Goal: Task Accomplishment & Management: Manage account settings

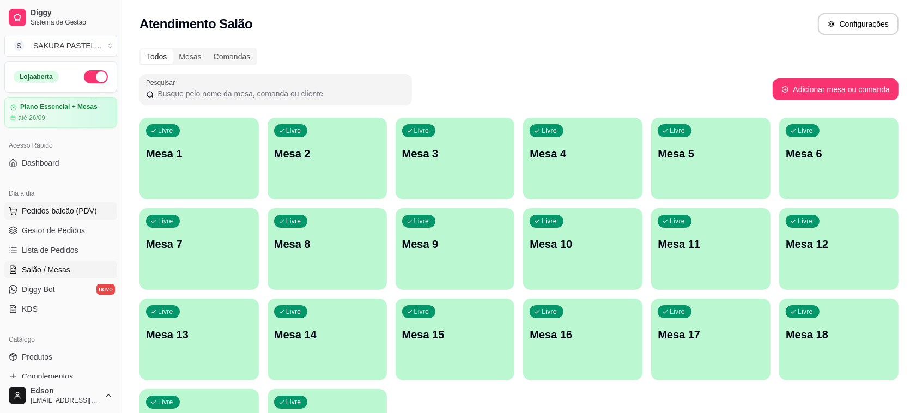
click at [72, 214] on span "Pedidos balcão (PDV)" at bounding box center [59, 210] width 75 height 11
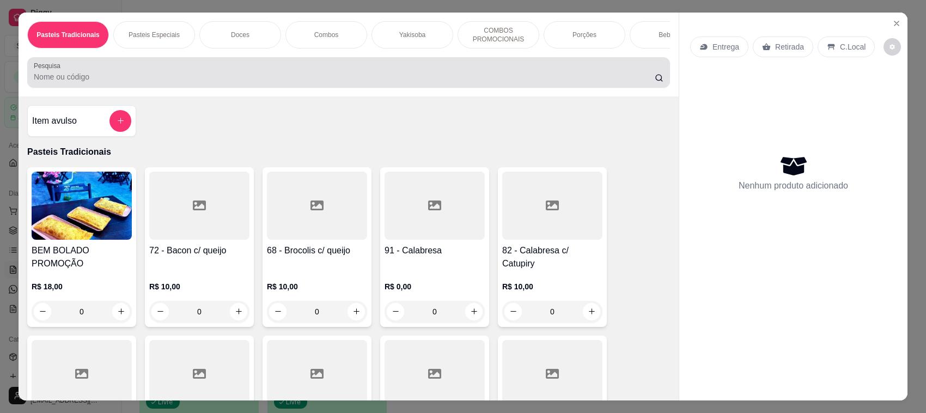
click at [227, 82] on input "Pesquisa" at bounding box center [344, 76] width 621 height 11
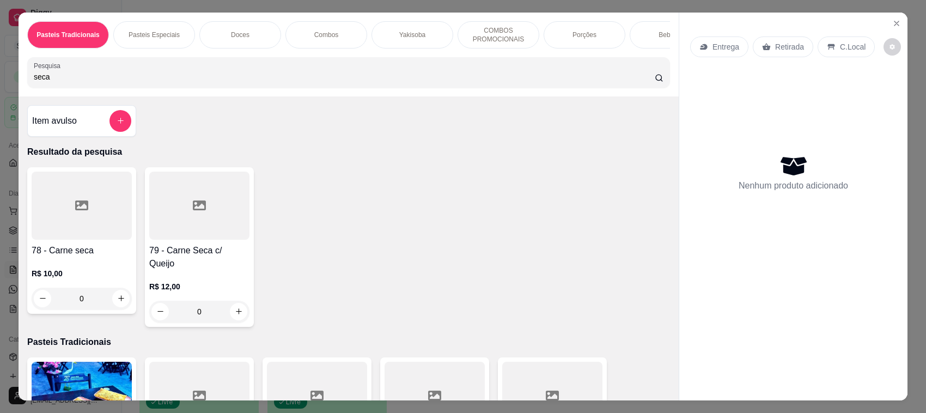
type input "seca"
click at [74, 270] on div "R$ 10,00 0" at bounding box center [82, 283] width 100 height 52
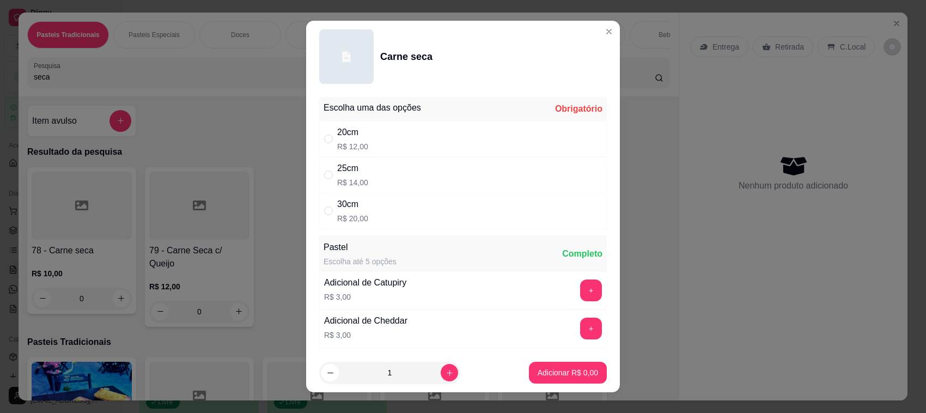
click at [368, 132] on div "20cm R$ 12,00" at bounding box center [463, 139] width 288 height 36
click at [357, 163] on div "25cm" at bounding box center [352, 168] width 31 height 13
radio input "false"
radio input "true"
click at [446, 373] on icon "increase-product-quantity" at bounding box center [450, 373] width 8 height 8
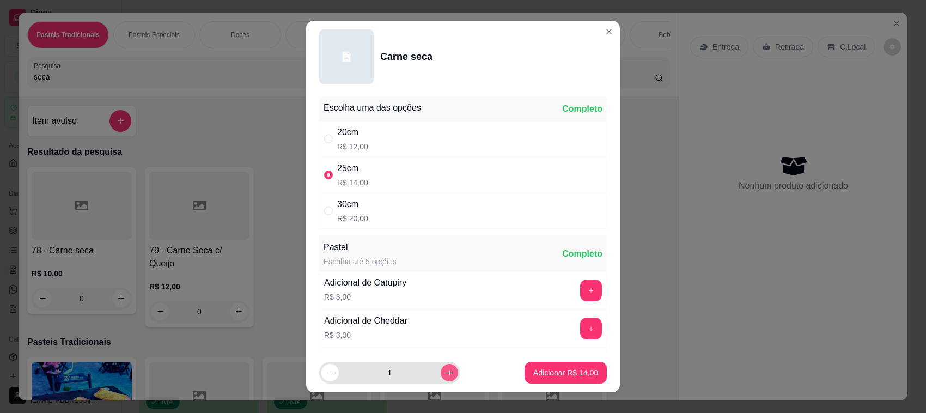
type input "2"
click at [553, 375] on p "Adicionar R$ 28,00" at bounding box center [565, 372] width 65 height 11
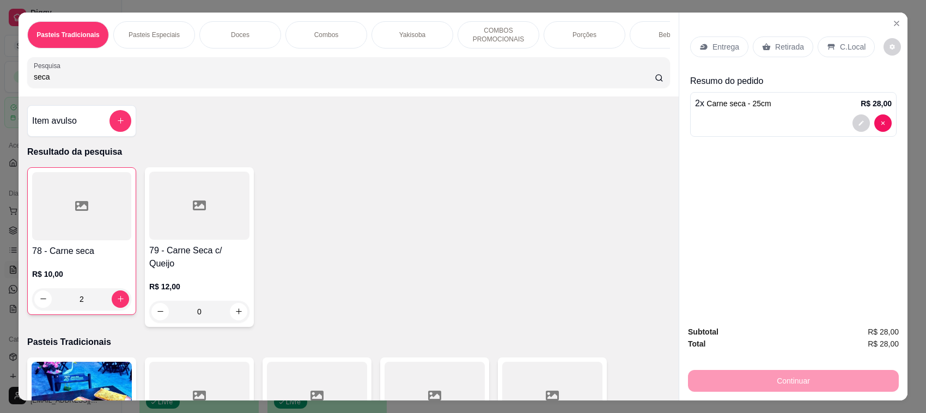
type input "2"
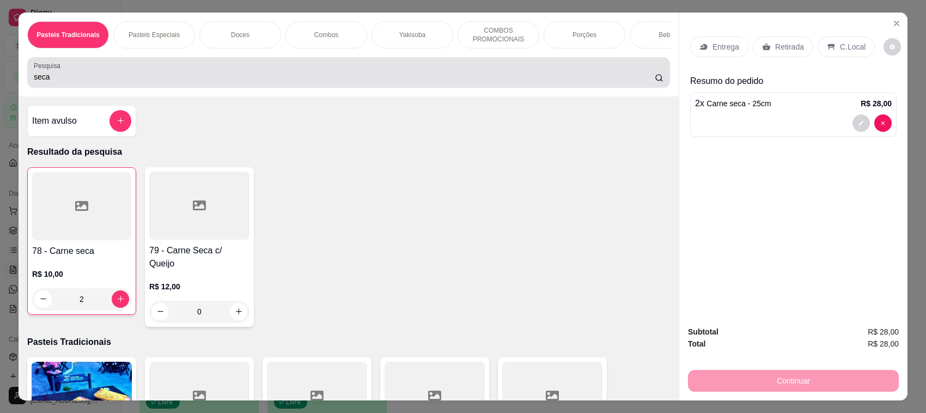
click at [54, 82] on input "seca" at bounding box center [344, 76] width 621 height 11
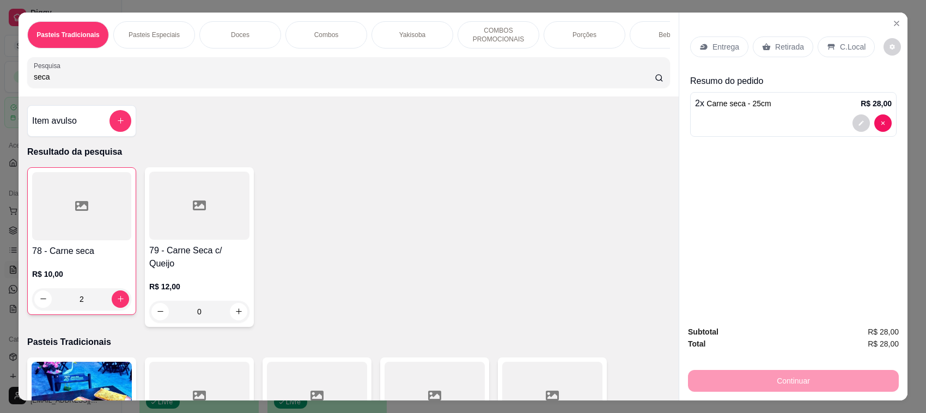
click at [54, 82] on input "seca" at bounding box center [344, 76] width 621 height 11
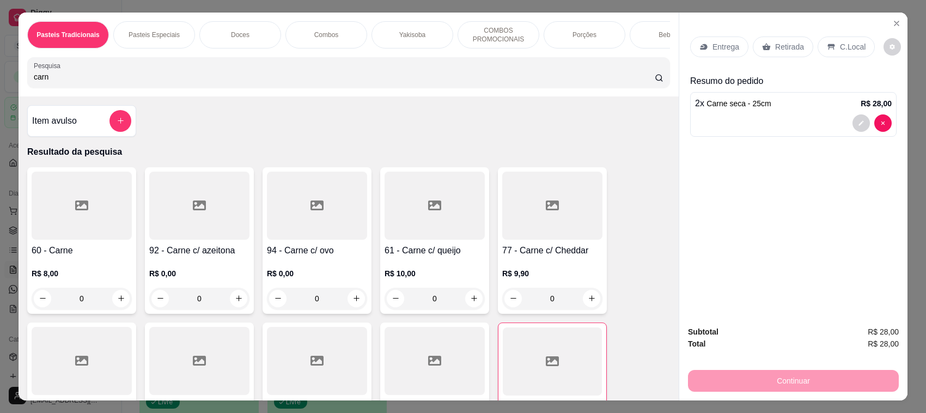
type input "carn"
click at [71, 274] on div "R$ 8,00 0" at bounding box center [82, 283] width 100 height 52
click at [351, 173] on div "25cm" at bounding box center [352, 168] width 31 height 13
radio input "true"
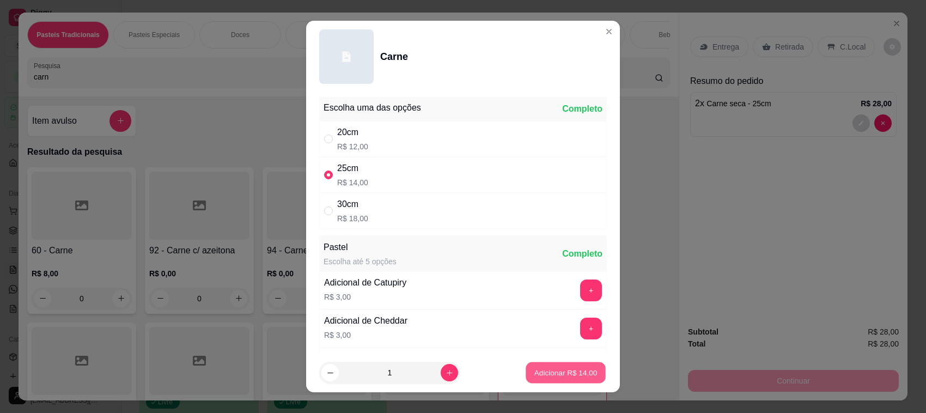
click at [527, 365] on button "Adicionar R$ 14,00" at bounding box center [566, 372] width 80 height 21
type input "1"
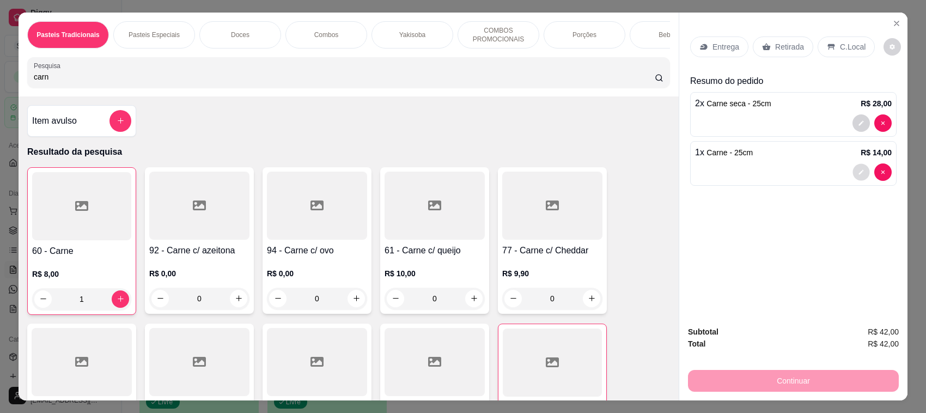
click at [852, 180] on button "decrease-product-quantity" at bounding box center [860, 171] width 17 height 17
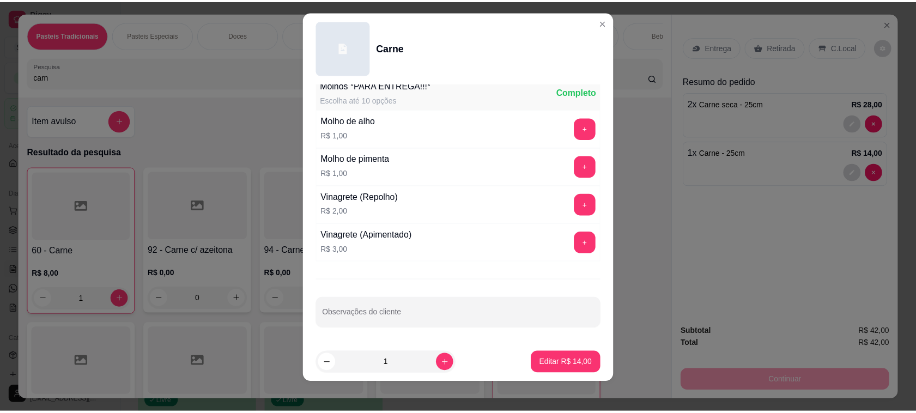
scroll to position [14, 0]
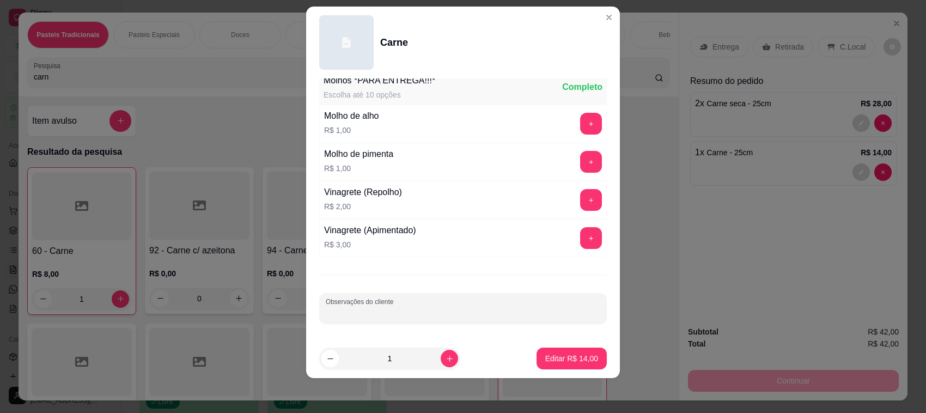
click at [376, 316] on input "Observações do cliente" at bounding box center [463, 312] width 275 height 11
type input "2"
type input "PARA AS 21H00!!!!!!!!!!"
click at [581, 355] on p "Editar R$ 14,00" at bounding box center [571, 358] width 51 height 10
type input "0"
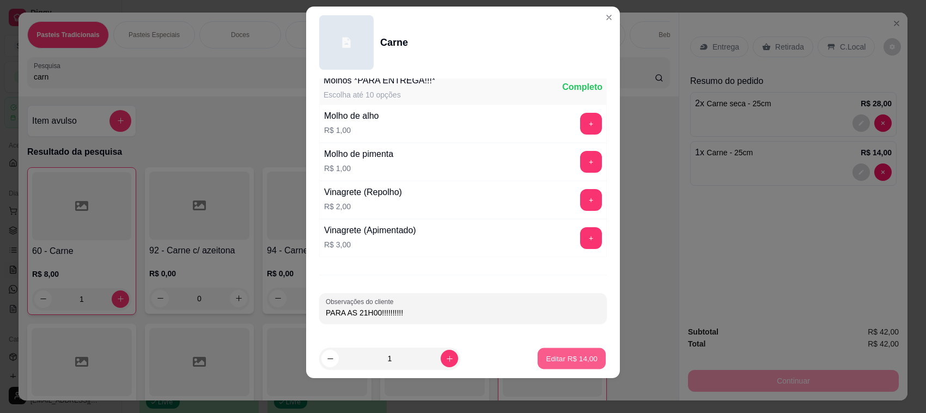
type input "0"
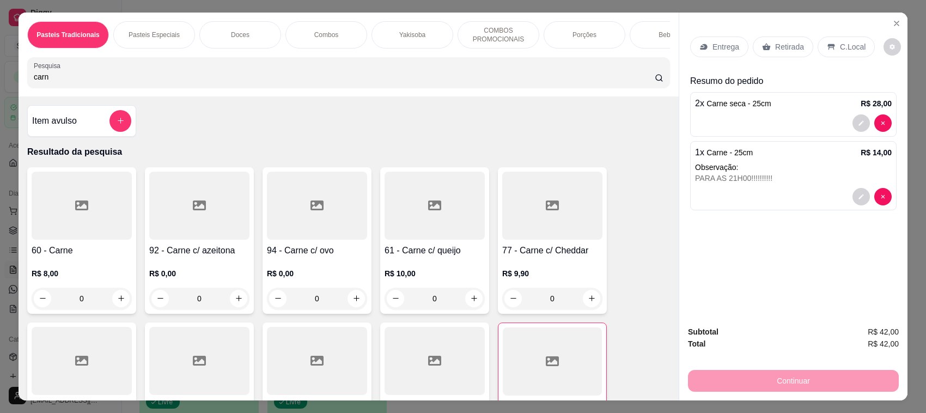
click at [797, 47] on div "Retirada" at bounding box center [783, 46] width 60 height 21
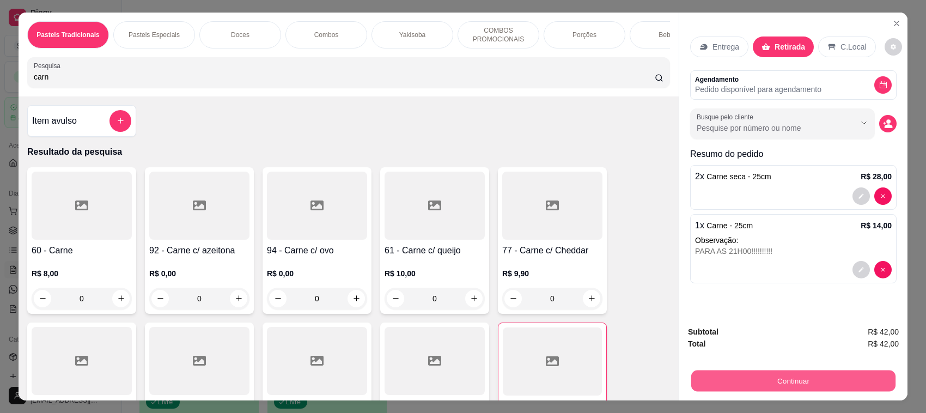
click at [815, 373] on button "Continuar" at bounding box center [793, 380] width 204 height 21
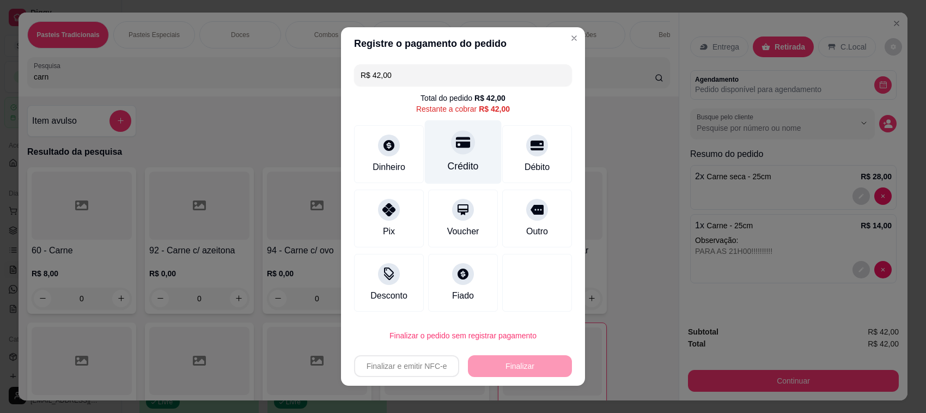
click at [442, 155] on div "Crédito" at bounding box center [463, 152] width 77 height 64
type input "R$ 0,00"
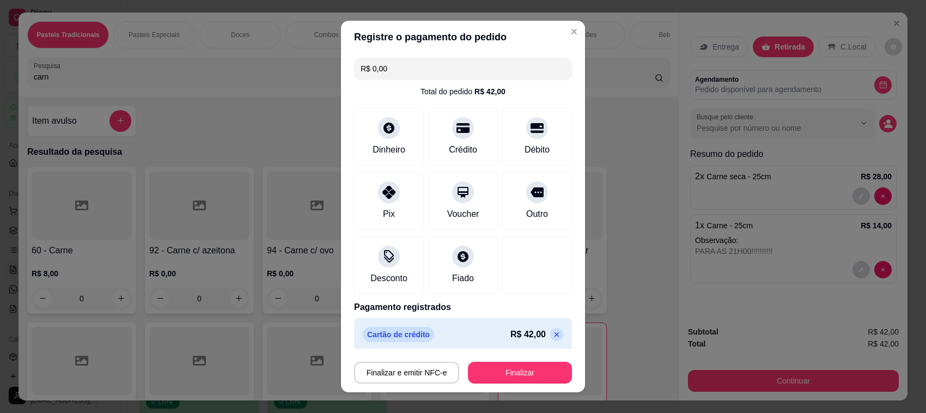
click at [521, 364] on button "Finalizar" at bounding box center [520, 373] width 104 height 22
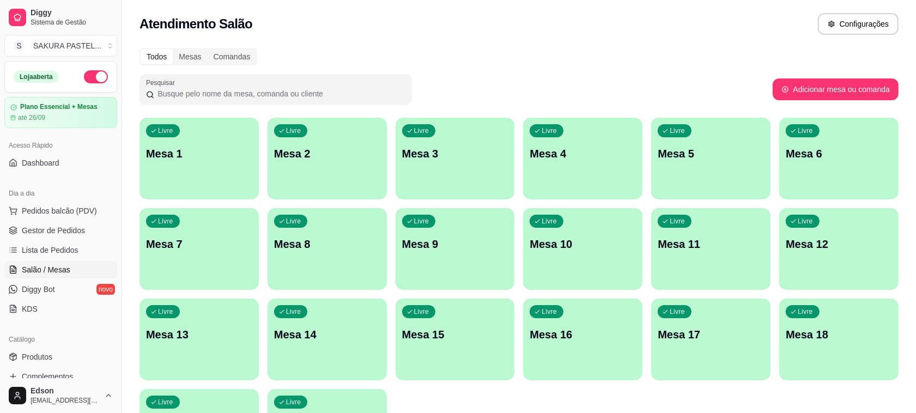
scroll to position [278, 0]
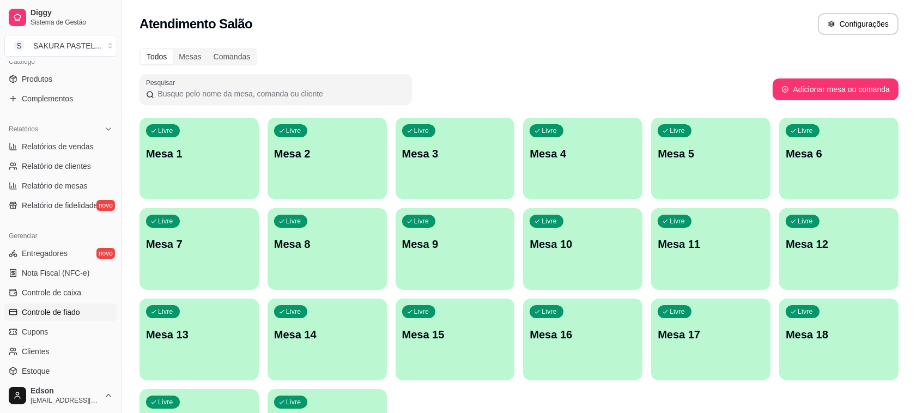
click at [74, 309] on span "Controle de fiado" at bounding box center [51, 312] width 58 height 11
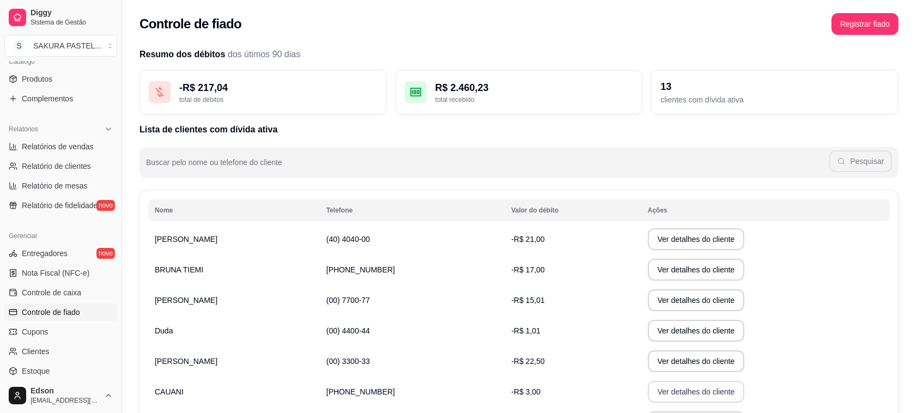
click at [665, 385] on button "Ver detalhes do cliente" at bounding box center [696, 392] width 97 height 22
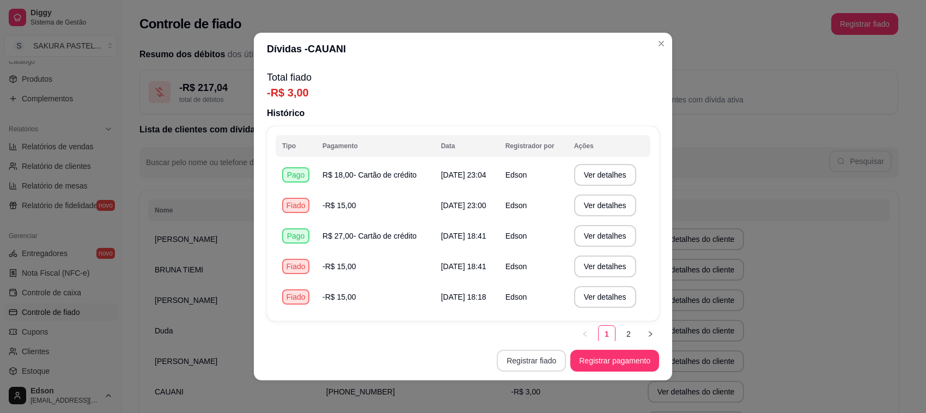
click at [504, 361] on button "Registrar fiado" at bounding box center [531, 361] width 69 height 22
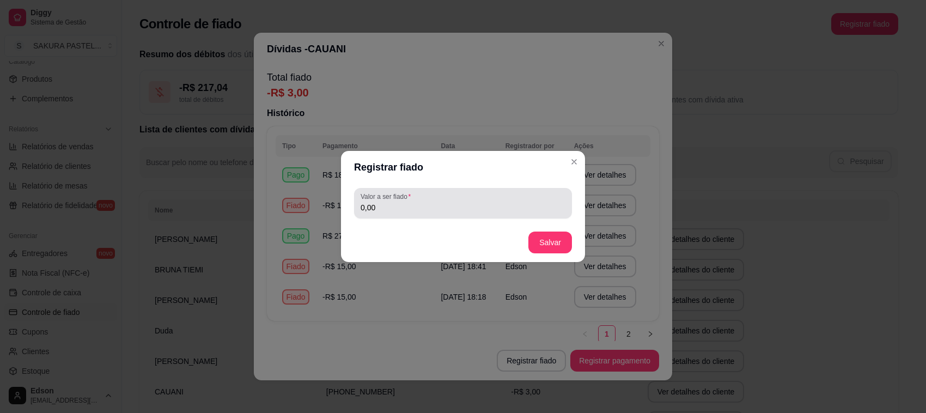
click at [382, 214] on div "Valor a ser fiado 0,00" at bounding box center [463, 203] width 218 height 31
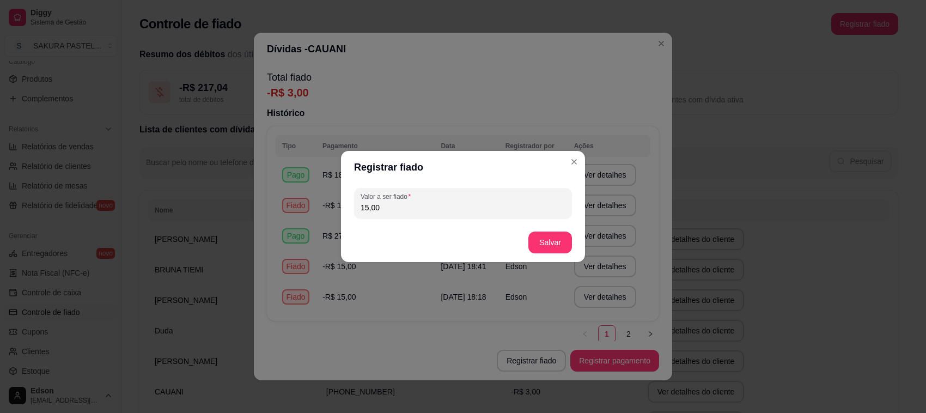
type input "15,00"
click at [548, 240] on button "Salvar" at bounding box center [550, 242] width 44 height 22
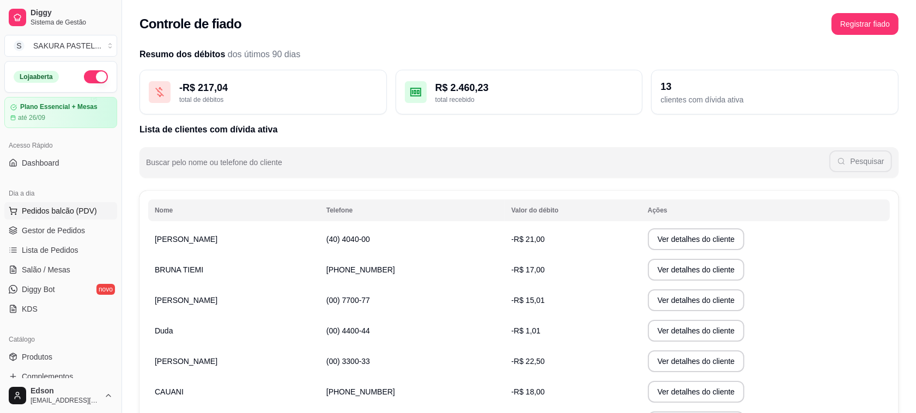
click at [71, 218] on button "Pedidos balcão (PDV)" at bounding box center [60, 210] width 113 height 17
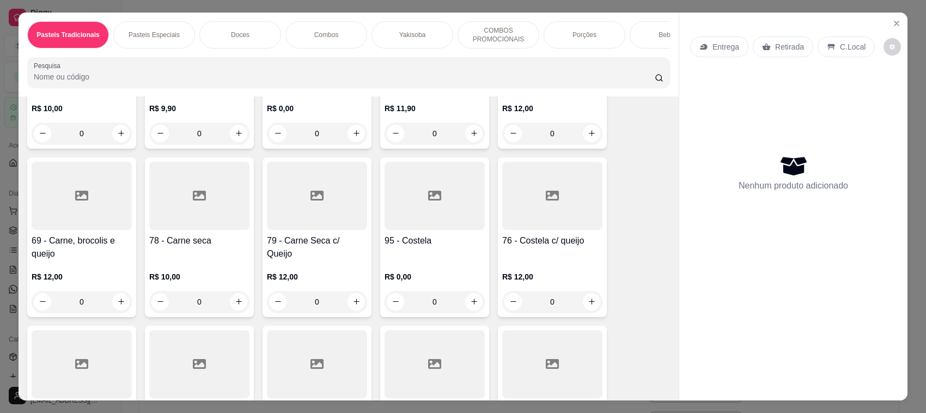
scroll to position [772, 0]
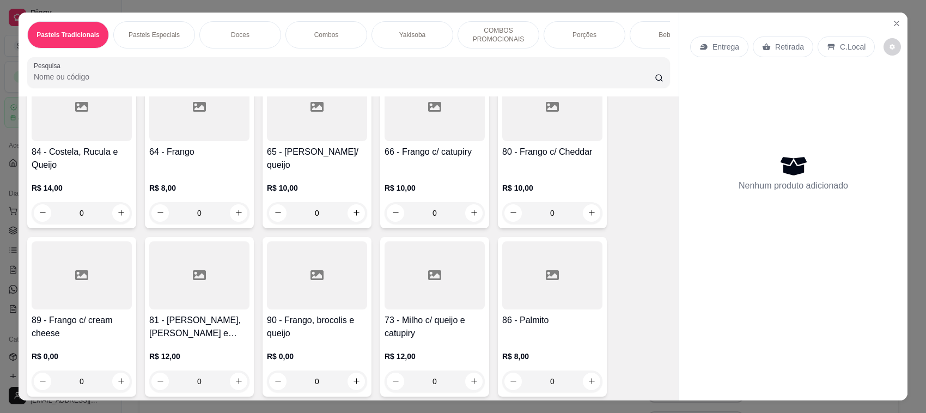
click at [79, 141] on div at bounding box center [82, 107] width 100 height 68
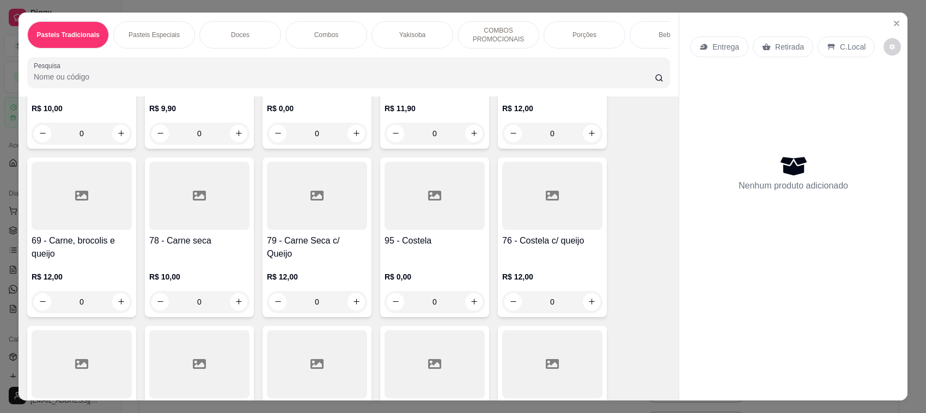
click at [338, 252] on h4 "79 - Carne Seca c/ Queijo" at bounding box center [317, 247] width 100 height 26
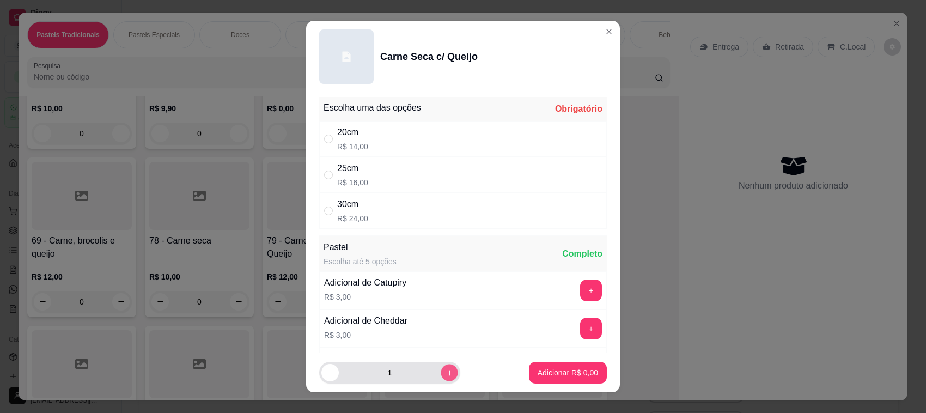
click at [446, 370] on icon "increase-product-quantity" at bounding box center [450, 373] width 8 height 8
type input "2"
drag, startPoint x: 373, startPoint y: 142, endPoint x: 535, endPoint y: 289, distance: 218.6
click at [374, 142] on div "20cm R$ 14,00" at bounding box center [463, 139] width 288 height 36
radio input "true"
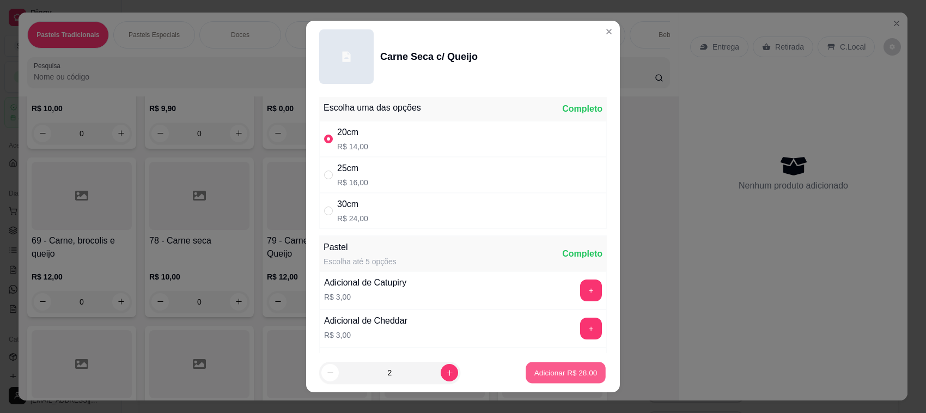
click at [557, 369] on p "Adicionar R$ 28,00" at bounding box center [565, 372] width 63 height 10
type input "2"
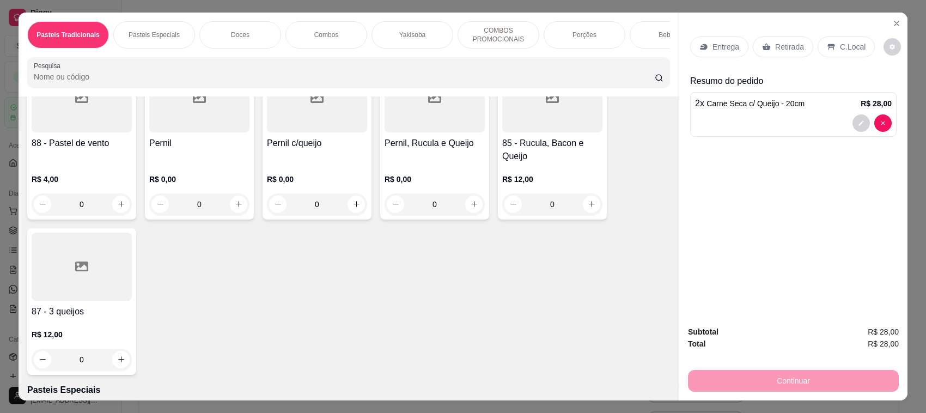
scroll to position [1029, 0]
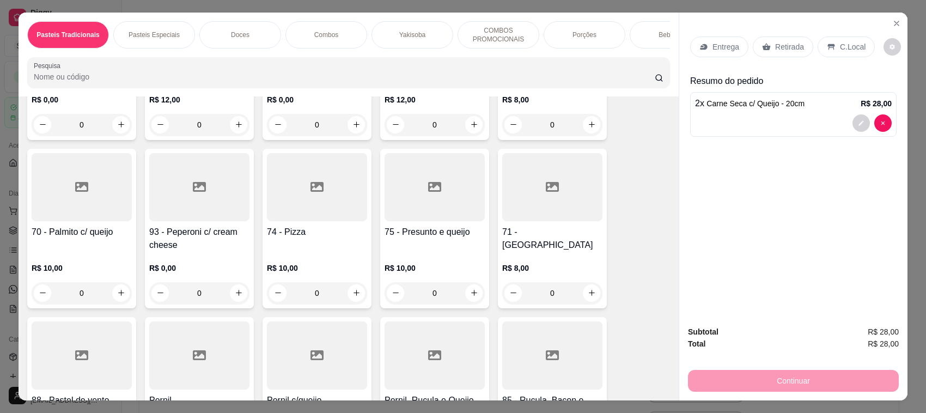
click at [442, 233] on div "75 - Presunto e queijo R$ 10,00 0" at bounding box center [434, 229] width 109 height 160
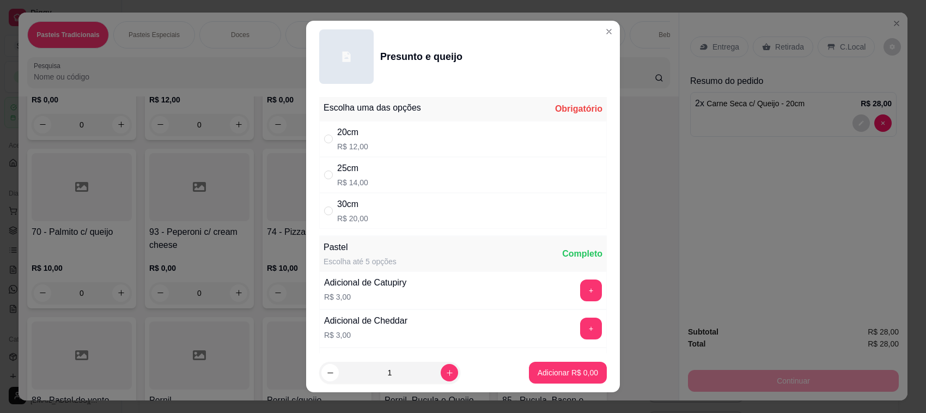
click at [401, 131] on div "20cm R$ 12,00" at bounding box center [463, 139] width 288 height 36
radio input "true"
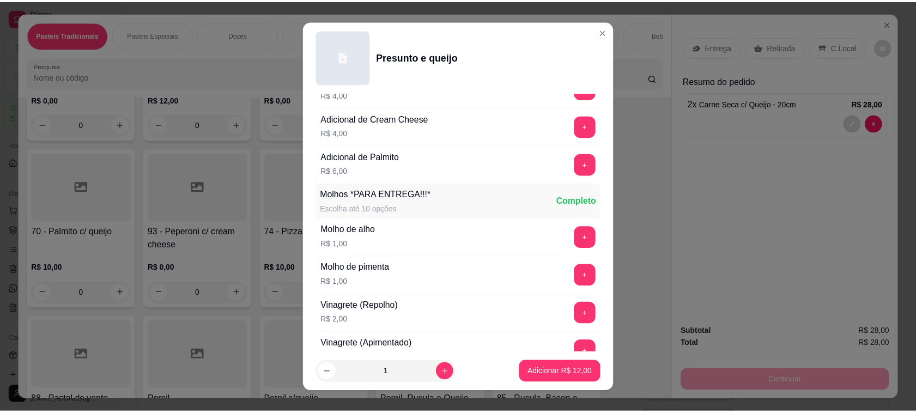
scroll to position [764, 0]
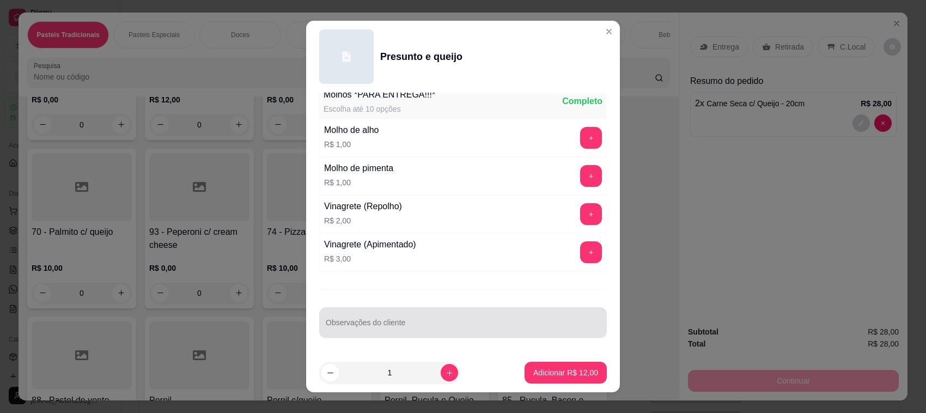
click at [423, 323] on input "Observações do cliente" at bounding box center [463, 326] width 275 height 11
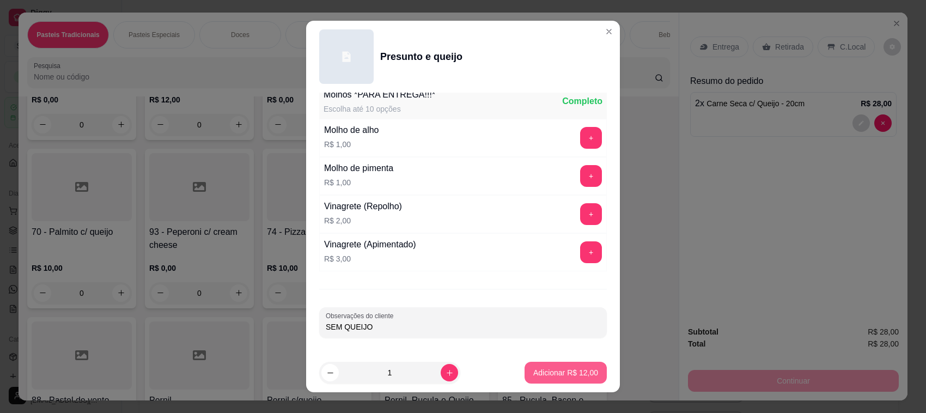
type input "SEM QUEIJO"
click at [551, 376] on p "Adicionar R$ 12,00" at bounding box center [565, 372] width 65 height 11
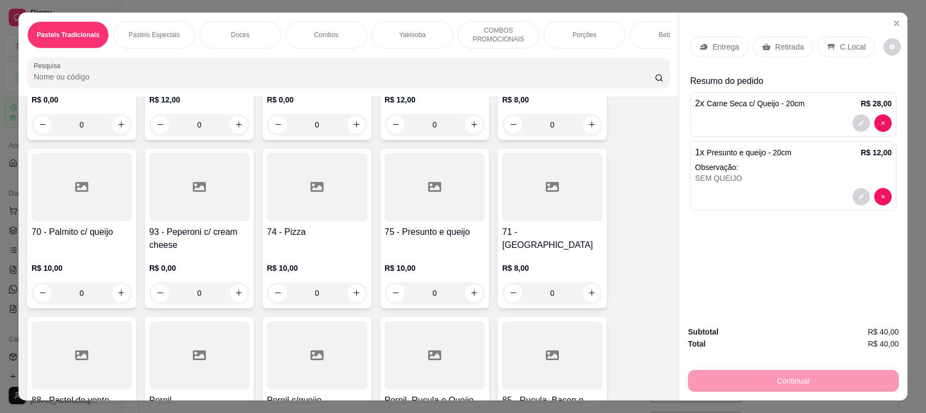
click at [780, 47] on p "Retirada" at bounding box center [789, 46] width 29 height 11
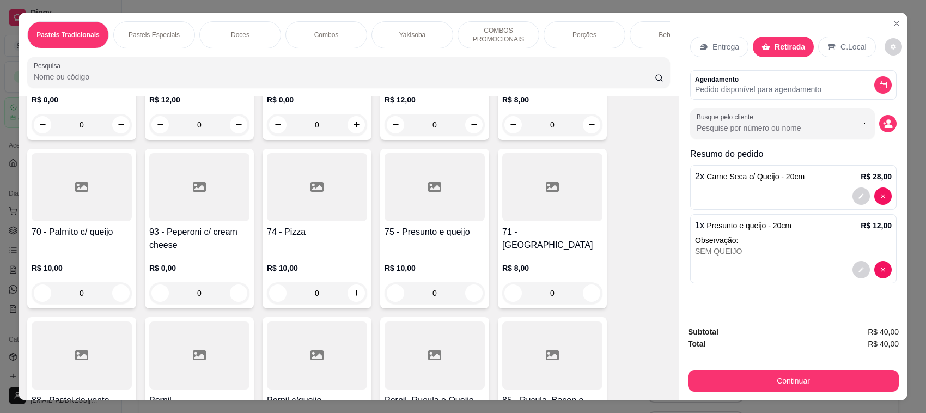
click at [712, 48] on p "Entrega" at bounding box center [725, 46] width 27 height 11
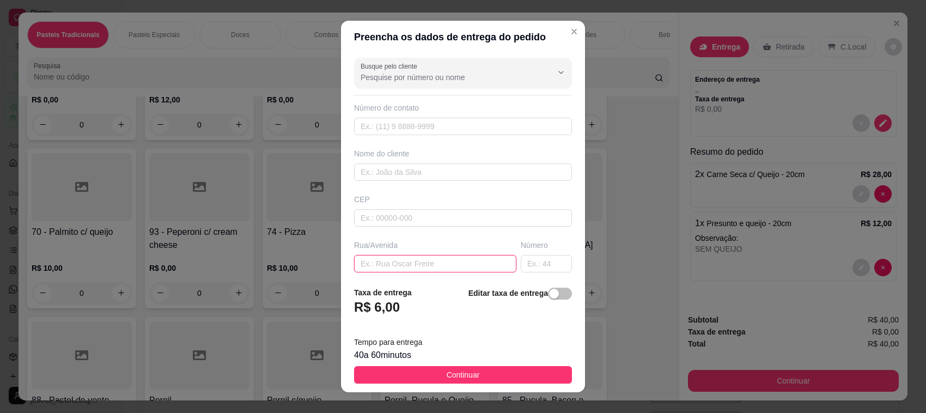
click at [406, 263] on input "text" at bounding box center [435, 263] width 162 height 17
type input "e"
type input "[PERSON_NAME]"
click at [521, 267] on input "text" at bounding box center [546, 263] width 51 height 17
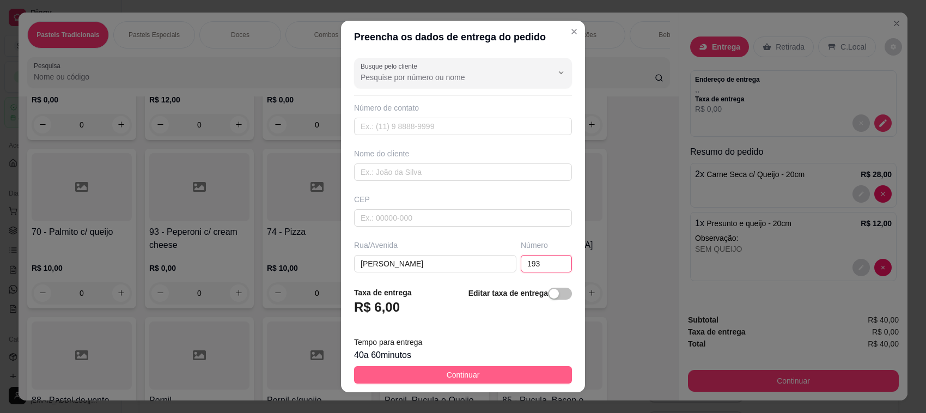
type input "193"
drag, startPoint x: 523, startPoint y: 368, endPoint x: 778, endPoint y: 375, distance: 255.0
click at [526, 368] on button "Continuar" at bounding box center [463, 374] width 218 height 17
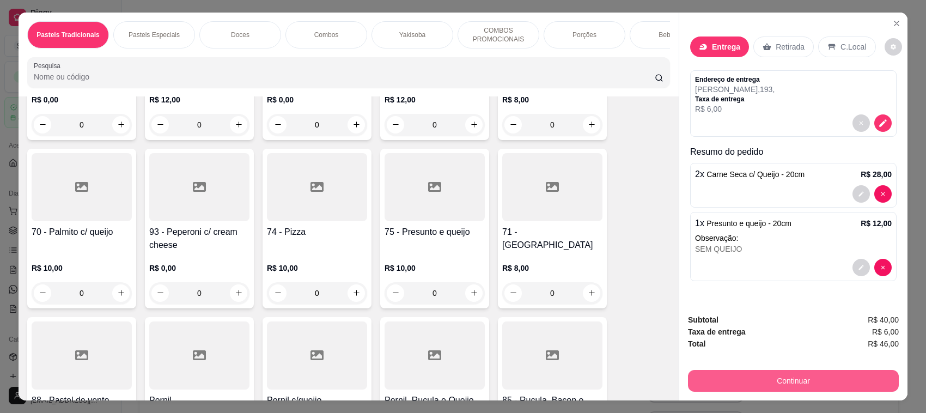
click at [793, 377] on button "Continuar" at bounding box center [793, 381] width 211 height 22
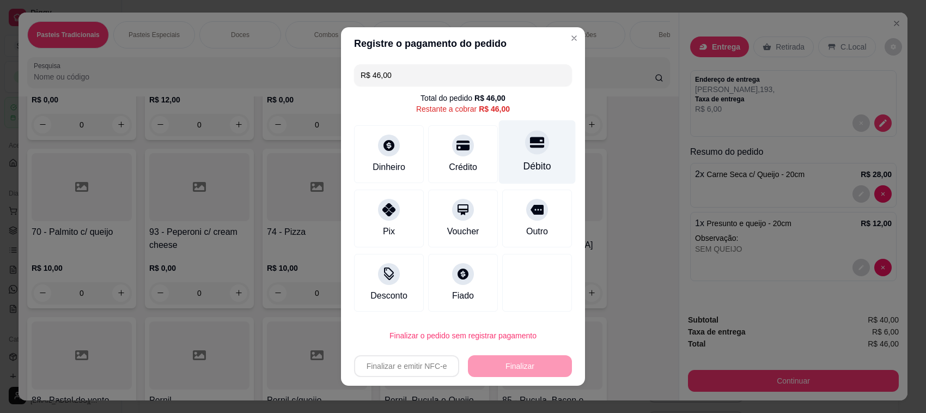
click at [514, 157] on div "Débito" at bounding box center [537, 152] width 77 height 64
type input "R$ 0,00"
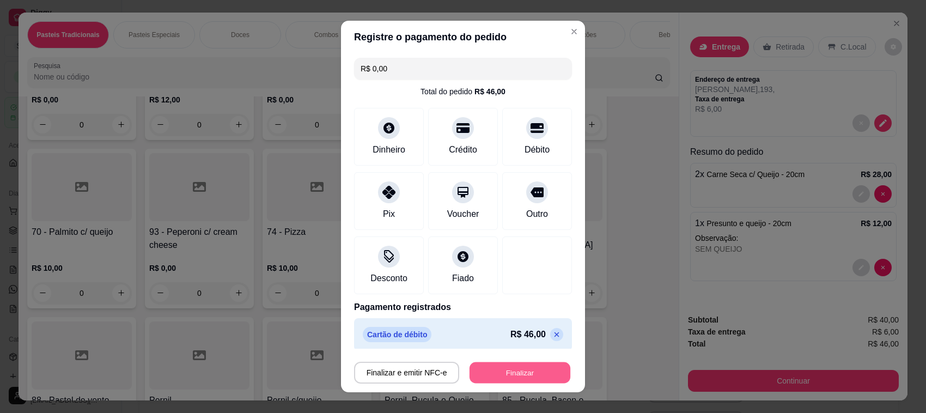
click at [496, 366] on button "Finalizar" at bounding box center [520, 372] width 101 height 21
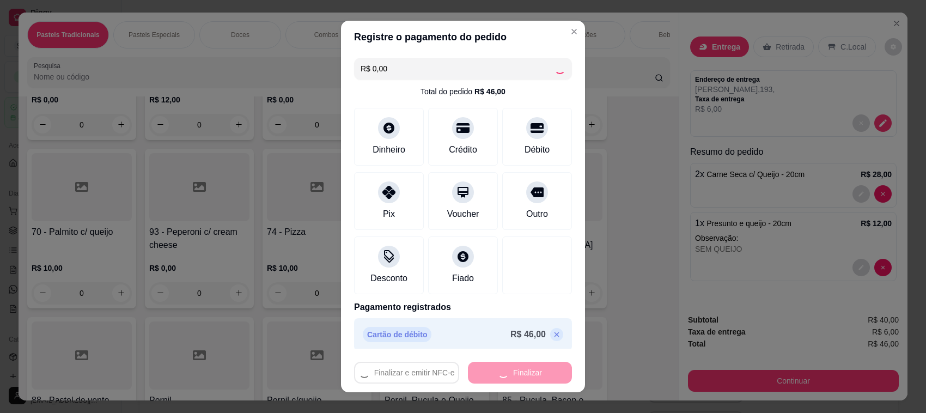
type input "0"
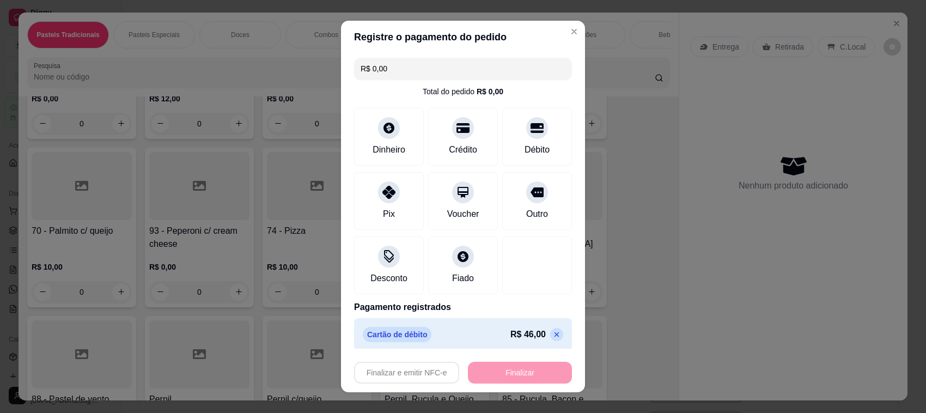
type input "-R$ 46,00"
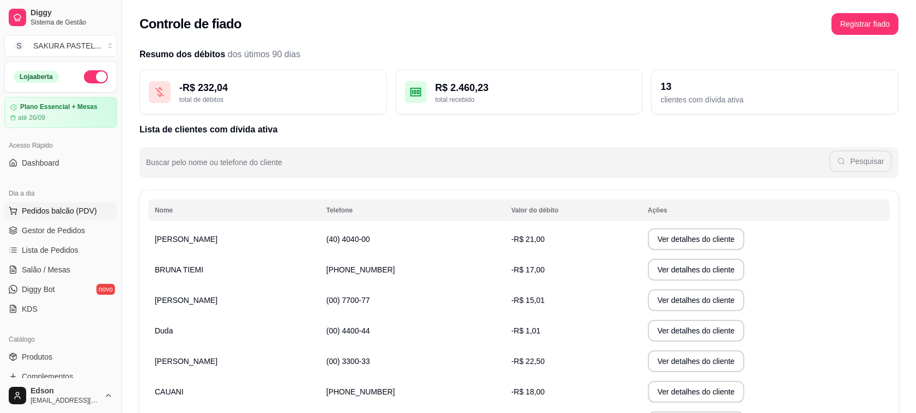
click at [85, 209] on span "Pedidos balcão (PDV)" at bounding box center [59, 210] width 75 height 11
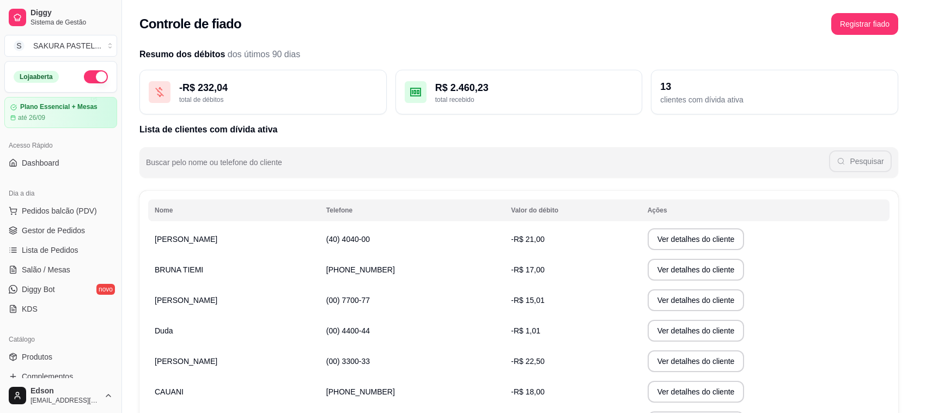
click at [314, 78] on div at bounding box center [349, 73] width 630 height 22
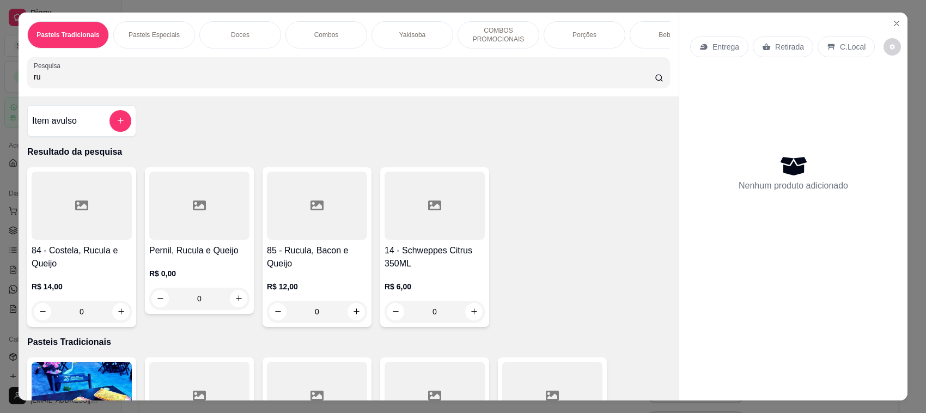
type input "ru"
click at [300, 259] on h4 "85 - Rucula, Bacon e Queijo" at bounding box center [317, 257] width 100 height 26
click at [97, 268] on h4 "84 - Costela, Rucula e Queijo" at bounding box center [82, 257] width 100 height 26
click at [121, 129] on button "add-separate-item" at bounding box center [120, 121] width 22 height 22
click at [898, 19] on button "Close" at bounding box center [896, 23] width 17 height 17
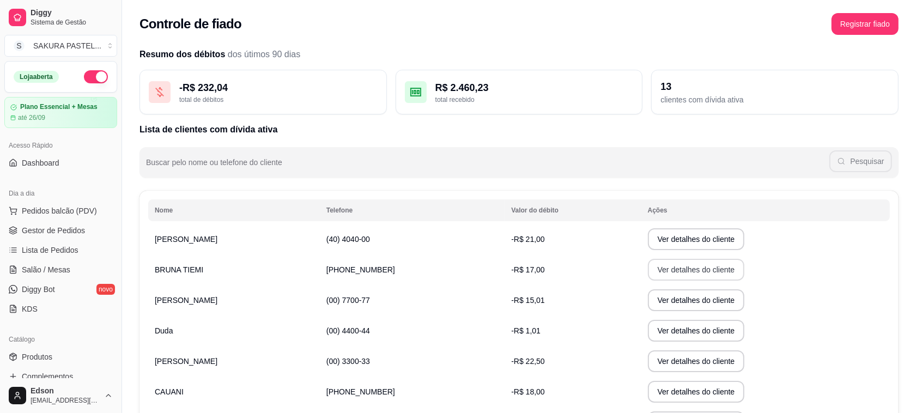
click at [670, 272] on button "Ver detalhes do cliente" at bounding box center [696, 270] width 97 height 22
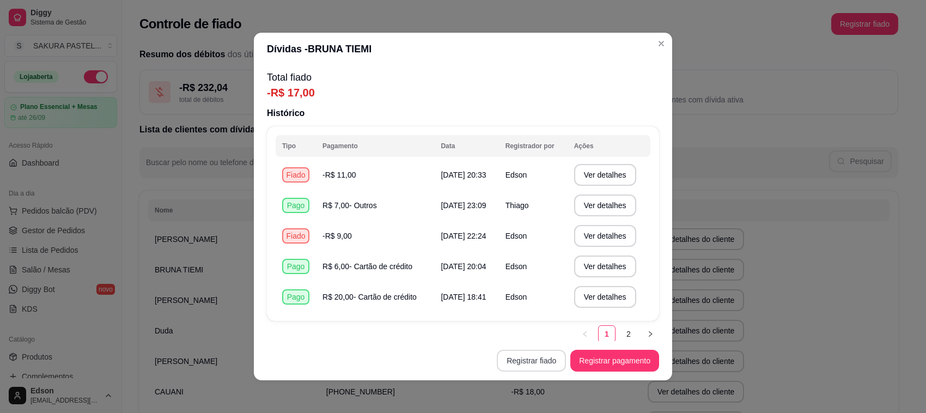
click at [505, 361] on button "Registrar fiado" at bounding box center [531, 361] width 69 height 22
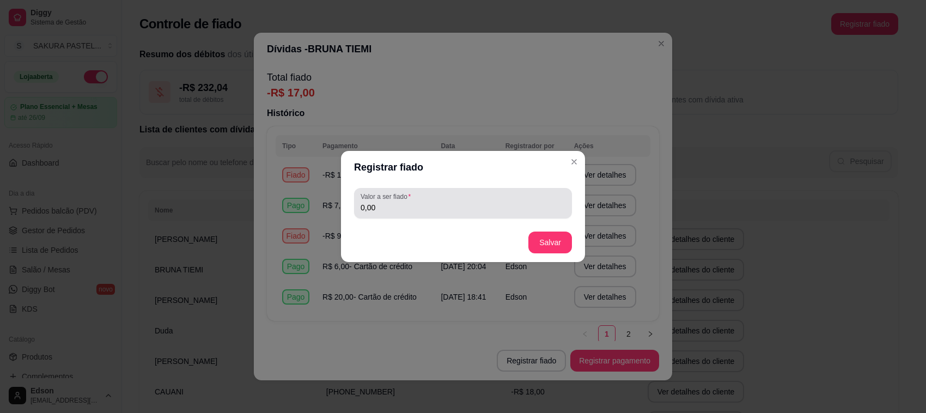
click at [439, 203] on input "0,00" at bounding box center [463, 207] width 205 height 11
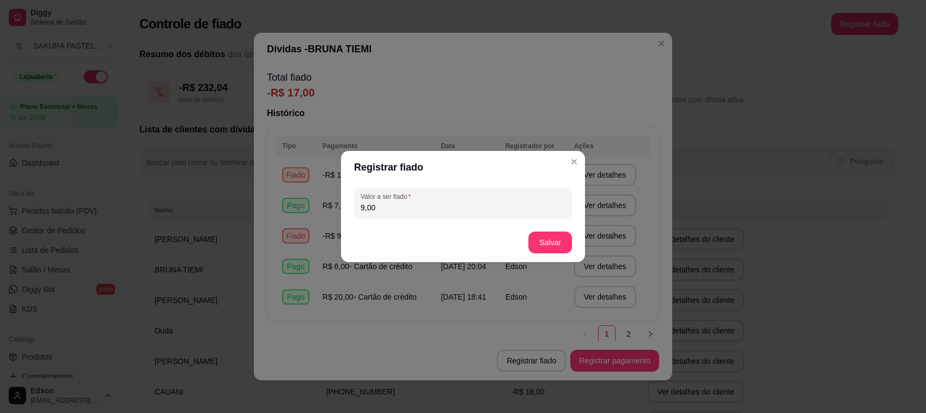
type input "9,00"
click at [549, 240] on button "Salvar" at bounding box center [550, 242] width 42 height 21
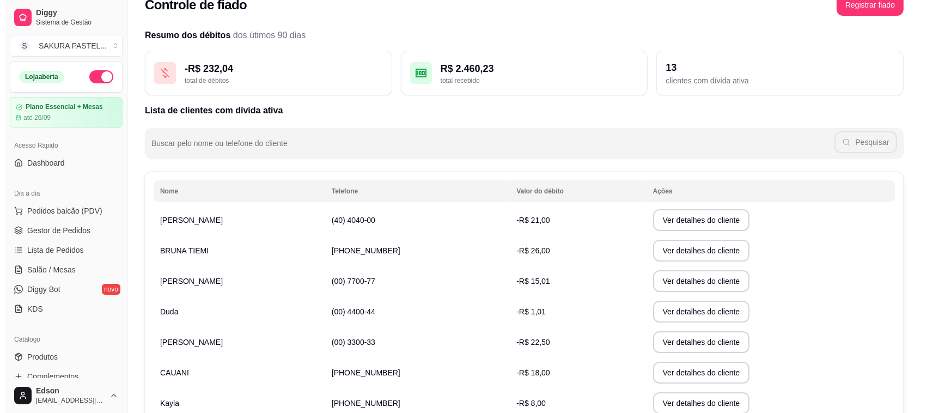
scroll to position [191, 0]
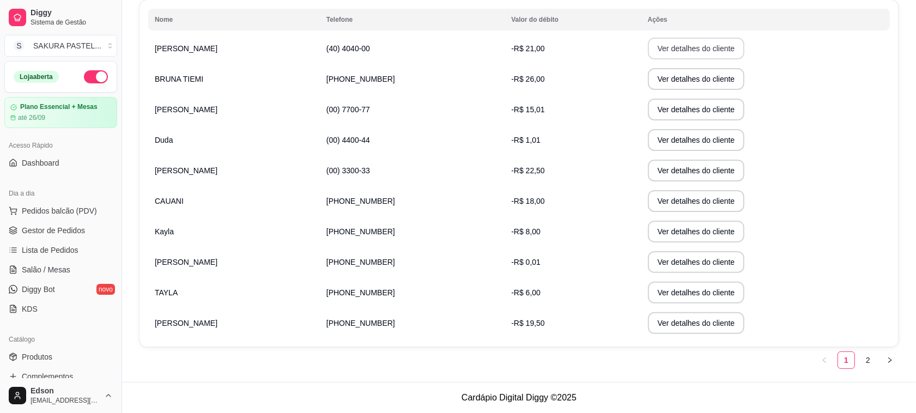
click at [690, 40] on button "Ver detalhes do cliente" at bounding box center [696, 49] width 97 height 22
click at [654, 45] on button "Ver detalhes do cliente" at bounding box center [696, 49] width 97 height 22
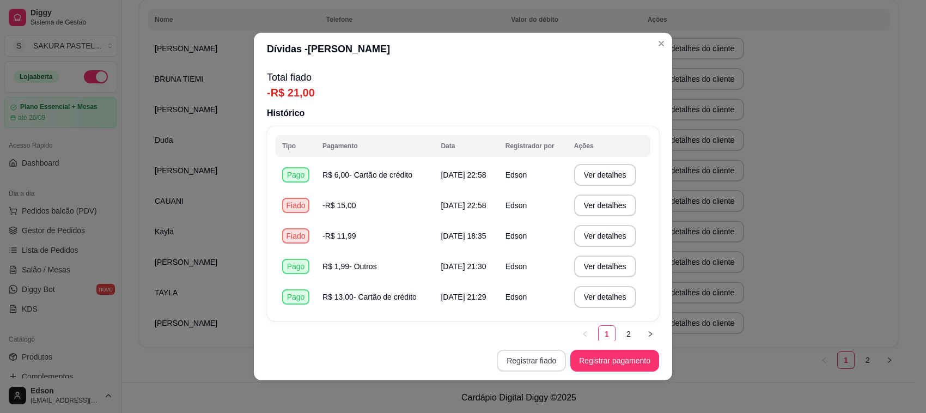
click at [531, 366] on button "Registrar fiado" at bounding box center [531, 361] width 69 height 22
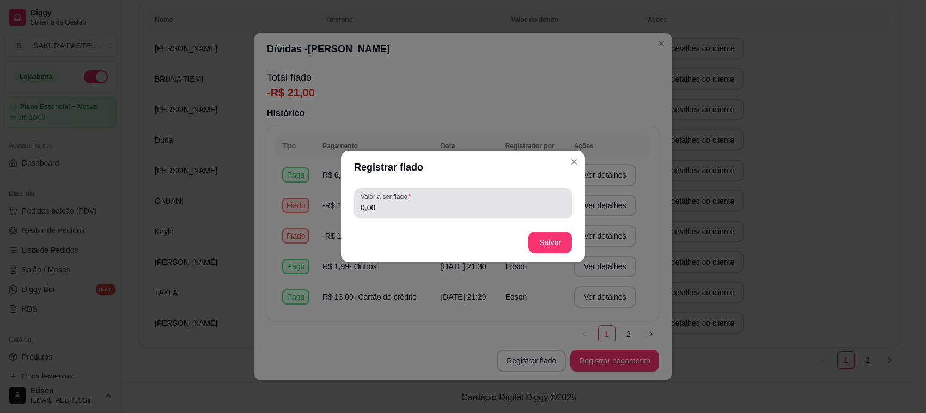
click at [445, 197] on div "0,00" at bounding box center [463, 203] width 205 height 22
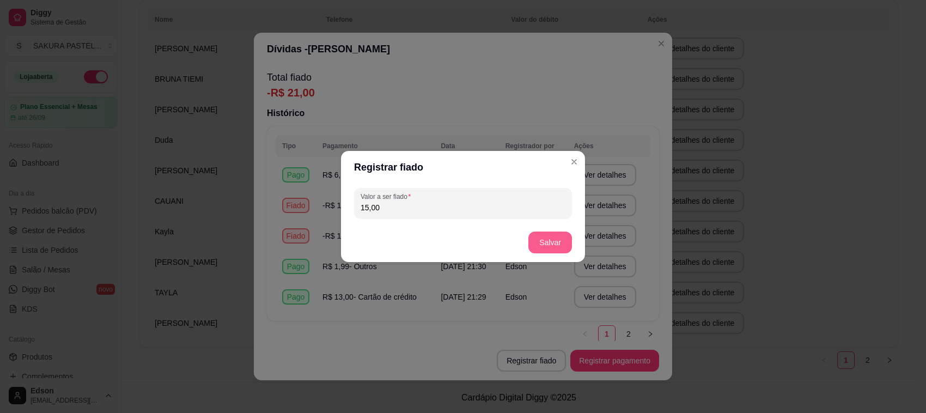
type input "15,00"
click at [562, 234] on button "Salvar" at bounding box center [550, 242] width 42 height 21
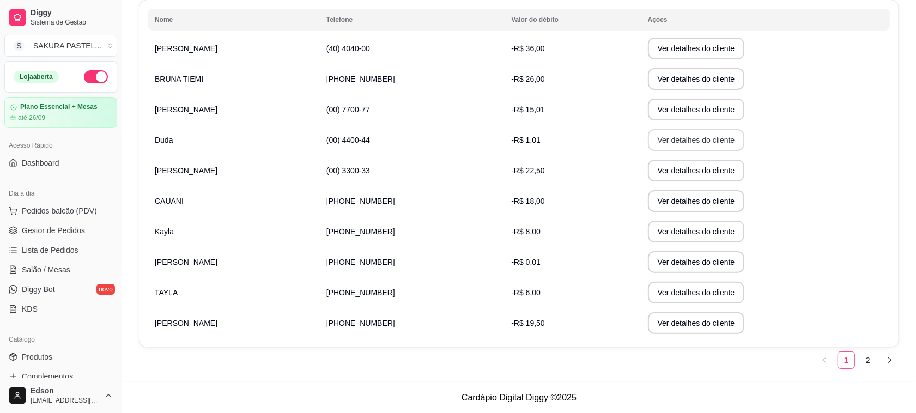
click at [656, 135] on button "Ver detalhes do cliente" at bounding box center [696, 140] width 97 height 22
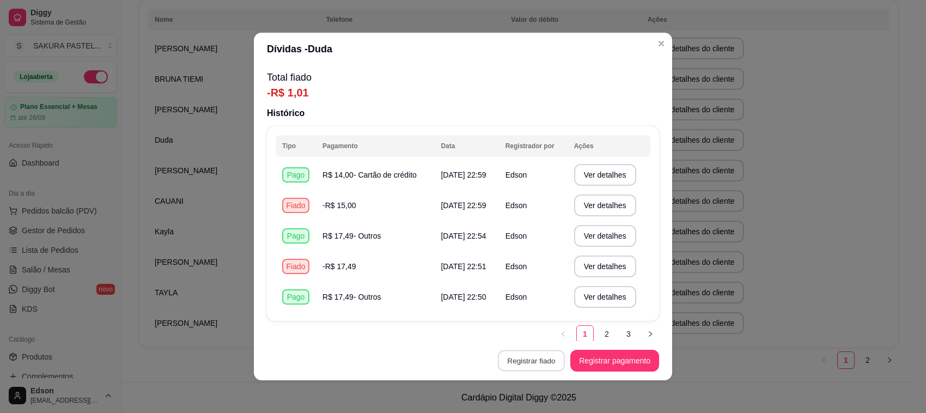
click at [504, 355] on button "Registrar fiado" at bounding box center [531, 360] width 67 height 21
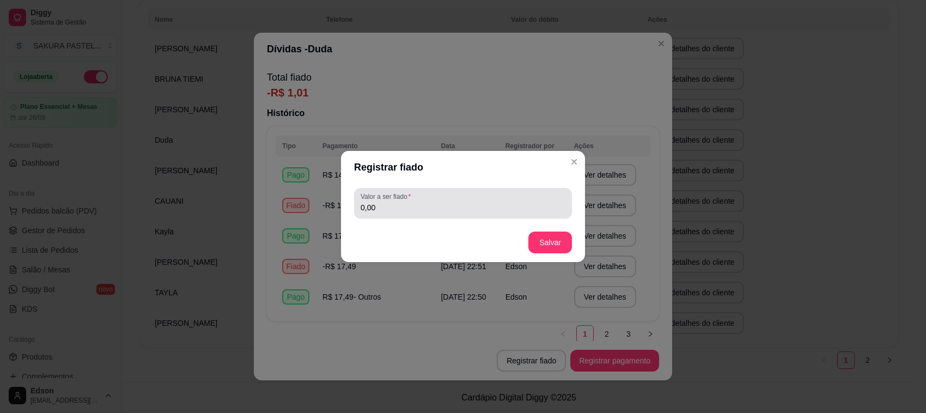
click at [432, 216] on div "Valor a ser fiado 0,00" at bounding box center [463, 203] width 218 height 31
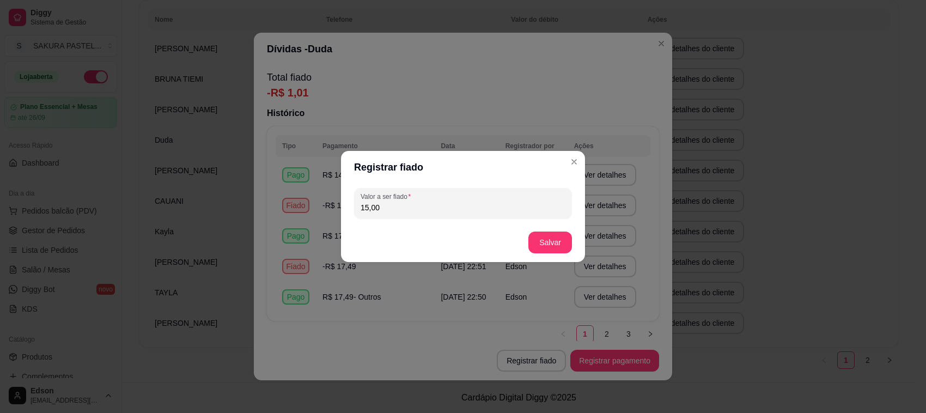
type input "15,00"
click at [558, 239] on button "Salvar" at bounding box center [550, 242] width 44 height 22
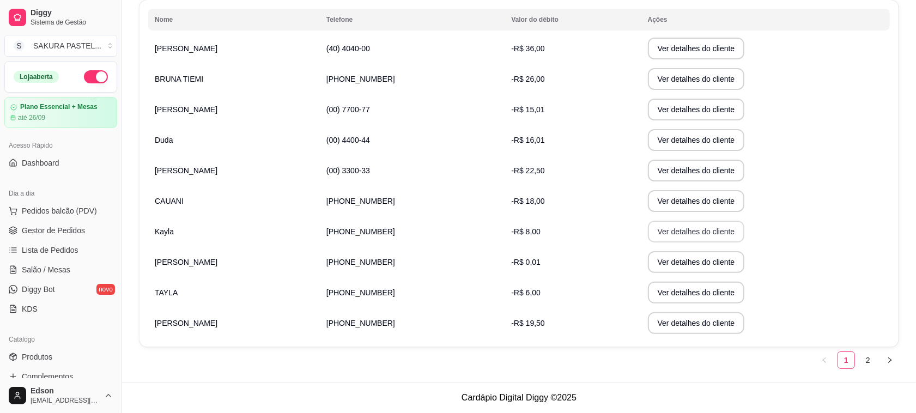
click at [653, 231] on button "Ver detalhes do cliente" at bounding box center [696, 232] width 97 height 22
click at [668, 320] on button "Ver detalhes do cliente" at bounding box center [696, 323] width 97 height 22
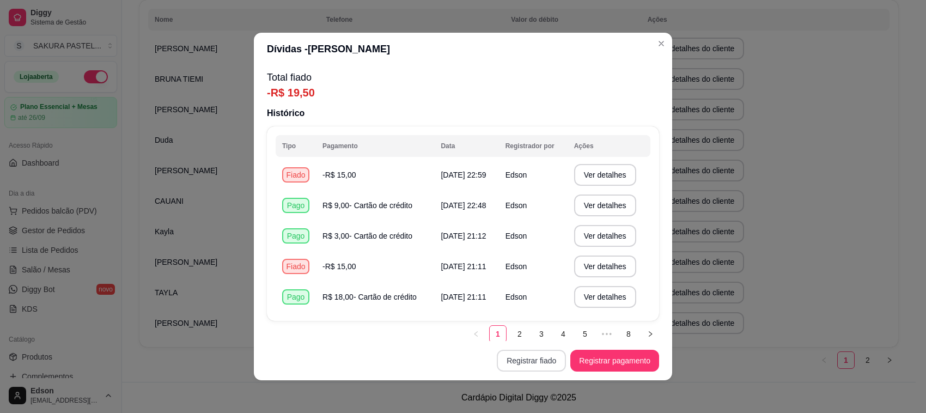
click at [523, 359] on button "Registrar fiado" at bounding box center [531, 361] width 69 height 22
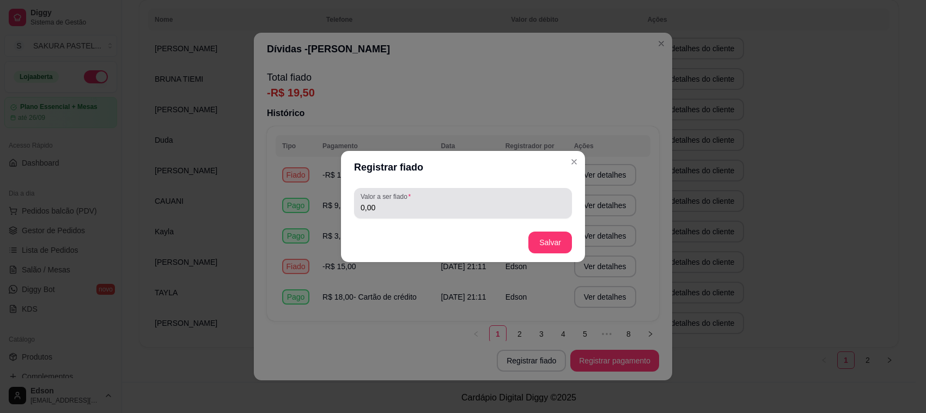
click at [425, 200] on div "0,00" at bounding box center [463, 203] width 205 height 22
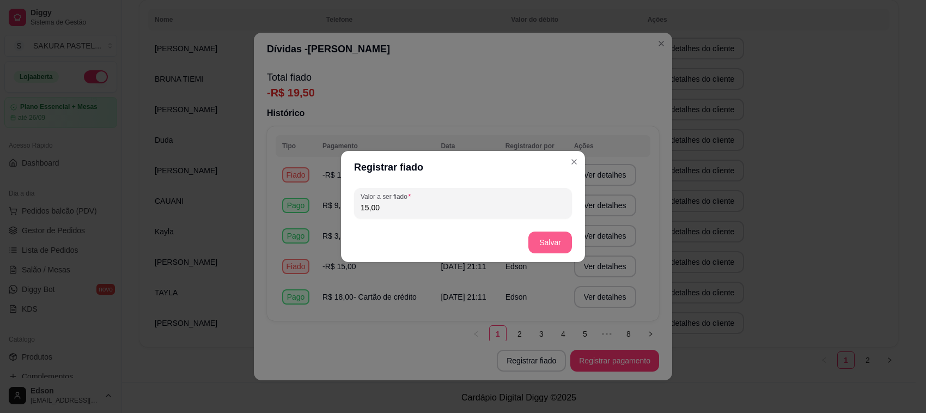
type input "15,00"
click at [548, 240] on button "Salvar" at bounding box center [550, 242] width 44 height 22
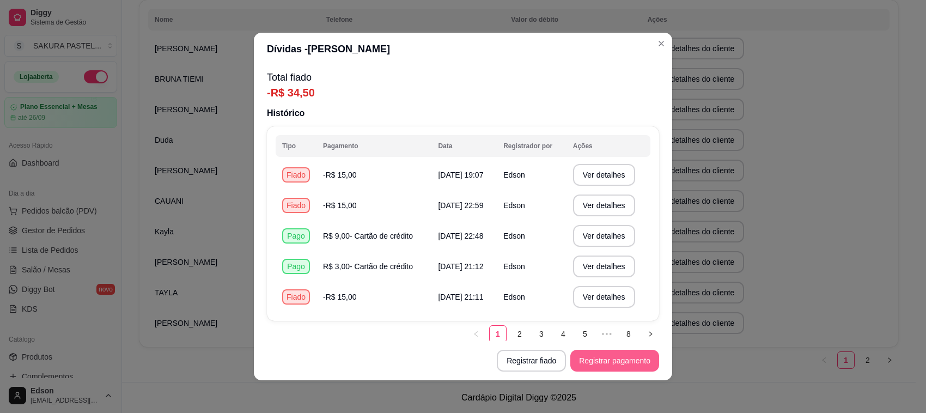
click at [627, 362] on button "Registrar pagamento" at bounding box center [614, 361] width 89 height 22
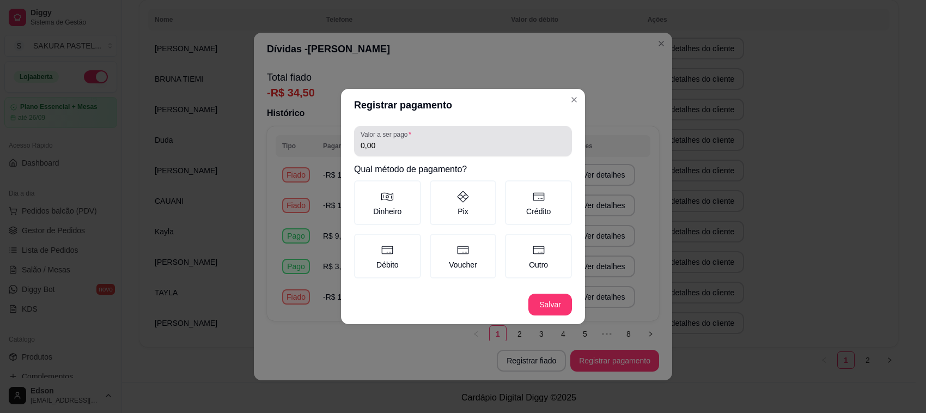
click at [448, 140] on div "0,00" at bounding box center [463, 141] width 205 height 22
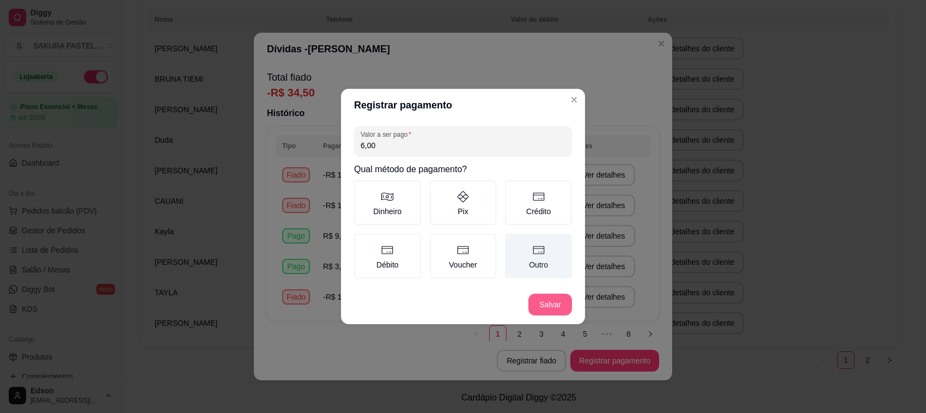
type input "6,00"
click at [539, 255] on icon at bounding box center [538, 249] width 13 height 13
click at [513, 242] on button "Outro" at bounding box center [508, 237] width 9 height 9
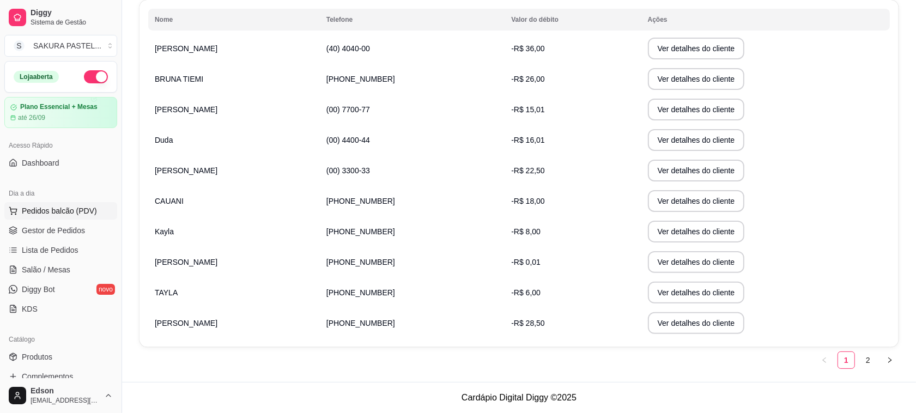
click at [86, 203] on button "Pedidos balcão (PDV)" at bounding box center [60, 210] width 113 height 17
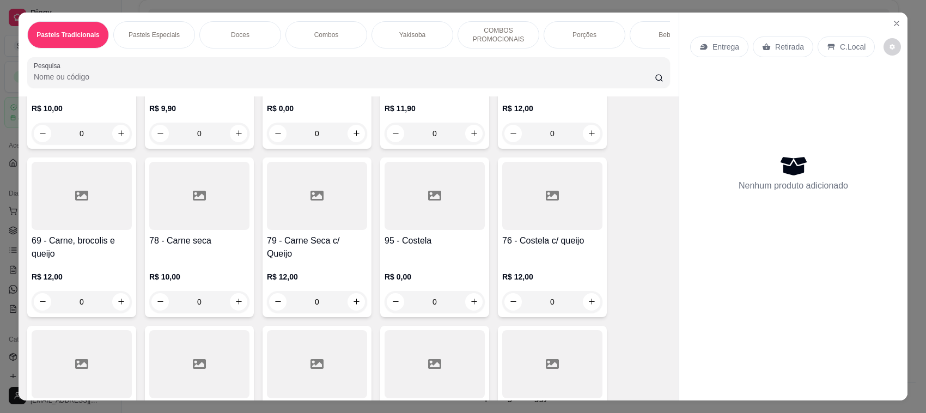
scroll to position [1029, 0]
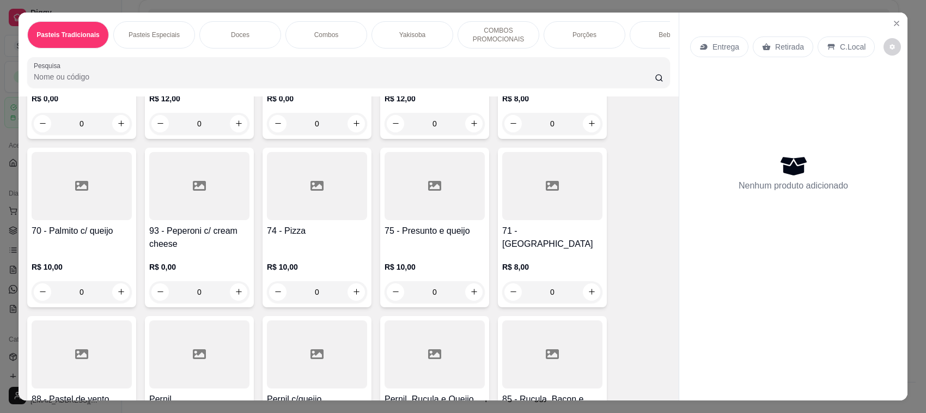
click at [298, 251] on div "74 - Pizza" at bounding box center [317, 237] width 100 height 26
click at [898, 20] on button "Close" at bounding box center [896, 23] width 17 height 17
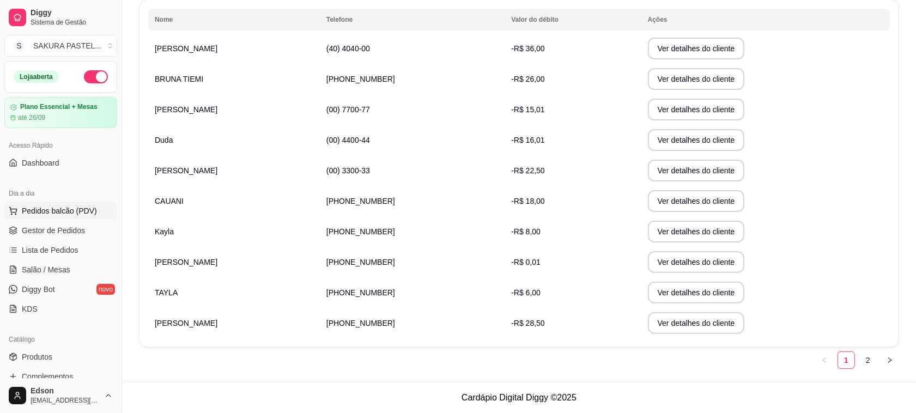
click at [33, 218] on button "Pedidos balcão (PDV)" at bounding box center [60, 210] width 113 height 17
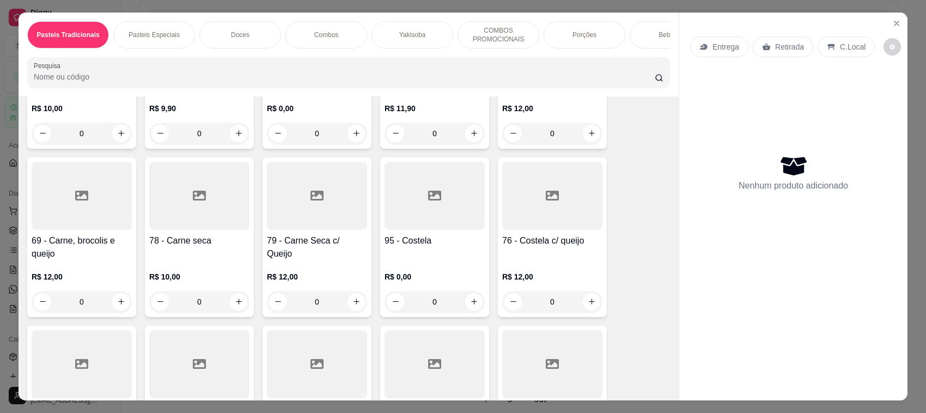
scroll to position [772, 0]
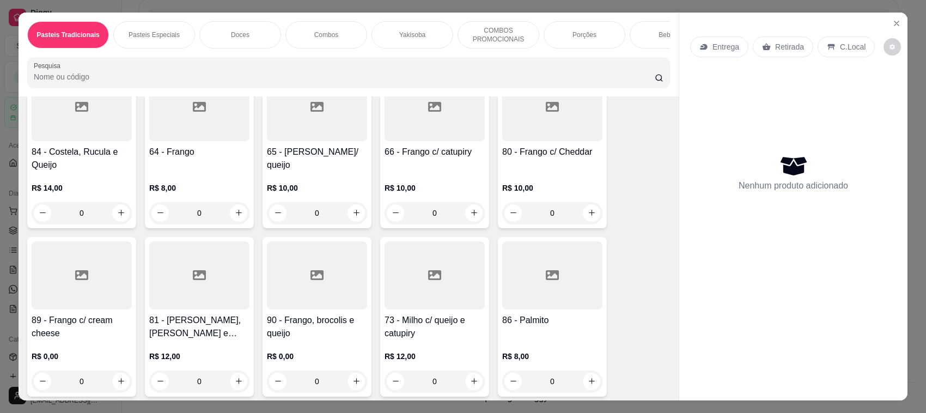
click at [462, 186] on div "R$ 10,00 0" at bounding box center [435, 198] width 100 height 52
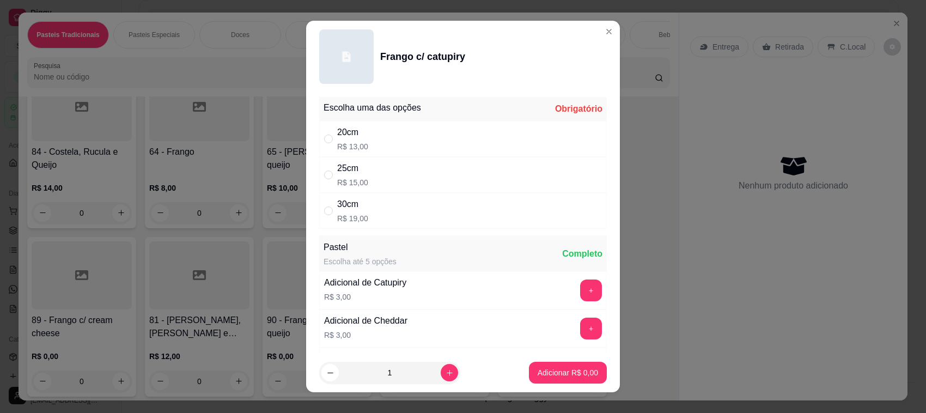
click at [362, 173] on div "25cm R$ 15,00" at bounding box center [463, 175] width 288 height 36
radio input "true"
click at [541, 372] on p "Adicionar R$ 15,00" at bounding box center [565, 372] width 63 height 10
type input "1"
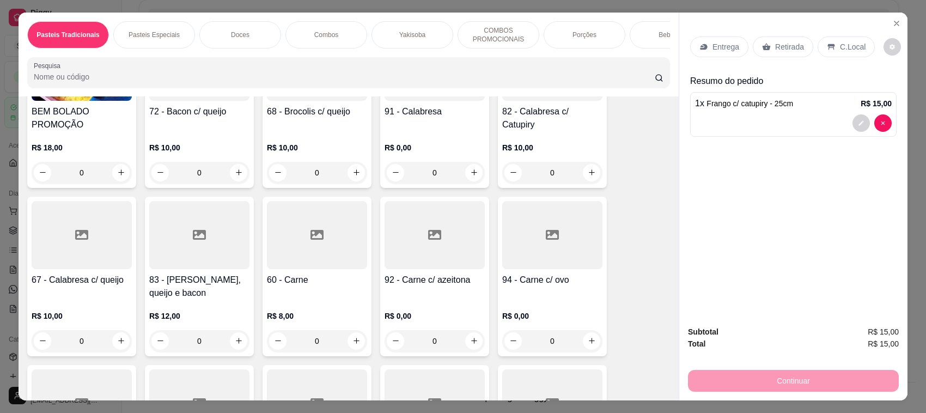
scroll to position [257, 0]
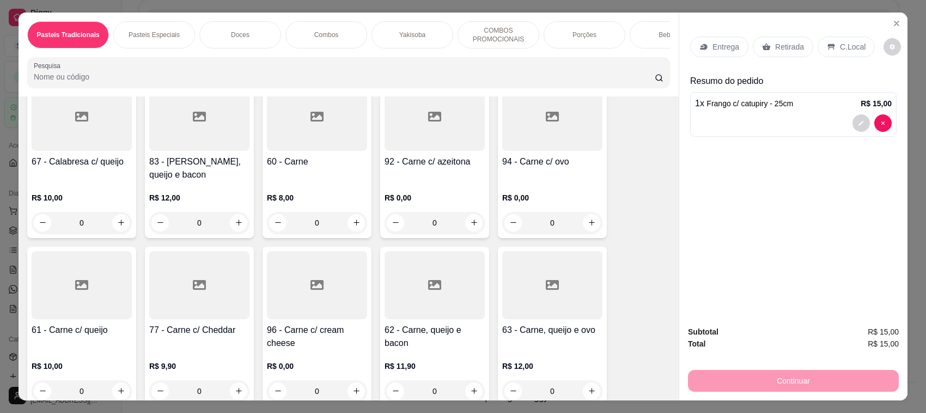
click at [515, 181] on div "94 - Carne c/ ovo" at bounding box center [552, 168] width 100 height 26
click at [82, 319] on div at bounding box center [82, 285] width 100 height 68
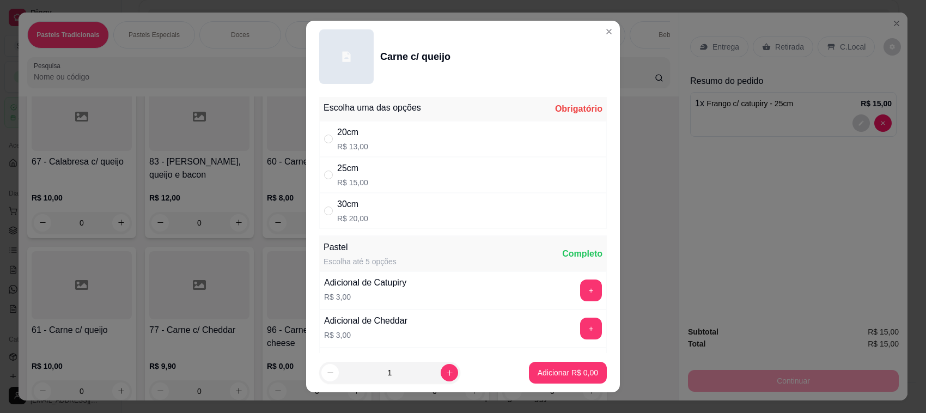
click at [357, 181] on p "R$ 15,00" at bounding box center [352, 182] width 31 height 11
radio input "true"
click at [534, 368] on p "Adicionar R$ 15,00" at bounding box center [565, 372] width 65 height 11
type input "1"
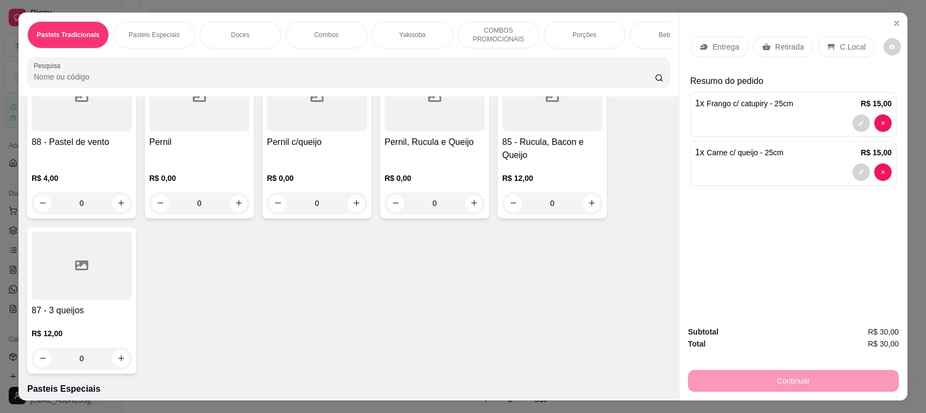
scroll to position [1029, 0]
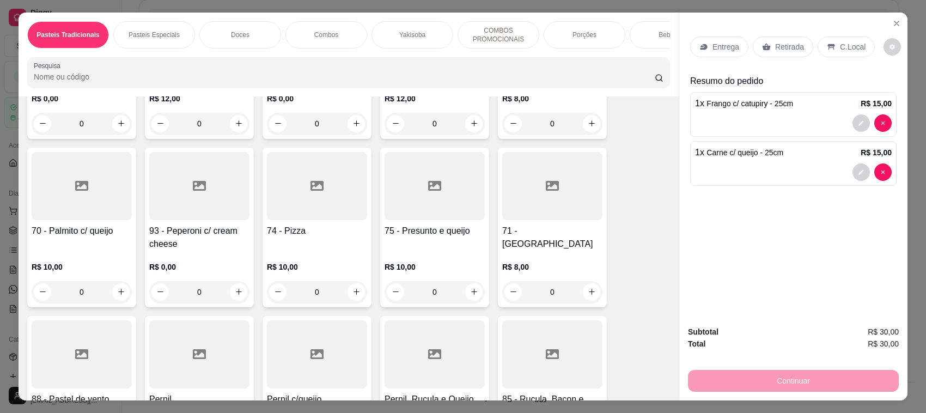
click at [508, 251] on div "71 - [GEOGRAPHIC_DATA]" at bounding box center [552, 237] width 100 height 26
click at [297, 232] on div "74 - Pizza R$ 10,00 0" at bounding box center [317, 228] width 109 height 160
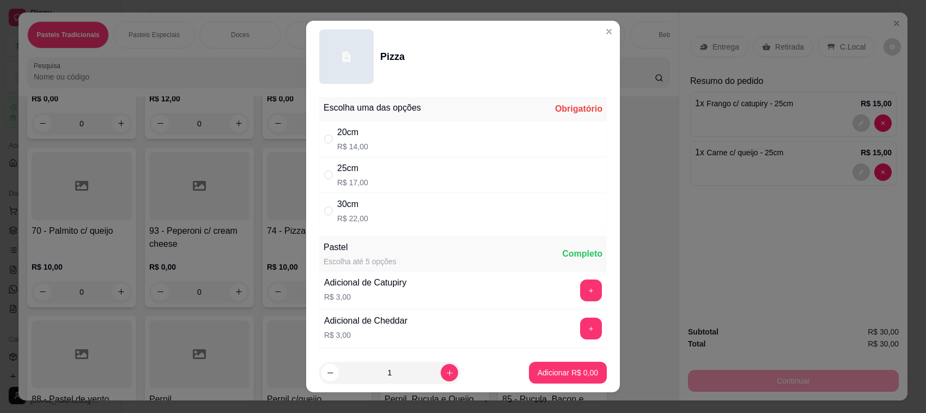
click at [456, 153] on div "20cm R$ 14,00" at bounding box center [463, 139] width 288 height 36
click at [458, 176] on div "25cm R$ 17,00" at bounding box center [463, 175] width 288 height 36
radio input "false"
radio input "true"
click at [545, 371] on p "Adicionar R$ 17,00" at bounding box center [565, 372] width 63 height 10
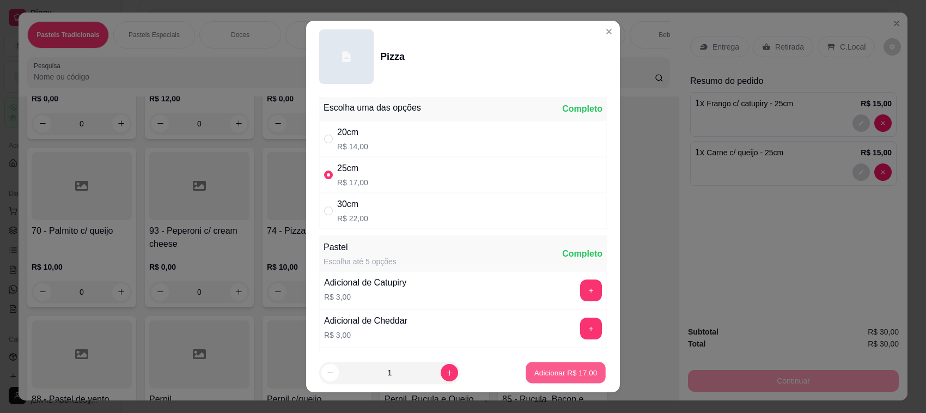
type input "1"
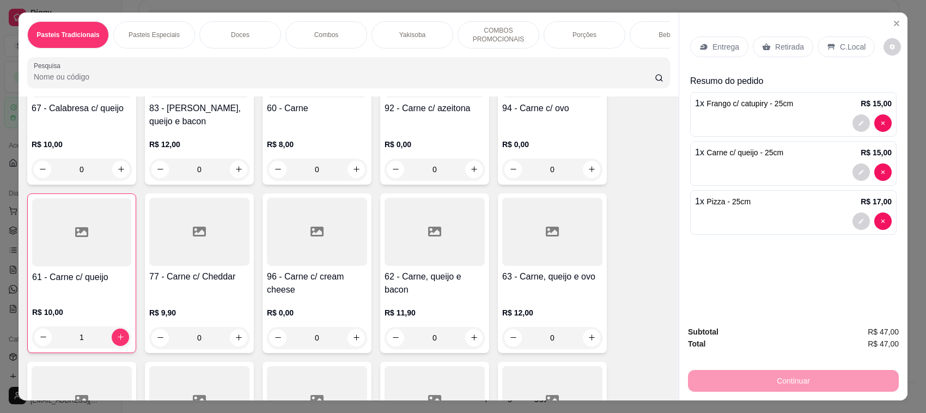
scroll to position [257, 0]
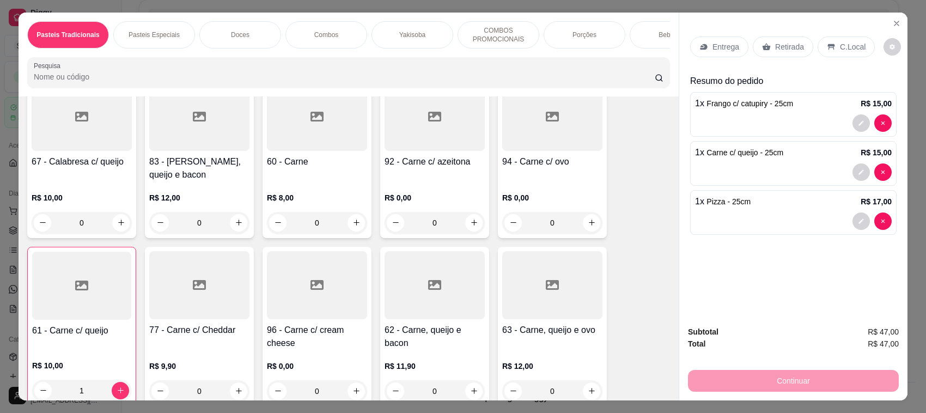
click at [92, 181] on div "67 - Calabresa c/ queijo" at bounding box center [82, 168] width 100 height 26
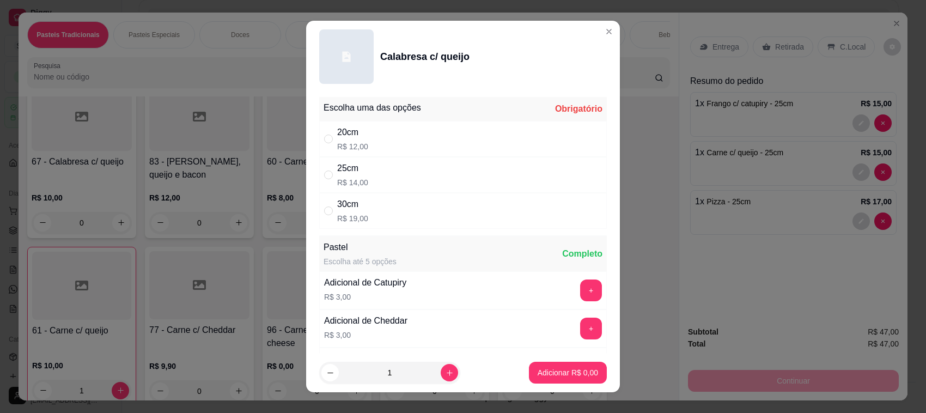
click at [480, 186] on div "25cm R$ 14,00" at bounding box center [463, 175] width 288 height 36
radio input "true"
click at [575, 362] on button "Adicionar R$ 14,00" at bounding box center [566, 372] width 80 height 21
type input "1"
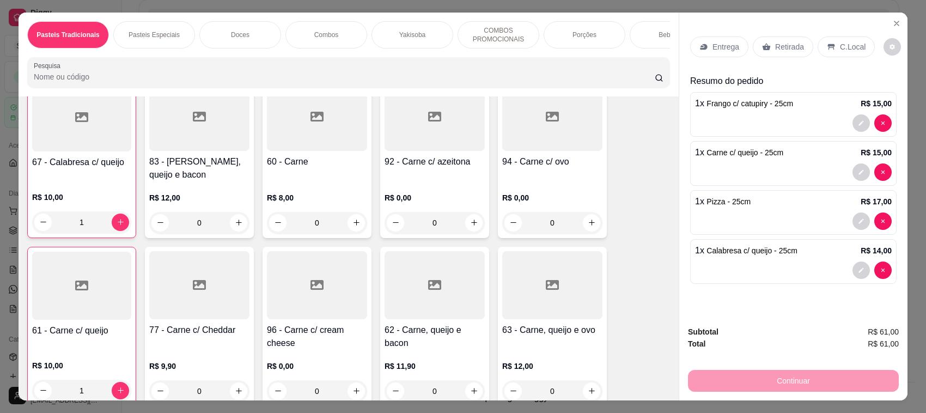
scroll to position [258, 0]
click at [771, 54] on div "Retirada" at bounding box center [783, 46] width 60 height 21
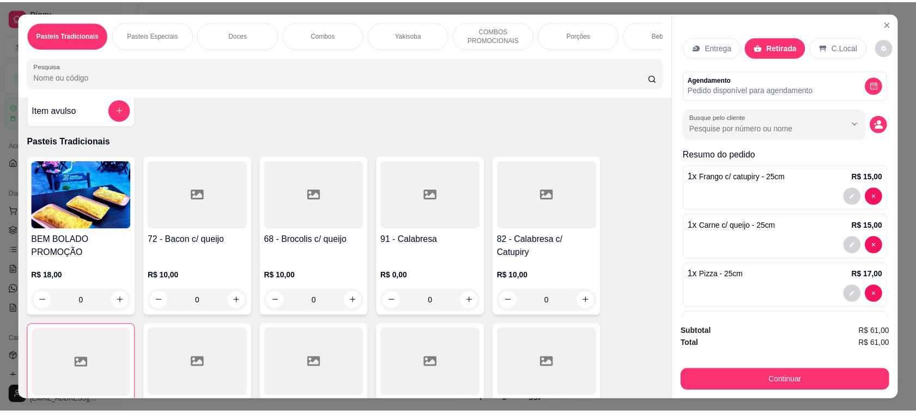
scroll to position [0, 0]
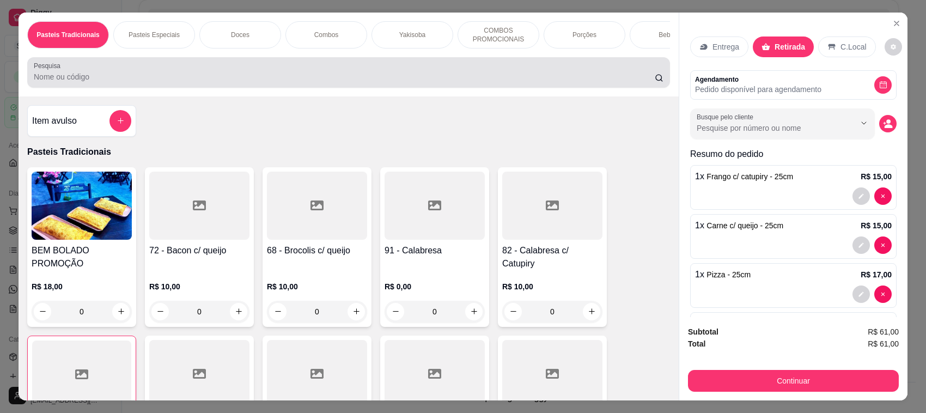
click at [146, 82] on input "Pesquisa" at bounding box center [344, 76] width 621 height 11
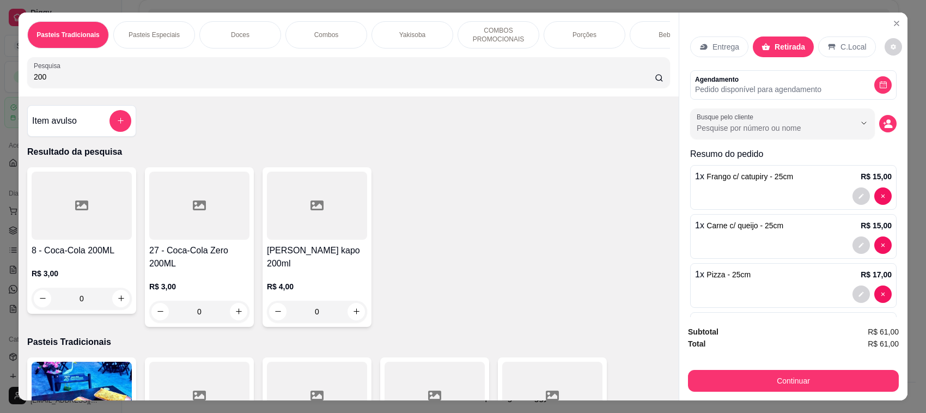
type input "200"
drag, startPoint x: 4, startPoint y: 303, endPoint x: 86, endPoint y: 275, distance: 87.0
click at [4, 303] on div "Pasteis Tradicionais Pasteis Especiais Doces Combos Yakisoba COMBOS PROMOCIONAI…" at bounding box center [463, 206] width 926 height 413
click at [87, 274] on div "R$ 3,00 0" at bounding box center [82, 283] width 100 height 52
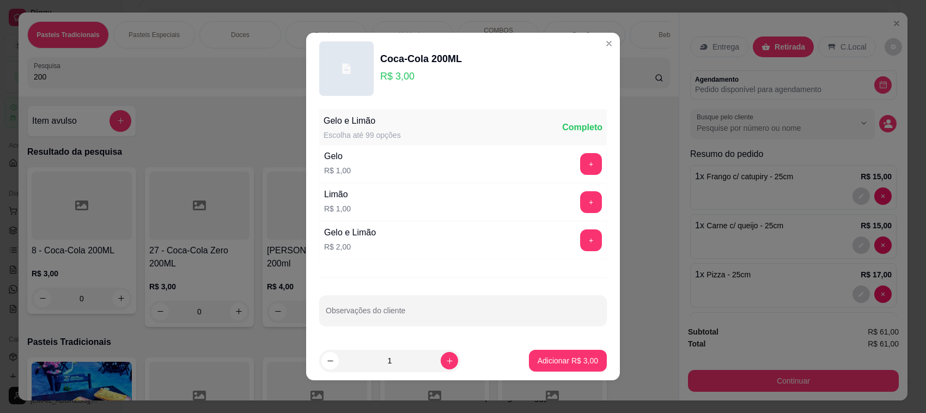
click at [527, 349] on footer "1 Adicionar R$ 3,00" at bounding box center [463, 360] width 314 height 39
click at [542, 352] on button "Adicionar R$ 3,00" at bounding box center [568, 361] width 78 height 22
type input "1"
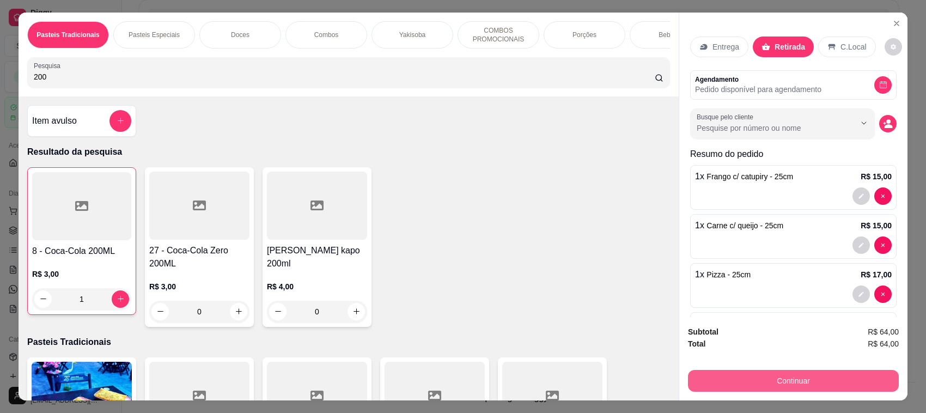
click at [782, 379] on button "Continuar" at bounding box center [793, 381] width 211 height 22
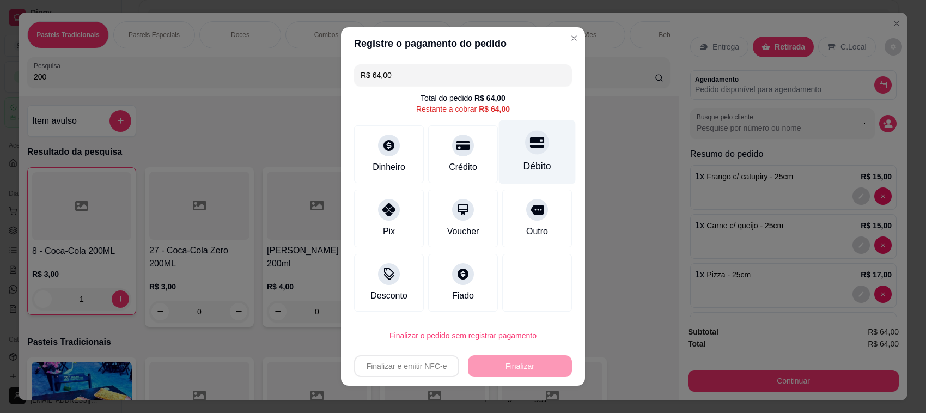
click at [523, 164] on div "Débito" at bounding box center [537, 166] width 28 height 14
type input "R$ 0,00"
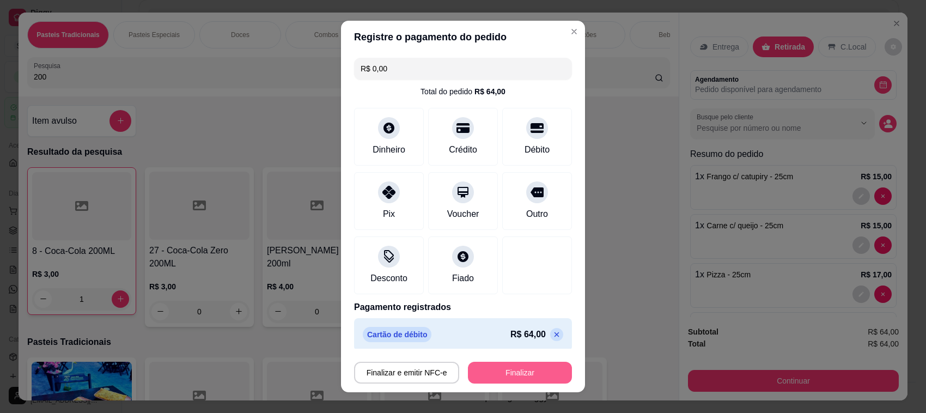
click at [505, 369] on button "Finalizar" at bounding box center [520, 373] width 104 height 22
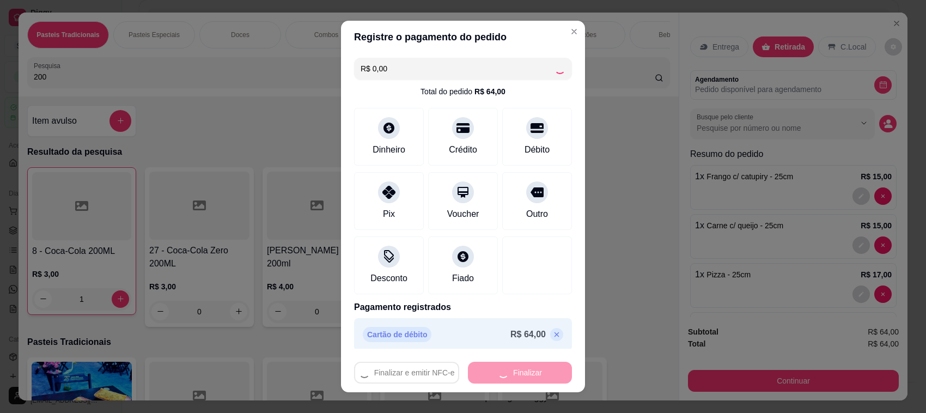
type input "0"
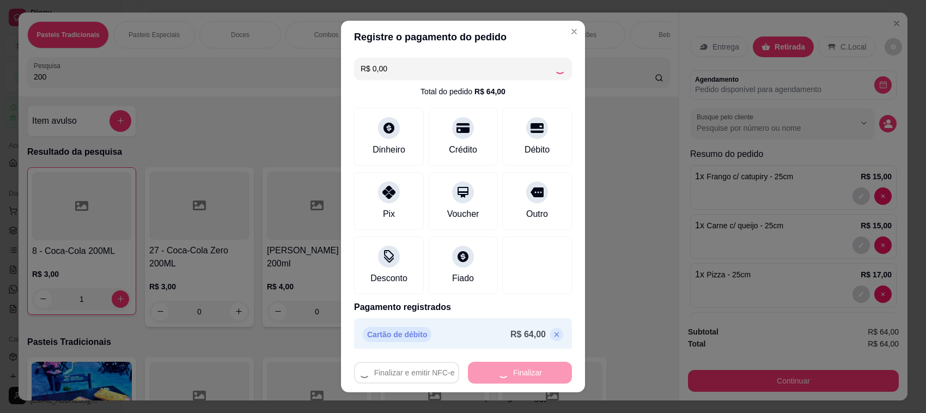
type input "0"
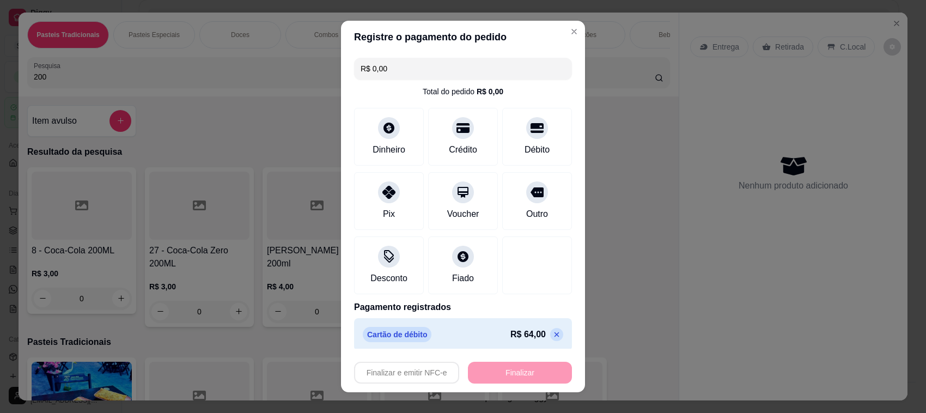
type input "-R$ 64,00"
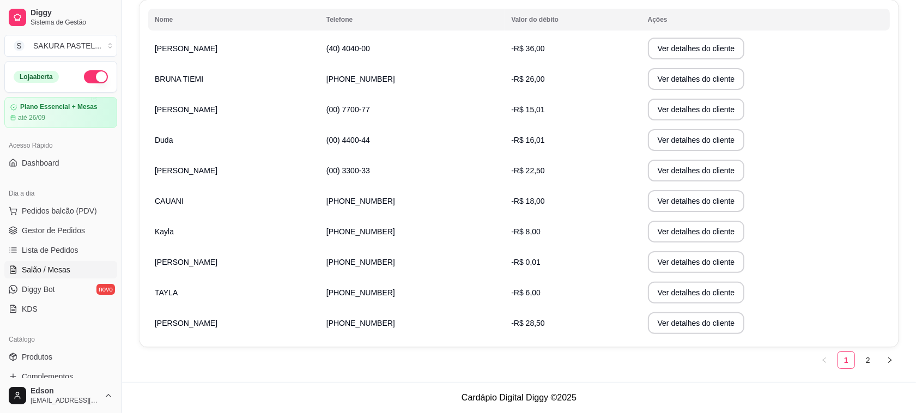
click at [63, 265] on span "Salão / Mesas" at bounding box center [46, 269] width 48 height 11
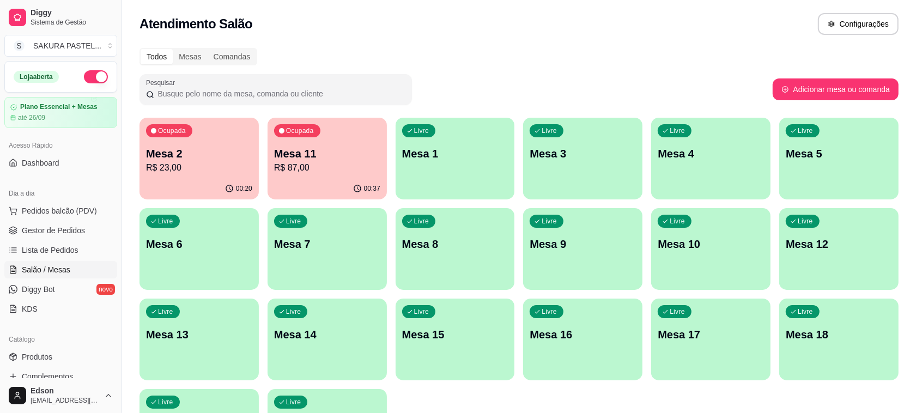
click at [193, 164] on p "R$ 23,00" at bounding box center [199, 167] width 106 height 13
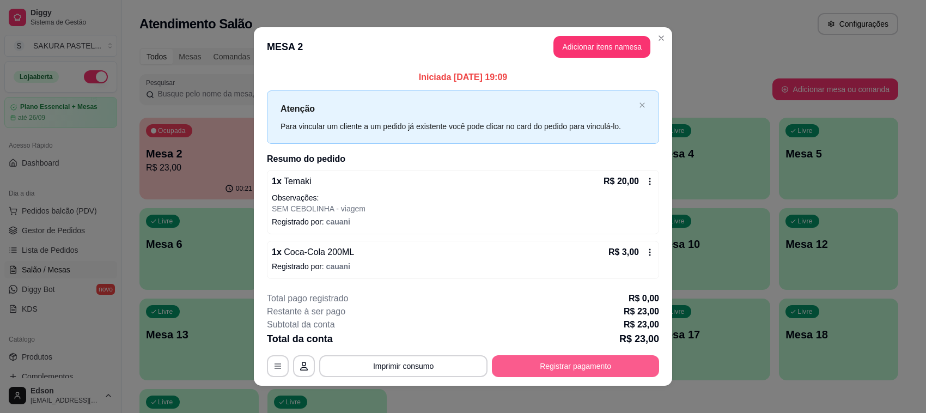
click at [580, 363] on button "Registrar pagamento" at bounding box center [575, 366] width 167 height 22
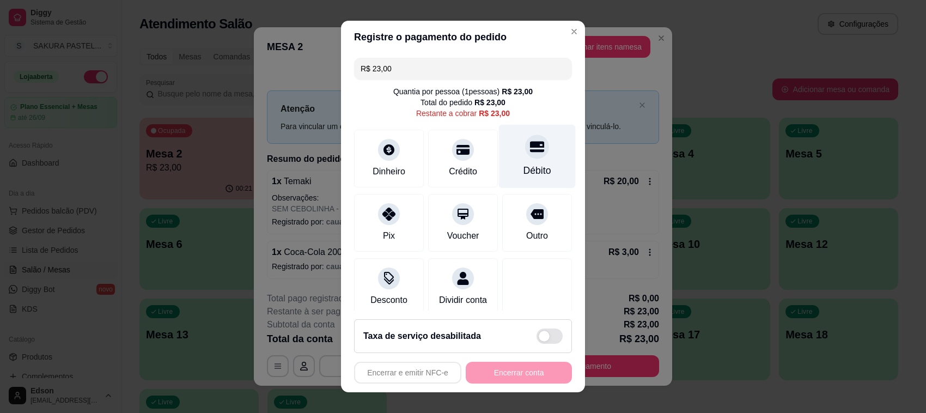
click at [503, 140] on div "Débito" at bounding box center [537, 157] width 77 height 64
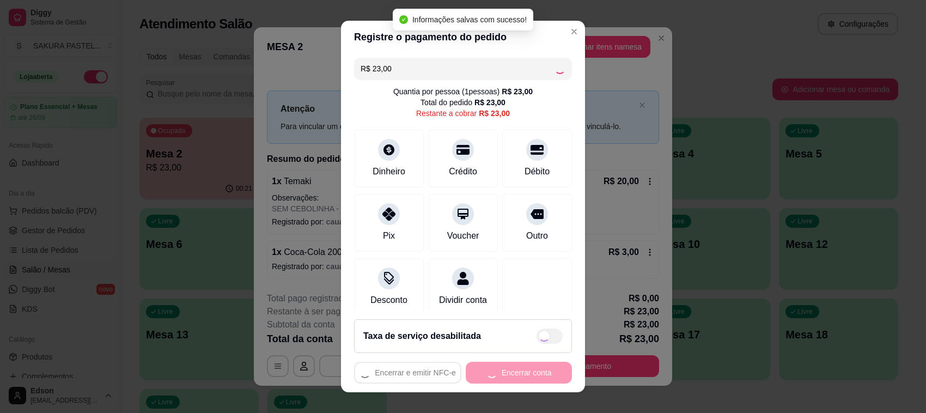
type input "R$ 0,00"
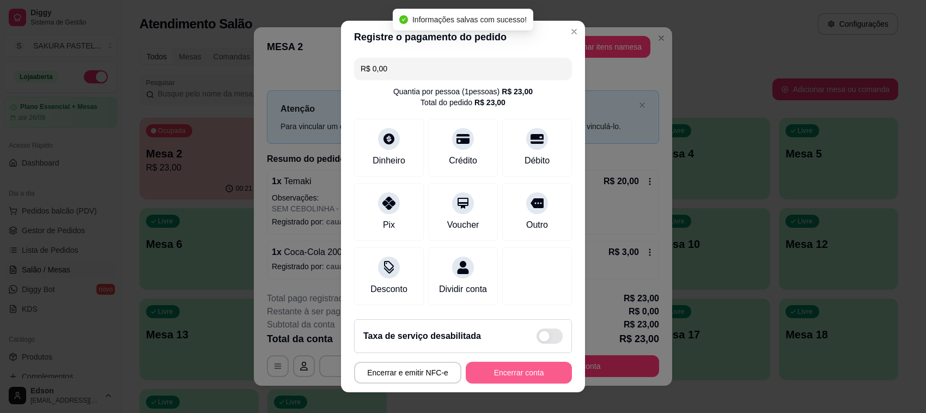
click at [516, 377] on button "Encerrar conta" at bounding box center [519, 373] width 106 height 22
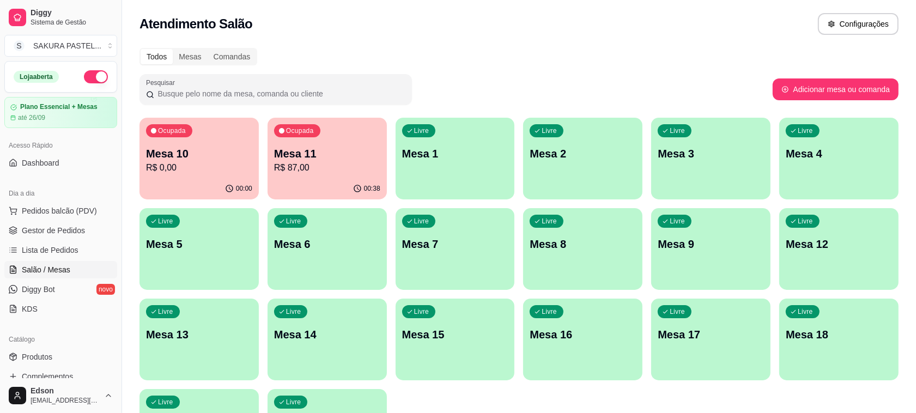
click at [335, 172] on p "R$ 87,00" at bounding box center [327, 167] width 106 height 13
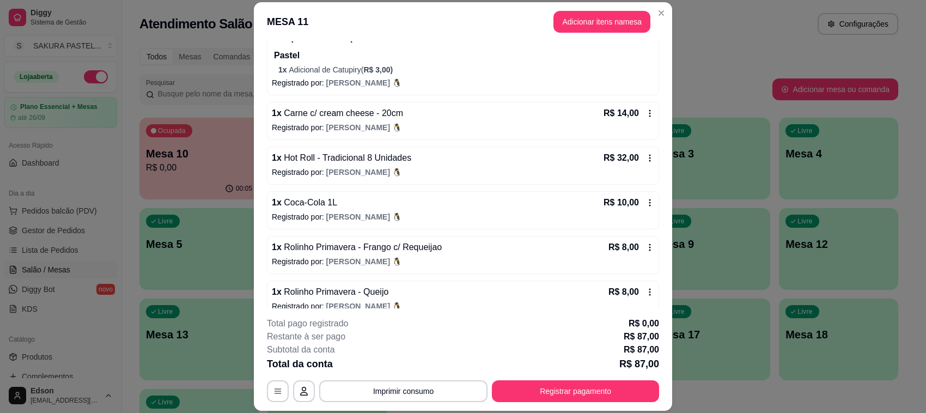
scroll to position [164, 0]
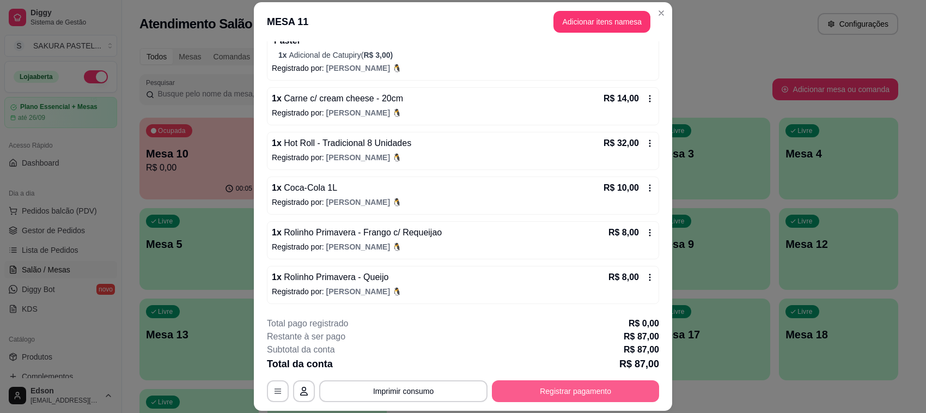
click at [599, 388] on button "Registrar pagamento" at bounding box center [575, 391] width 167 height 22
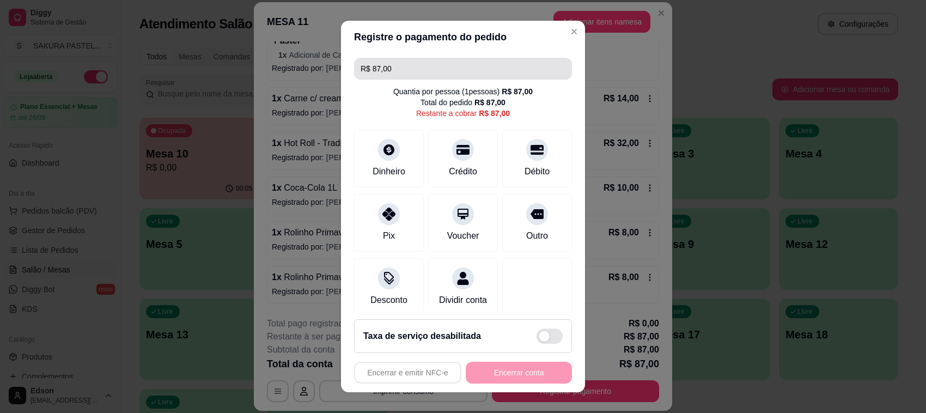
click at [420, 66] on input "R$ 87,00" at bounding box center [463, 69] width 205 height 22
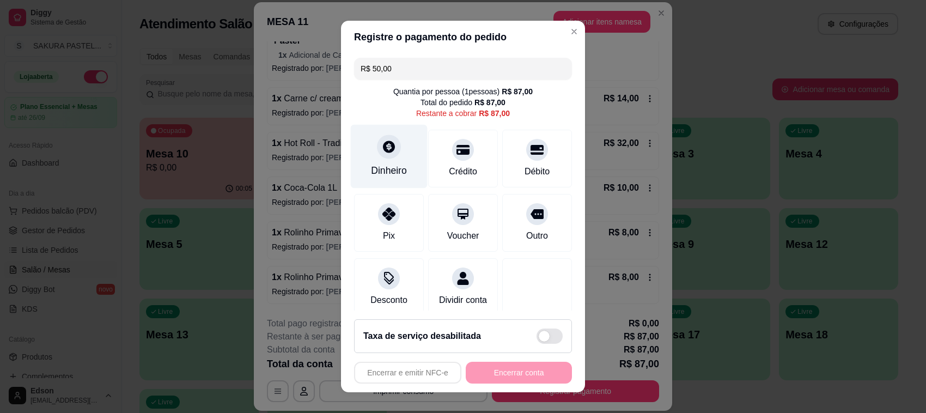
click at [382, 151] on icon at bounding box center [389, 146] width 14 height 14
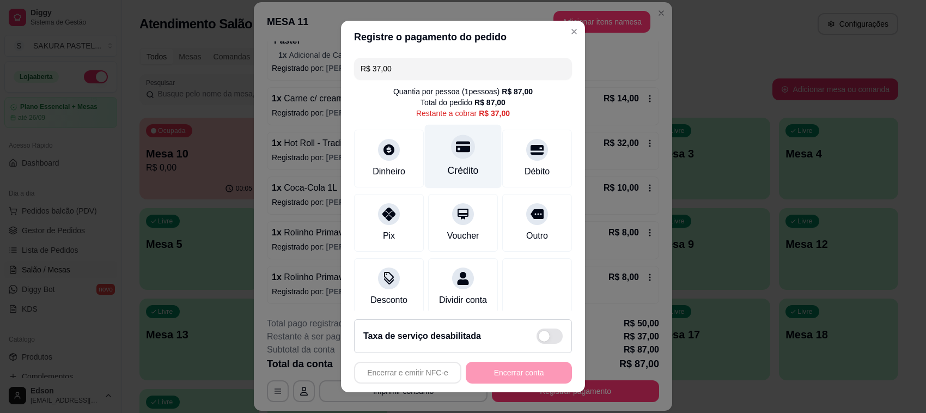
click at [451, 163] on div "Crédito" at bounding box center [463, 170] width 31 height 14
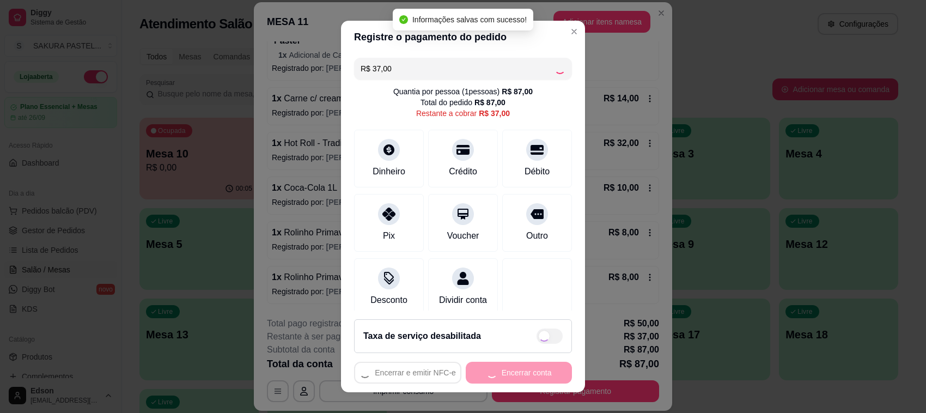
type input "R$ 0,00"
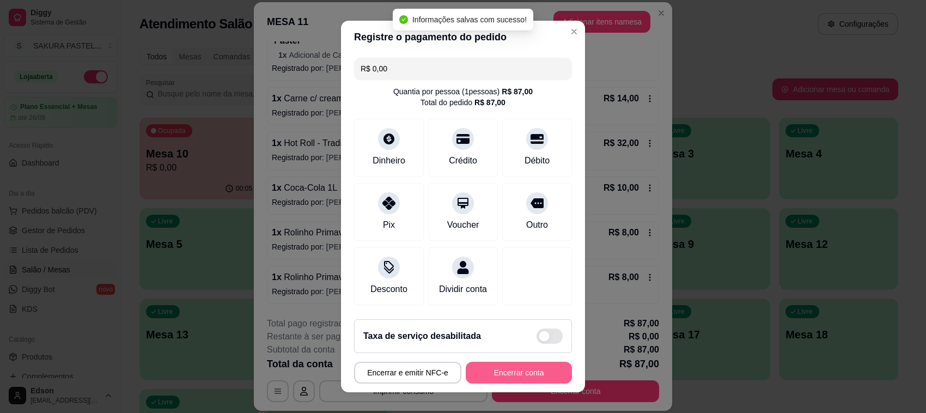
click at [499, 377] on button "Encerrar conta" at bounding box center [519, 373] width 106 height 22
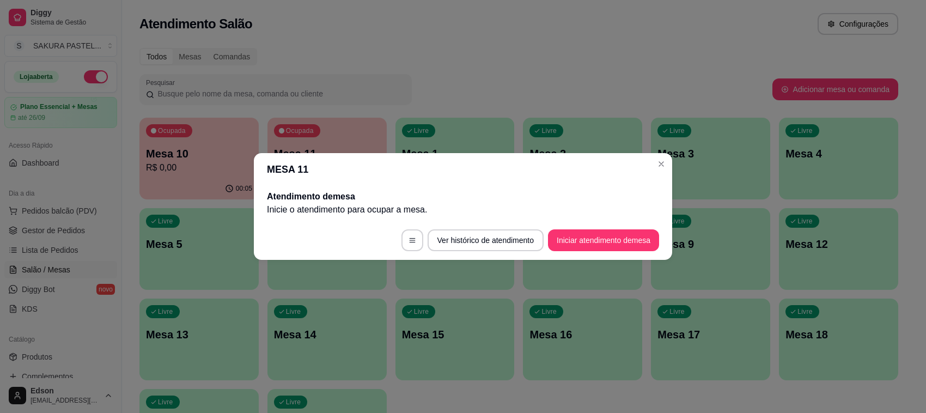
scroll to position [0, 0]
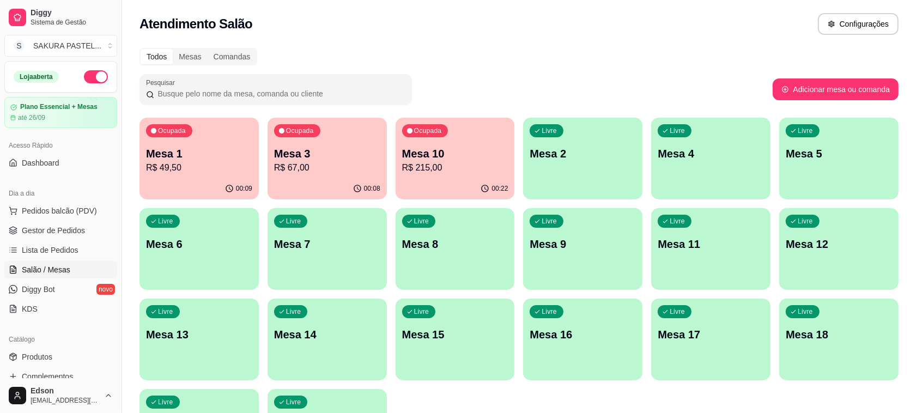
click at [344, 161] on p "R$ 67,00" at bounding box center [327, 167] width 106 height 13
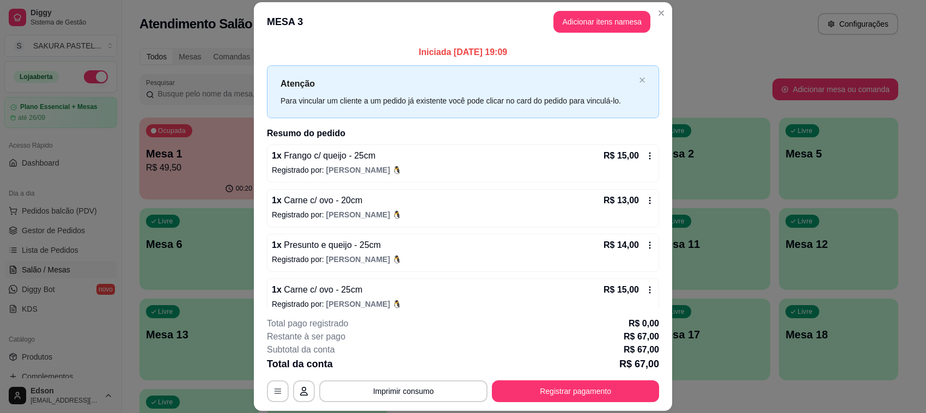
scroll to position [58, 0]
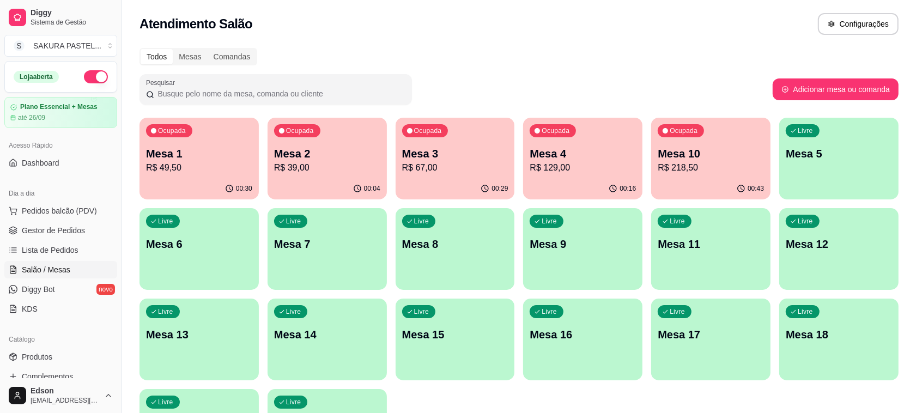
click at [434, 172] on p "R$ 67,00" at bounding box center [455, 167] width 106 height 13
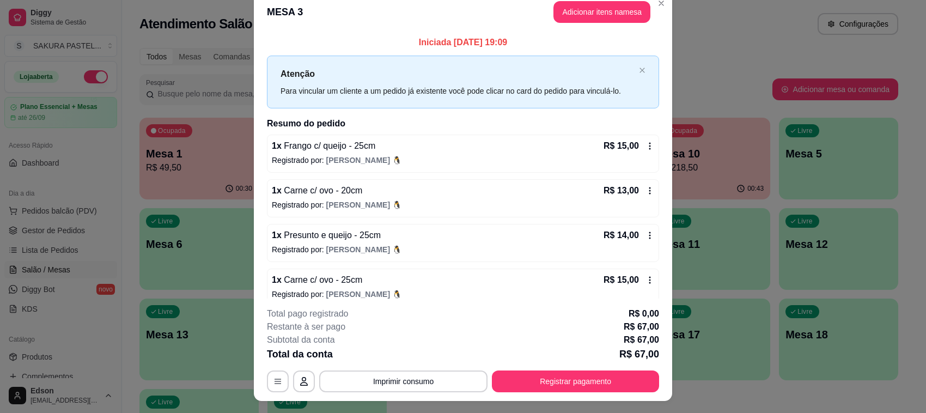
scroll to position [0, 0]
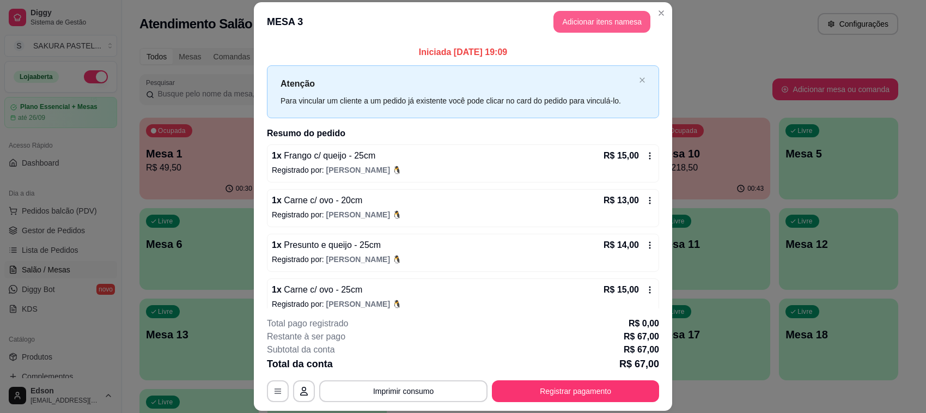
click at [606, 17] on button "Adicionar itens na mesa" at bounding box center [601, 22] width 97 height 22
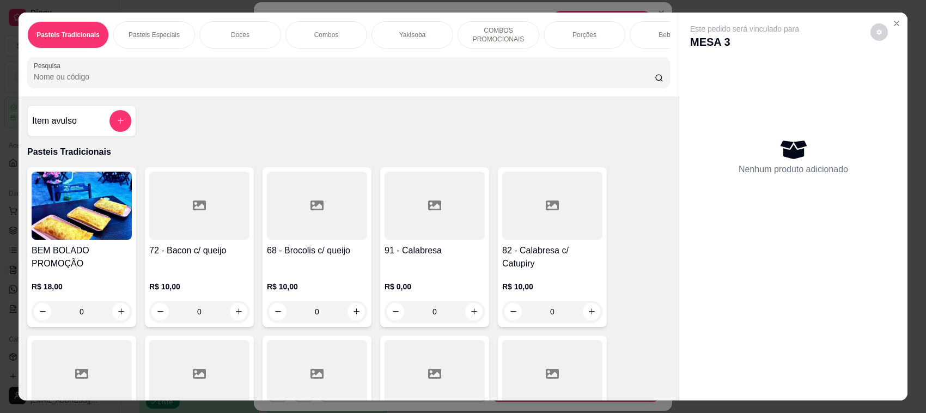
click at [298, 82] on input "Pesquisa" at bounding box center [344, 76] width 621 height 11
type input "s"
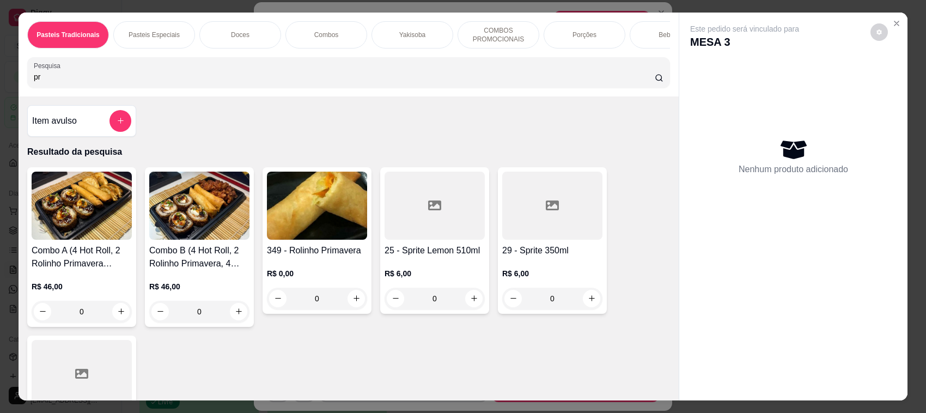
type input "p"
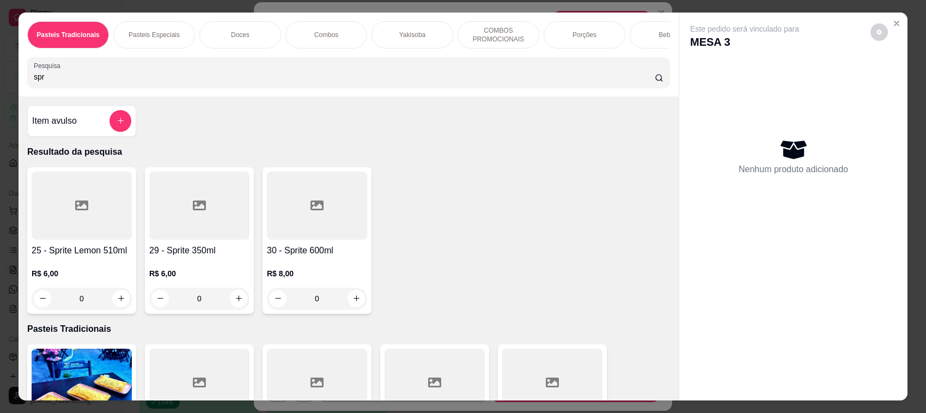
type input "spr"
click at [208, 230] on div at bounding box center [199, 206] width 100 height 68
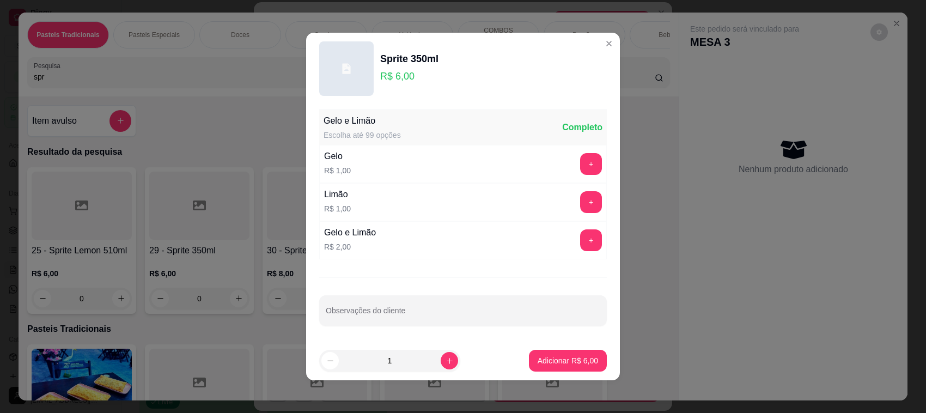
drag, startPoint x: 571, startPoint y: 349, endPoint x: 568, endPoint y: 361, distance: 12.3
click at [571, 349] on footer "1 Adicionar R$ 6,00" at bounding box center [463, 360] width 314 height 39
click at [568, 361] on p "Adicionar R$ 6,00" at bounding box center [568, 360] width 60 height 11
type input "1"
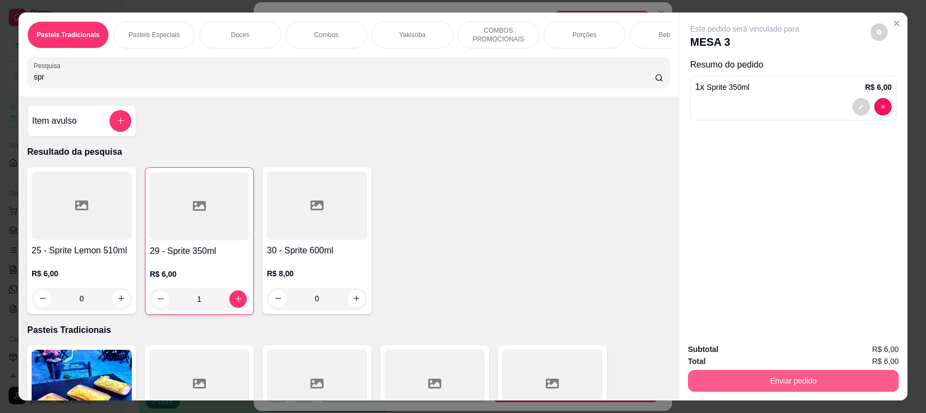
click at [786, 376] on button "Enviar pedido" at bounding box center [793, 381] width 211 height 22
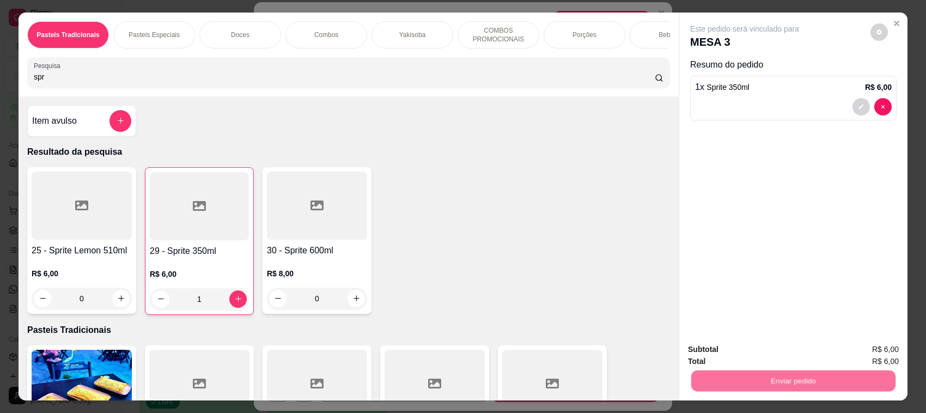
click at [737, 358] on button "Não registrar e enviar pedido" at bounding box center [757, 354] width 110 height 20
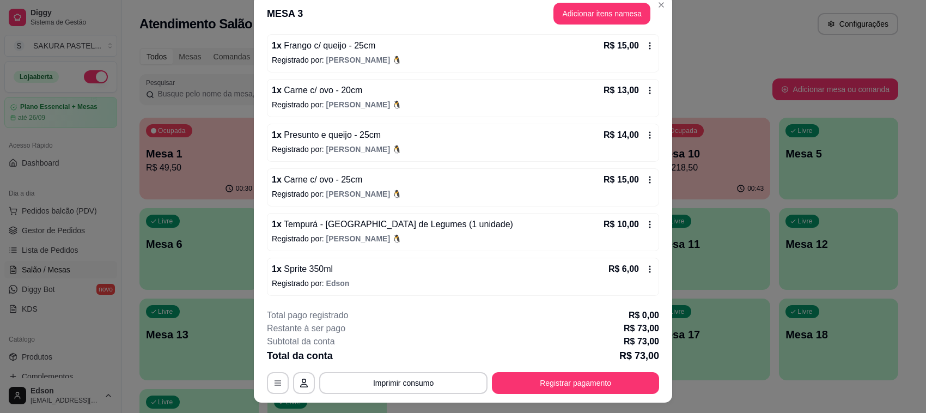
scroll to position [33, 0]
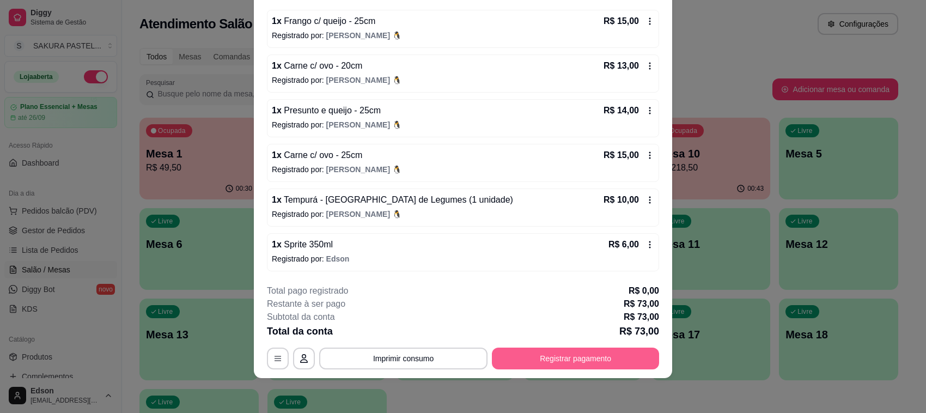
click at [559, 365] on button "Registrar pagamento" at bounding box center [575, 359] width 167 height 22
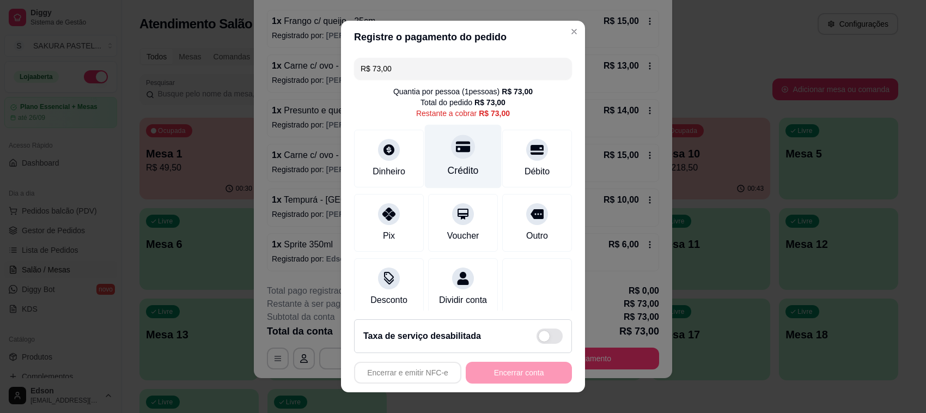
click at [463, 159] on div "Crédito" at bounding box center [463, 157] width 77 height 64
type input "R$ 0,00"
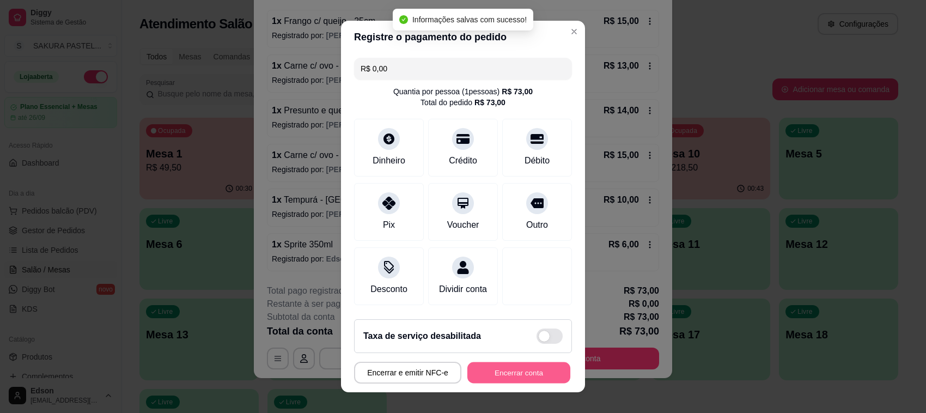
click at [521, 382] on button "Encerrar conta" at bounding box center [518, 372] width 103 height 21
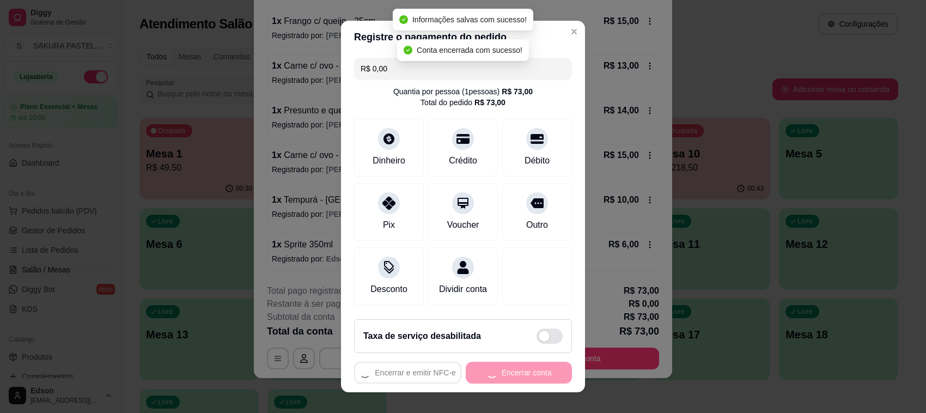
scroll to position [0, 0]
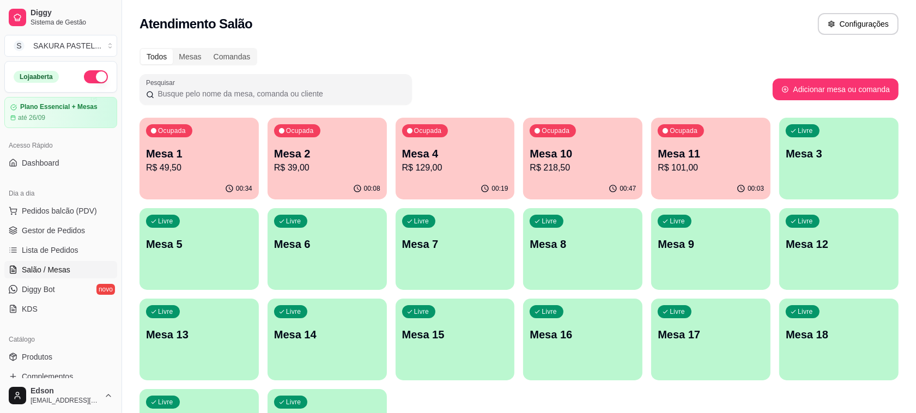
click at [207, 162] on p "R$ 49,50" at bounding box center [199, 167] width 106 height 13
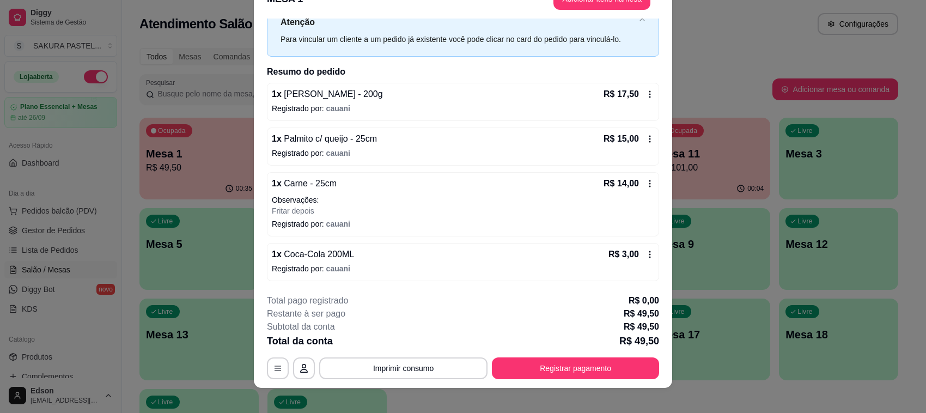
scroll to position [33, 0]
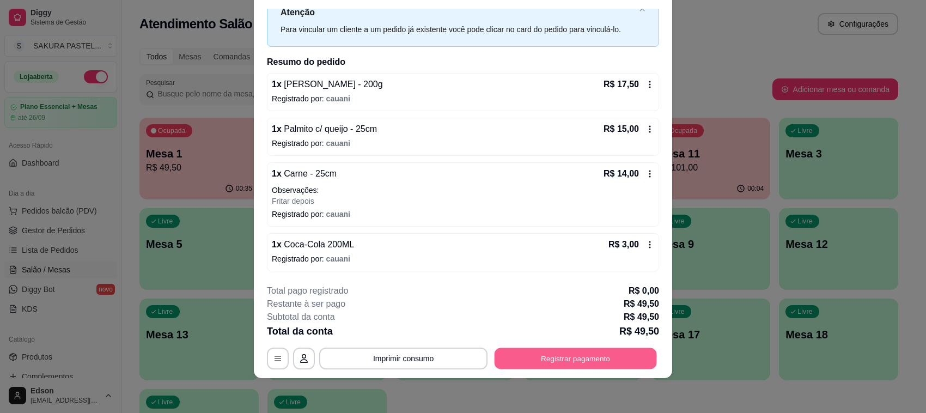
click at [581, 354] on button "Registrar pagamento" at bounding box center [576, 358] width 162 height 21
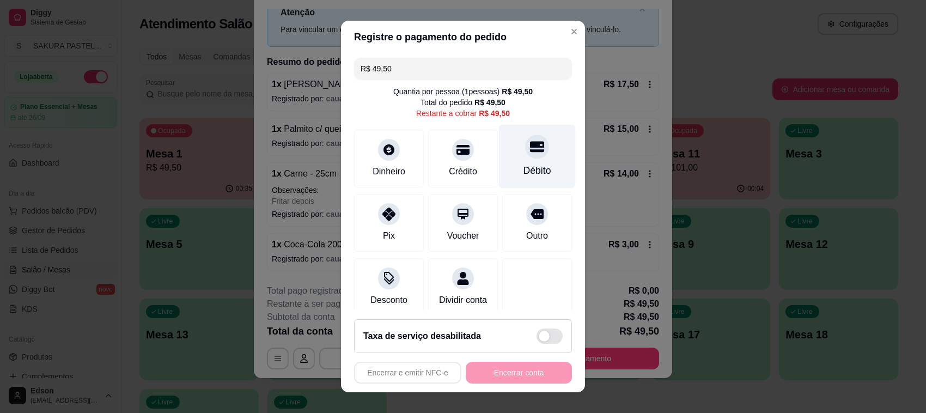
click at [530, 143] on icon at bounding box center [537, 146] width 14 height 11
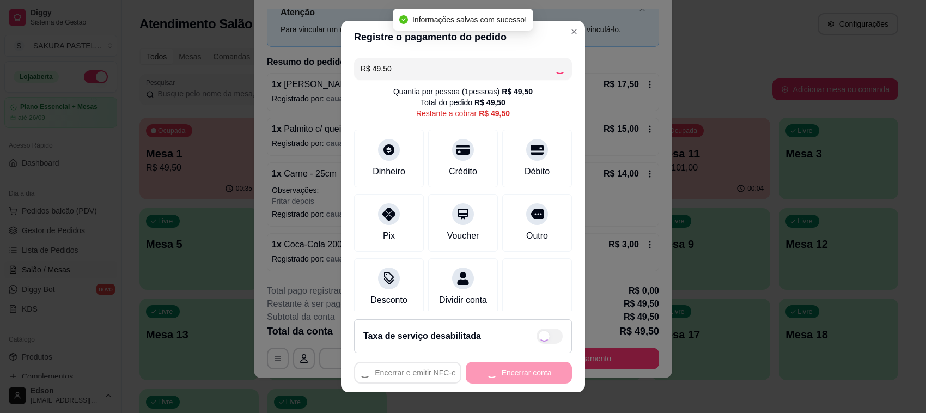
type input "R$ 0,00"
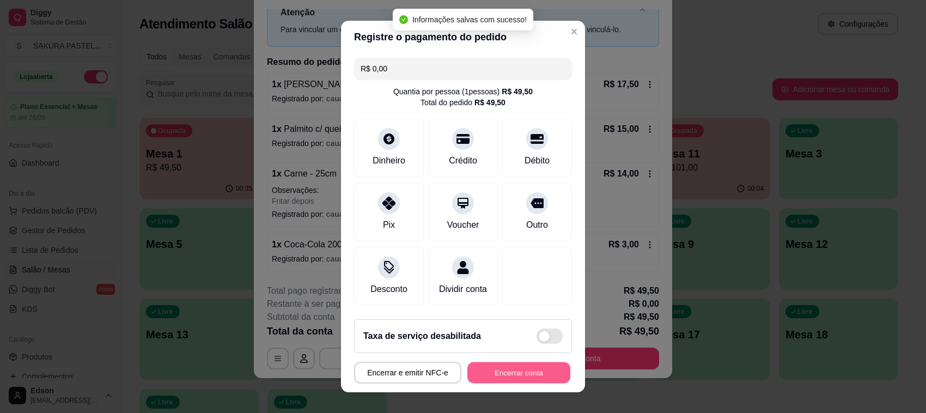
click at [527, 374] on button "Encerrar conta" at bounding box center [518, 372] width 103 height 21
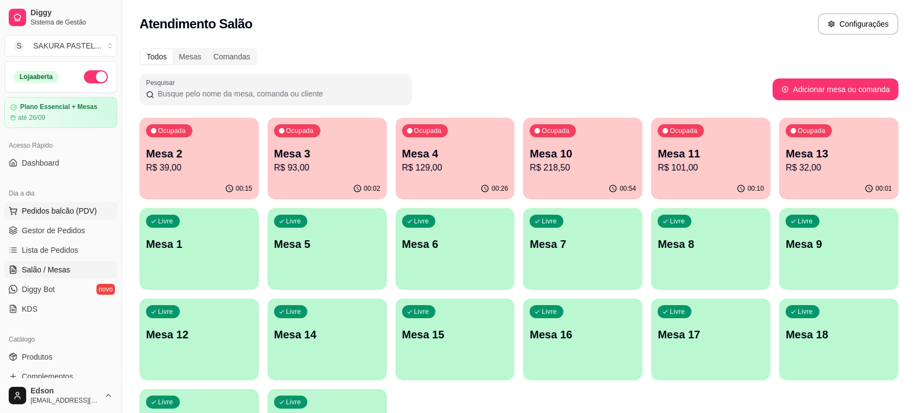
click at [27, 206] on span "Pedidos balcão (PDV)" at bounding box center [59, 210] width 75 height 11
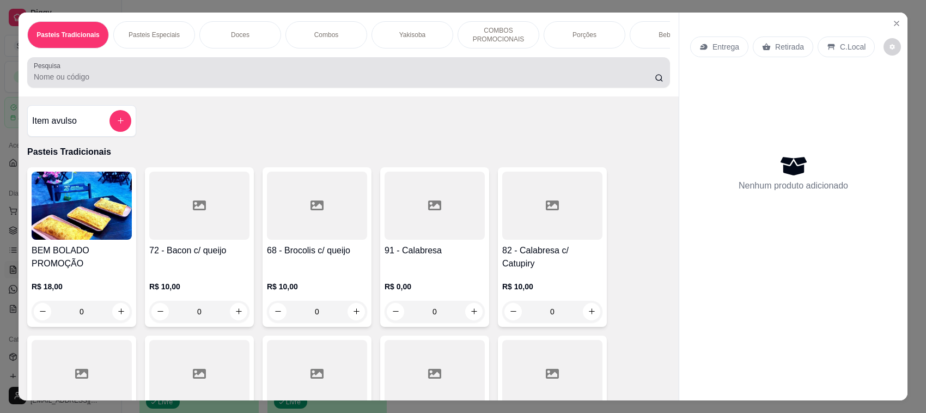
click at [135, 77] on div at bounding box center [349, 73] width 630 height 22
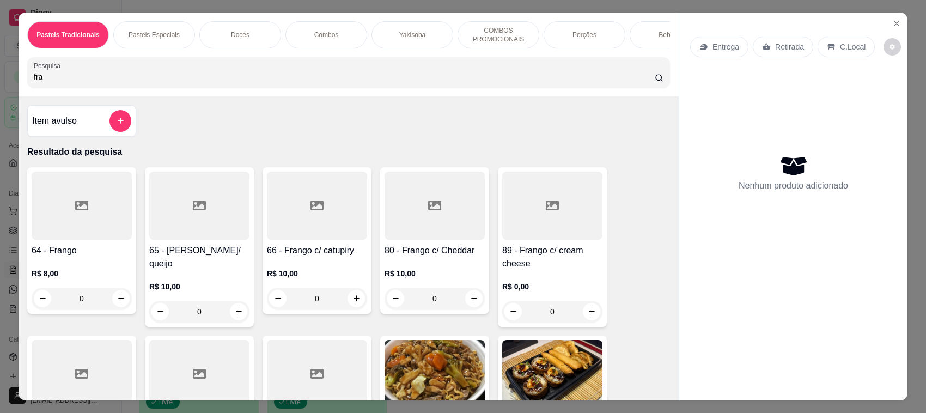
type input "fra"
click at [323, 220] on div at bounding box center [317, 206] width 100 height 68
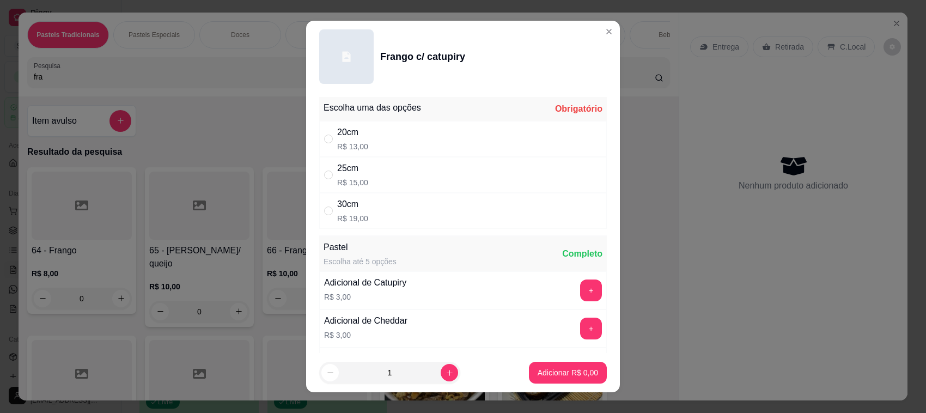
click at [412, 183] on div "25cm R$ 15,00" at bounding box center [463, 175] width 288 height 36
radio input "true"
click at [549, 382] on button "Adicionar R$ 15,00" at bounding box center [566, 373] width 82 height 22
type input "1"
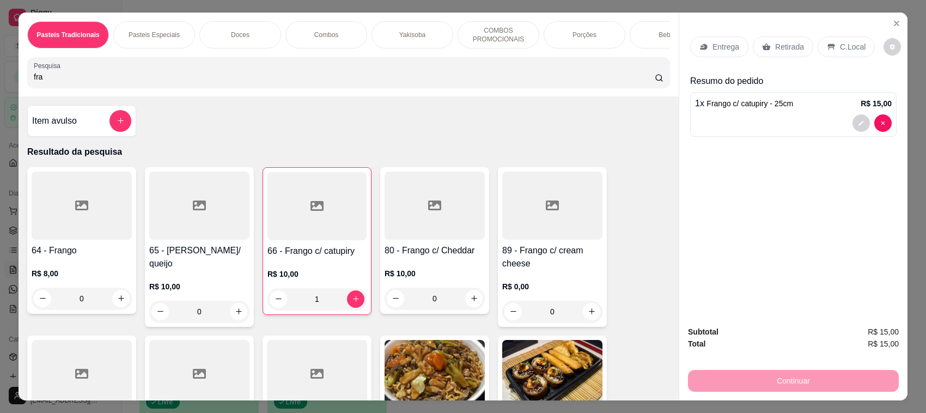
click at [142, 82] on input "fra" at bounding box center [344, 76] width 621 height 11
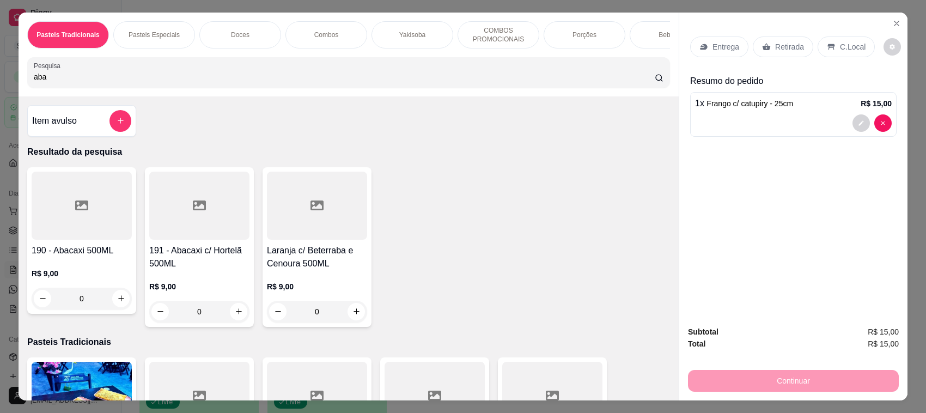
type input "aba"
click at [193, 240] on div at bounding box center [199, 206] width 100 height 68
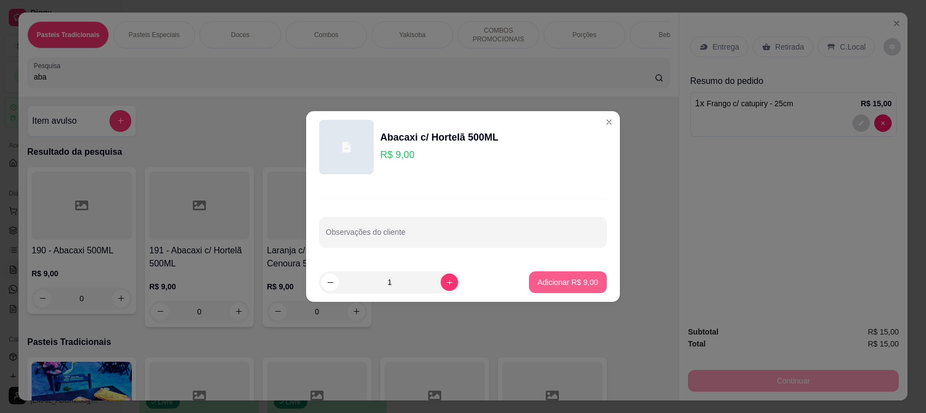
click at [529, 272] on button "Adicionar R$ 9,00" at bounding box center [568, 282] width 78 height 22
type input "1"
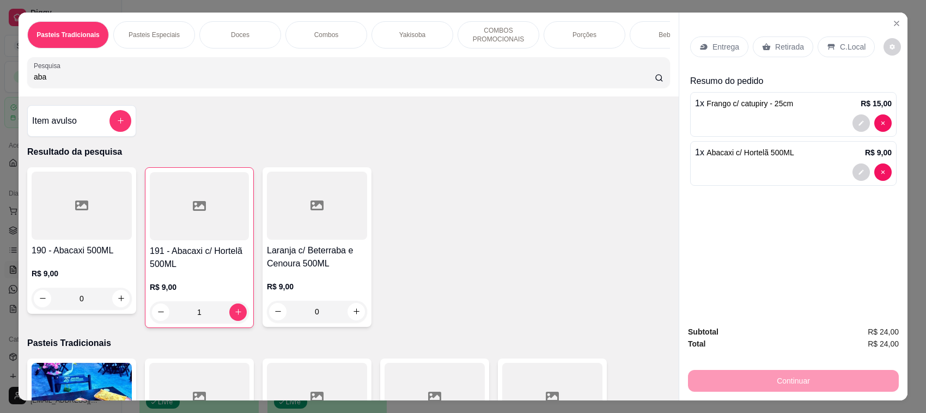
click at [782, 52] on p "Retirada" at bounding box center [789, 46] width 29 height 11
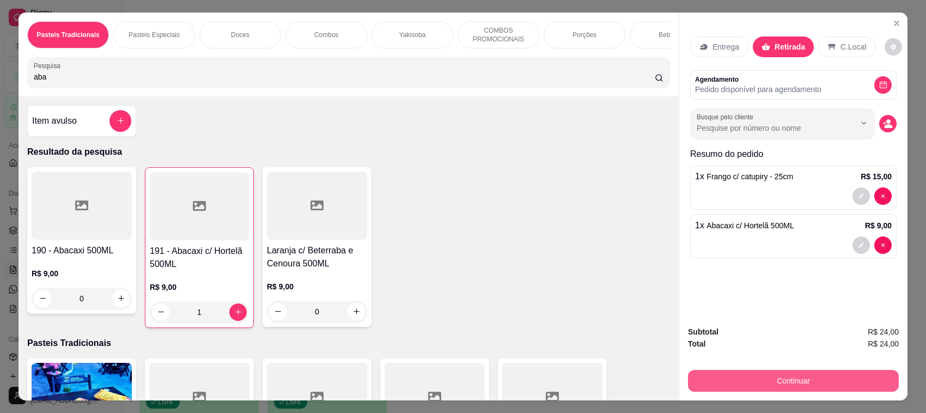
click at [772, 372] on button "Continuar" at bounding box center [793, 381] width 211 height 22
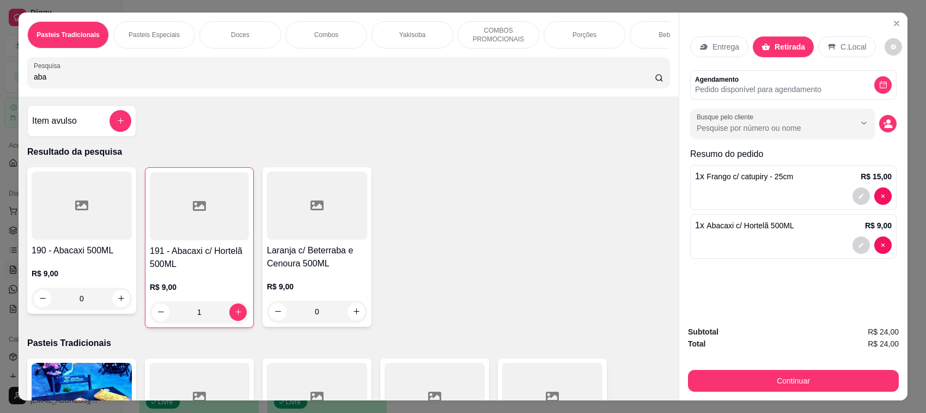
click at [466, 158] on div "Crédito" at bounding box center [463, 152] width 77 height 64
type input "R$ 0,00"
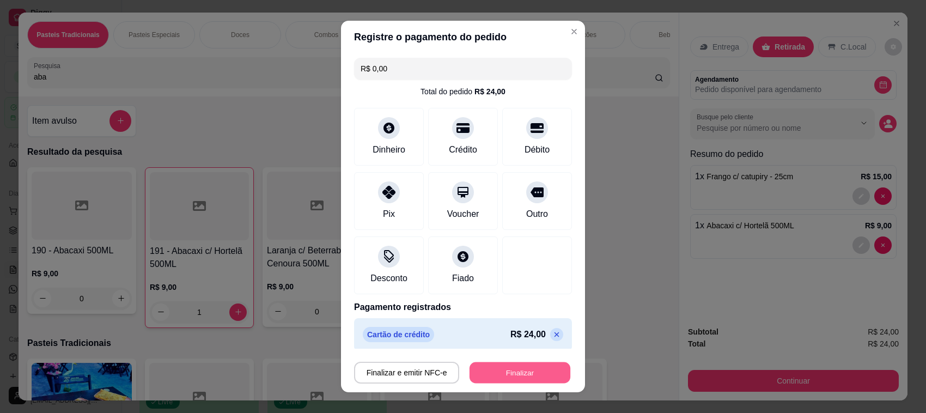
click at [508, 380] on button "Finalizar" at bounding box center [520, 372] width 101 height 21
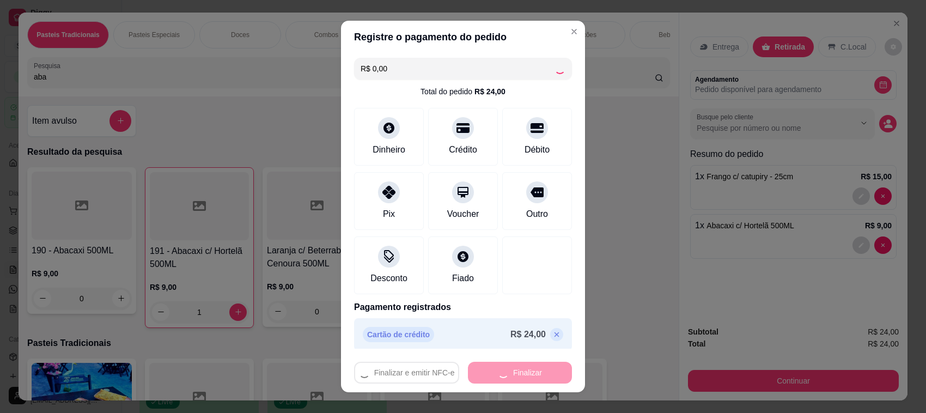
type input "0"
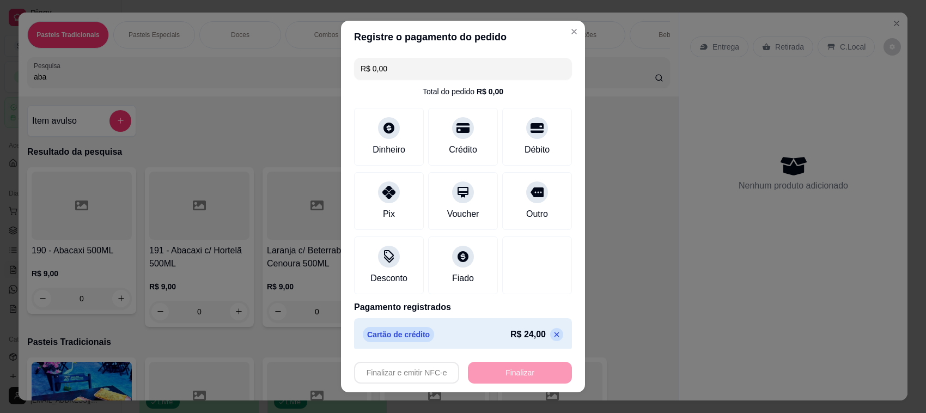
type input "-R$ 24,00"
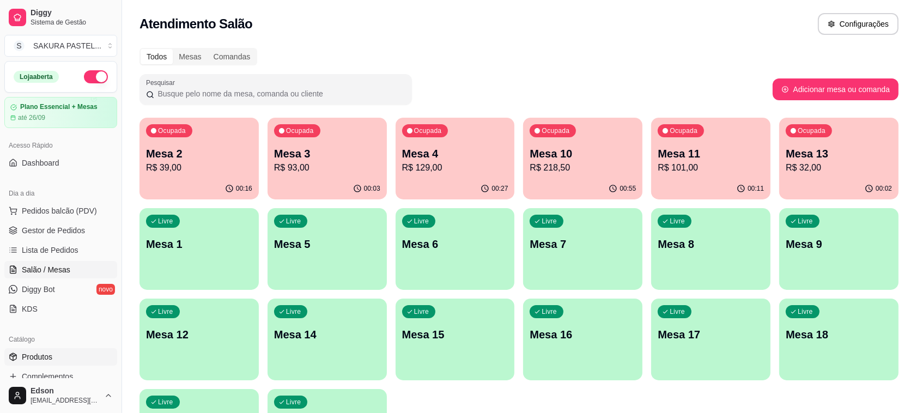
click at [34, 361] on span "Produtos" at bounding box center [37, 356] width 31 height 11
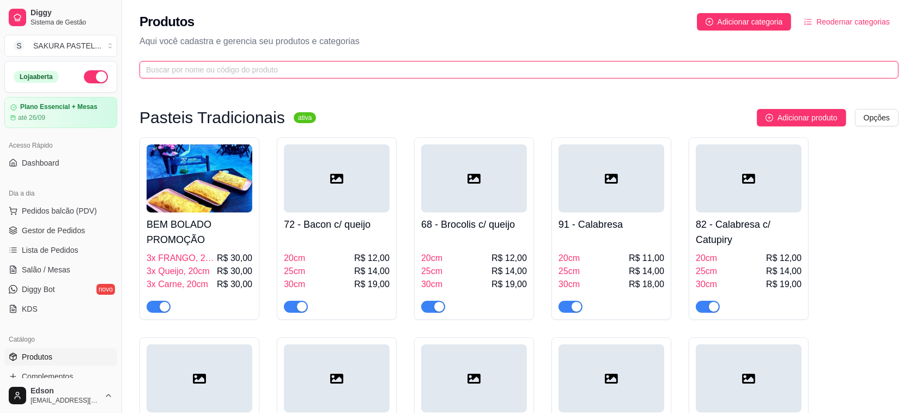
click at [188, 72] on input "text" at bounding box center [514, 70] width 737 height 12
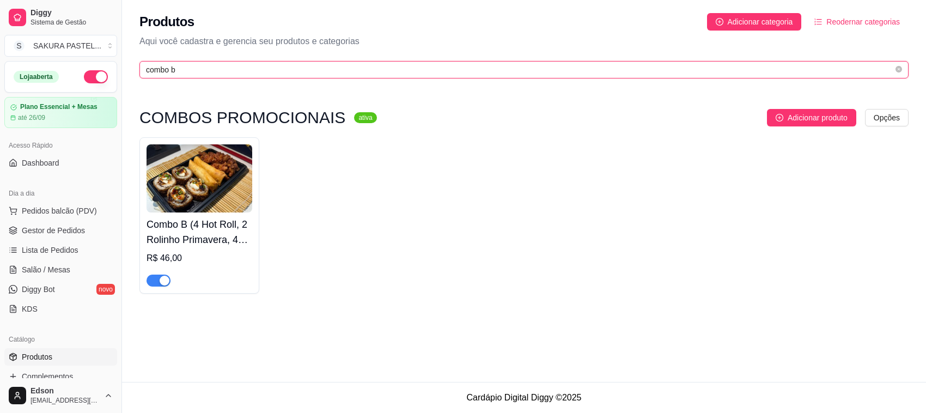
type input "combo b"
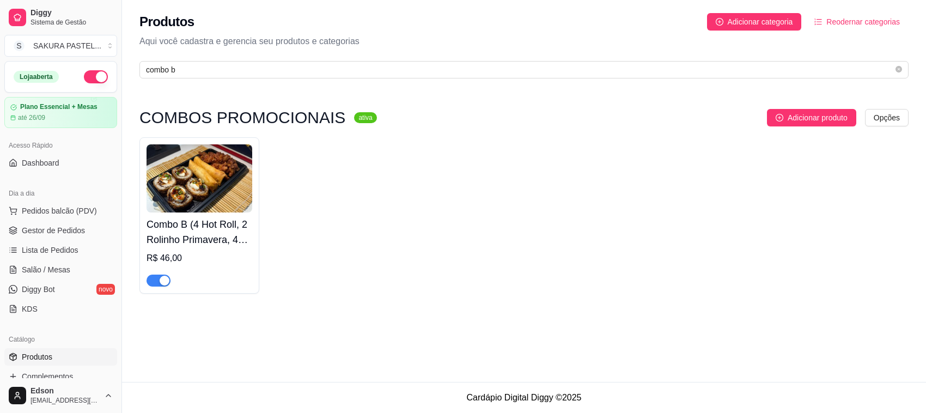
click at [217, 233] on h4 "Combo B (4 Hot Roll, 2 Rolinho Primavera, 4 Karaguê) + REFRI LATA!!!" at bounding box center [200, 232] width 106 height 31
click at [64, 265] on span "Salão / Mesas" at bounding box center [46, 269] width 48 height 11
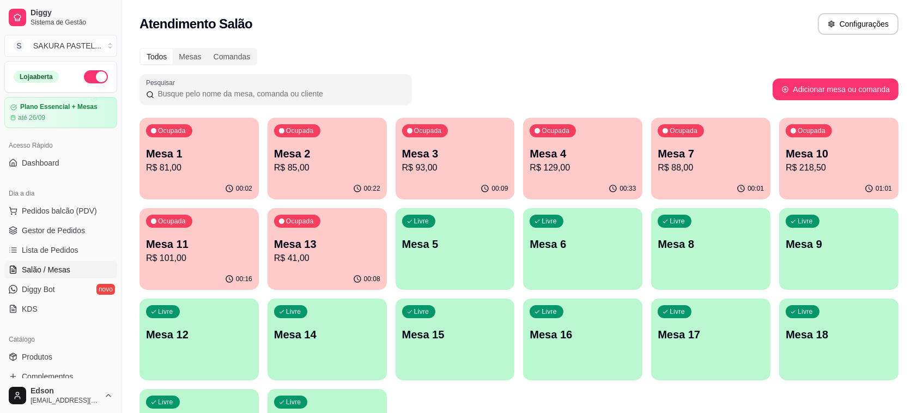
click at [460, 167] on p "R$ 93,00" at bounding box center [455, 167] width 106 height 13
click at [584, 158] on p "Mesa 4" at bounding box center [582, 153] width 106 height 15
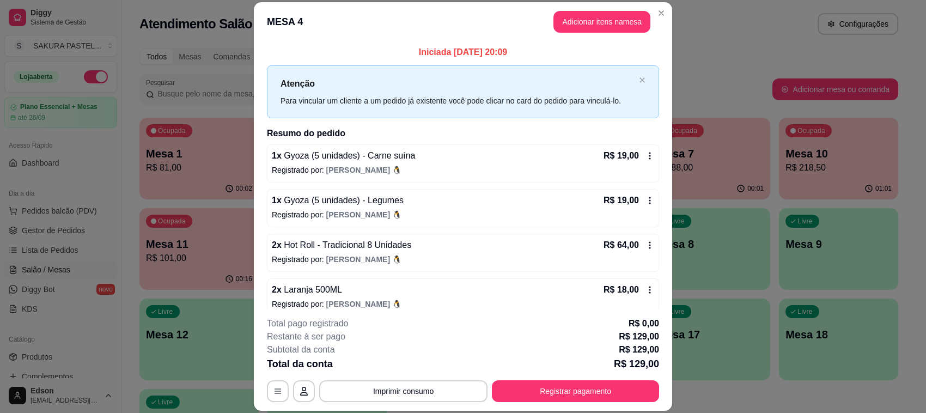
scroll to position [58, 0]
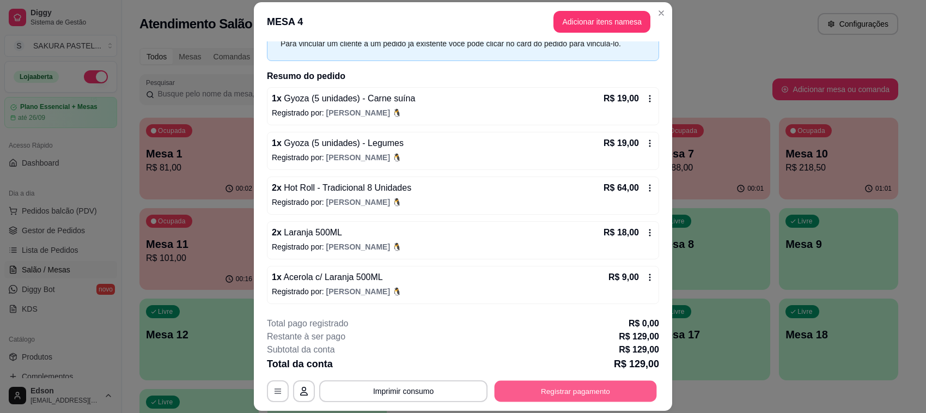
click at [633, 396] on button "Registrar pagamento" at bounding box center [576, 391] width 162 height 21
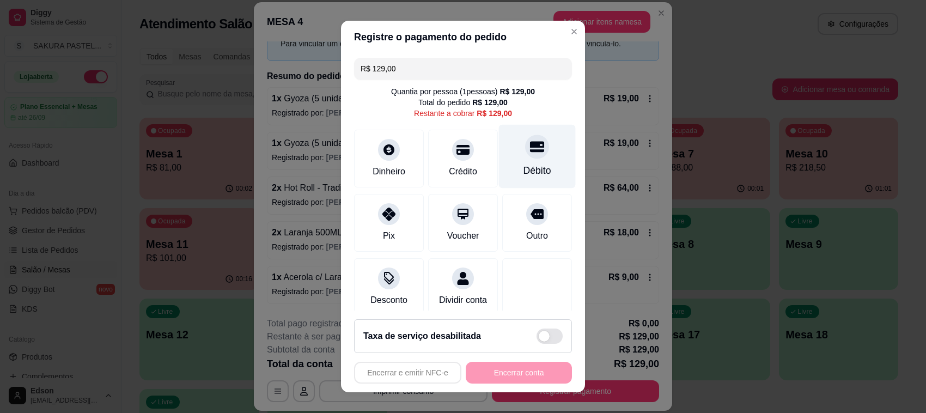
click at [530, 150] on icon at bounding box center [537, 146] width 14 height 11
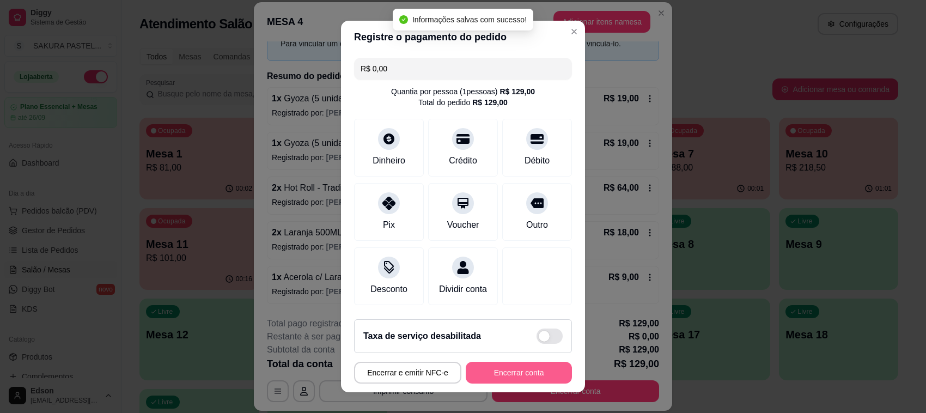
type input "R$ 0,00"
click at [513, 381] on button "Encerrar conta" at bounding box center [518, 372] width 103 height 21
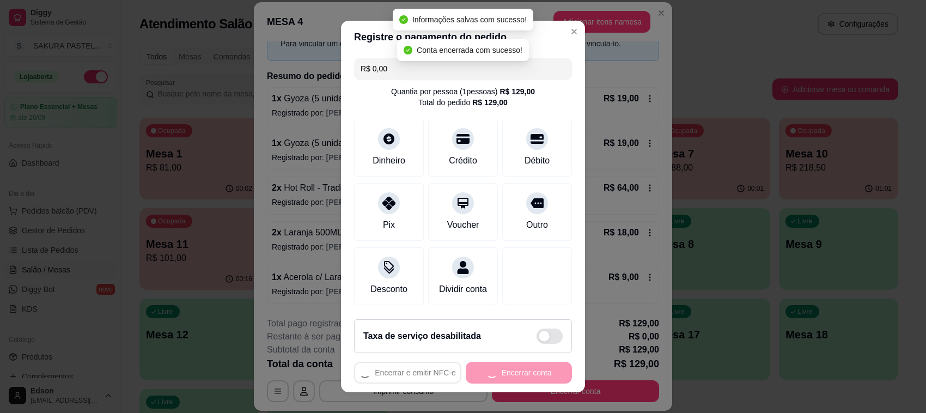
scroll to position [0, 0]
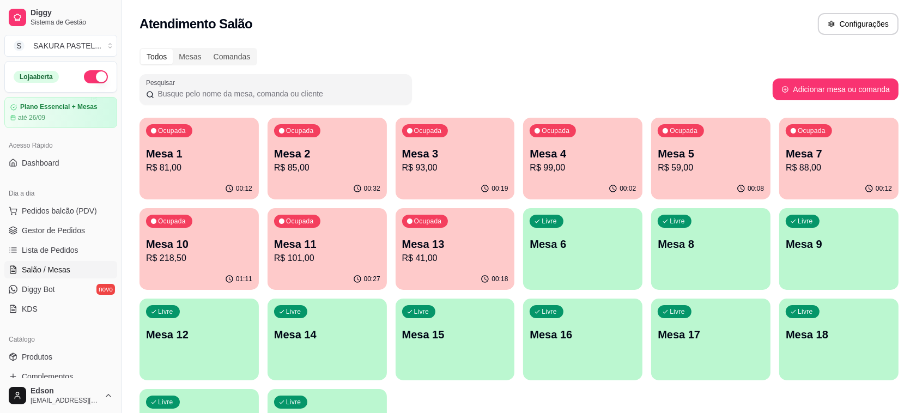
click at [236, 238] on p "Mesa 10" at bounding box center [199, 243] width 106 height 15
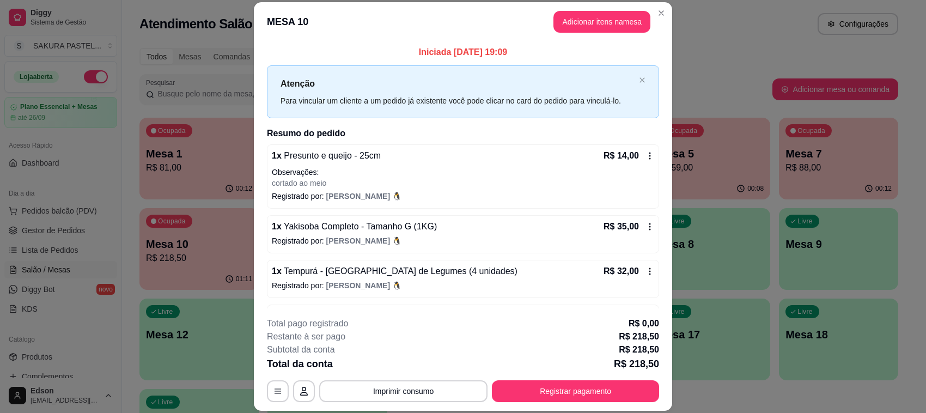
click at [421, 404] on footer "**********" at bounding box center [463, 359] width 418 height 102
click at [421, 398] on button "Imprimir consumo" at bounding box center [403, 391] width 168 height 22
click at [420, 367] on button "Balcão" at bounding box center [401, 366] width 79 height 17
click at [593, 376] on div "**********" at bounding box center [463, 359] width 392 height 85
click at [592, 390] on button "Registrar pagamento" at bounding box center [576, 391] width 162 height 21
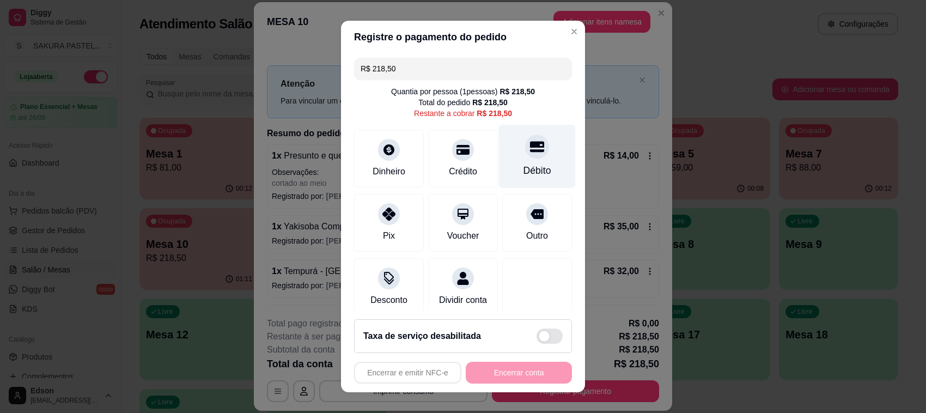
click at [534, 153] on div "Débito" at bounding box center [537, 157] width 77 height 64
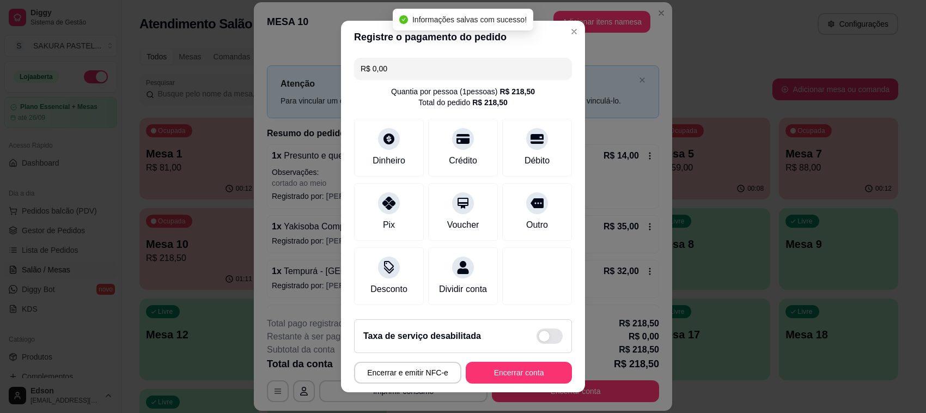
type input "R$ 0,00"
click at [515, 379] on button "Encerrar conta" at bounding box center [518, 372] width 103 height 21
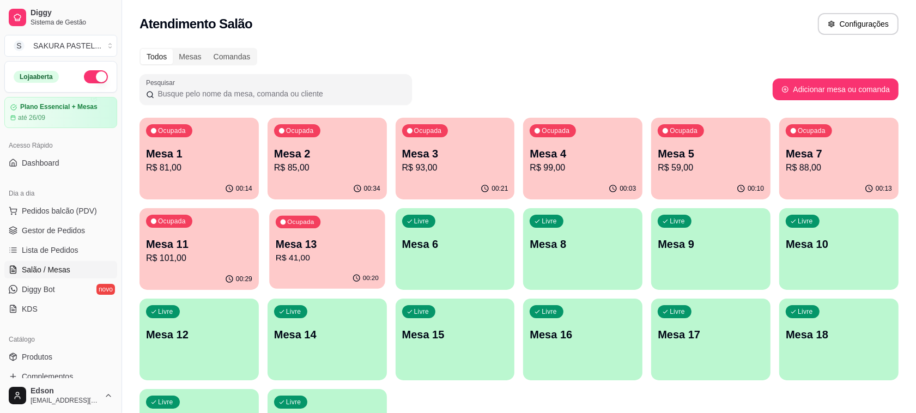
click at [330, 237] on p "Mesa 13" at bounding box center [327, 244] width 103 height 15
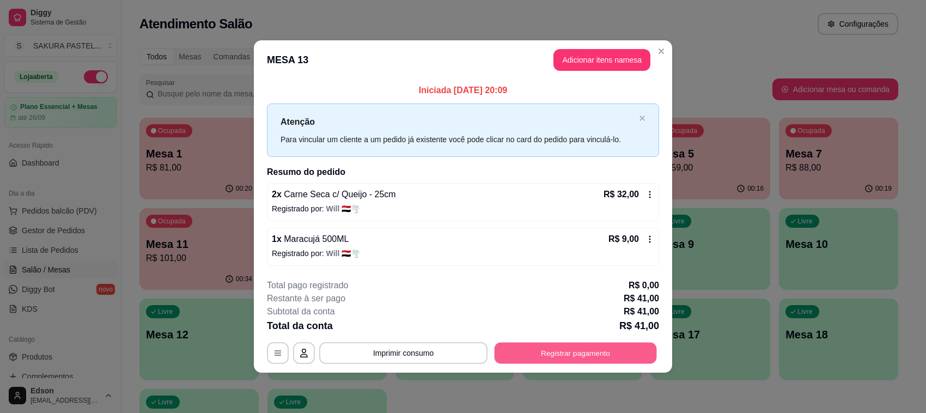
click at [611, 355] on button "Registrar pagamento" at bounding box center [576, 352] width 162 height 21
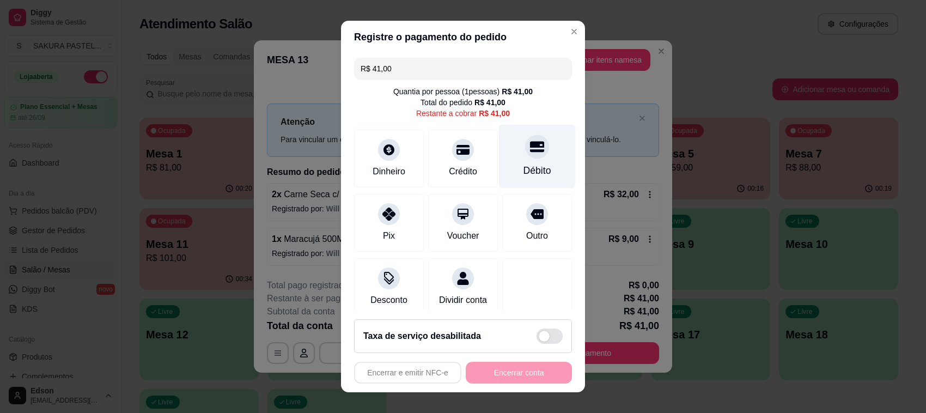
click at [504, 136] on div "Débito" at bounding box center [537, 157] width 77 height 64
type input "R$ 0,00"
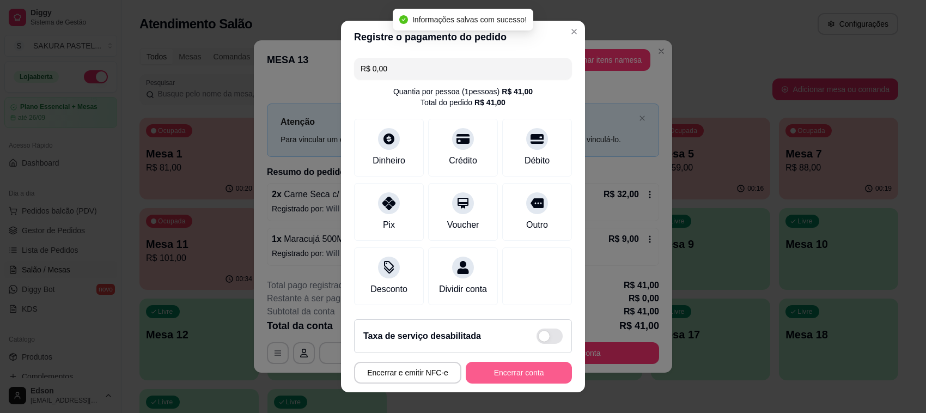
click at [522, 376] on button "Encerrar conta" at bounding box center [519, 373] width 106 height 22
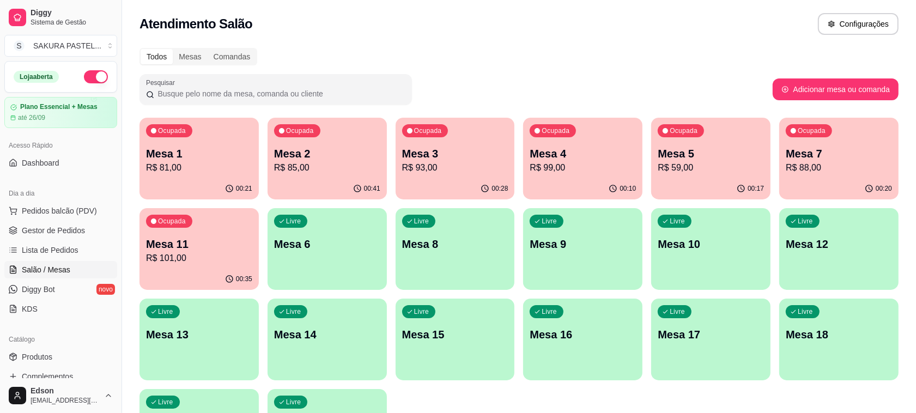
click at [209, 251] on p "Mesa 11" at bounding box center [199, 243] width 106 height 15
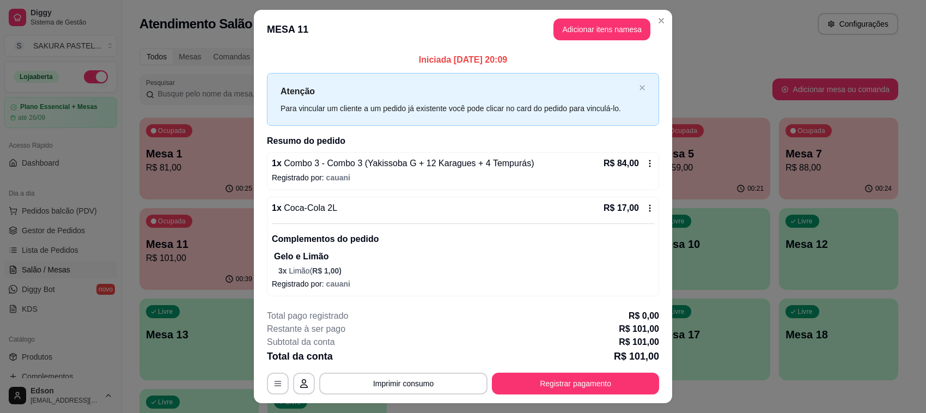
scroll to position [25, 0]
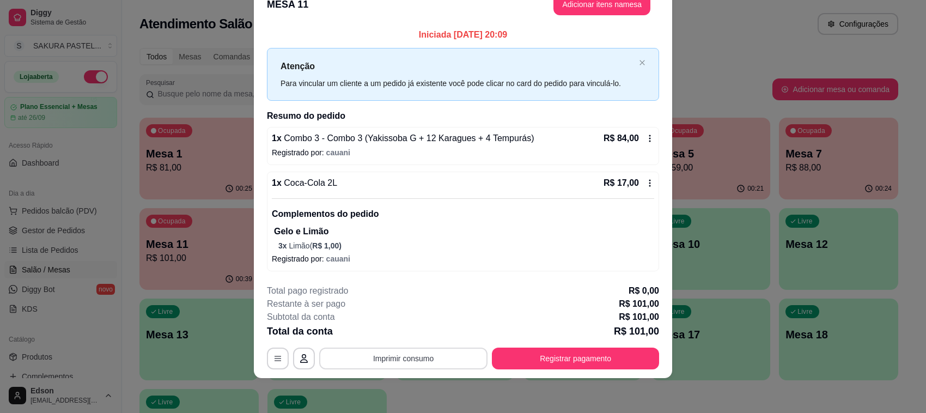
click at [437, 350] on button "Imprimir consumo" at bounding box center [403, 359] width 168 height 22
click at [496, 164] on div "1 x Combo 3 - Combo 3 (Yakissoba G + 12 Karagues + 4 Tempurás) R$ 84,00 Registr…" at bounding box center [463, 146] width 392 height 38
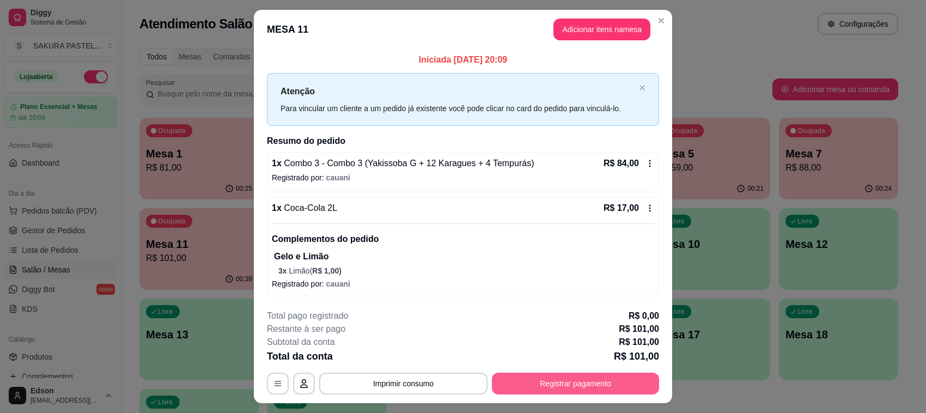
click at [534, 388] on button "Registrar pagamento" at bounding box center [575, 384] width 167 height 22
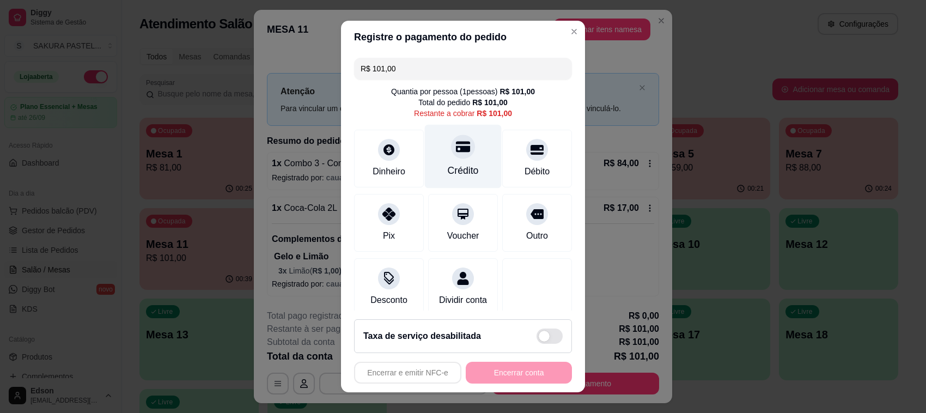
click at [461, 154] on div "Crédito" at bounding box center [463, 157] width 77 height 64
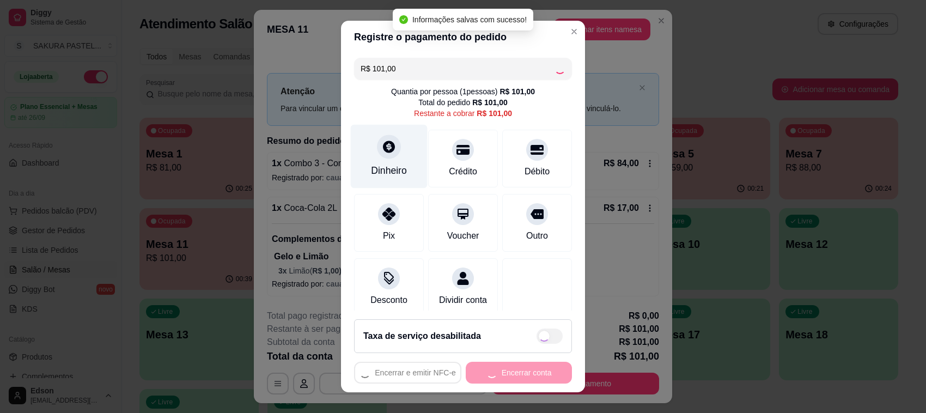
type input "R$ 0,00"
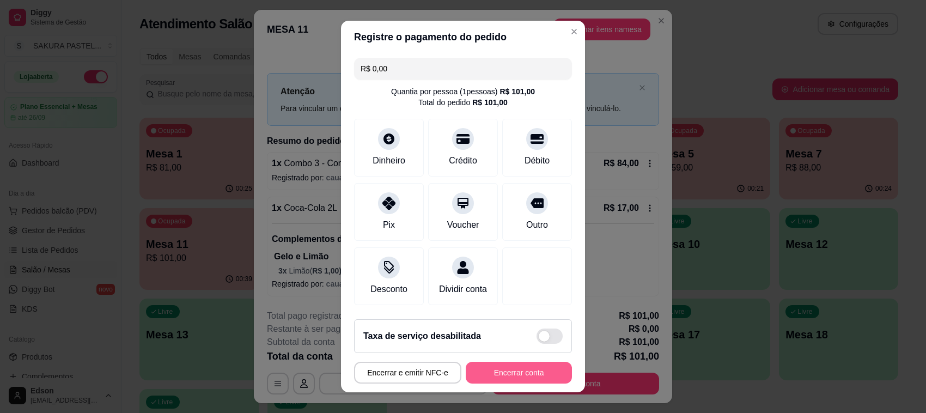
click at [494, 365] on button "Encerrar conta" at bounding box center [519, 373] width 106 height 22
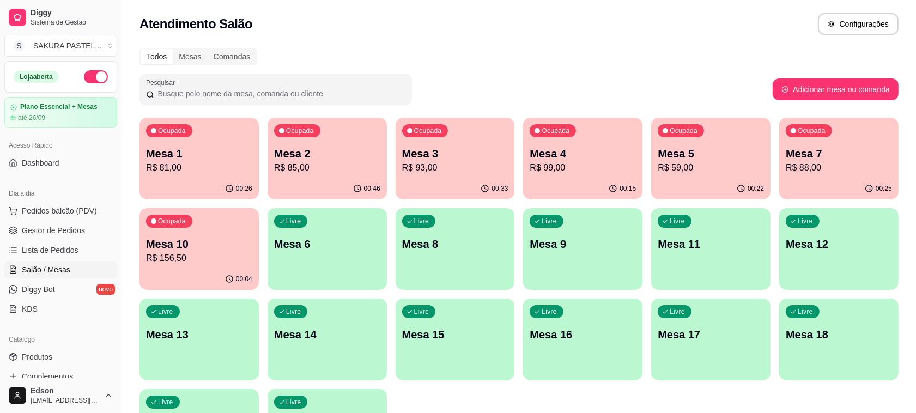
click at [309, 178] on div "Ocupada Mesa 2 R$ 85,00" at bounding box center [326, 148] width 119 height 60
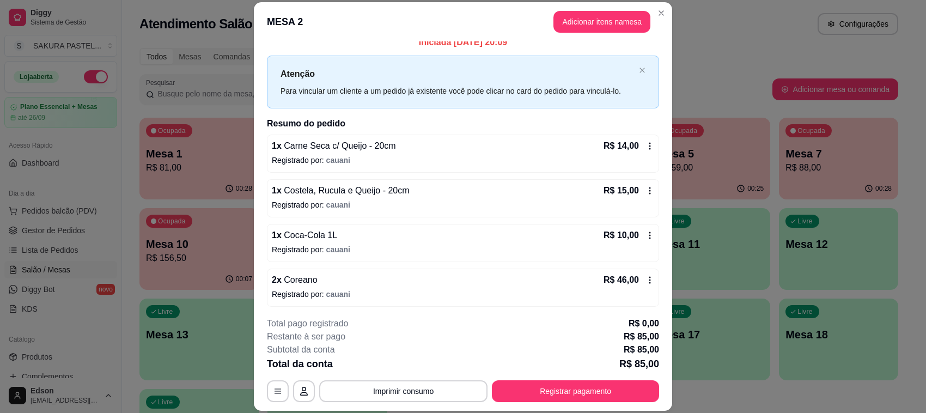
scroll to position [13, 0]
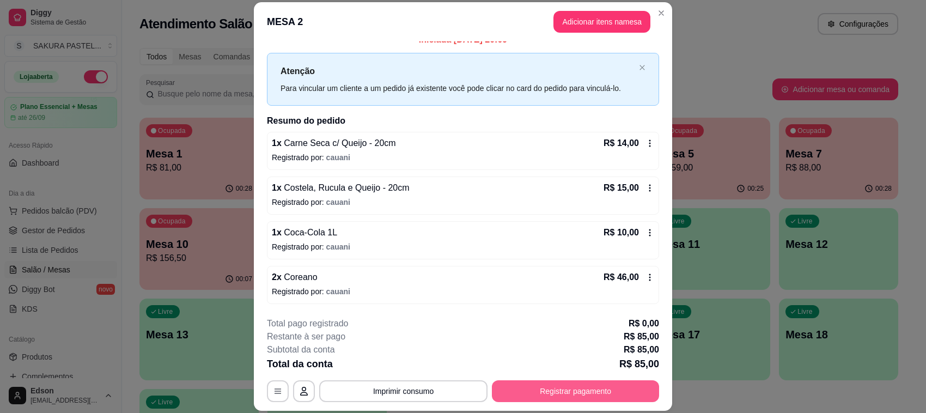
click at [588, 393] on button "Registrar pagamento" at bounding box center [575, 391] width 167 height 22
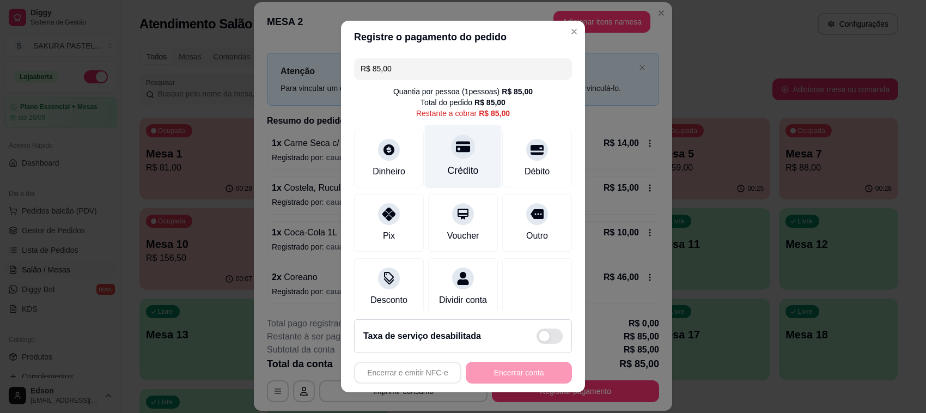
click at [462, 142] on div "Crédito" at bounding box center [463, 157] width 77 height 64
type input "R$ 0,00"
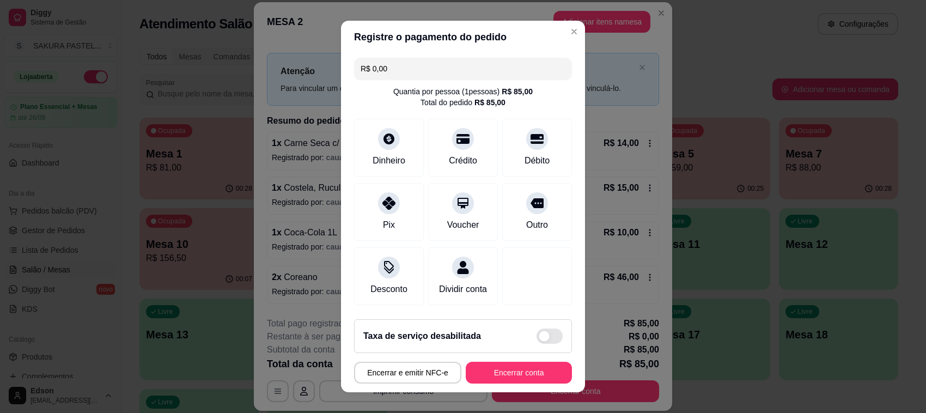
click at [484, 355] on footer "Taxa de serviço desabilitada Encerrar e emitir NFC-e Encerrar conta" at bounding box center [463, 351] width 244 height 82
click at [487, 376] on button "Encerrar conta" at bounding box center [519, 373] width 106 height 22
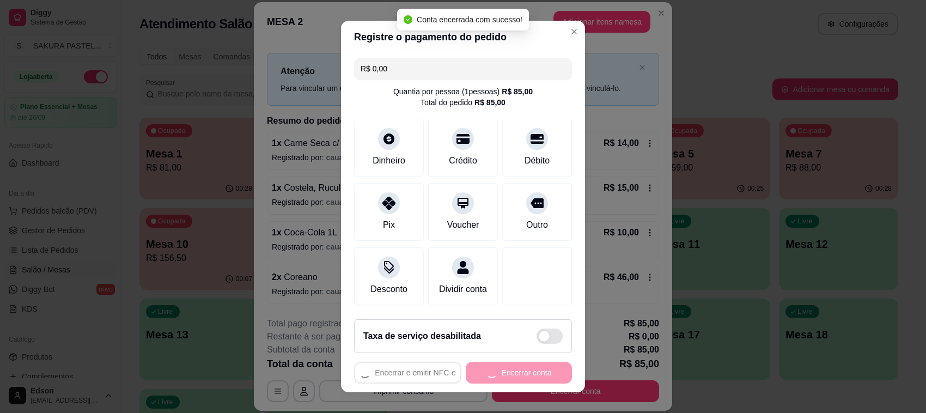
scroll to position [0, 0]
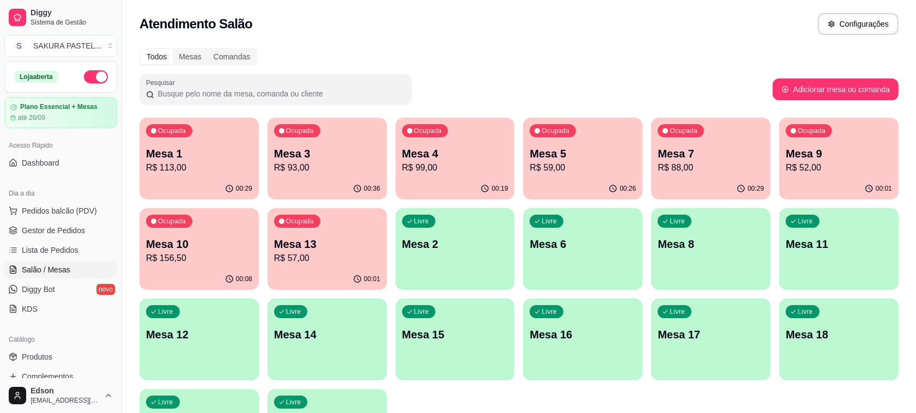
click at [698, 170] on p "R$ 88,00" at bounding box center [710, 167] width 106 height 13
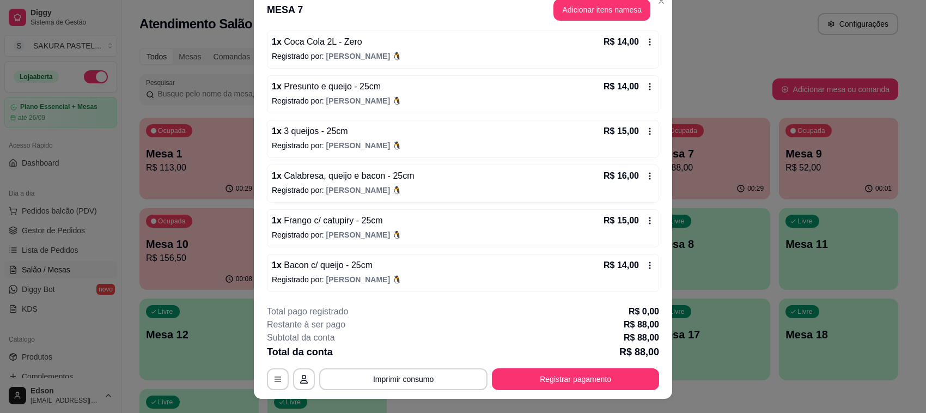
scroll to position [33, 0]
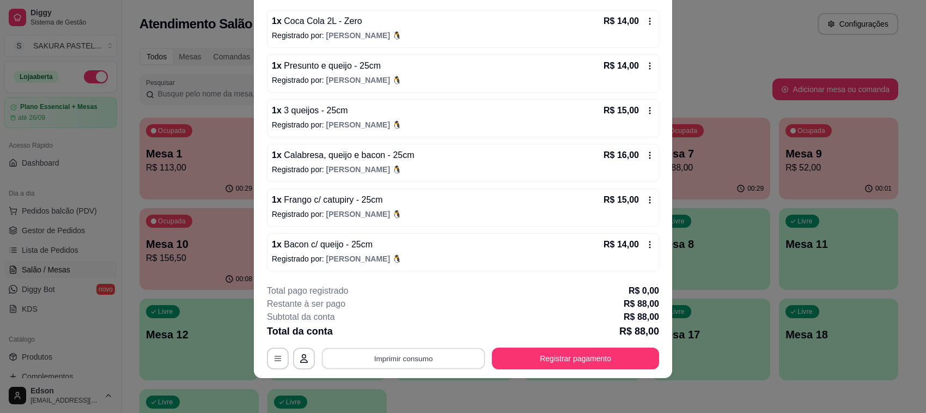
click at [415, 361] on button "Imprimir consumo" at bounding box center [403, 358] width 163 height 21
click at [410, 338] on button "Balcão" at bounding box center [401, 333] width 79 height 17
click at [517, 354] on button "Registrar pagamento" at bounding box center [575, 359] width 167 height 22
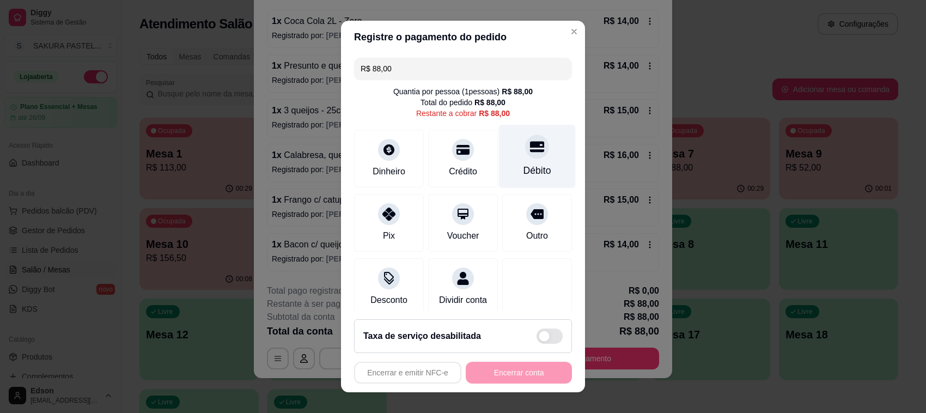
click at [532, 168] on div "Débito" at bounding box center [537, 157] width 77 height 64
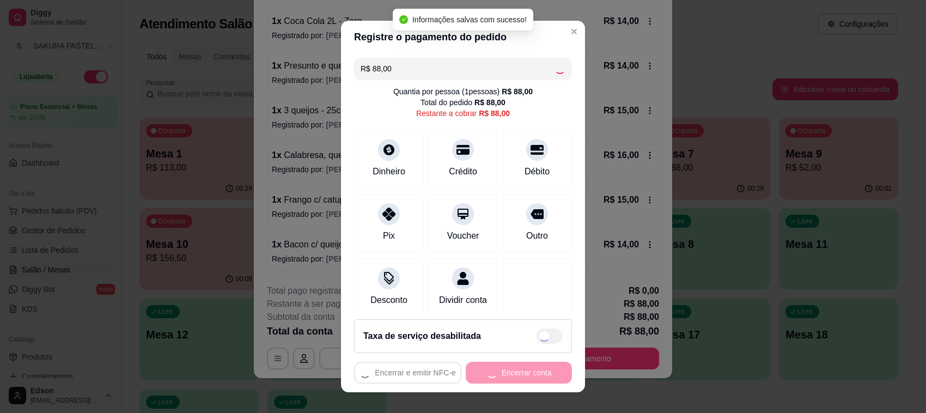
type input "R$ 0,00"
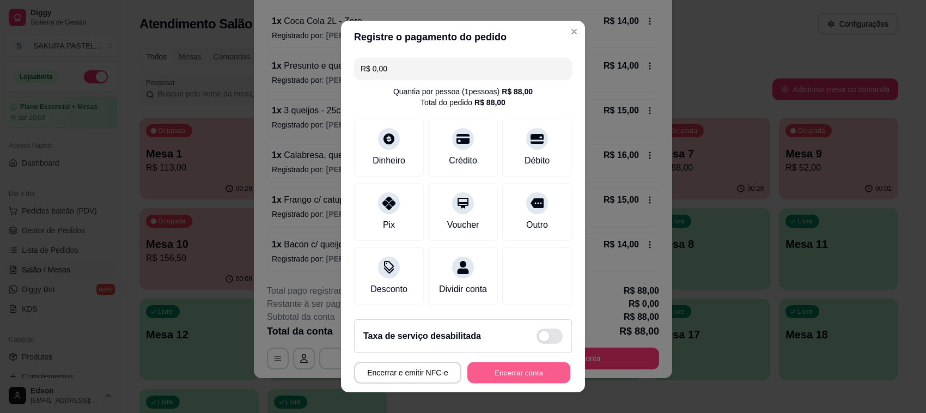
click at [534, 367] on button "Encerrar conta" at bounding box center [518, 372] width 103 height 21
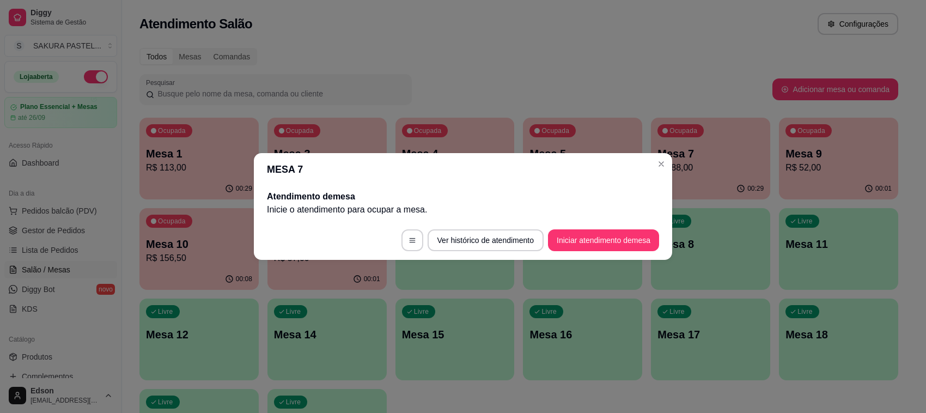
scroll to position [0, 0]
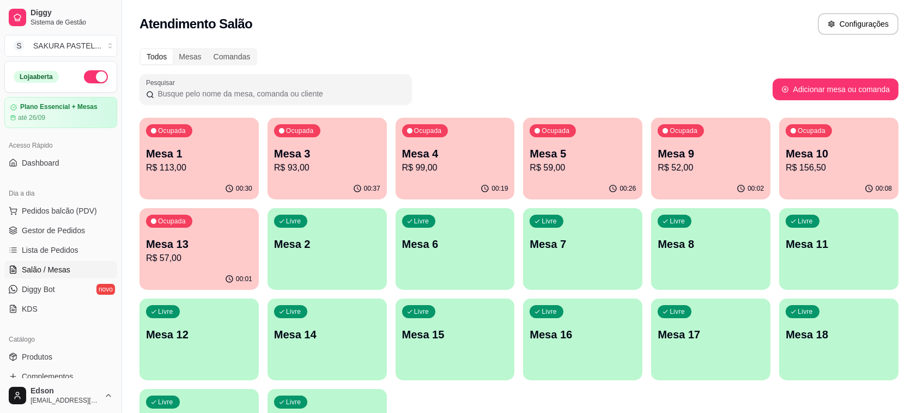
click at [316, 175] on div "Ocupada Mesa 3 R$ 93,00" at bounding box center [326, 148] width 119 height 60
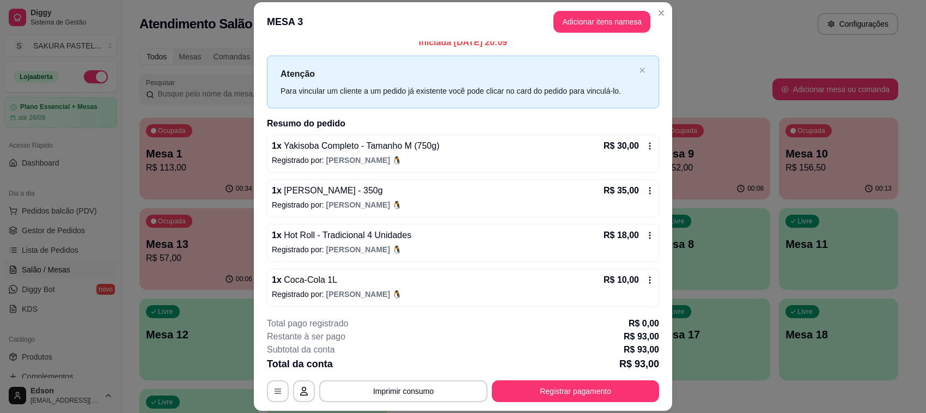
scroll to position [13, 0]
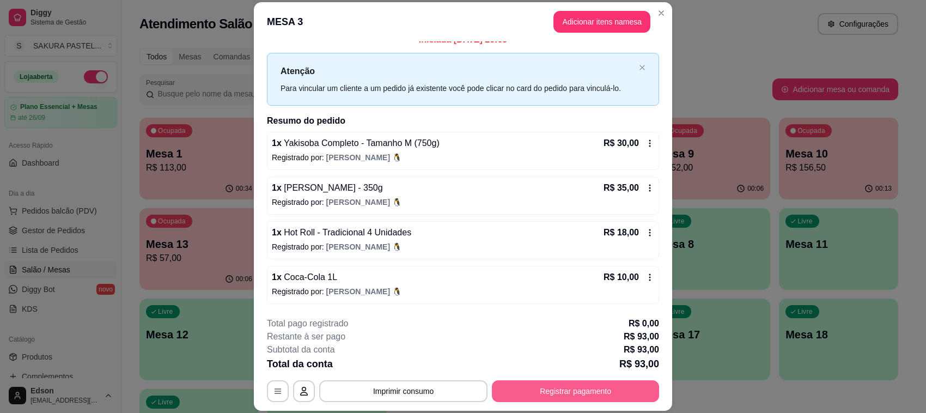
click at [567, 380] on button "Registrar pagamento" at bounding box center [575, 391] width 167 height 22
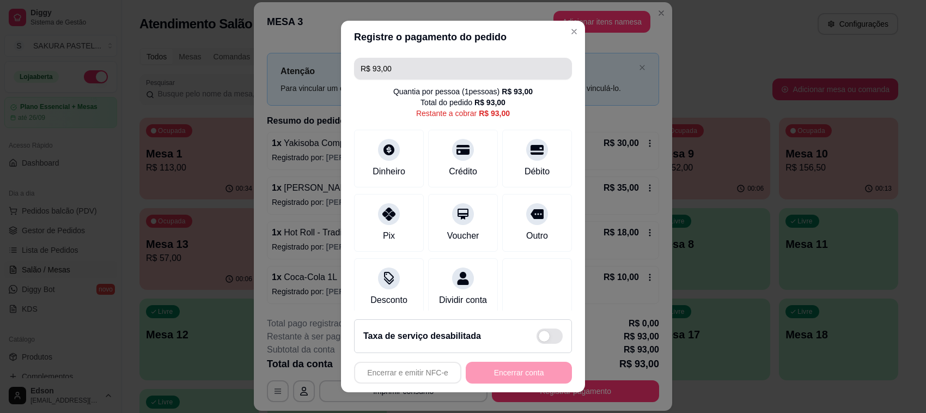
click at [450, 75] on input "R$ 93,00" at bounding box center [463, 69] width 205 height 22
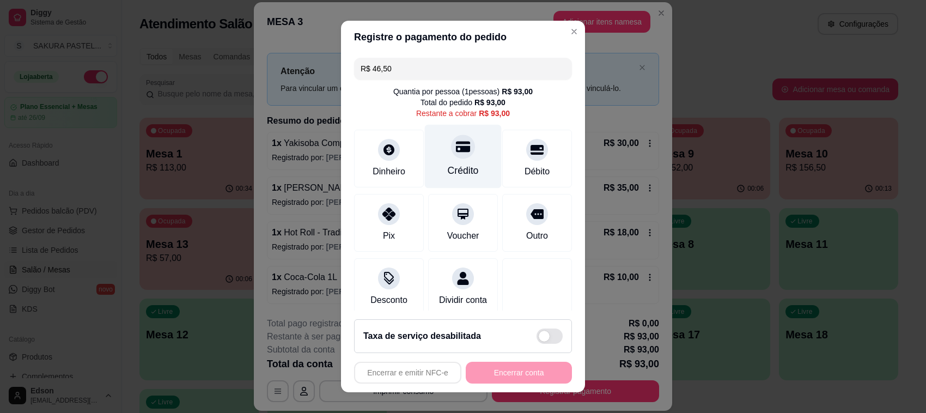
click at [456, 164] on div "Crédito" at bounding box center [463, 170] width 31 height 14
click at [458, 165] on div "Crédito" at bounding box center [463, 170] width 31 height 14
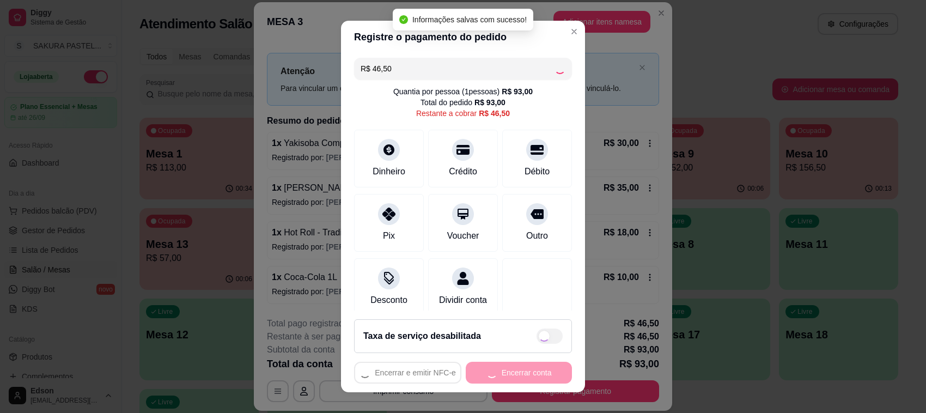
type input "R$ 0,00"
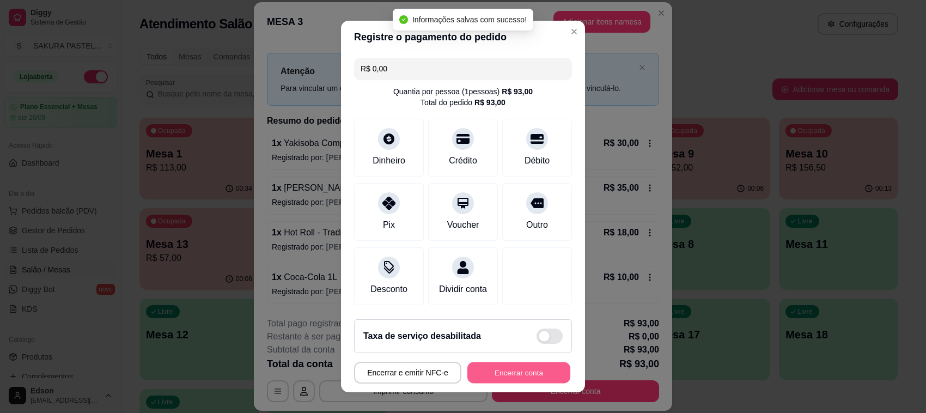
click at [516, 374] on button "Encerrar conta" at bounding box center [518, 372] width 103 height 21
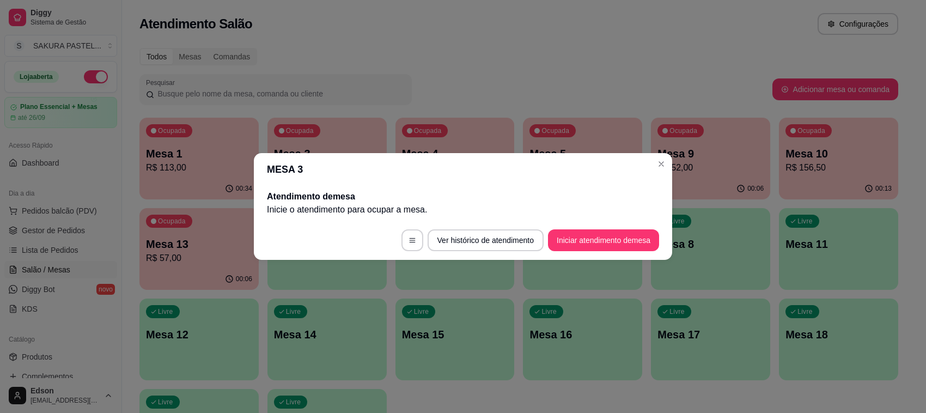
scroll to position [0, 0]
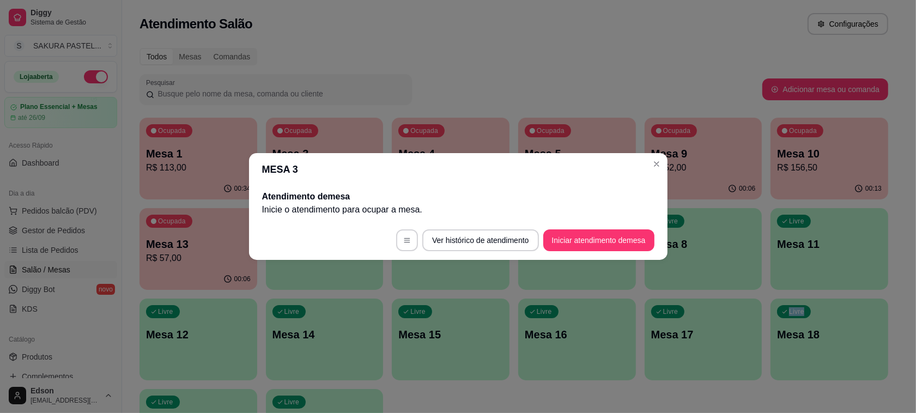
click at [702, 384] on div "Ocupada Mesa 1 R$ 113,00 00:34 Ocupada Mesa 3 R$ 93,00 00:41 Ocupada Mesa 4 R$ …" at bounding box center [513, 294] width 748 height 353
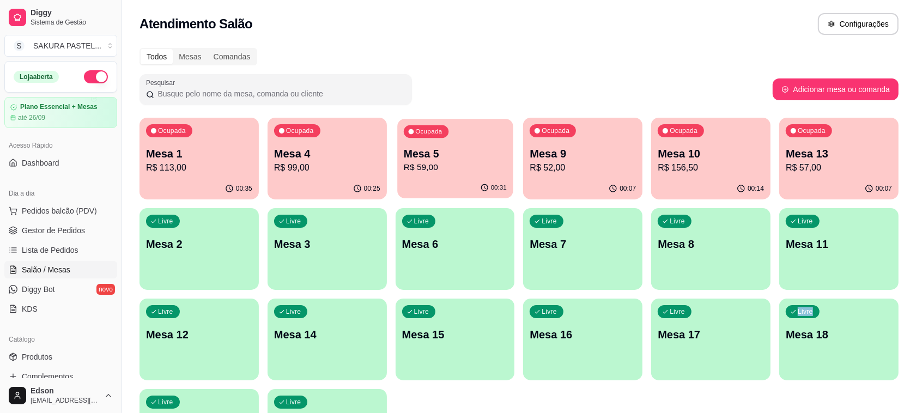
click at [493, 156] on p "Mesa 5" at bounding box center [455, 154] width 103 height 15
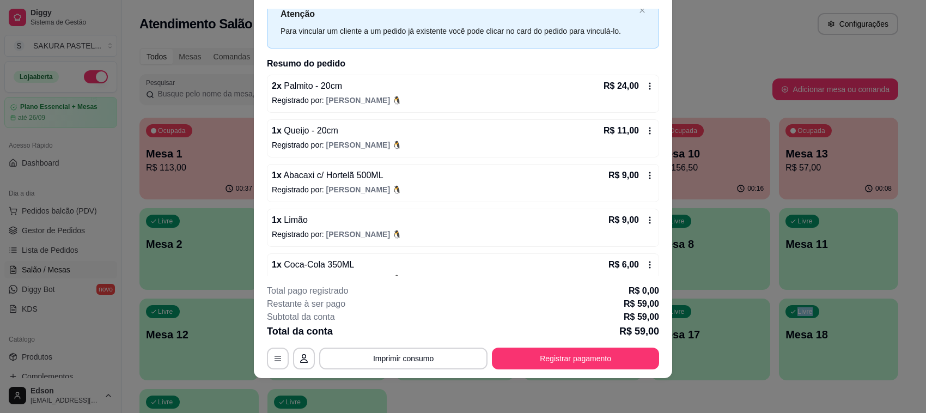
scroll to position [58, 0]
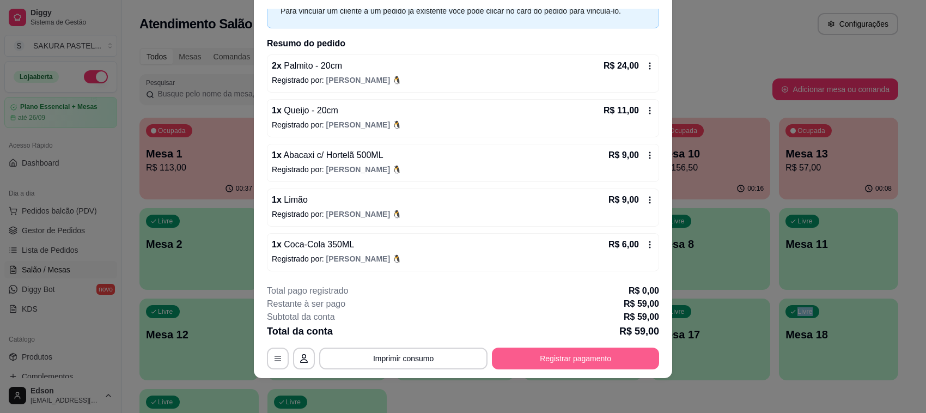
click at [524, 358] on button "Registrar pagamento" at bounding box center [575, 359] width 167 height 22
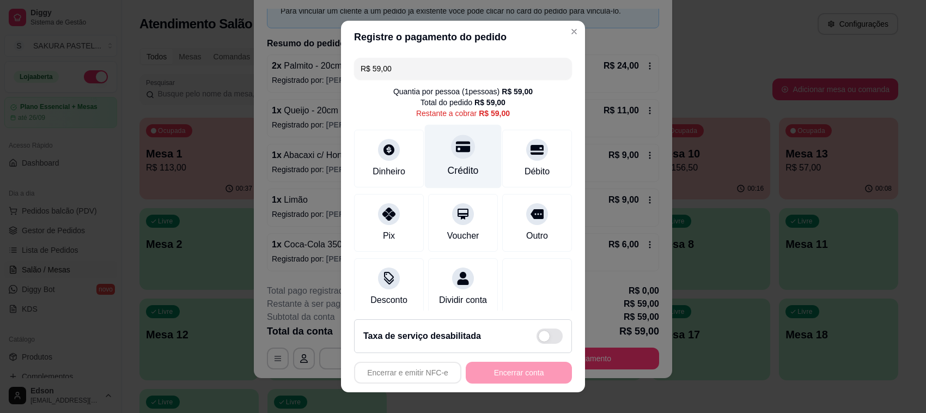
click at [453, 178] on div "Crédito" at bounding box center [463, 157] width 77 height 64
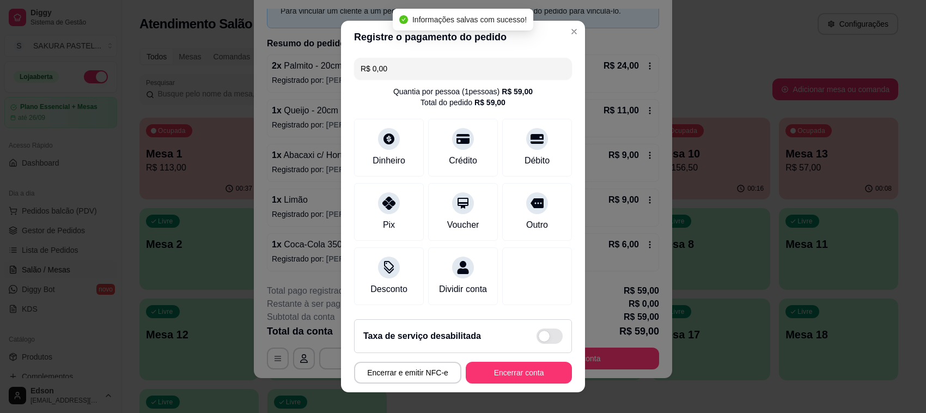
type input "R$ 0,00"
click at [524, 370] on button "Encerrar conta" at bounding box center [519, 373] width 106 height 22
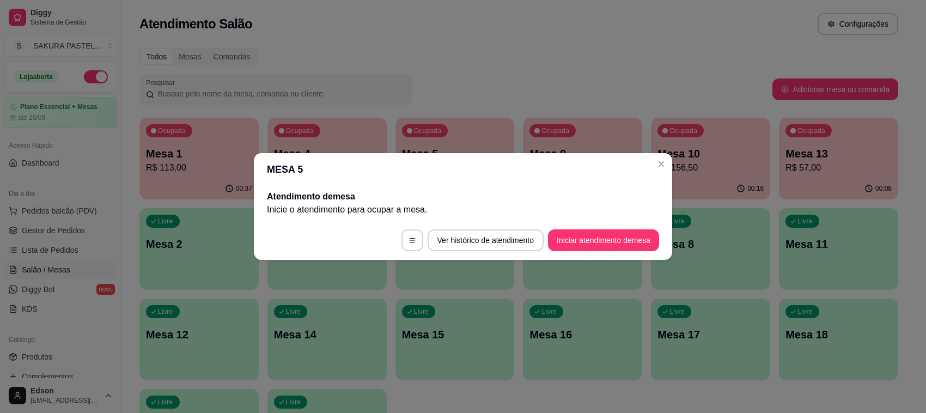
scroll to position [0, 0]
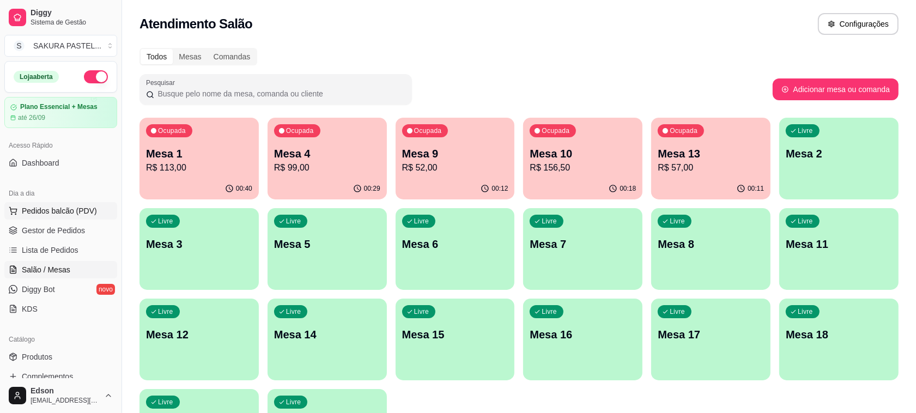
click at [83, 210] on span "Pedidos balcão (PDV)" at bounding box center [59, 210] width 75 height 11
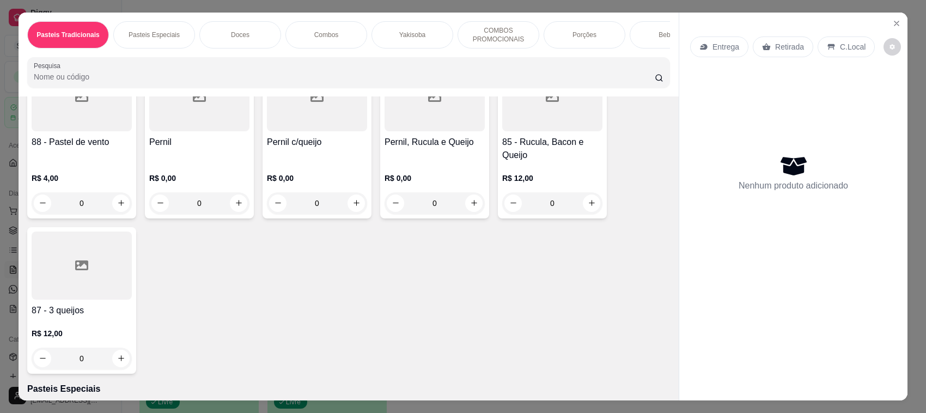
scroll to position [1029, 0]
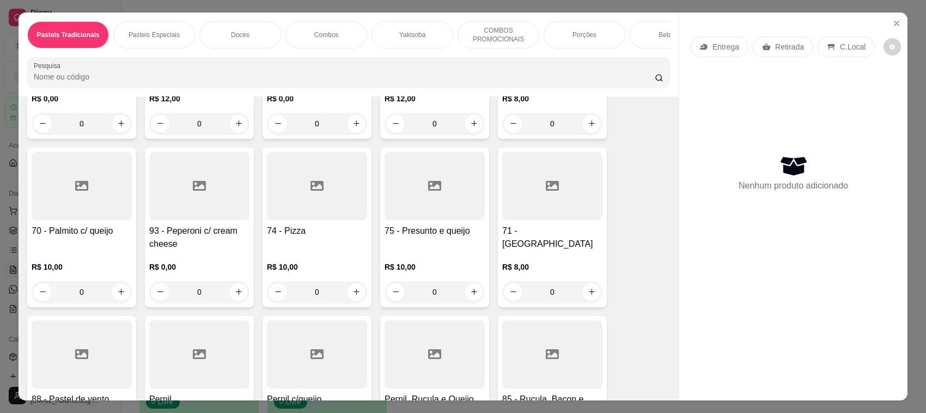
click at [100, 235] on h4 "70 - Palmito c/ queijo" at bounding box center [82, 230] width 100 height 13
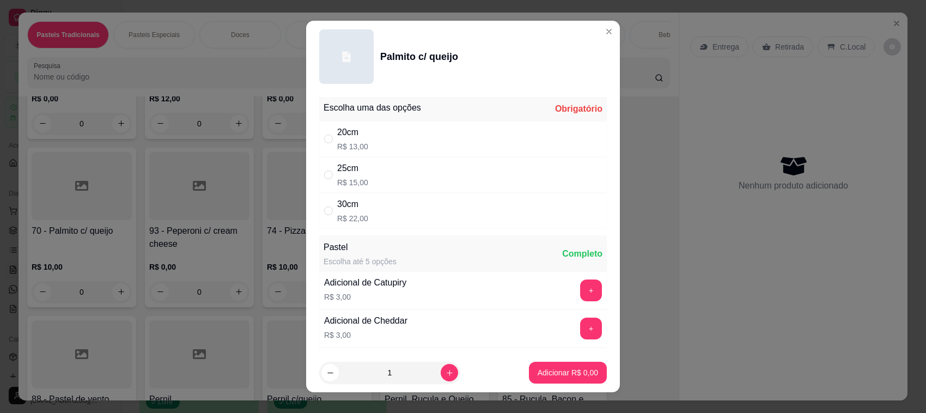
click at [455, 143] on div "20cm R$ 13,00" at bounding box center [463, 139] width 288 height 36
radio input "true"
click at [554, 379] on button "Adicionar R$ 13,00" at bounding box center [566, 372] width 80 height 21
type input "1"
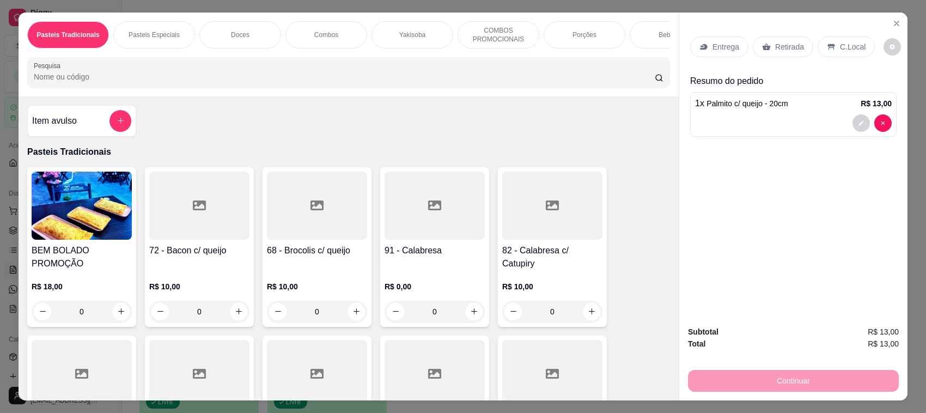
scroll to position [257, 0]
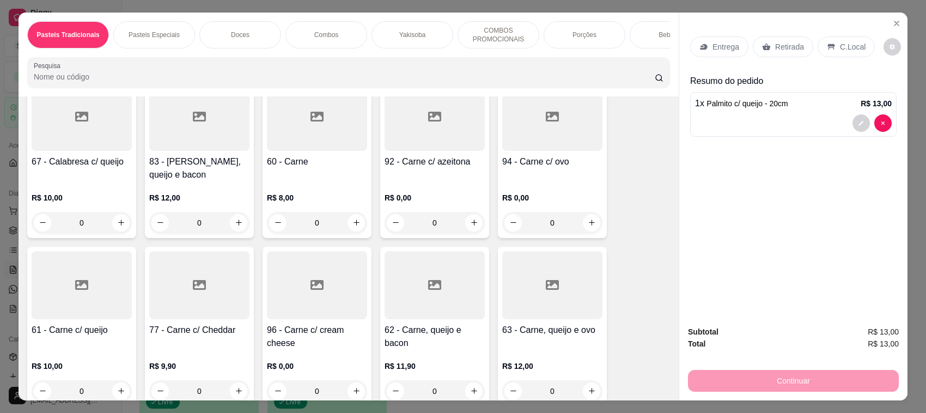
click at [308, 181] on div "60 - Carne" at bounding box center [317, 168] width 100 height 26
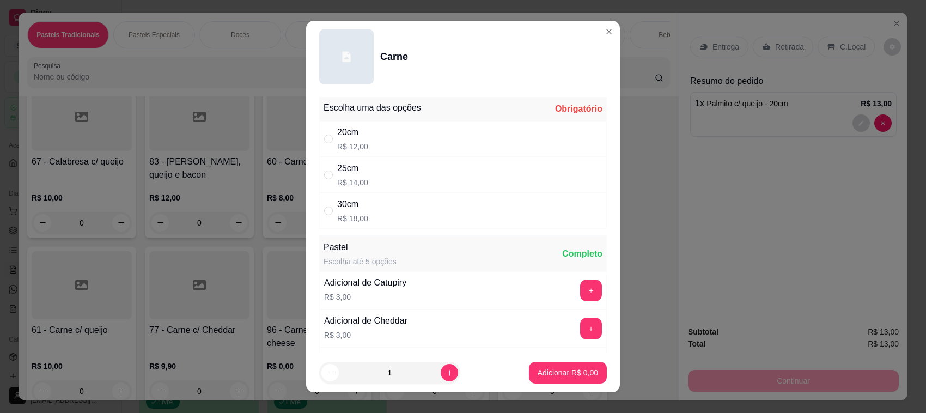
click at [426, 135] on div "20cm R$ 12,00" at bounding box center [463, 139] width 288 height 36
radio input "true"
click at [537, 368] on p "Adicionar R$ 12,00" at bounding box center [565, 372] width 63 height 10
type input "1"
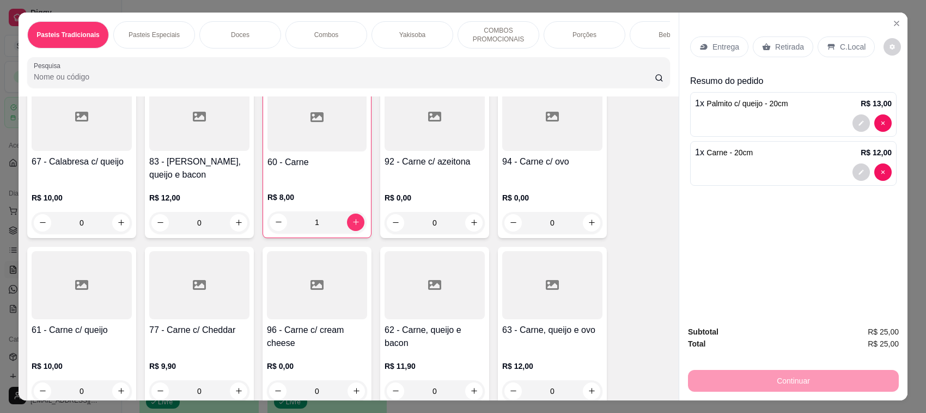
scroll to position [515, 0]
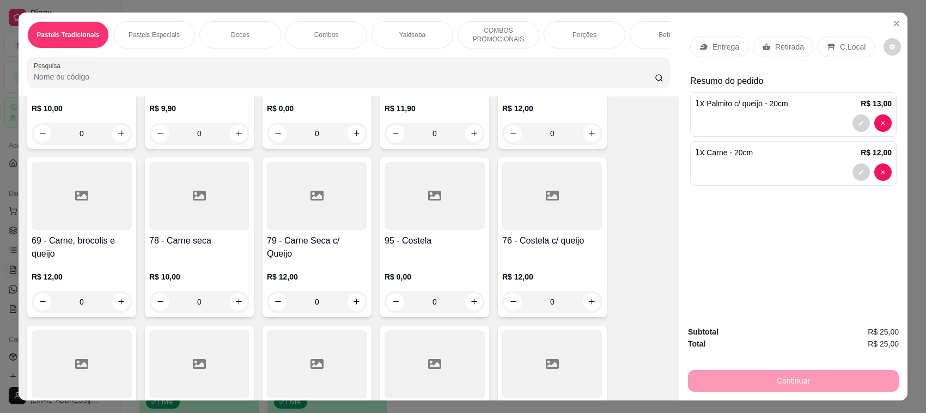
click at [186, 260] on div "78 - Carne seca" at bounding box center [199, 247] width 100 height 26
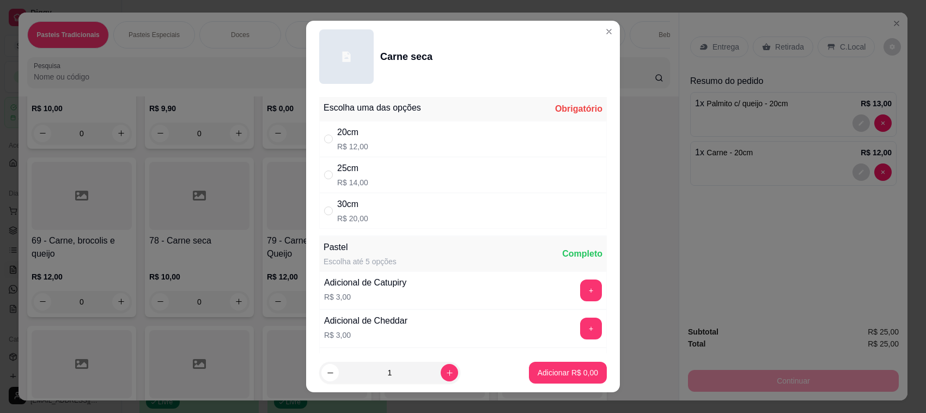
click at [430, 132] on div "20cm R$ 12,00" at bounding box center [463, 139] width 288 height 36
radio input "true"
click at [440, 363] on div "1" at bounding box center [389, 373] width 137 height 22
click at [446, 369] on icon "increase-product-quantity" at bounding box center [450, 373] width 8 height 8
type input "2"
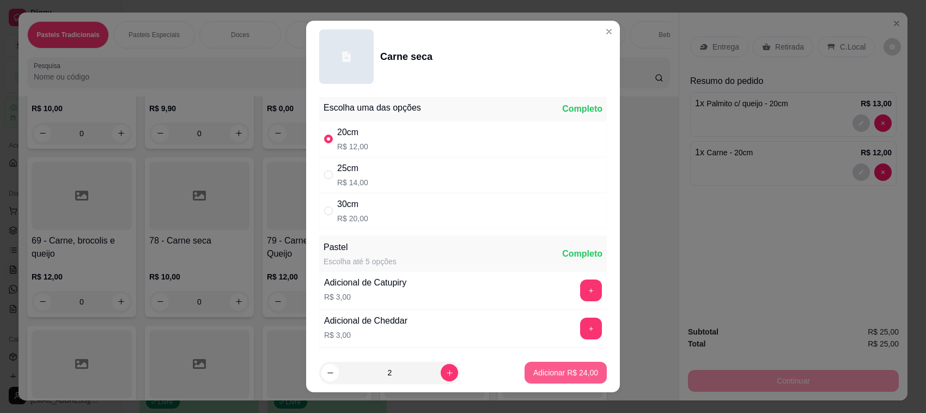
click at [530, 366] on button "Adicionar R$ 24,00" at bounding box center [566, 373] width 82 height 22
type input "2"
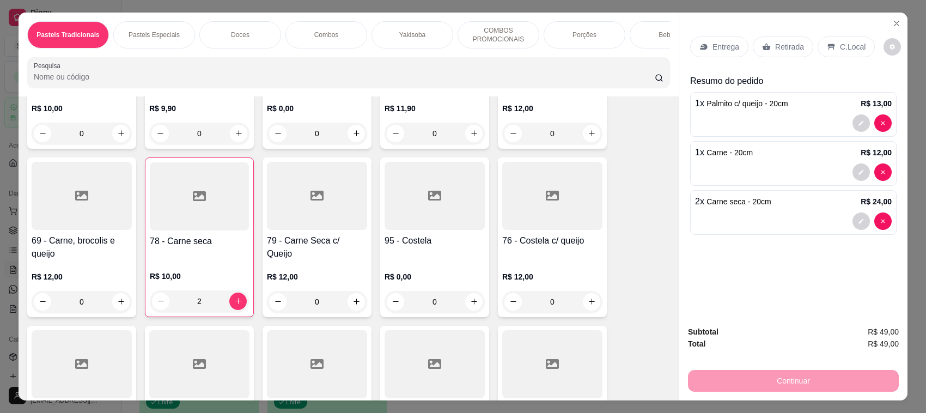
click at [783, 50] on p "Retirada" at bounding box center [789, 46] width 29 height 11
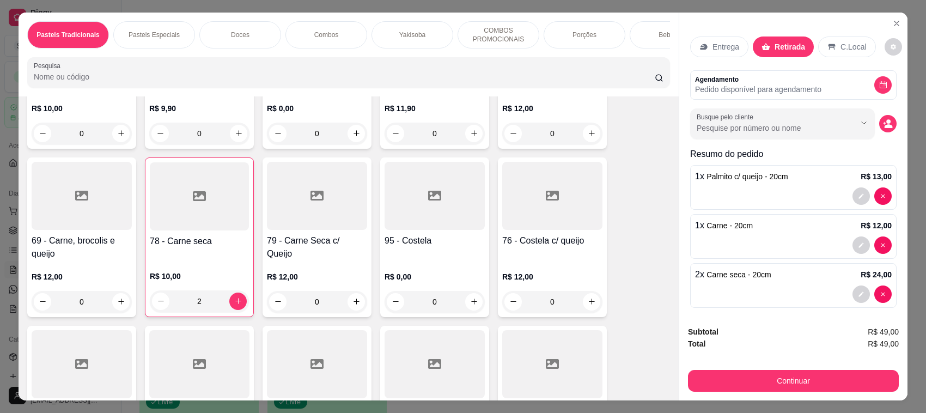
scroll to position [7, 0]
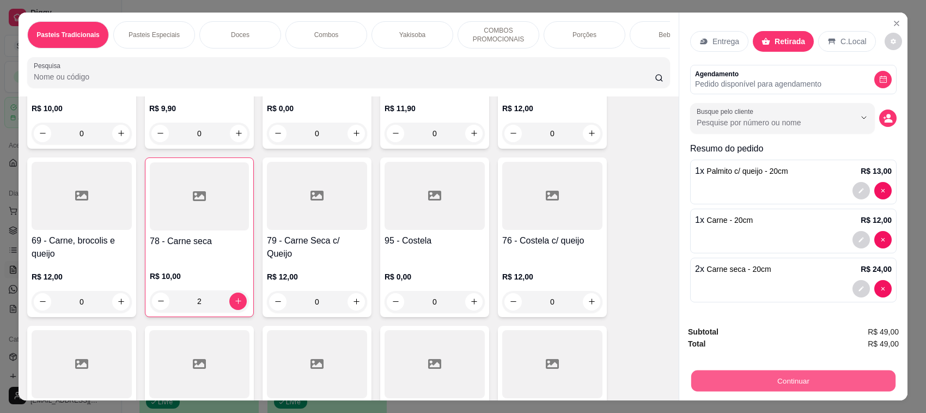
click at [779, 374] on button "Continuar" at bounding box center [793, 380] width 204 height 21
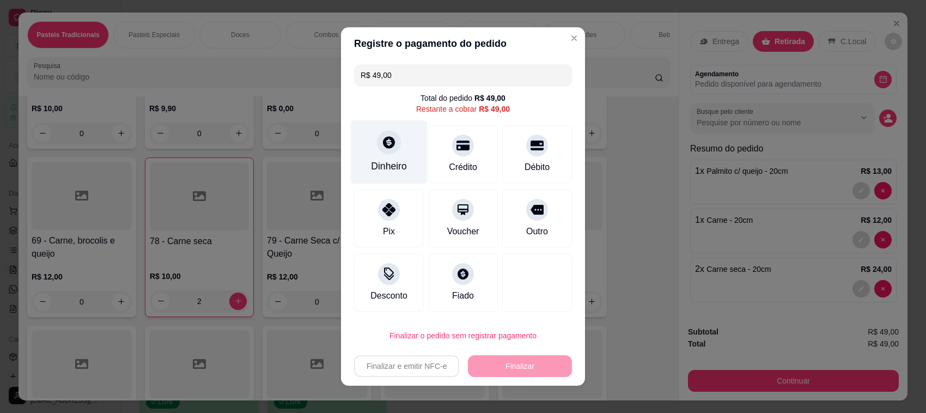
click at [377, 166] on div "Dinheiro" at bounding box center [389, 166] width 36 height 14
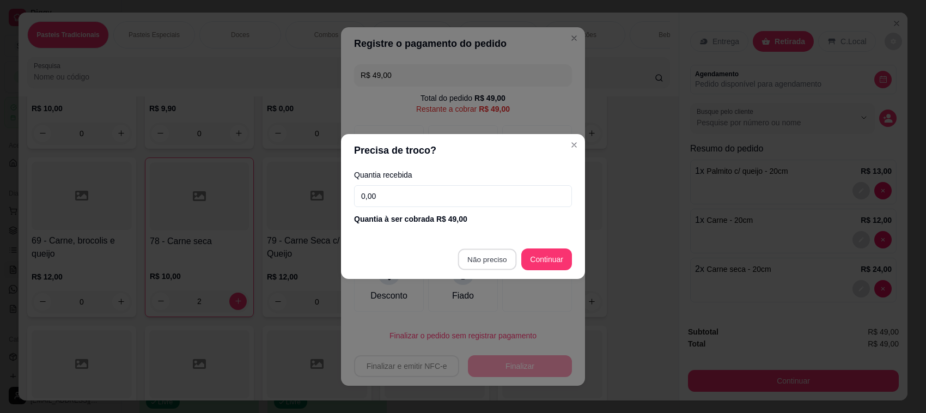
type input "R$ 0,00"
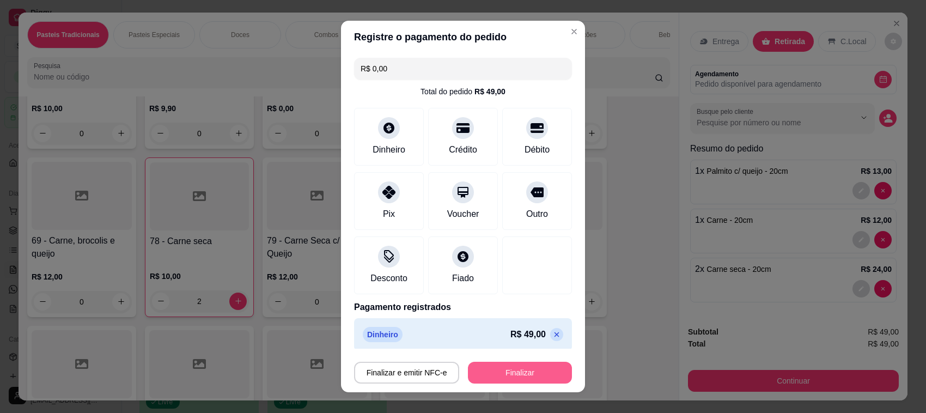
click at [535, 369] on button "Finalizar" at bounding box center [520, 373] width 104 height 22
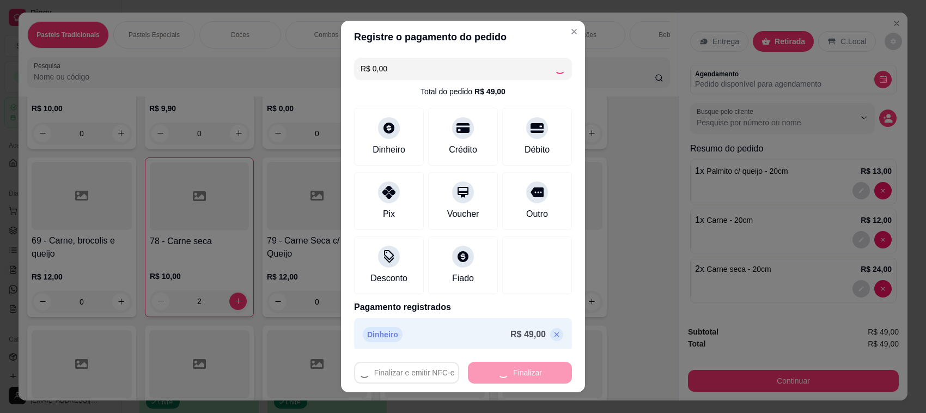
type input "0"
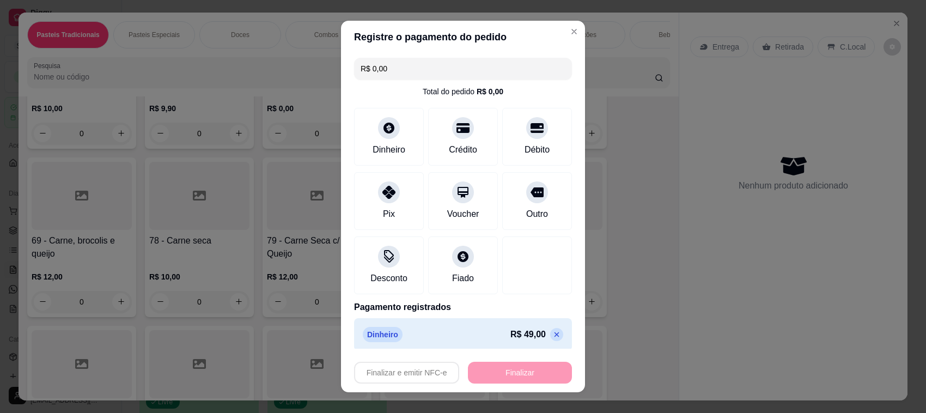
type input "-R$ 49,00"
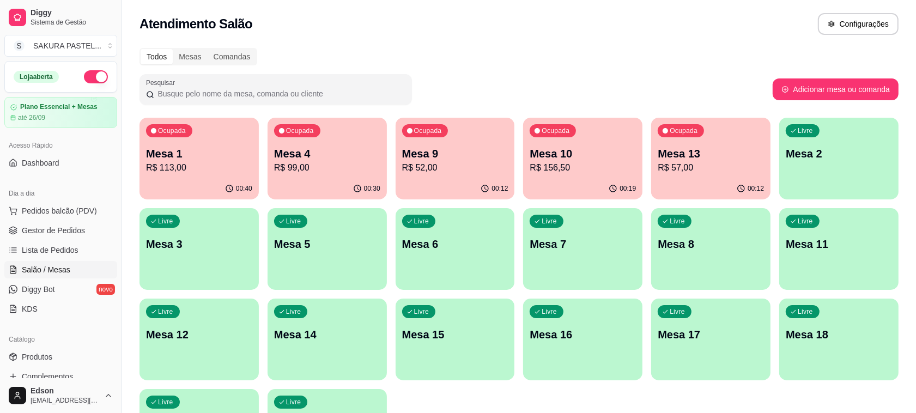
click at [706, 148] on p "Mesa 13" at bounding box center [710, 153] width 106 height 15
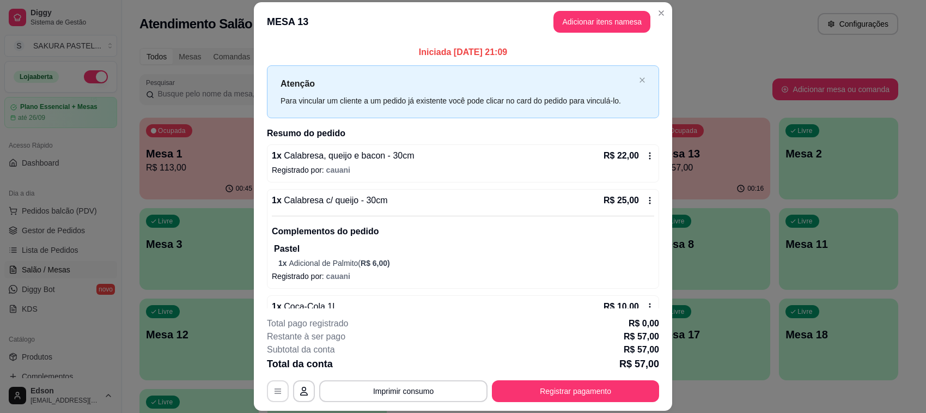
click at [267, 393] on button "button" at bounding box center [278, 391] width 22 height 22
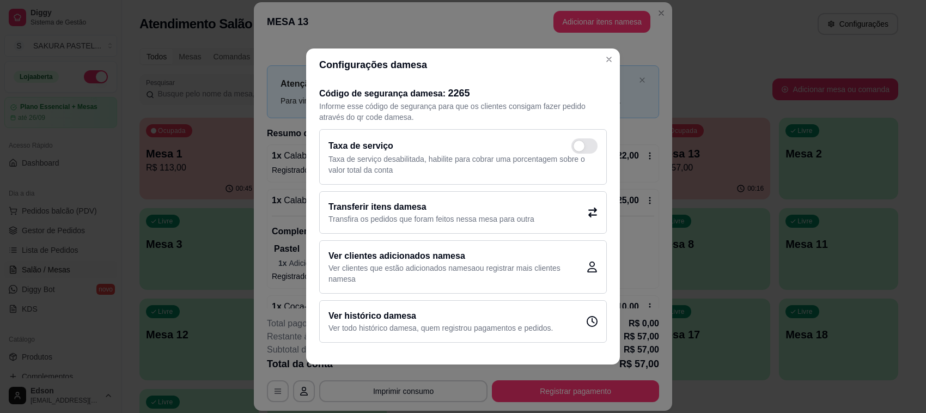
click at [505, 214] on p "Transfira os pedidos que foram feitos nessa mesa para outra" at bounding box center [431, 219] width 206 height 11
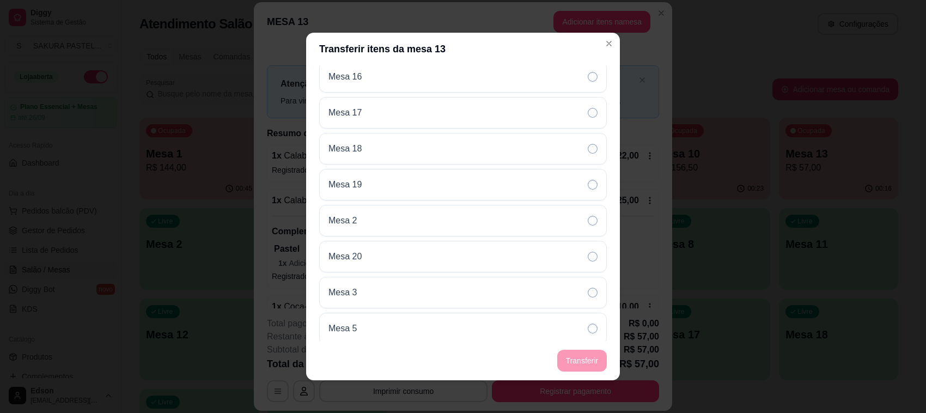
scroll to position [380, 0]
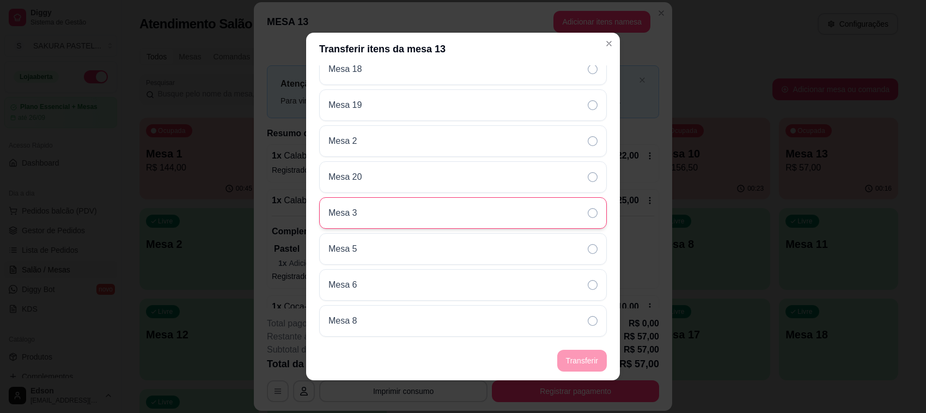
click at [412, 213] on div "Mesa 3" at bounding box center [463, 213] width 288 height 32
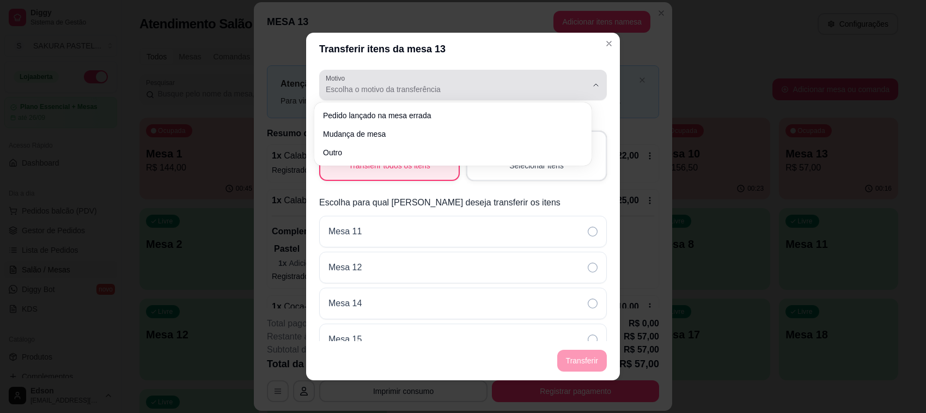
click at [421, 88] on span "Escolha o motivo da transferência" at bounding box center [456, 89] width 261 height 11
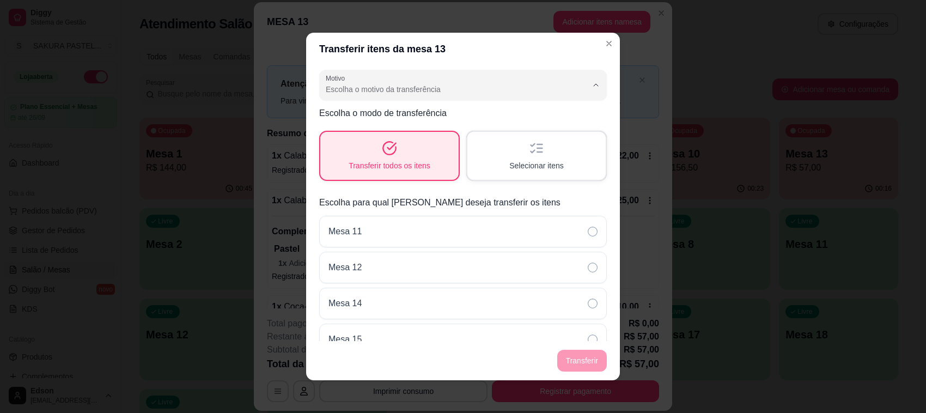
click at [411, 138] on span "Mudança de mesa" at bounding box center [447, 132] width 239 height 10
type input "TABLE_TRANSFER"
select select "TABLE_TRANSFER"
click at [589, 369] on button "Transferir" at bounding box center [582, 360] width 48 height 21
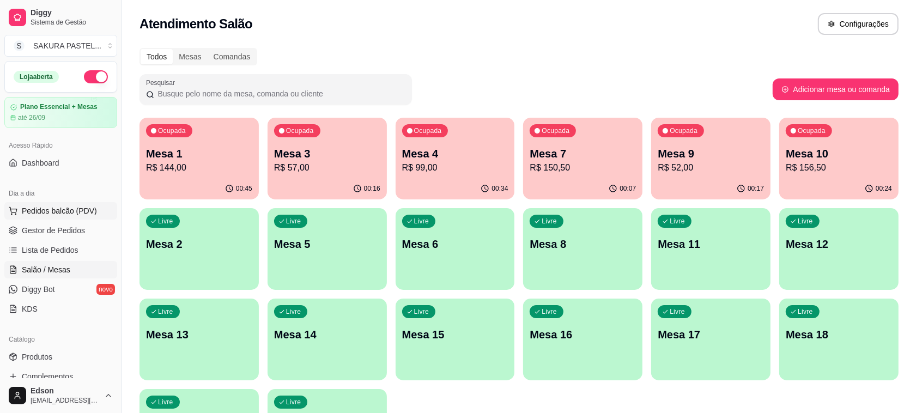
click at [94, 210] on button "Pedidos balcão (PDV)" at bounding box center [60, 210] width 113 height 17
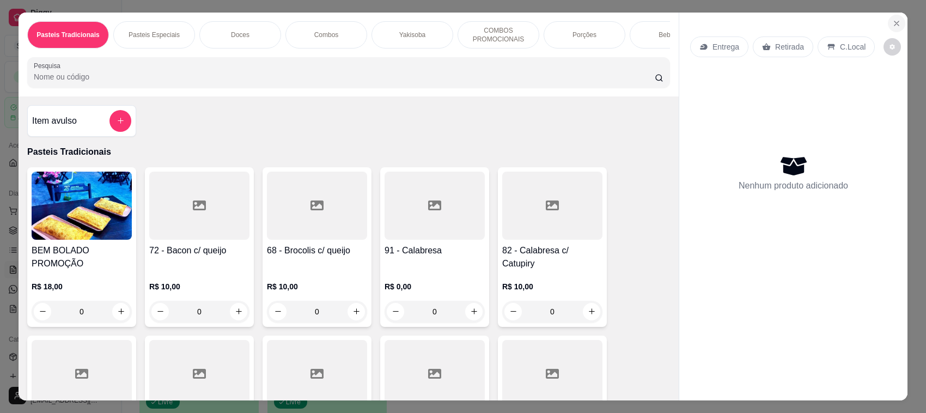
click at [892, 19] on icon "Close" at bounding box center [896, 23] width 9 height 9
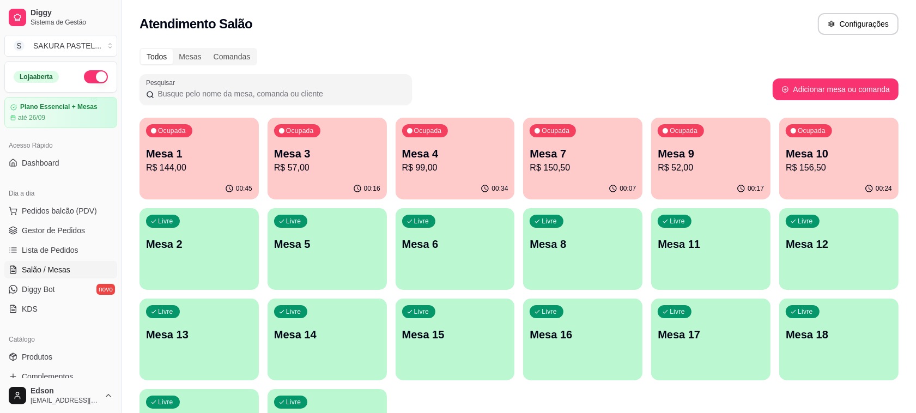
click at [466, 132] on div "Ocupada Mesa 4 R$ 99,00" at bounding box center [454, 148] width 119 height 60
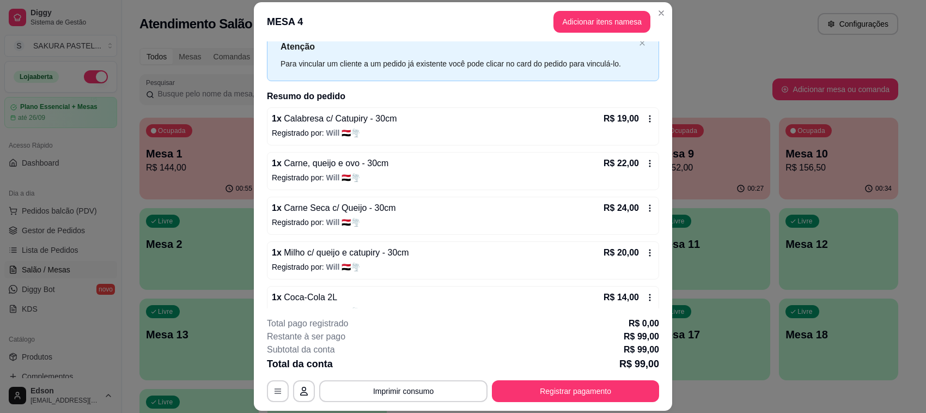
scroll to position [58, 0]
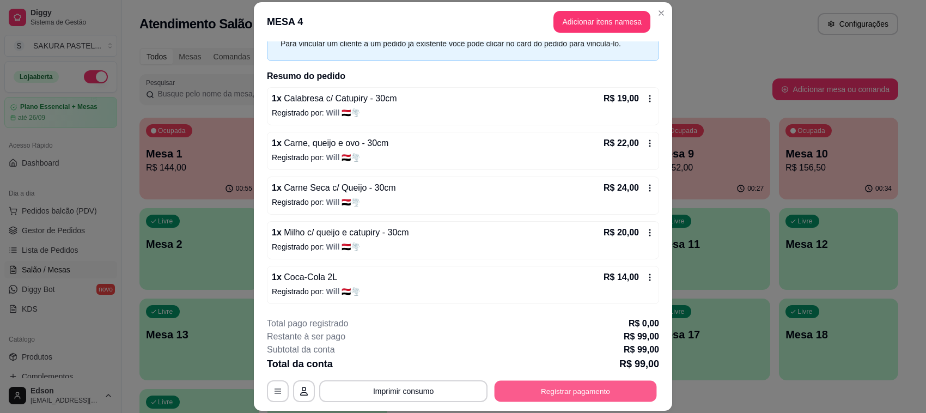
click at [588, 398] on button "Registrar pagamento" at bounding box center [576, 391] width 162 height 21
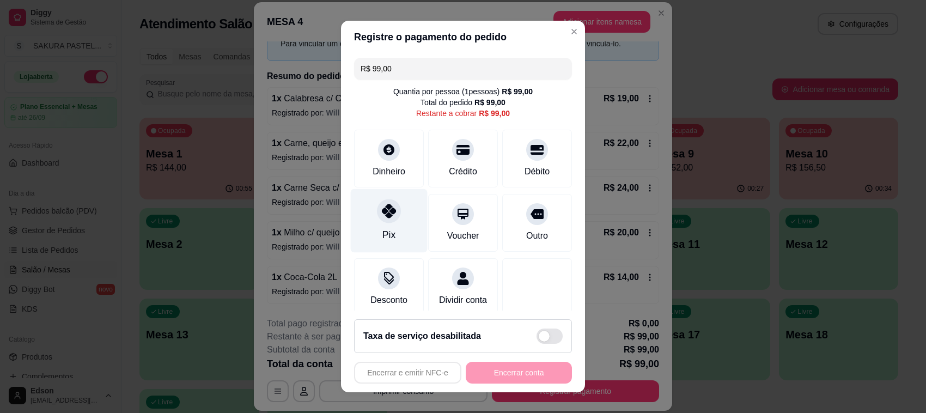
click at [382, 216] on icon at bounding box center [389, 211] width 14 height 14
type input "R$ 0,00"
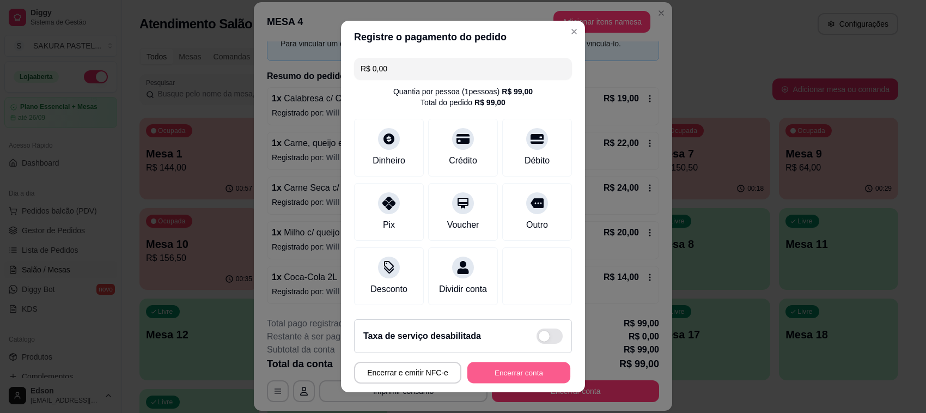
click at [535, 375] on button "Encerrar conta" at bounding box center [518, 372] width 103 height 21
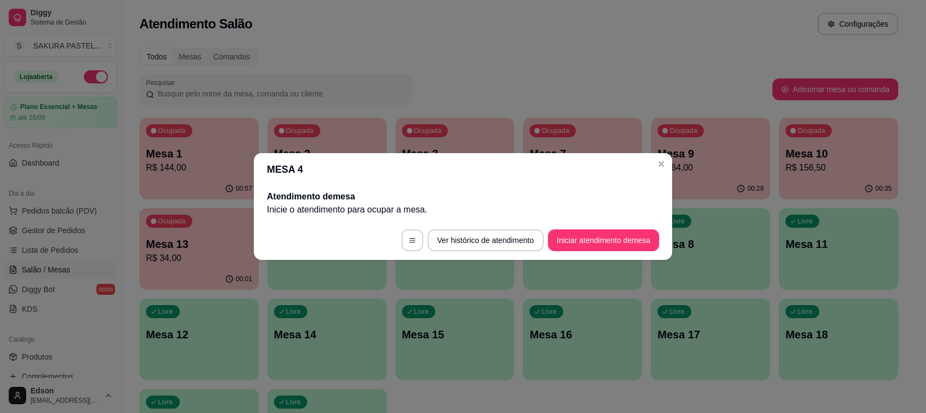
scroll to position [0, 0]
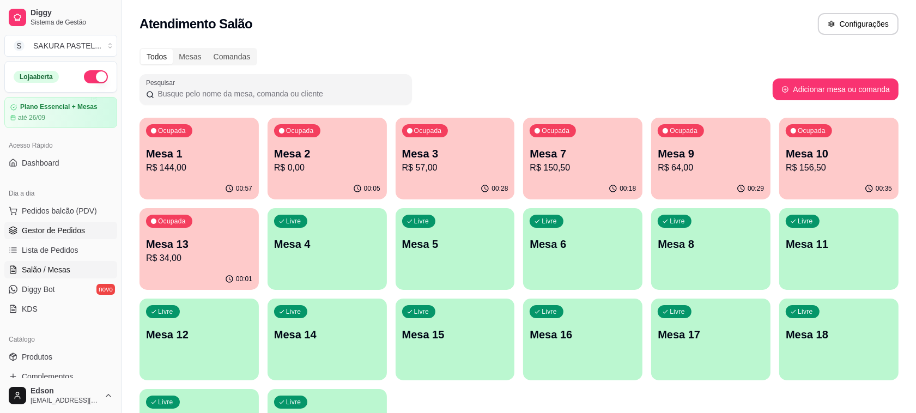
click at [50, 229] on span "Gestor de Pedidos" at bounding box center [53, 230] width 63 height 11
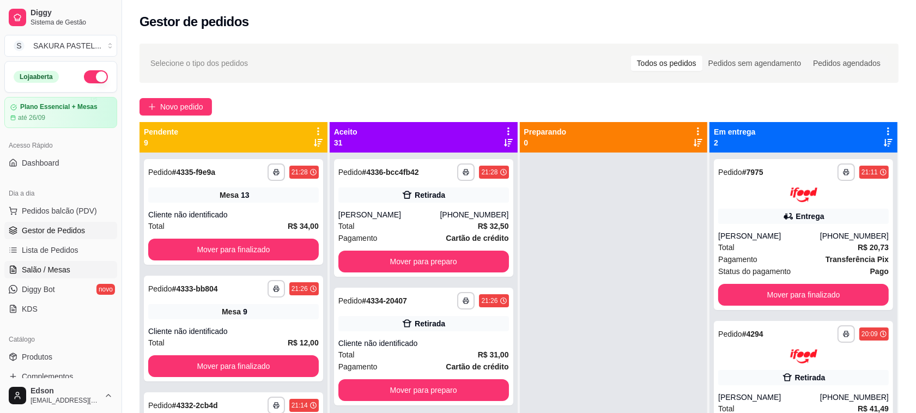
click at [72, 272] on link "Salão / Mesas" at bounding box center [60, 269] width 113 height 17
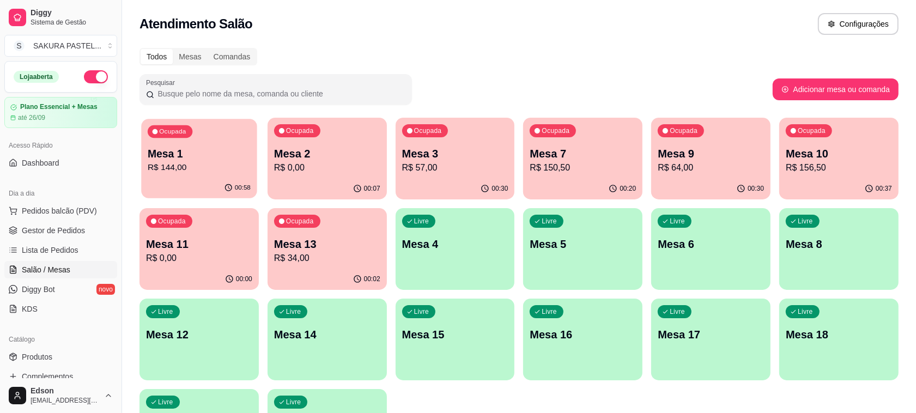
click at [218, 130] on div "Ocupada Mesa 1 R$ 144,00" at bounding box center [198, 148] width 115 height 59
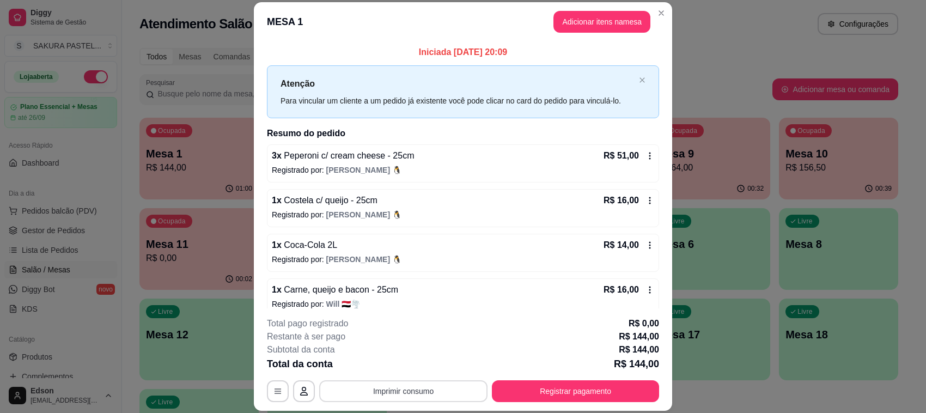
click at [437, 385] on button "Imprimir consumo" at bounding box center [403, 391] width 168 height 22
click at [417, 365] on button "Balcão" at bounding box center [401, 366] width 79 height 17
click at [645, 241] on icon at bounding box center [649, 245] width 9 height 9
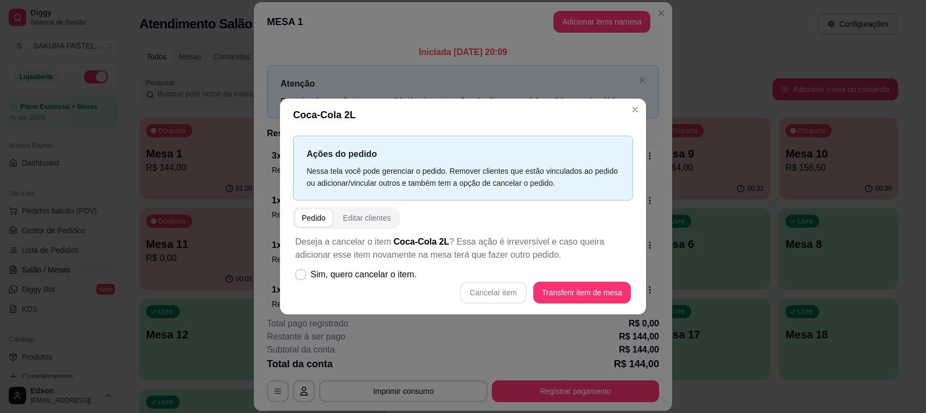
click at [361, 282] on label "Sim, quero cancelar o item." at bounding box center [356, 275] width 130 height 22
click at [302, 282] on input "Sim, quero cancelar o item." at bounding box center [298, 280] width 7 height 7
checkbox input "true"
click at [494, 300] on button "Cancelar item" at bounding box center [493, 293] width 66 height 22
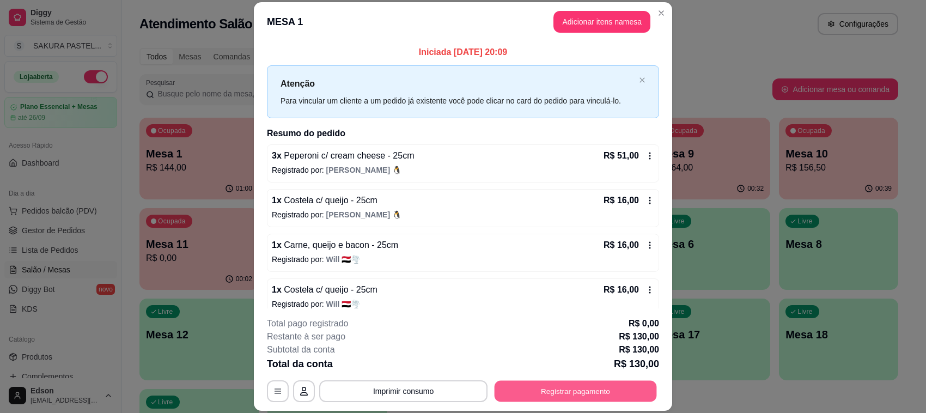
click at [553, 391] on button "Registrar pagamento" at bounding box center [576, 391] width 162 height 21
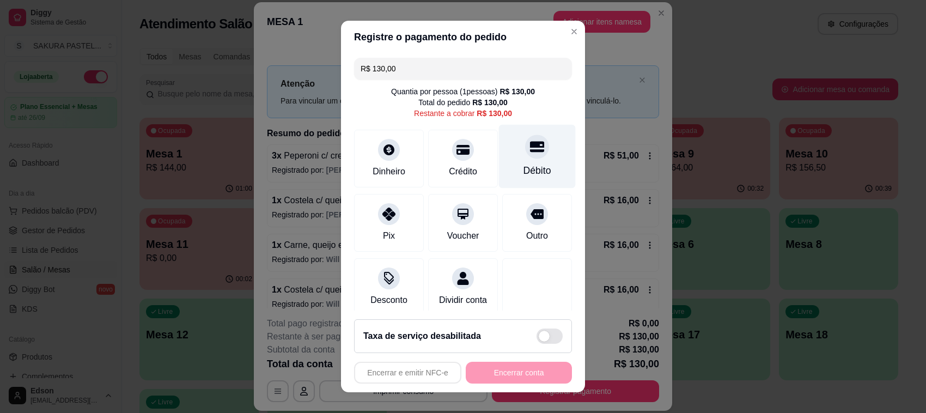
click at [504, 160] on div "Débito" at bounding box center [537, 157] width 77 height 64
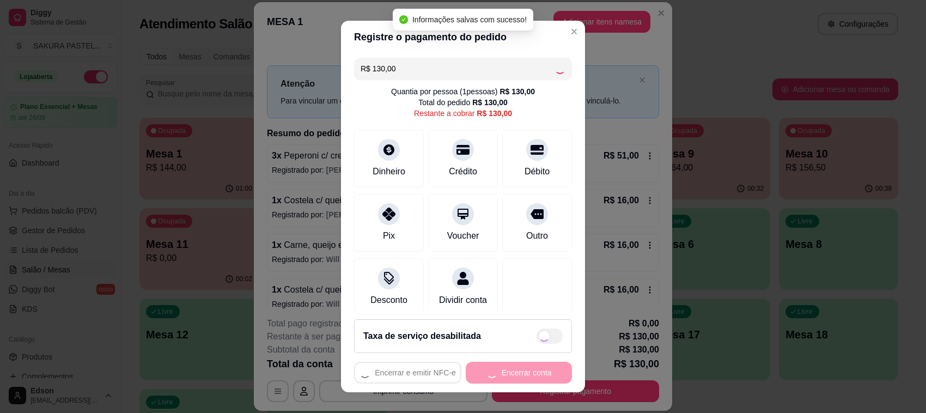
type input "R$ 0,00"
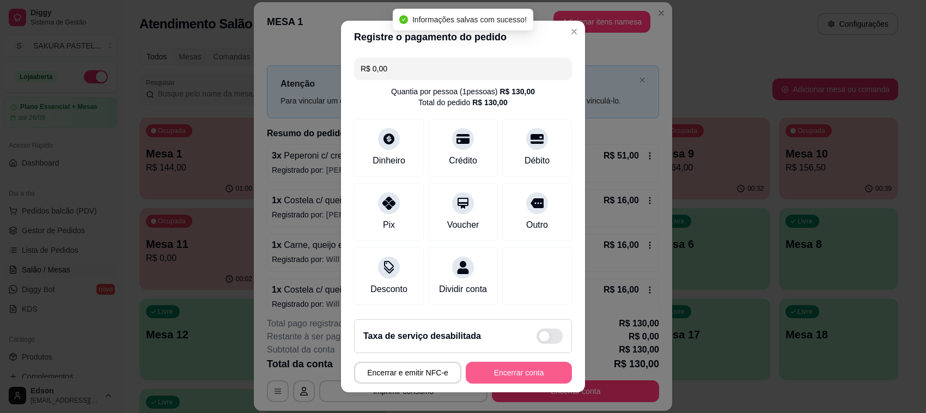
click at [514, 371] on button "Encerrar conta" at bounding box center [519, 373] width 106 height 22
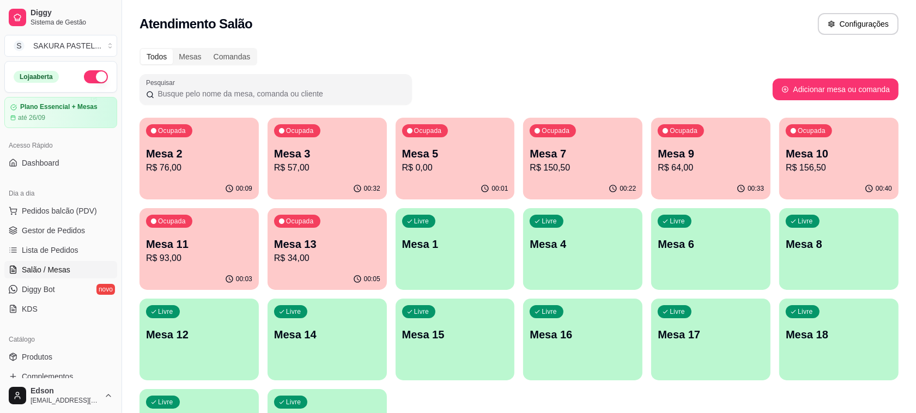
click at [199, 156] on p "Mesa 2" at bounding box center [199, 153] width 106 height 15
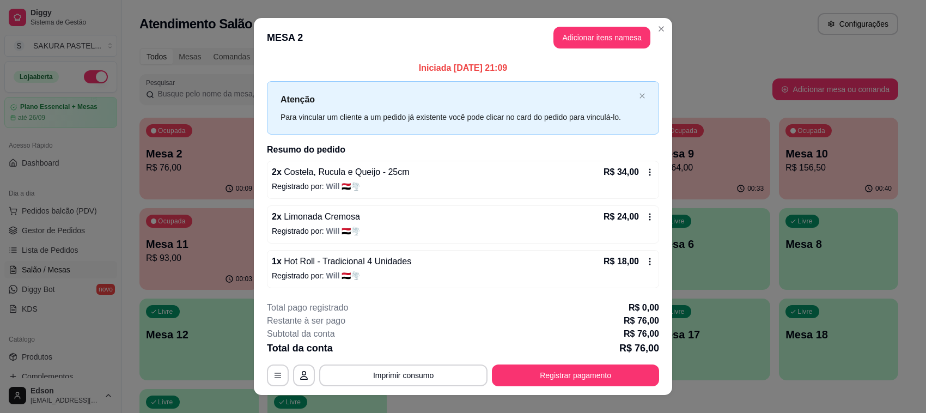
click at [486, 94] on p "Atenção" at bounding box center [458, 100] width 354 height 14
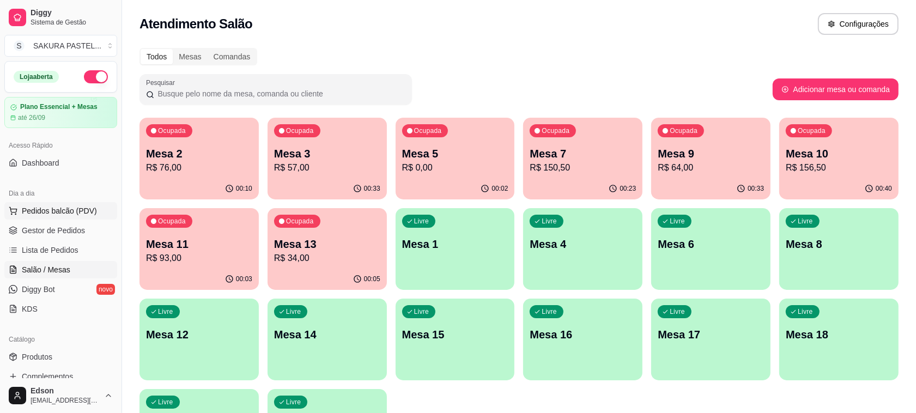
click at [25, 209] on span "Pedidos balcão (PDV)" at bounding box center [59, 210] width 75 height 11
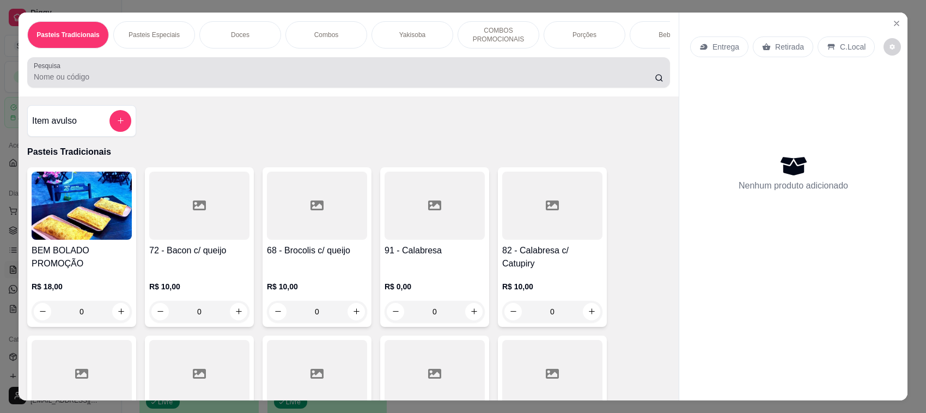
click at [168, 72] on div at bounding box center [349, 73] width 630 height 22
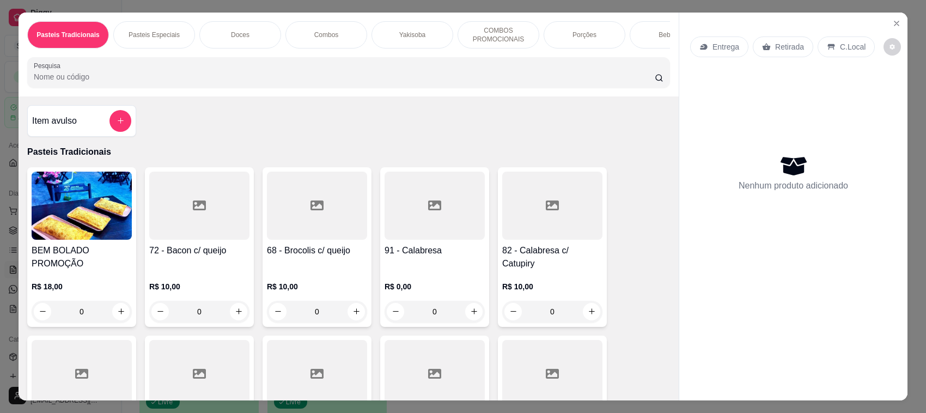
click at [170, 82] on input "Pesquisa" at bounding box center [344, 76] width 621 height 11
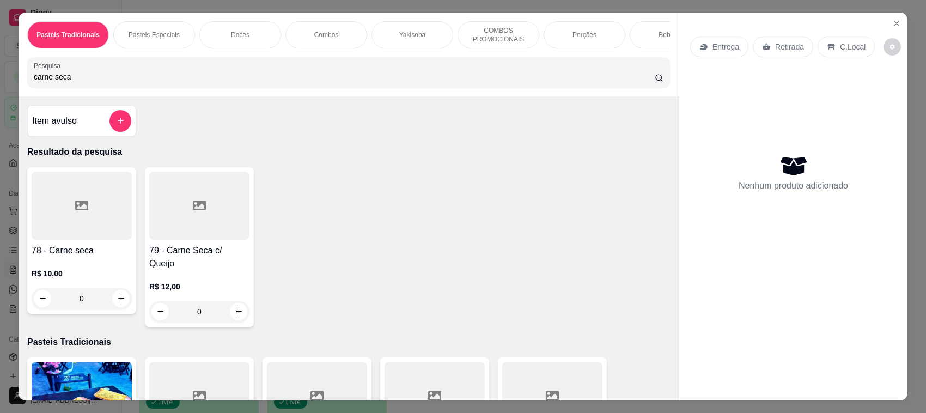
type input "carne seca"
click at [90, 231] on div at bounding box center [82, 206] width 100 height 68
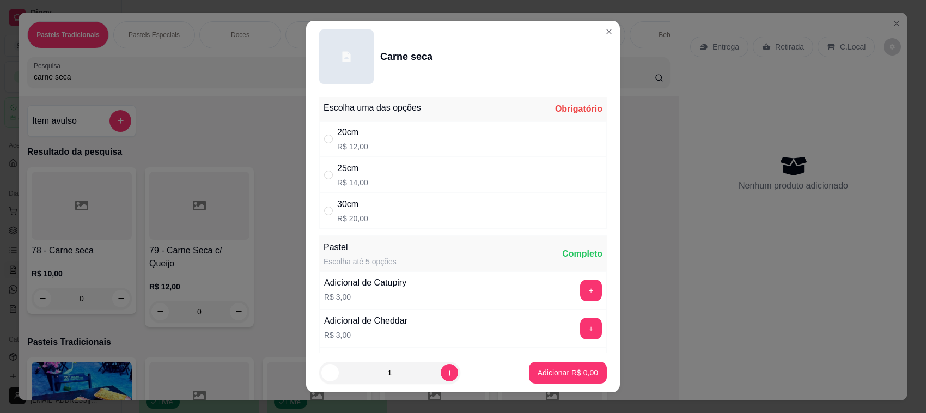
click at [418, 150] on div "20cm R$ 12,00" at bounding box center [463, 139] width 288 height 36
radio input "true"
click at [559, 369] on p "Adicionar R$ 12,00" at bounding box center [565, 372] width 65 height 11
type input "1"
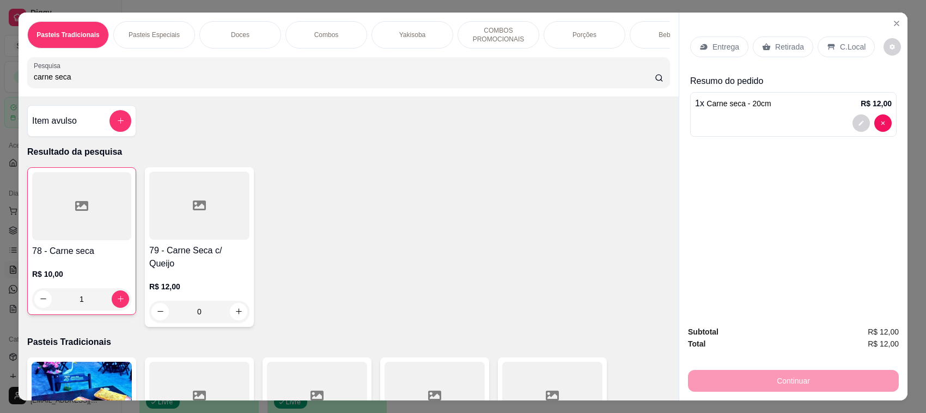
click at [775, 49] on p "Retirada" at bounding box center [789, 46] width 29 height 11
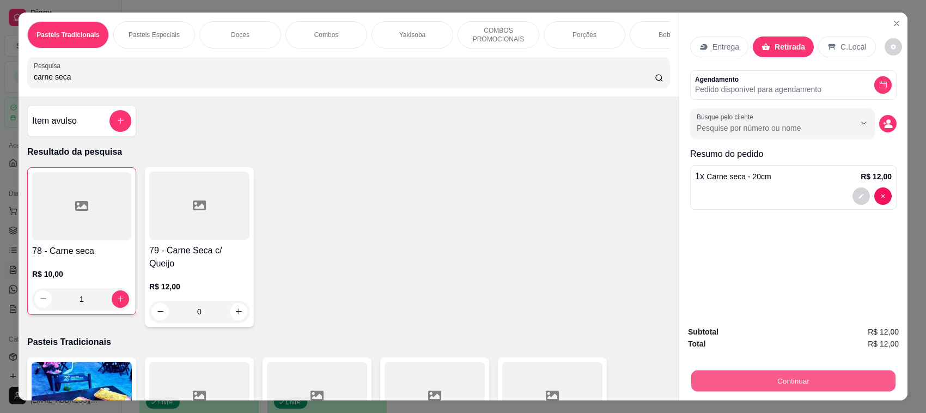
click at [774, 373] on button "Continuar" at bounding box center [793, 380] width 204 height 21
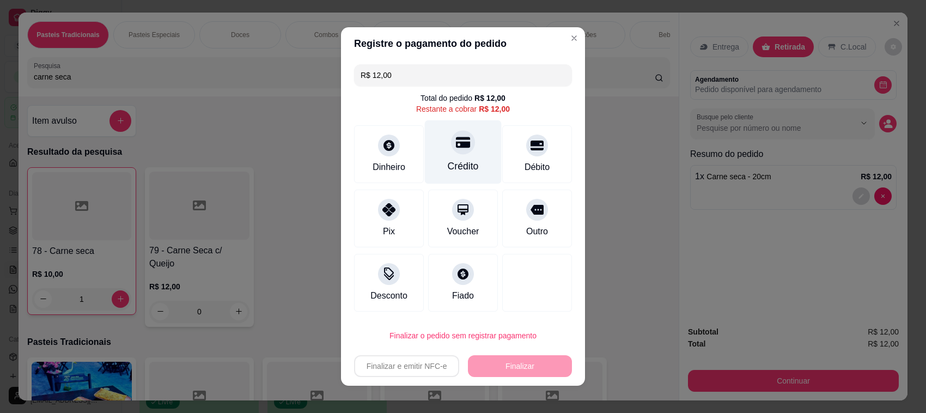
click at [472, 141] on div "Crédito" at bounding box center [463, 152] width 77 height 64
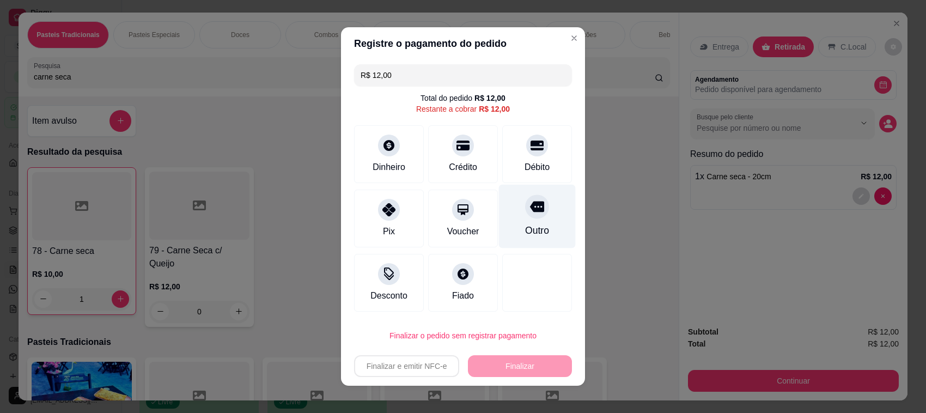
type input "R$ 0,00"
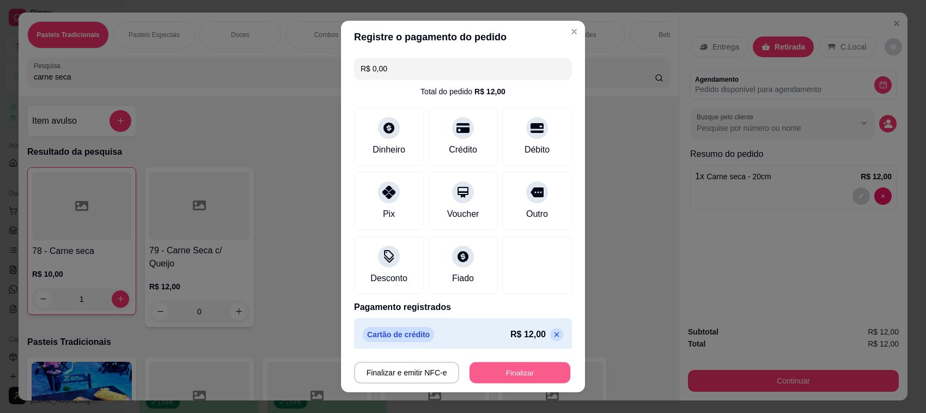
click at [525, 379] on button "Finalizar" at bounding box center [520, 372] width 101 height 21
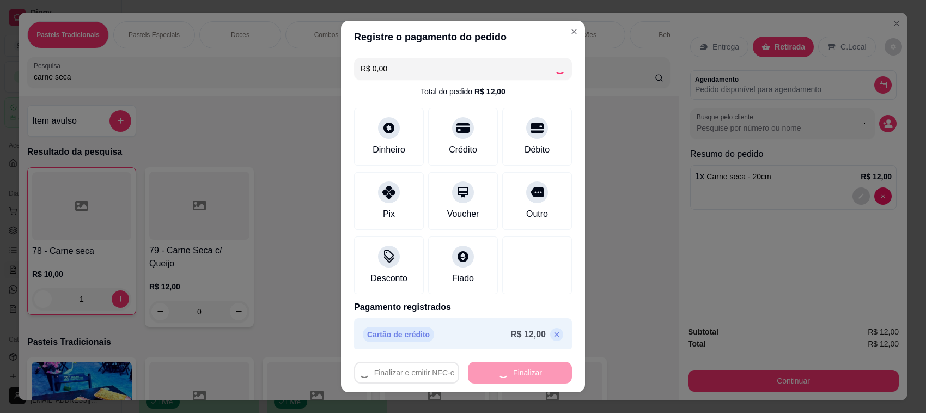
type input "0"
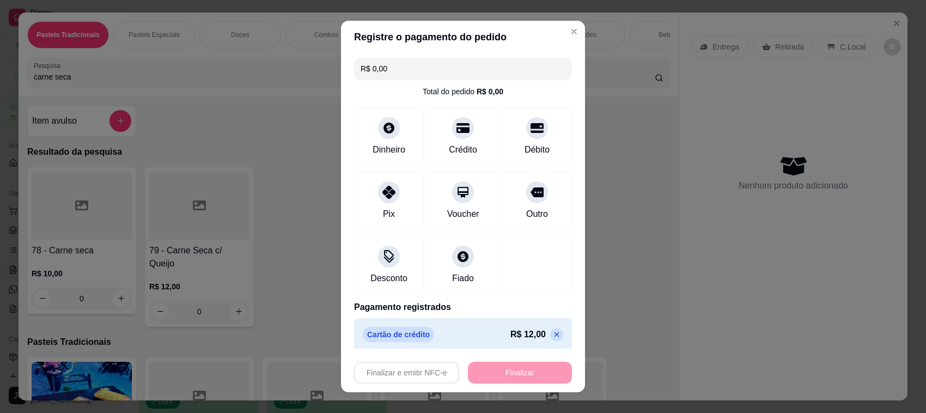
type input "-R$ 12,00"
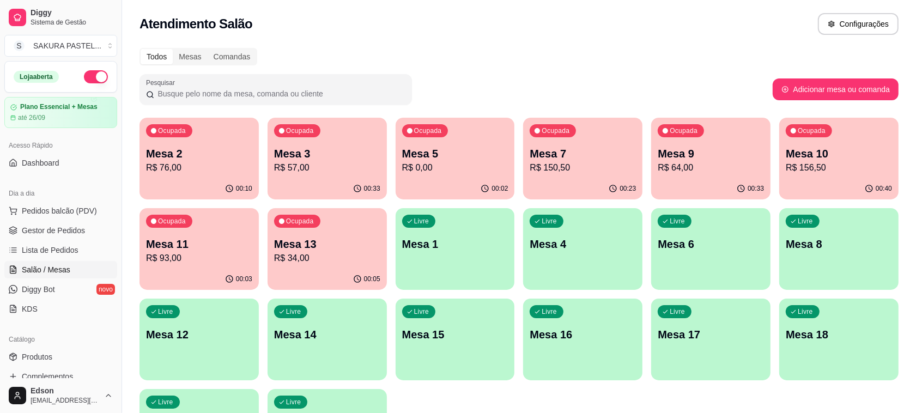
click at [726, 161] on p "R$ 64,00" at bounding box center [710, 167] width 106 height 13
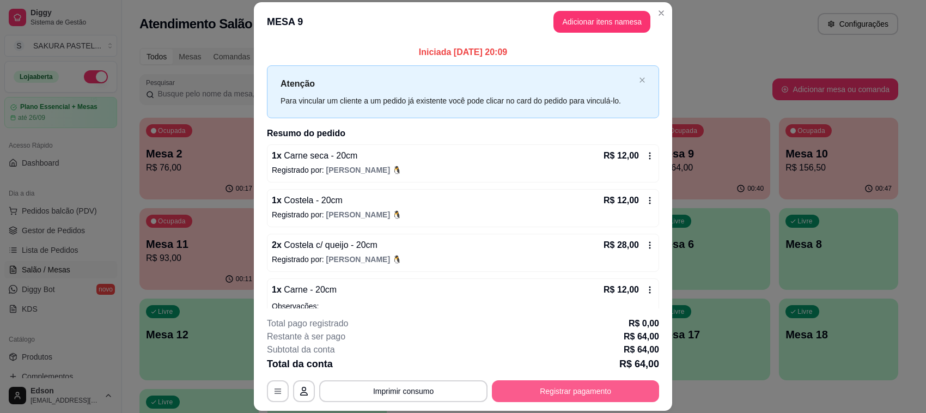
click at [537, 382] on button "Registrar pagamento" at bounding box center [575, 391] width 167 height 22
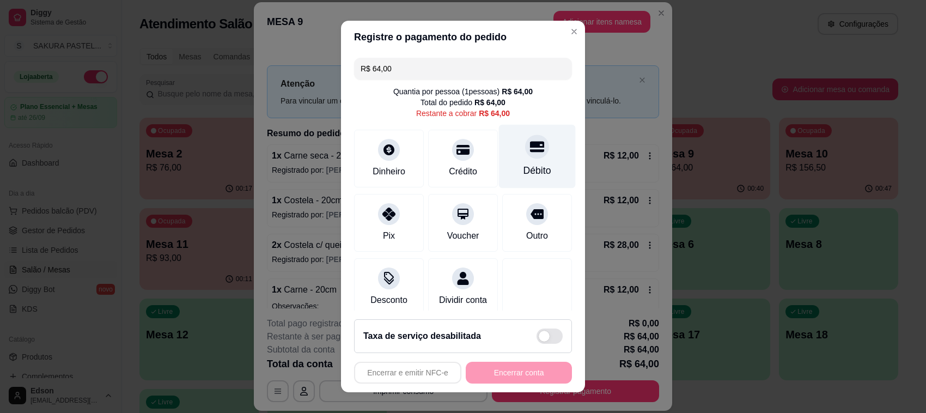
click at [534, 157] on div "Débito" at bounding box center [537, 157] width 77 height 64
type input "R$ 0,00"
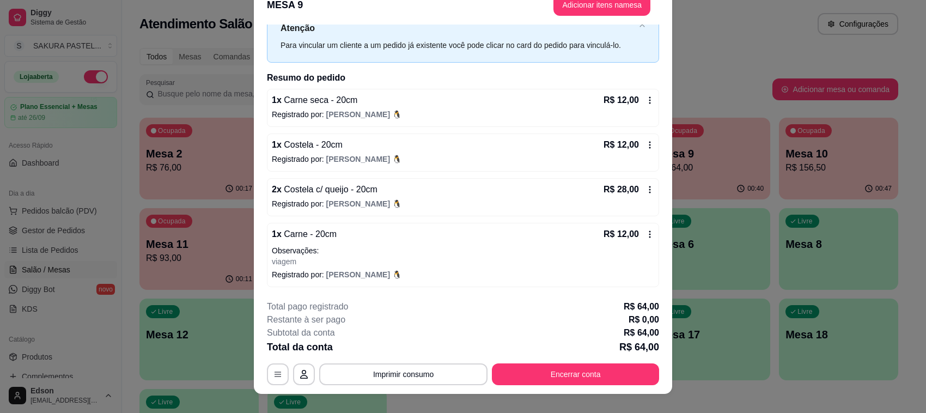
scroll to position [33, 0]
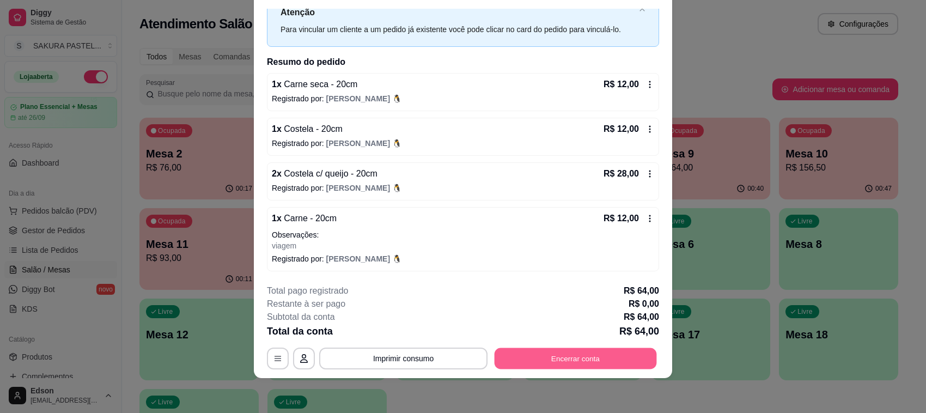
click at [578, 357] on button "Encerrar conta" at bounding box center [576, 358] width 162 height 21
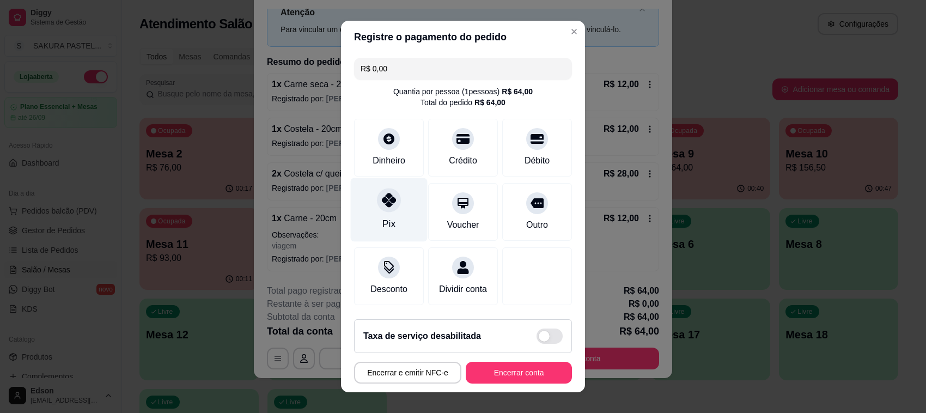
click at [395, 211] on div "Pix" at bounding box center [389, 210] width 77 height 64
drag, startPoint x: 504, startPoint y: 339, endPoint x: 504, endPoint y: 358, distance: 19.1
click at [504, 348] on div "Taxa de serviço desabilitada" at bounding box center [463, 336] width 218 height 34
click at [504, 358] on footer "Taxa de serviço desabilitada Encerrar e emitir NFC-e Encerrar conta" at bounding box center [463, 351] width 244 height 82
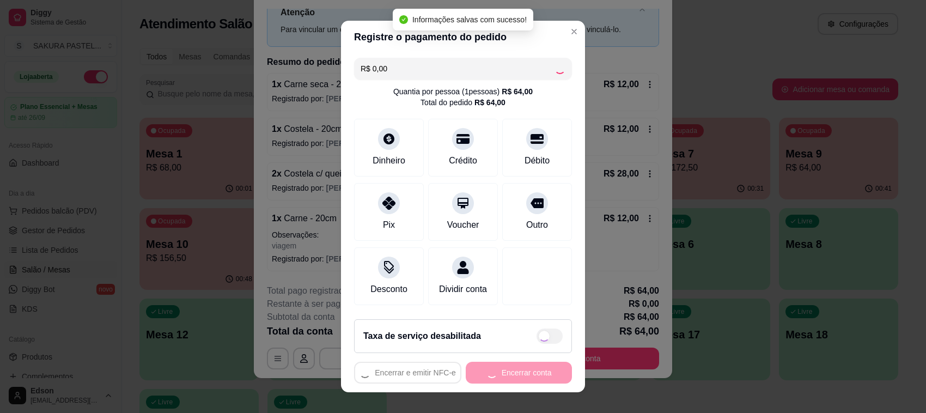
checkbox input "true"
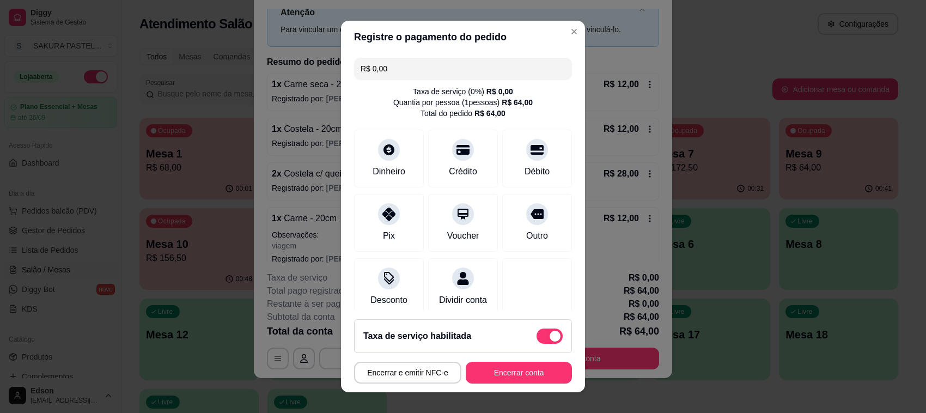
click at [526, 385] on footer "Taxa de serviço habilitada Encerrar e emitir NFC-e Encerrar conta" at bounding box center [463, 351] width 244 height 82
click at [526, 384] on footer "Taxa de serviço habilitada Encerrar e emitir NFC-e Encerrar conta" at bounding box center [463, 351] width 244 height 82
click at [527, 376] on button "Encerrar conta" at bounding box center [519, 373] width 106 height 22
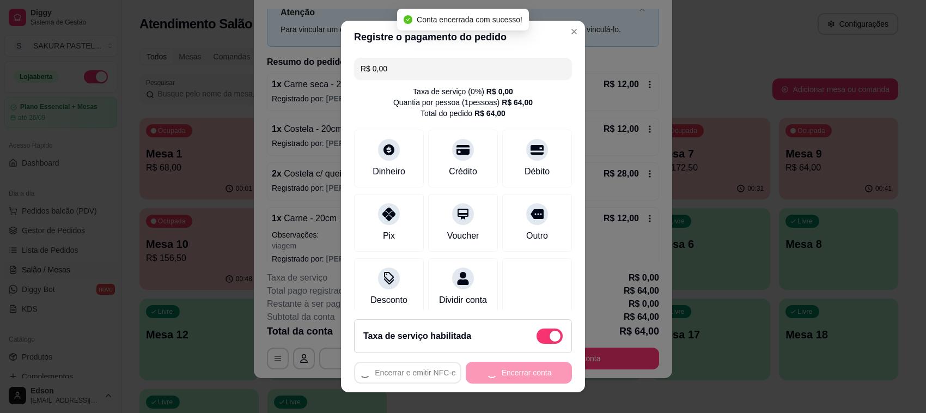
scroll to position [0, 0]
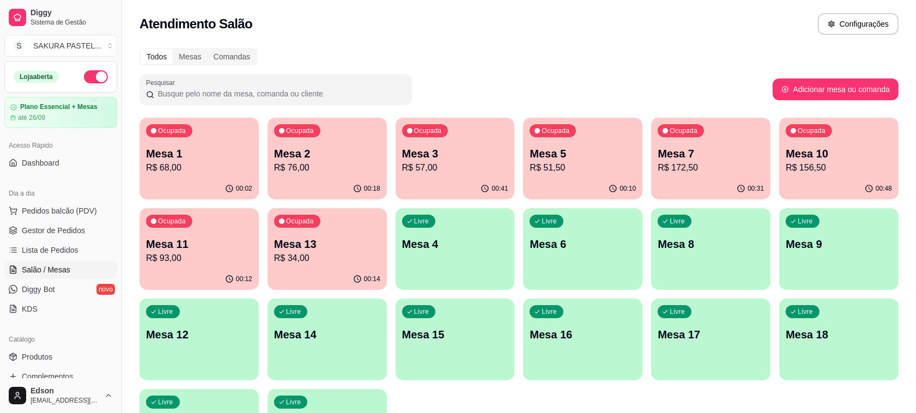
click at [711, 170] on p "R$ 172,50" at bounding box center [710, 167] width 106 height 13
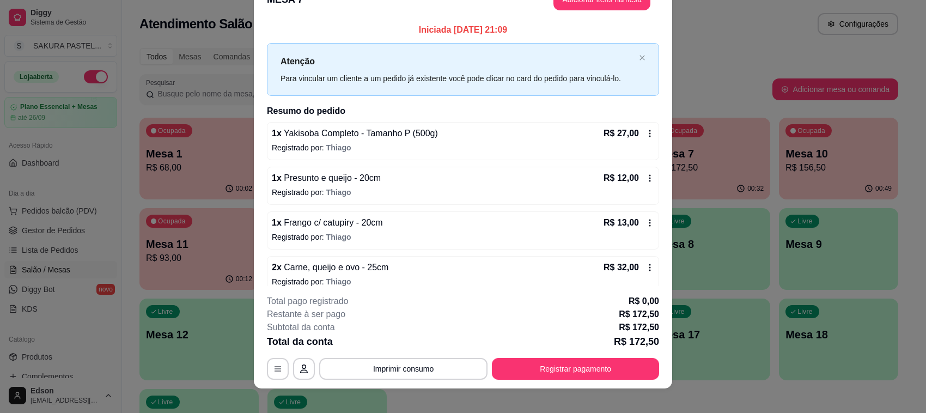
scroll to position [33, 0]
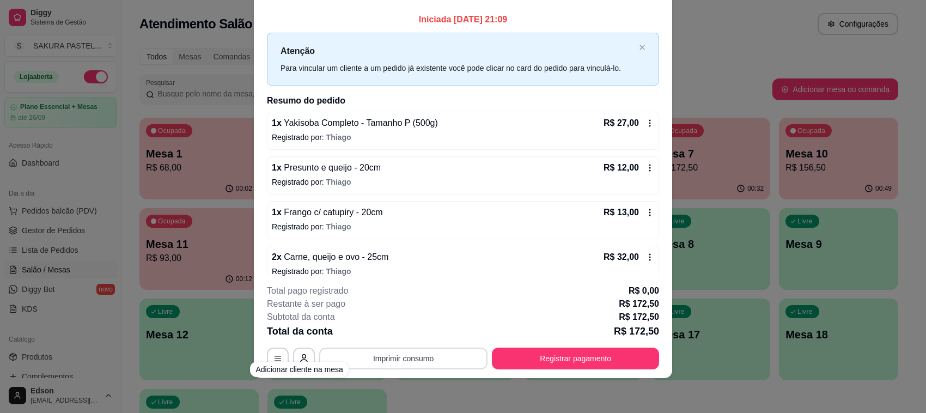
click at [416, 359] on button "Imprimir consumo" at bounding box center [403, 359] width 168 height 22
click at [413, 338] on button "Balcão" at bounding box center [401, 333] width 79 height 17
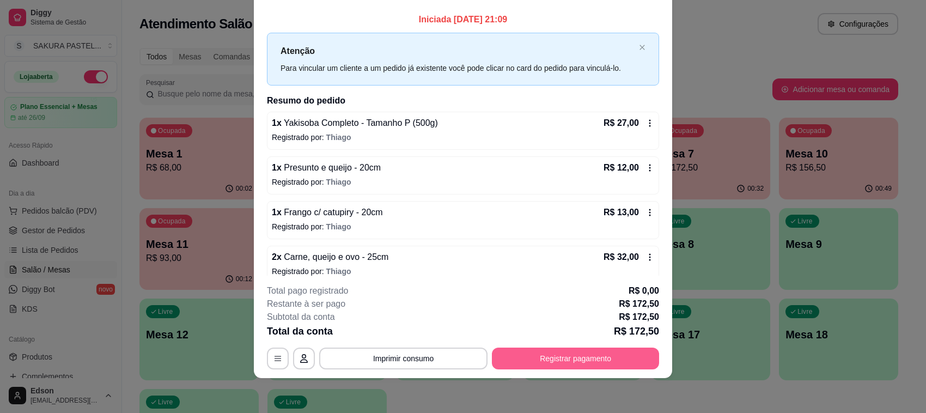
click at [511, 355] on button "Registrar pagamento" at bounding box center [575, 359] width 167 height 22
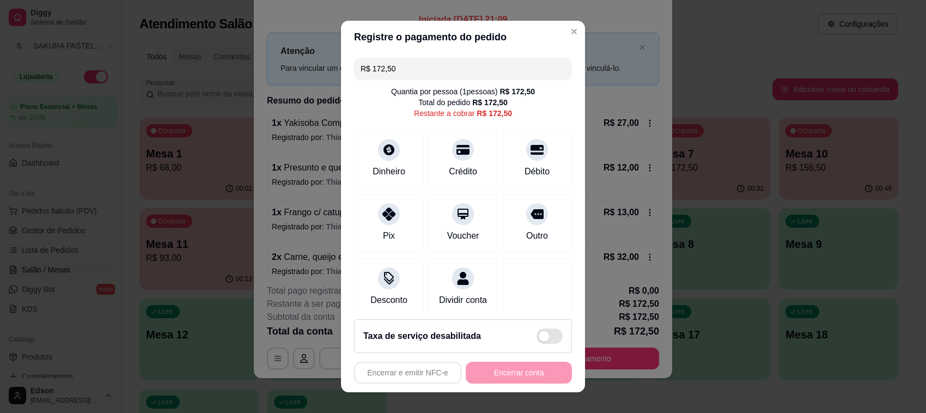
click at [428, 62] on input "R$ 172,50" at bounding box center [463, 69] width 205 height 22
click at [376, 224] on div "Pix" at bounding box center [389, 221] width 77 height 64
type input "R$ 110,50"
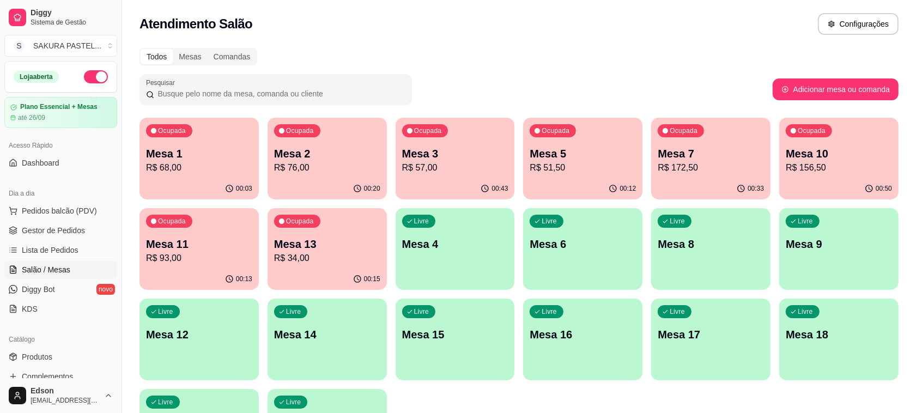
click at [810, 162] on p "R$ 156,50" at bounding box center [838, 167] width 106 height 13
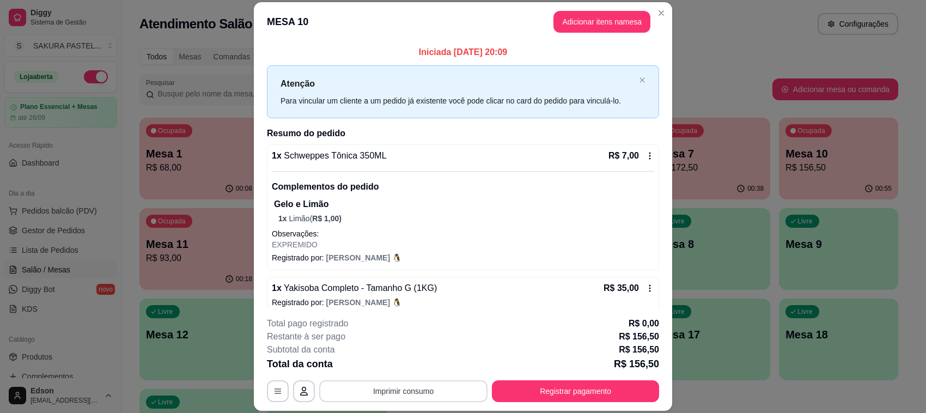
click at [450, 393] on button "Imprimir consumo" at bounding box center [403, 391] width 168 height 22
click at [430, 363] on button "Balcão" at bounding box center [401, 366] width 79 height 17
click at [575, 380] on button "Registrar pagamento" at bounding box center [575, 391] width 167 height 22
click at [568, 392] on button "Registrar pagamento" at bounding box center [576, 391] width 162 height 21
click at [528, 143] on div "Débito" at bounding box center [537, 157] width 77 height 64
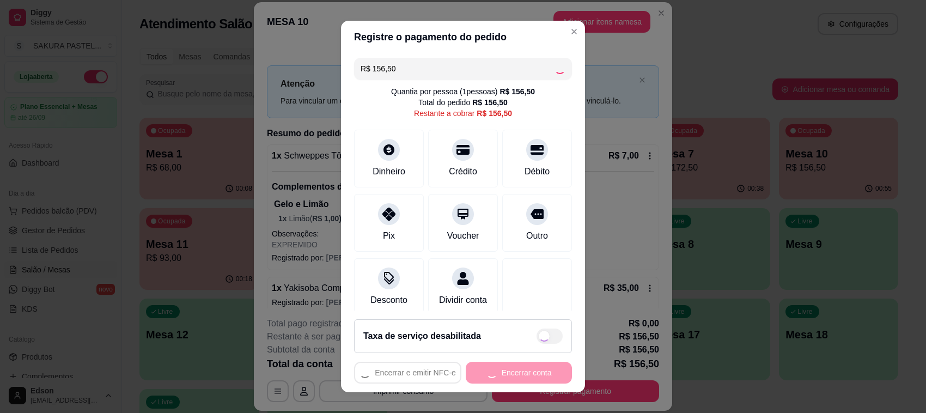
type input "R$ 0,00"
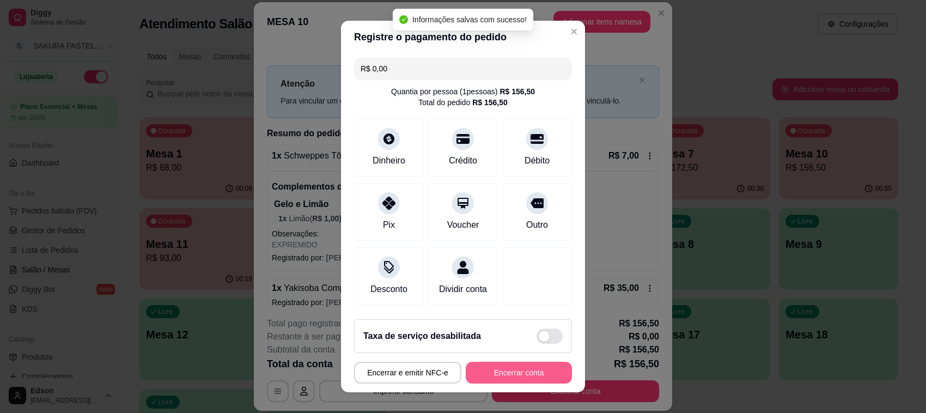
click at [518, 367] on button "Encerrar conta" at bounding box center [519, 373] width 106 height 22
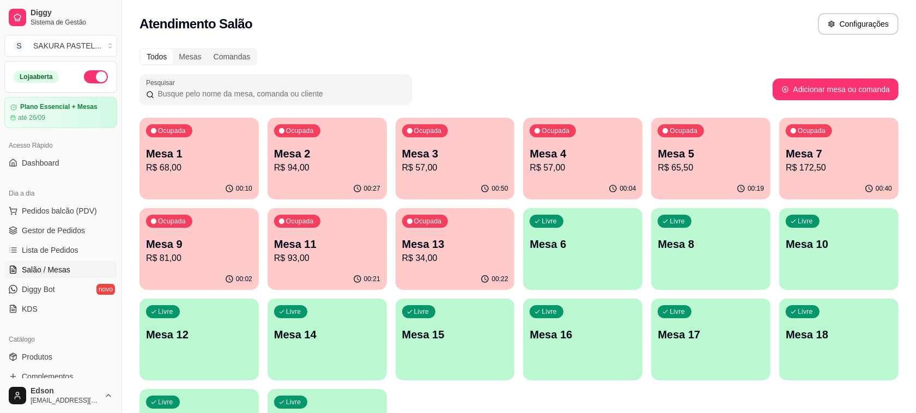
click at [851, 166] on p "R$ 172,50" at bounding box center [838, 167] width 106 height 13
click at [477, 238] on p "Mesa 13" at bounding box center [455, 243] width 106 height 15
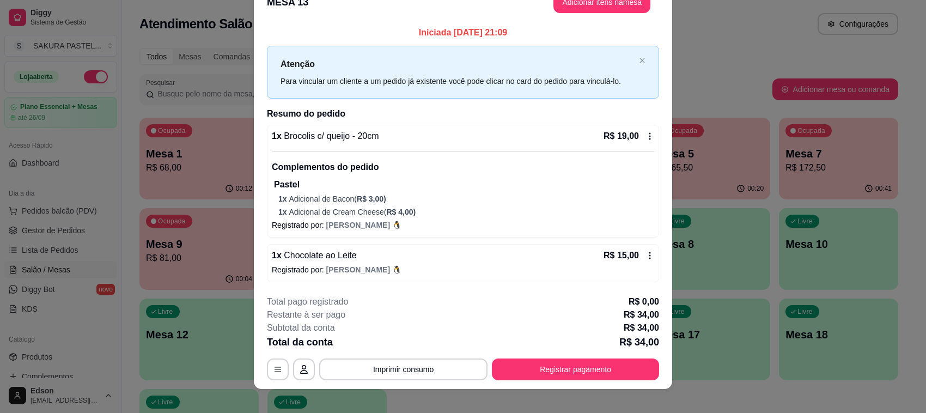
scroll to position [32, 0]
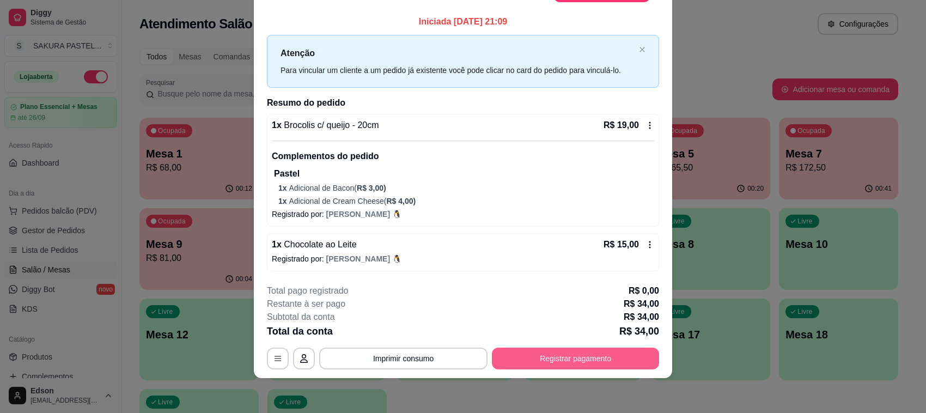
click at [560, 356] on button "Registrar pagamento" at bounding box center [575, 359] width 167 height 22
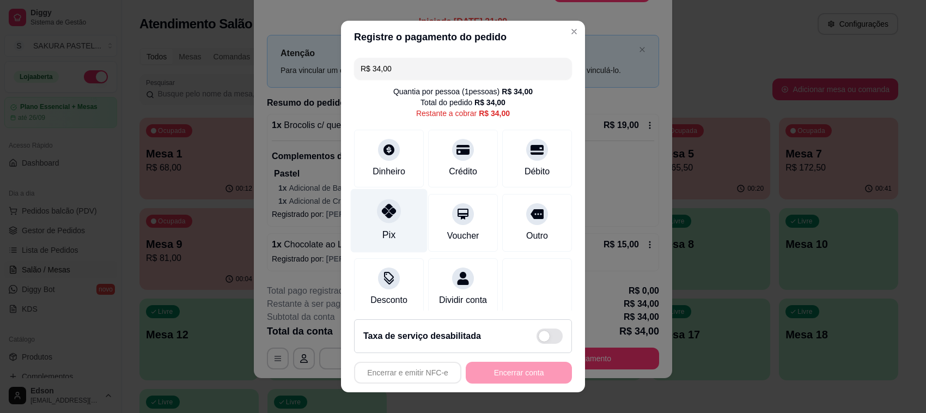
click at [367, 219] on div "Pix" at bounding box center [389, 221] width 77 height 64
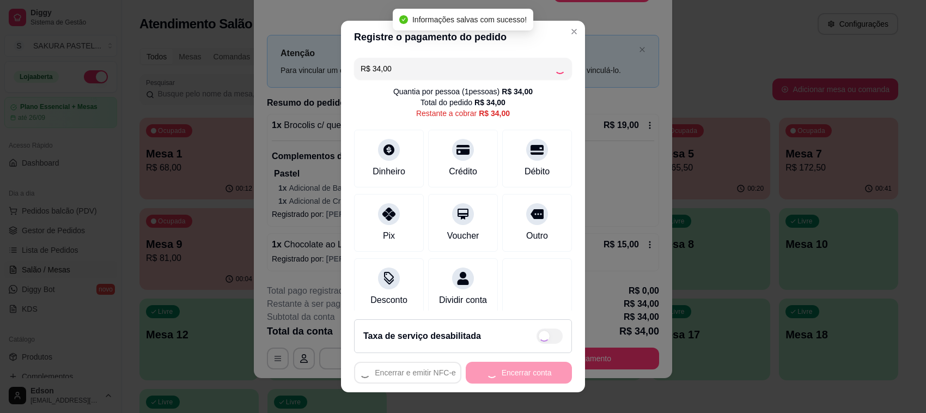
type input "R$ 0,00"
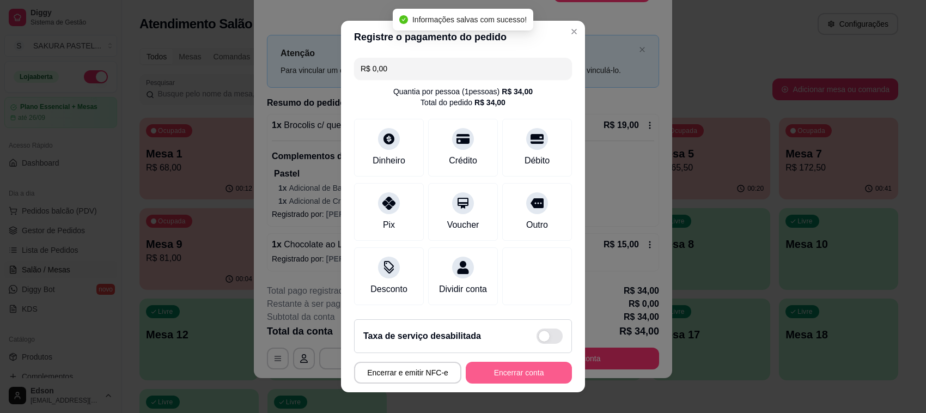
click at [511, 373] on button "Encerrar conta" at bounding box center [519, 373] width 106 height 22
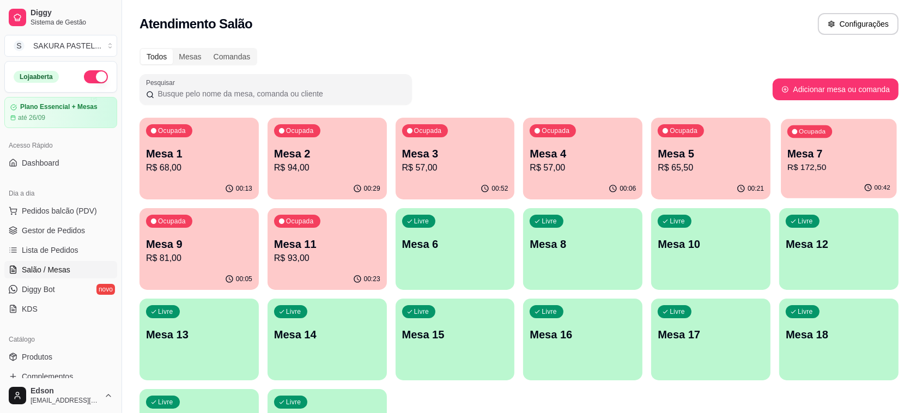
click at [845, 155] on p "Mesa 7" at bounding box center [838, 154] width 103 height 15
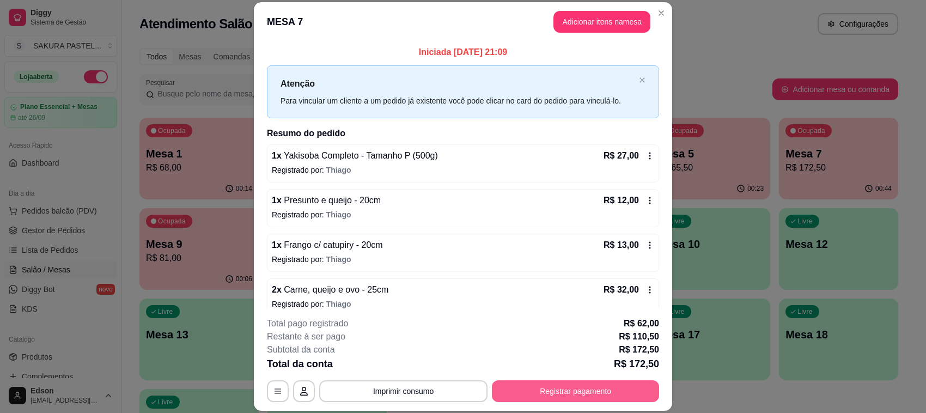
click at [595, 389] on button "Registrar pagamento" at bounding box center [575, 391] width 167 height 22
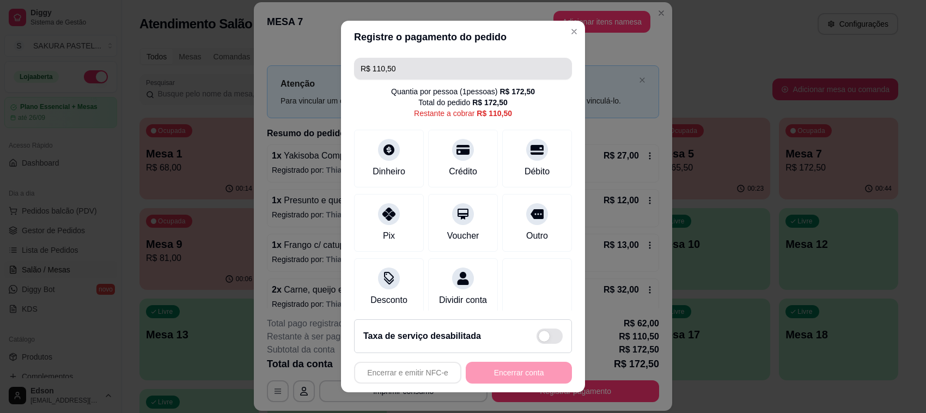
click at [431, 72] on input "R$ 110,50" at bounding box center [463, 69] width 205 height 22
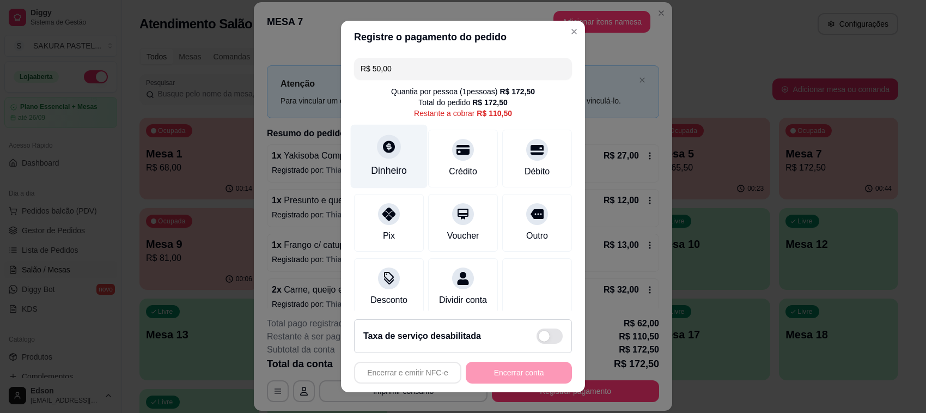
click at [377, 180] on div "Dinheiro" at bounding box center [389, 157] width 77 height 64
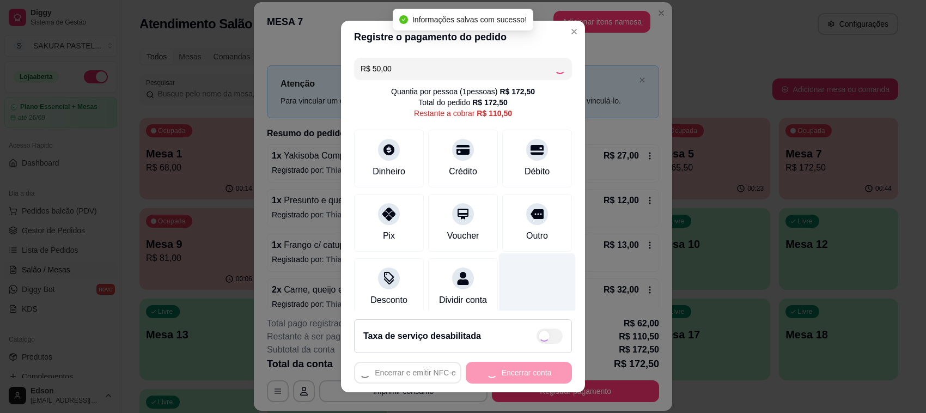
type input "R$ 60,50"
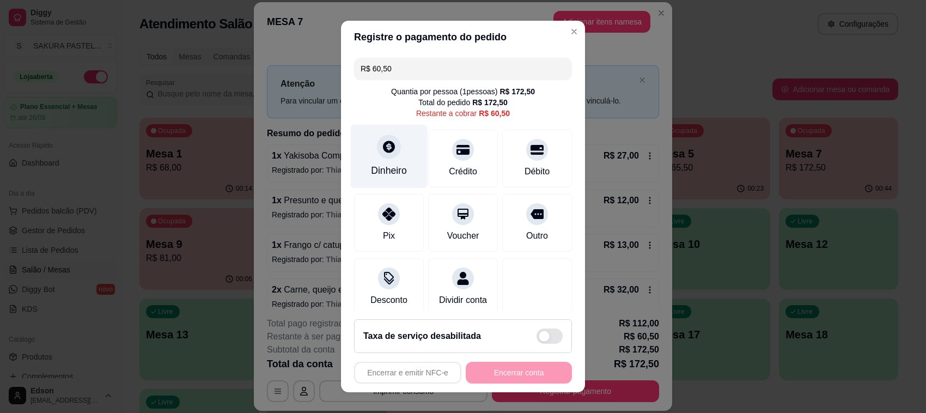
click at [385, 154] on div at bounding box center [389, 147] width 24 height 24
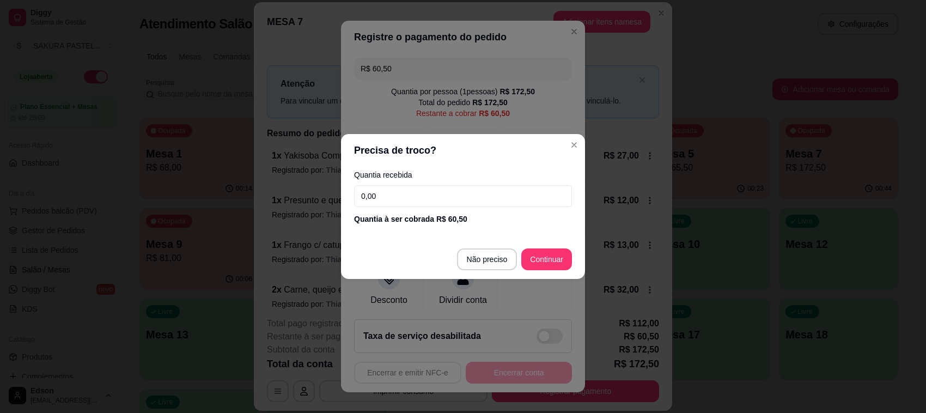
click at [394, 200] on input "0,00" at bounding box center [463, 196] width 218 height 22
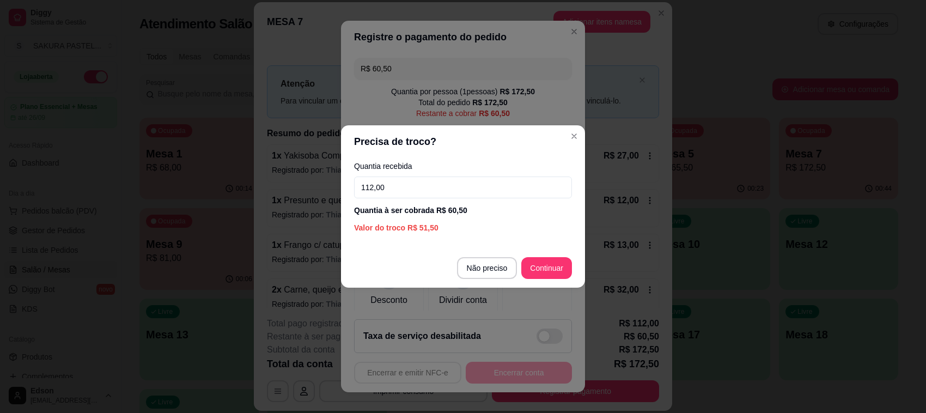
type input "112,00"
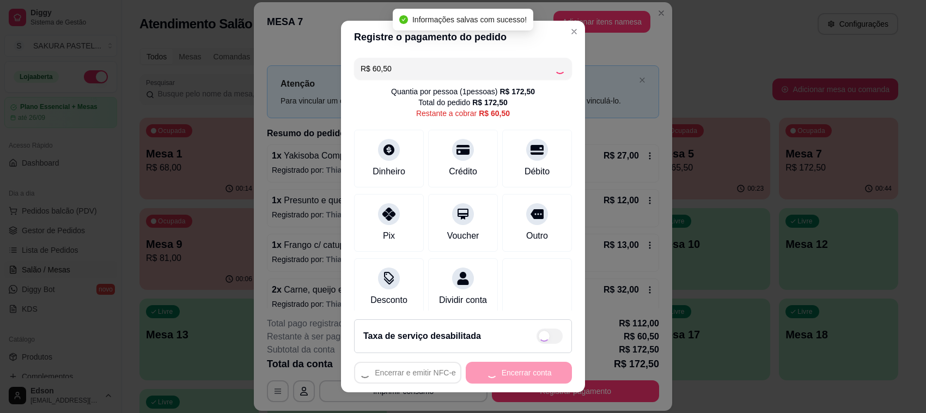
type input "R$ 0,00"
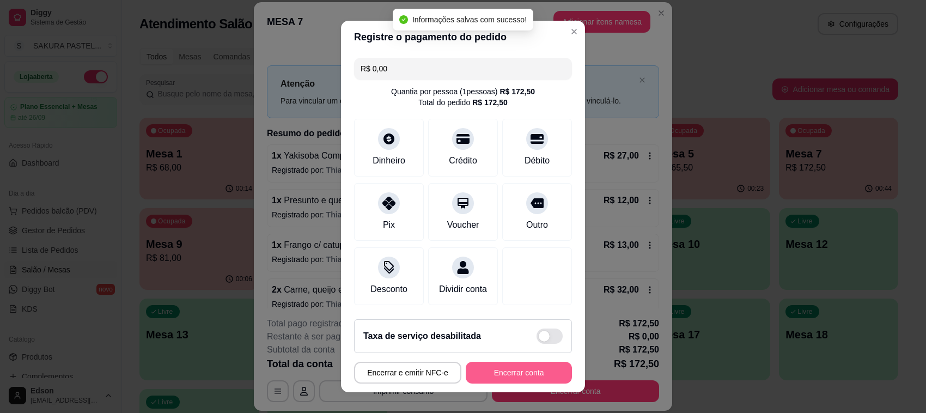
click at [503, 369] on button "Encerrar conta" at bounding box center [519, 373] width 106 height 22
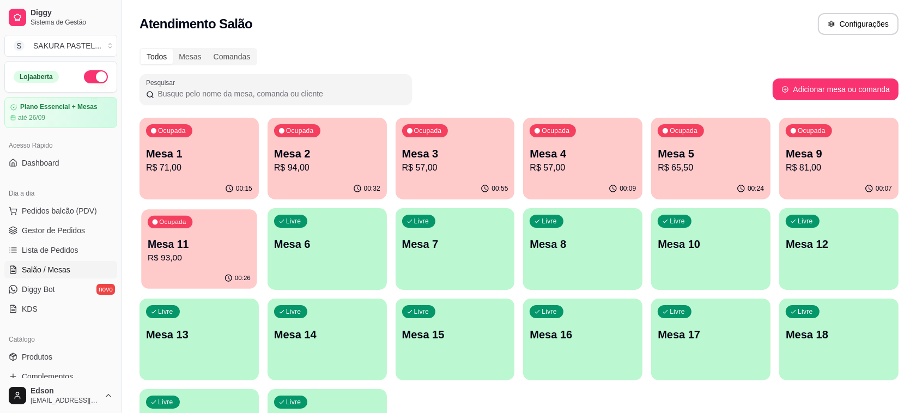
click at [169, 265] on div "Ocupada Mesa 11 R$ 93,00" at bounding box center [198, 238] width 115 height 59
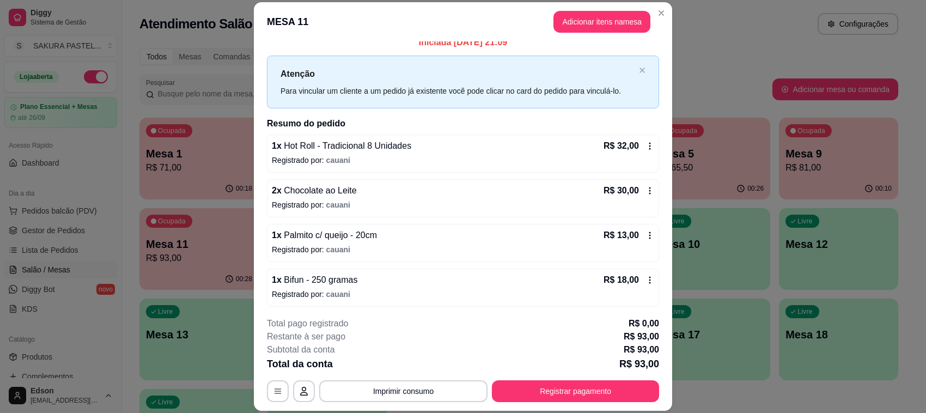
scroll to position [13, 0]
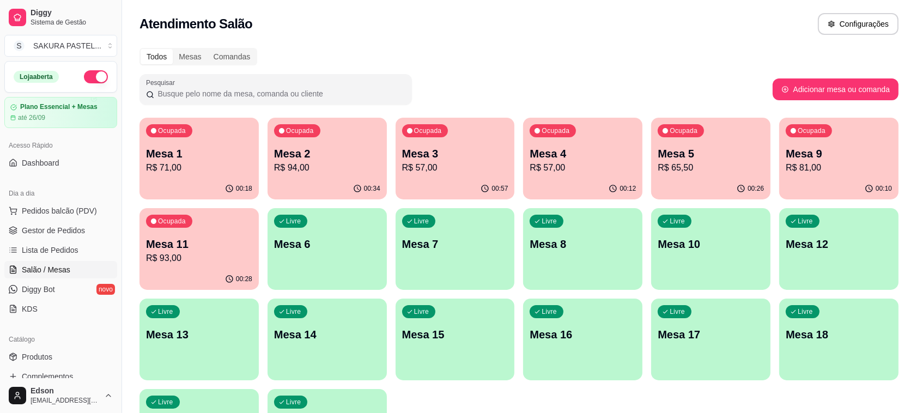
click at [453, 159] on p "Mesa 3" at bounding box center [455, 153] width 106 height 15
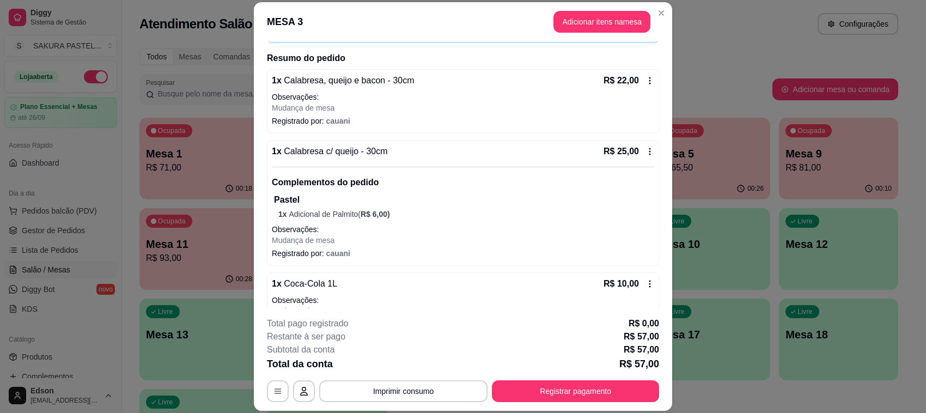
scroll to position [107, 0]
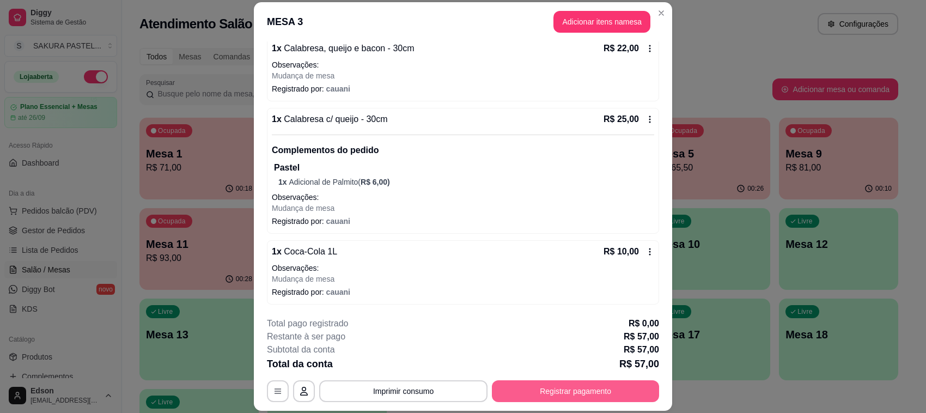
click at [572, 386] on button "Registrar pagamento" at bounding box center [575, 391] width 167 height 22
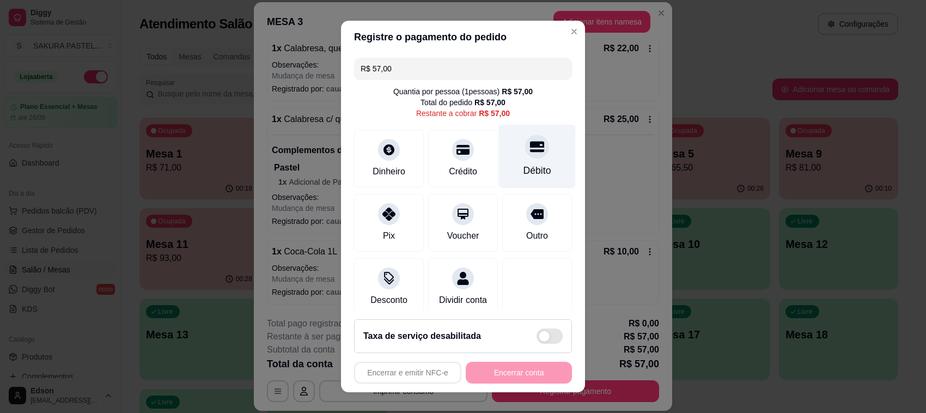
click at [530, 152] on icon at bounding box center [537, 146] width 14 height 11
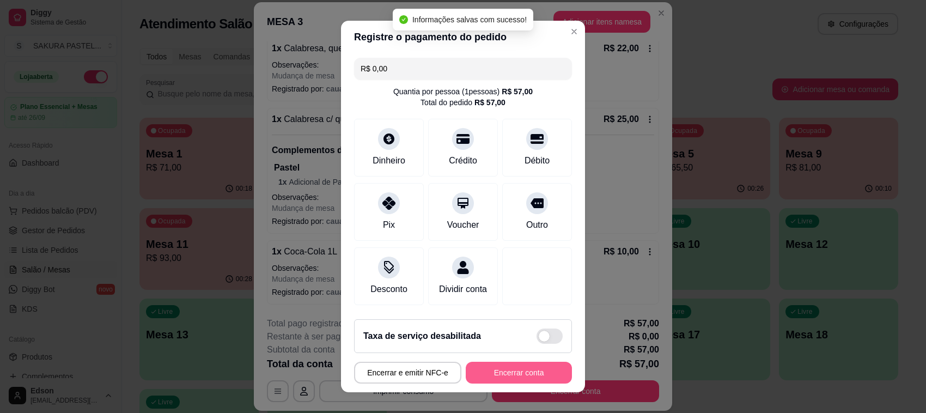
type input "R$ 0,00"
click at [500, 376] on button "Encerrar conta" at bounding box center [519, 373] width 106 height 22
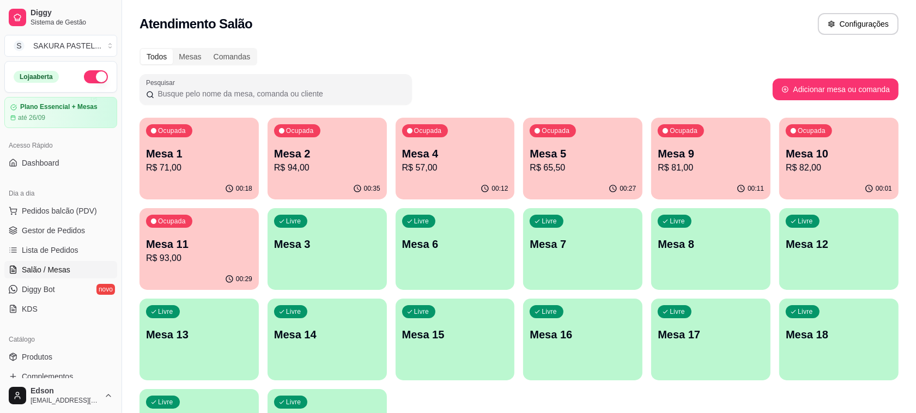
click at [224, 263] on p "R$ 93,00" at bounding box center [199, 258] width 106 height 13
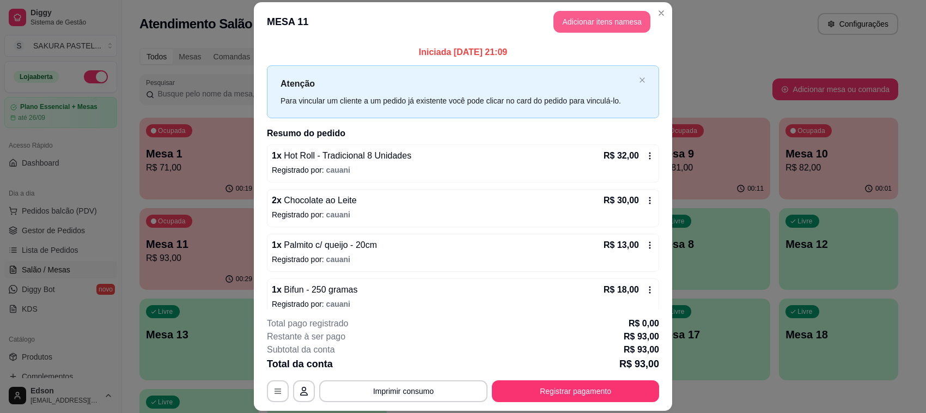
click at [606, 25] on button "Adicionar itens na mesa" at bounding box center [601, 22] width 97 height 22
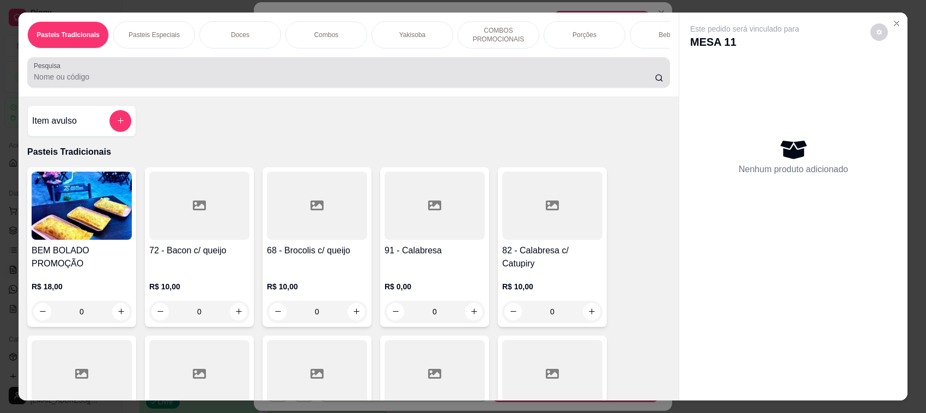
click at [203, 82] on input "Pesquisa" at bounding box center [344, 76] width 621 height 11
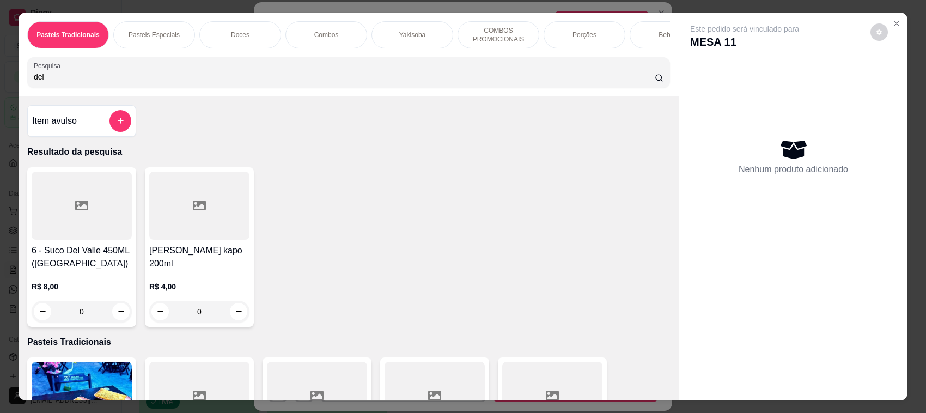
type input "del"
click at [174, 270] on div "R$ 4,00 0" at bounding box center [199, 296] width 100 height 52
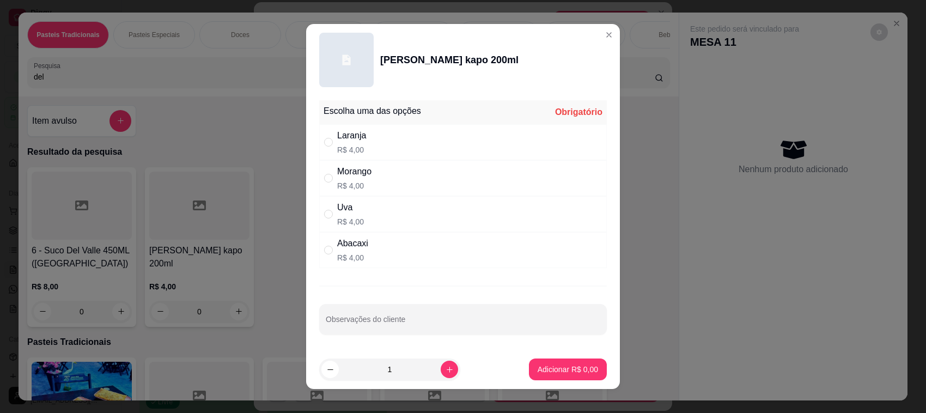
click at [377, 142] on div "Laranja R$ 4,00" at bounding box center [463, 142] width 288 height 36
radio input "true"
click at [564, 363] on button "Adicionar R$ 4,00" at bounding box center [568, 369] width 78 height 22
type input "1"
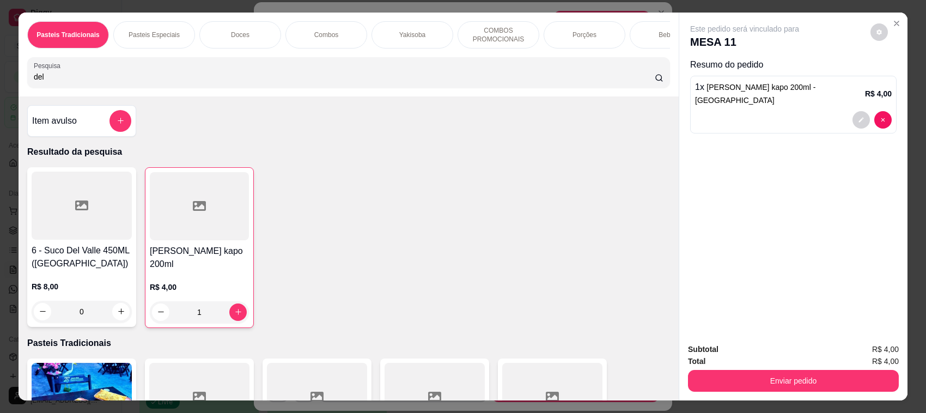
click at [106, 240] on div at bounding box center [82, 206] width 100 height 68
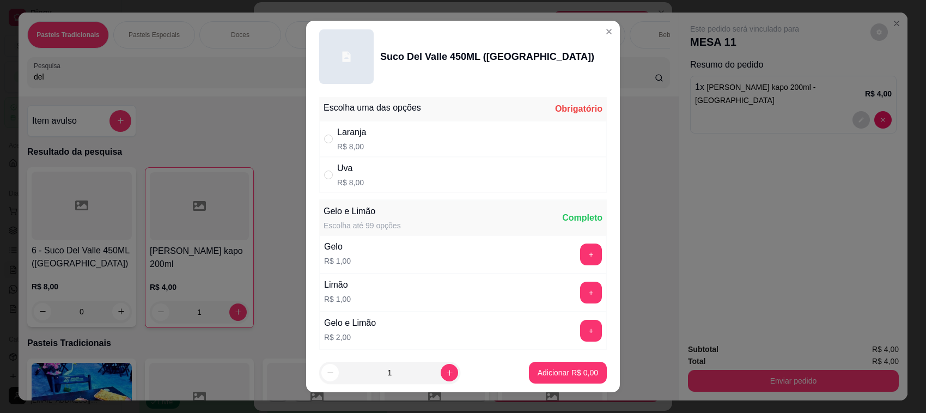
click at [454, 136] on div "Laranja R$ 8,00" at bounding box center [463, 139] width 288 height 36
radio input "true"
click at [577, 369] on p "Adicionar R$ 8,00" at bounding box center [568, 372] width 60 height 11
type input "1"
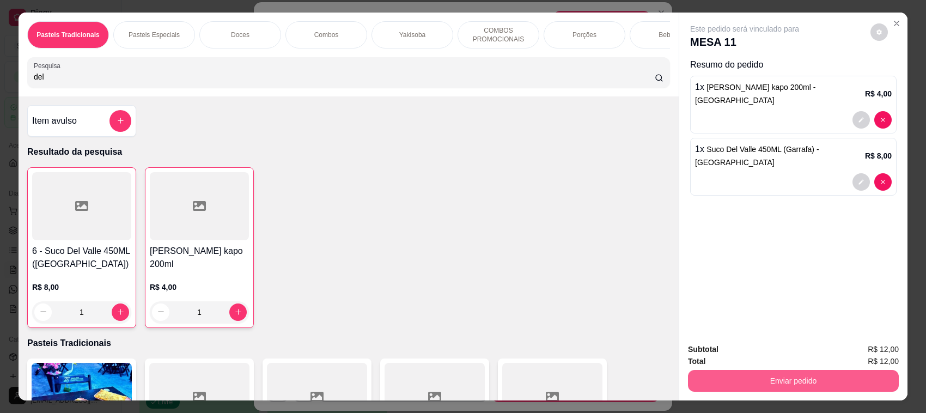
click at [788, 374] on button "Enviar pedido" at bounding box center [793, 381] width 211 height 22
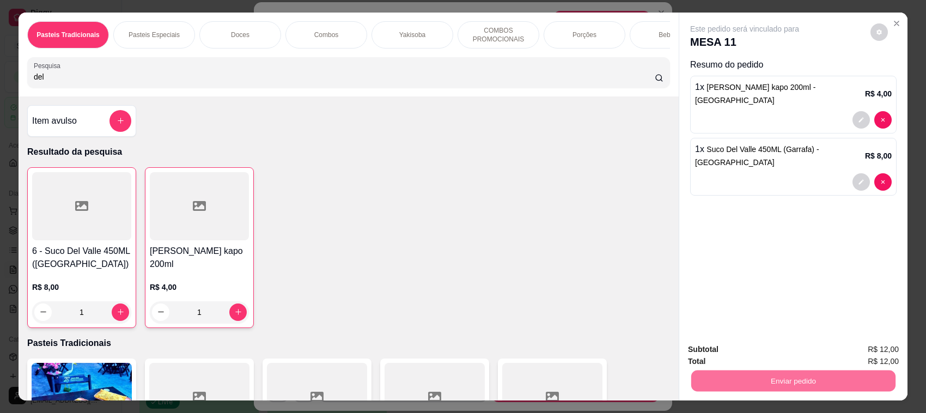
click at [789, 364] on button "Não registrar e enviar pedido" at bounding box center [756, 354] width 113 height 21
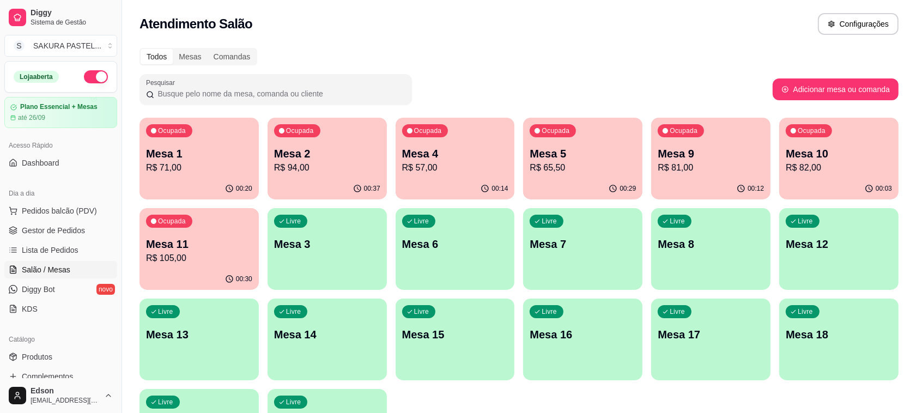
click at [317, 147] on p "Mesa 2" at bounding box center [327, 153] width 106 height 15
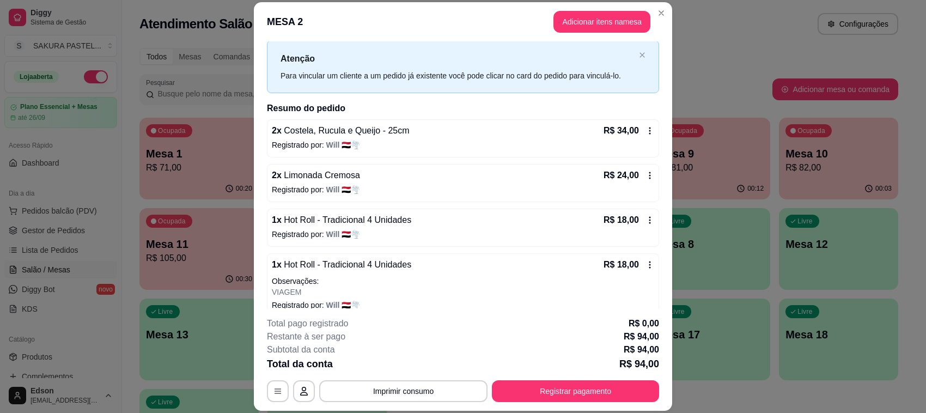
scroll to position [39, 0]
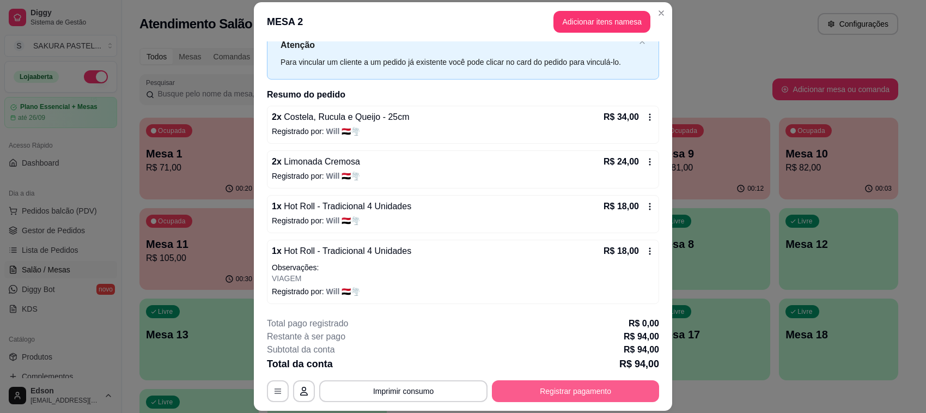
click at [553, 391] on button "Registrar pagamento" at bounding box center [575, 391] width 167 height 22
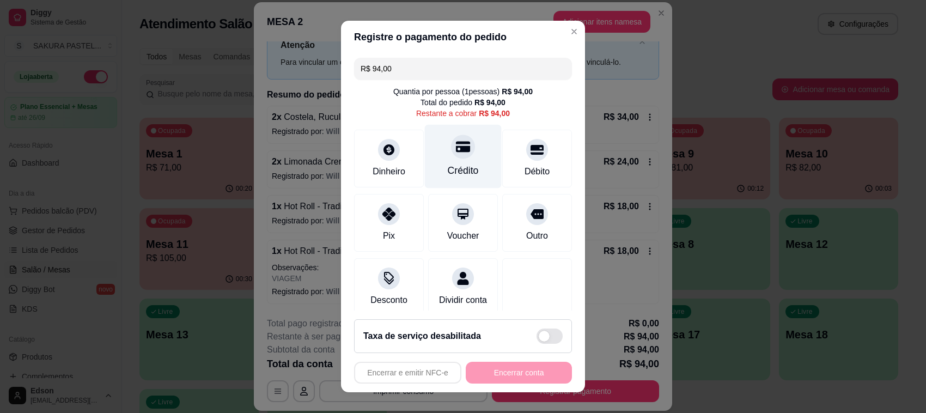
click at [471, 156] on div "Crédito" at bounding box center [463, 157] width 77 height 64
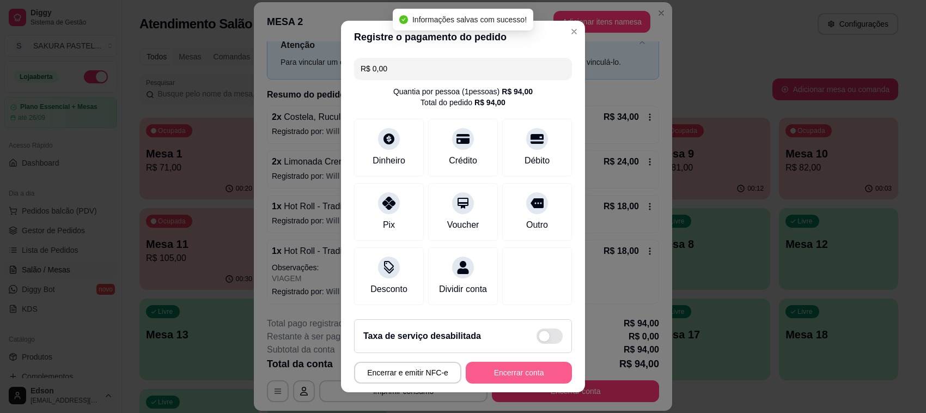
type input "R$ 0,00"
click at [534, 369] on button "Encerrar conta" at bounding box center [519, 373] width 106 height 22
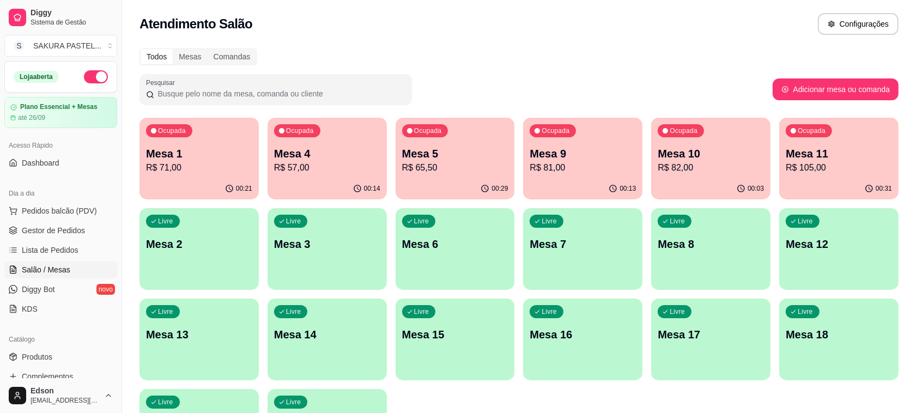
click at [469, 178] on div "Ocupada Mesa 5 R$ 65,50" at bounding box center [454, 148] width 119 height 60
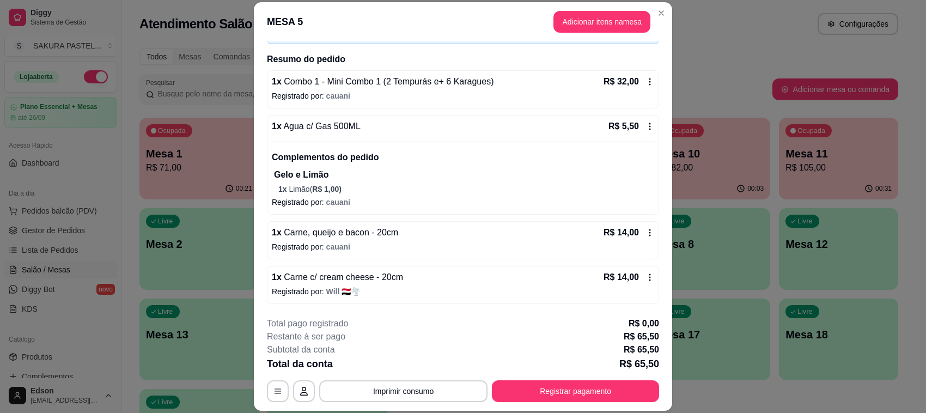
scroll to position [33, 0]
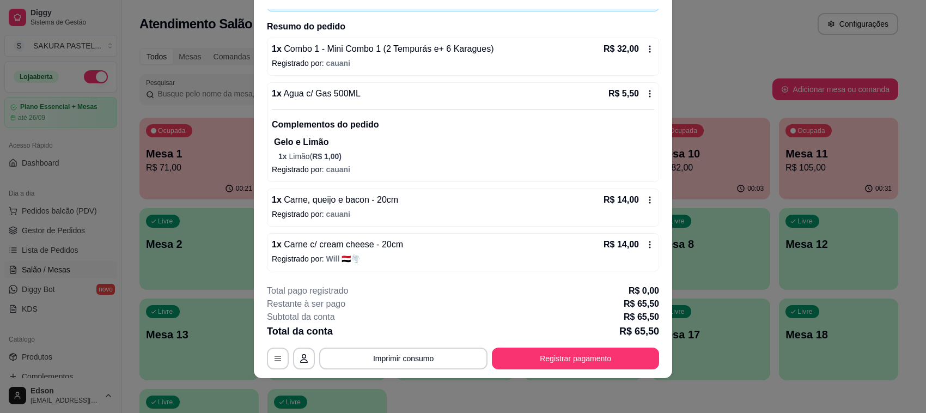
click at [606, 342] on div "**********" at bounding box center [463, 326] width 392 height 85
drag, startPoint x: 519, startPoint y: 338, endPoint x: 526, endPoint y: 349, distance: 13.3
click at [519, 341] on div "**********" at bounding box center [463, 326] width 392 height 85
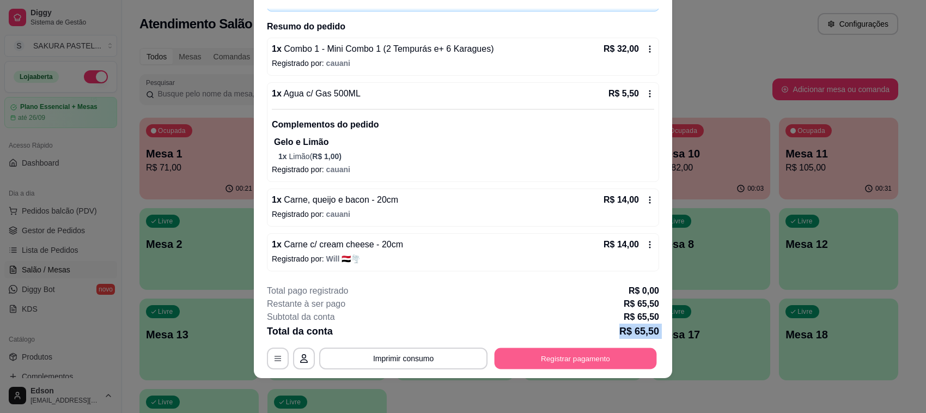
click at [530, 350] on button "Registrar pagamento" at bounding box center [576, 358] width 162 height 21
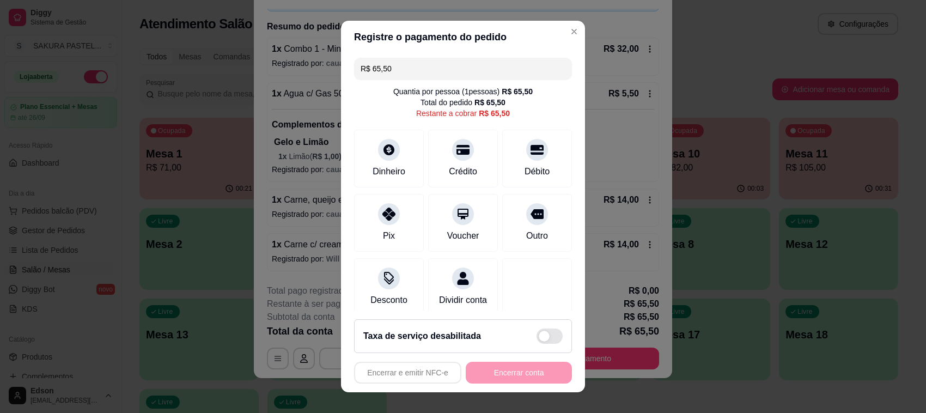
click at [434, 74] on input "R$ 65,50" at bounding box center [463, 69] width 205 height 22
click at [451, 156] on div at bounding box center [463, 147] width 24 height 24
type input "R$ 28,00"
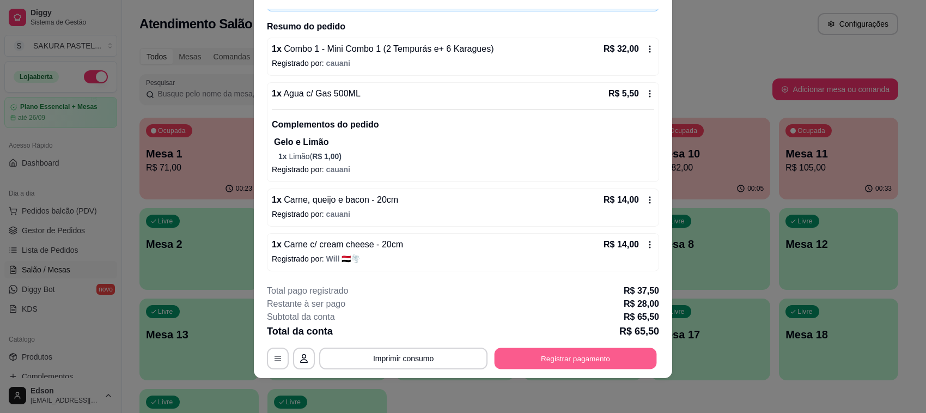
click at [624, 363] on button "Registrar pagamento" at bounding box center [576, 358] width 162 height 21
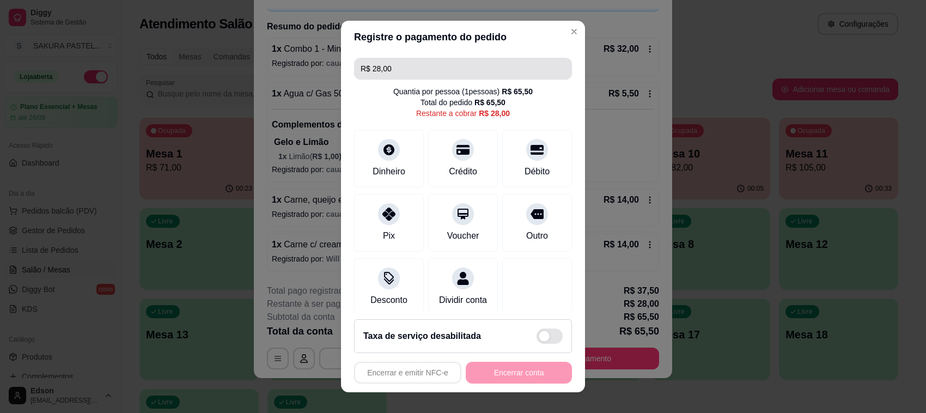
click at [411, 60] on input "R$ 28,00" at bounding box center [463, 69] width 205 height 22
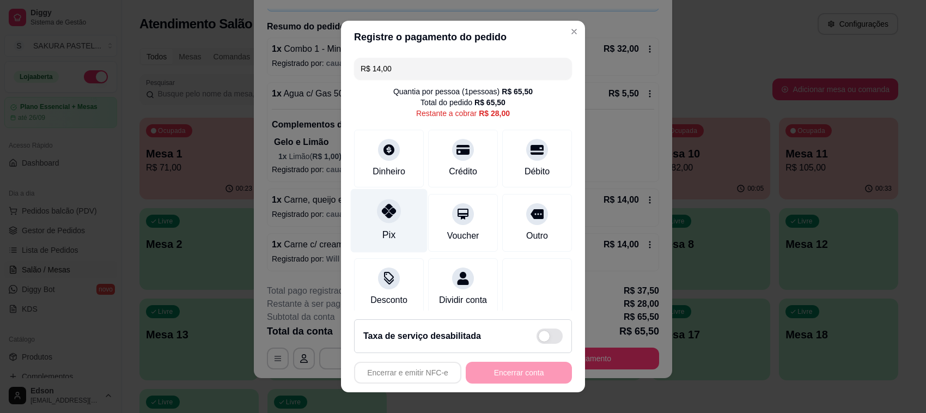
type input "R$ 14,00"
click at [389, 211] on div at bounding box center [389, 211] width 24 height 24
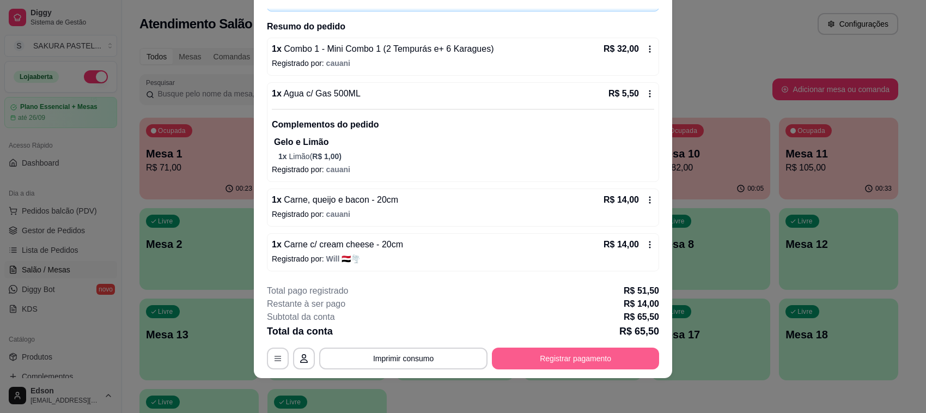
click at [575, 350] on button "Registrar pagamento" at bounding box center [575, 359] width 167 height 22
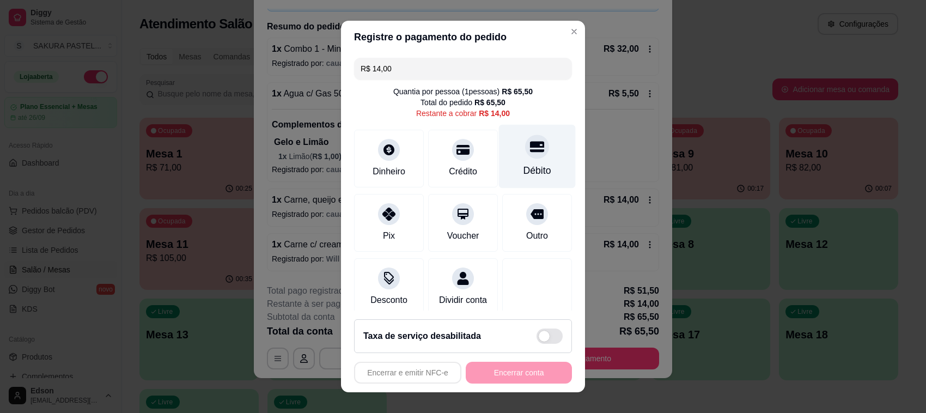
click at [525, 153] on div at bounding box center [537, 147] width 24 height 24
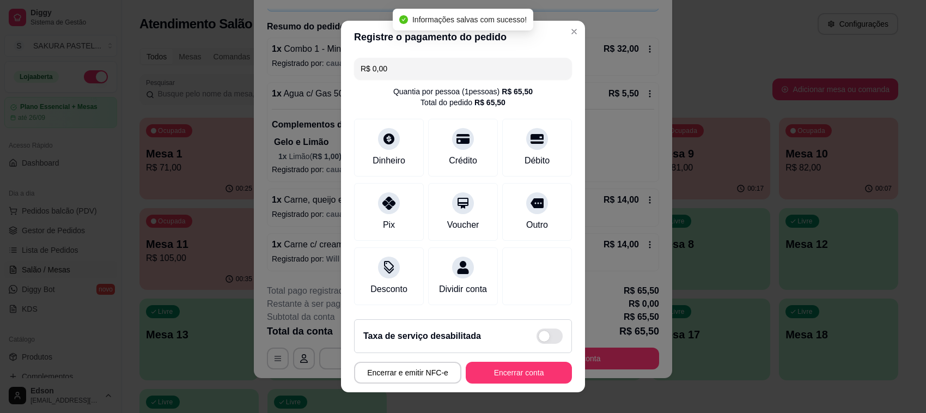
type input "R$ 0,00"
click at [483, 360] on footer "Taxa de serviço desabilitada Encerrar e emitir NFC-e Encerrar conta" at bounding box center [463, 351] width 244 height 82
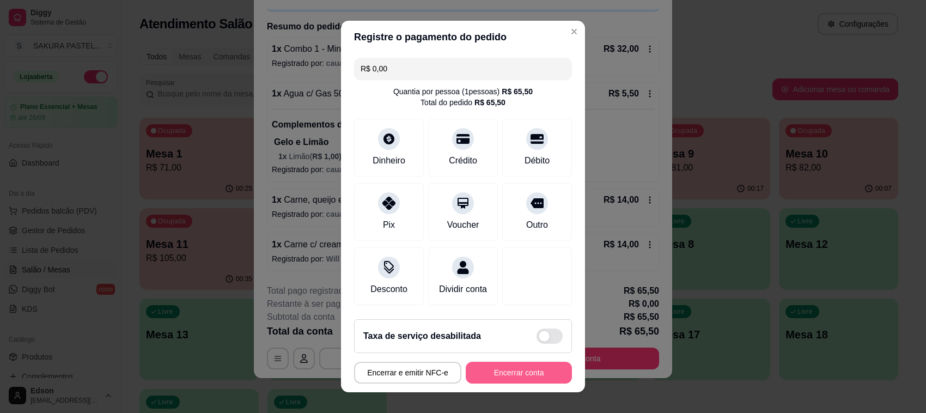
click at [502, 363] on button "Encerrar conta" at bounding box center [519, 373] width 106 height 22
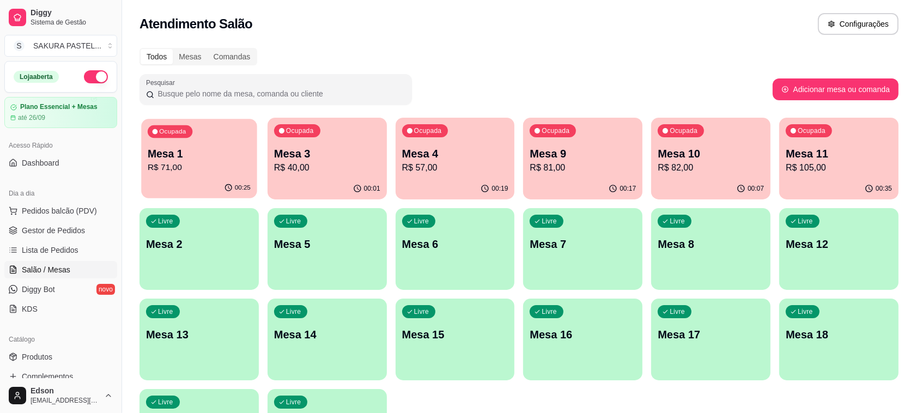
click at [210, 161] on p "R$ 71,00" at bounding box center [199, 167] width 103 height 13
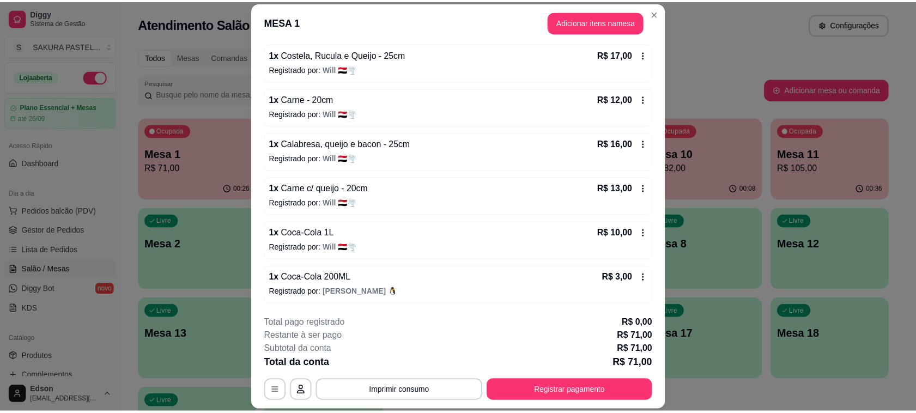
scroll to position [102, 0]
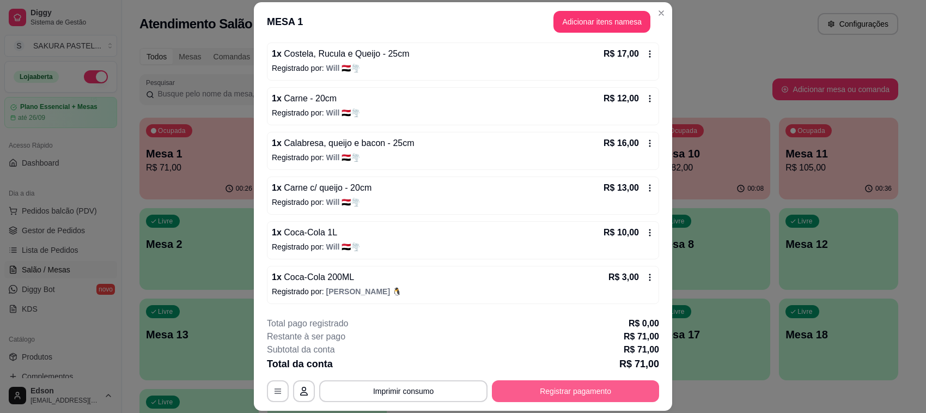
click at [600, 389] on button "Registrar pagamento" at bounding box center [575, 391] width 167 height 22
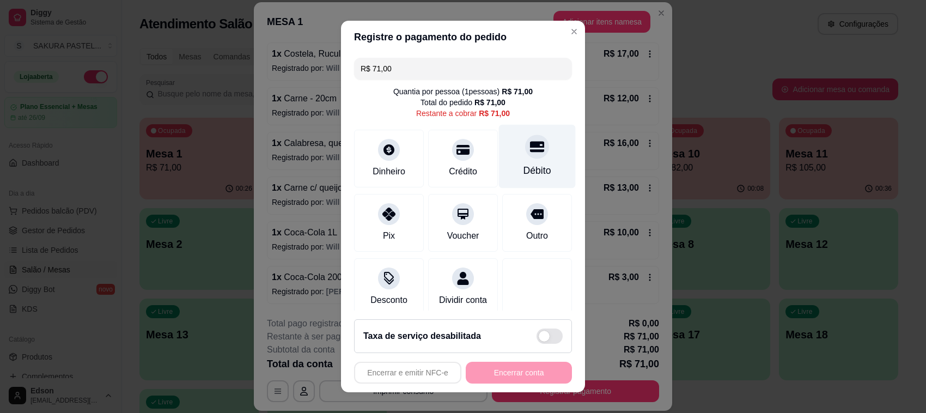
click at [507, 139] on div "Débito" at bounding box center [537, 157] width 77 height 64
type input "R$ 0,00"
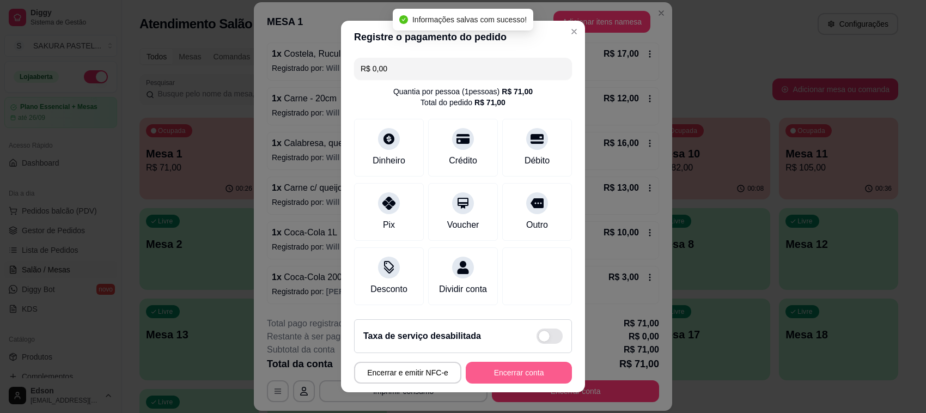
click at [513, 377] on button "Encerrar conta" at bounding box center [519, 373] width 106 height 22
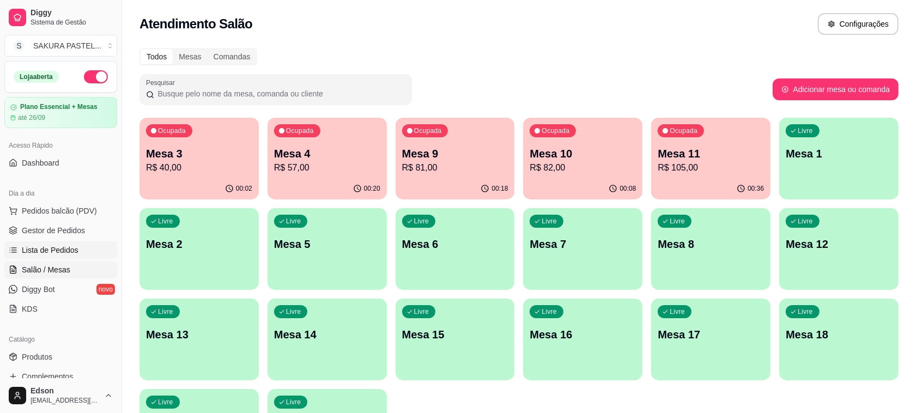
click at [62, 249] on span "Lista de Pedidos" at bounding box center [50, 250] width 57 height 11
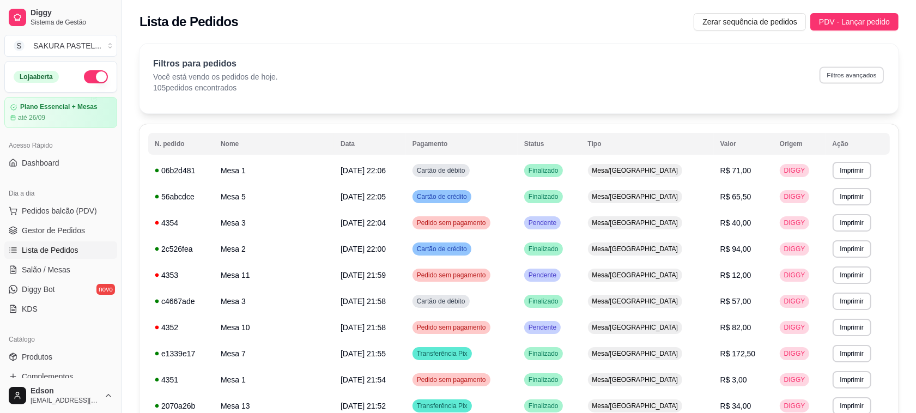
click at [855, 81] on button "Filtros avançados" at bounding box center [851, 74] width 64 height 17
select select "0"
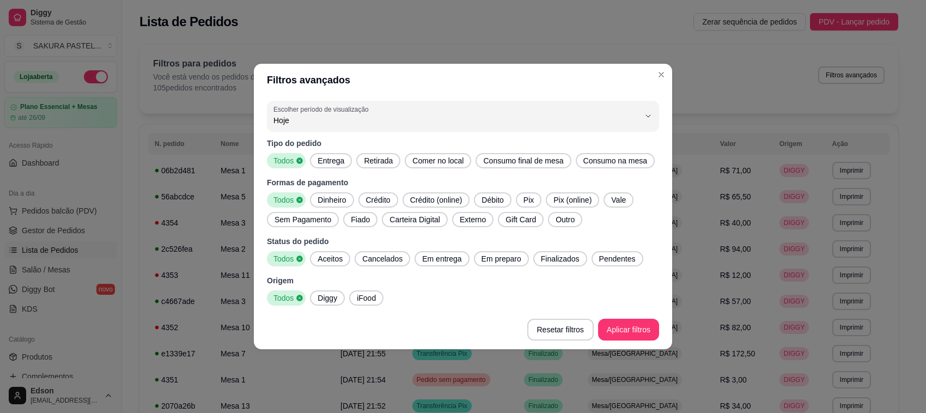
click at [301, 159] on icon at bounding box center [300, 161] width 8 height 8
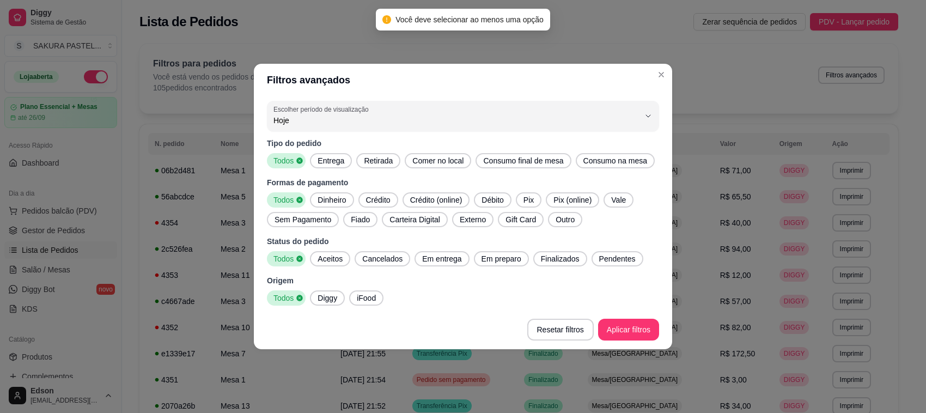
click at [325, 162] on span "Entrega" at bounding box center [330, 160] width 35 height 11
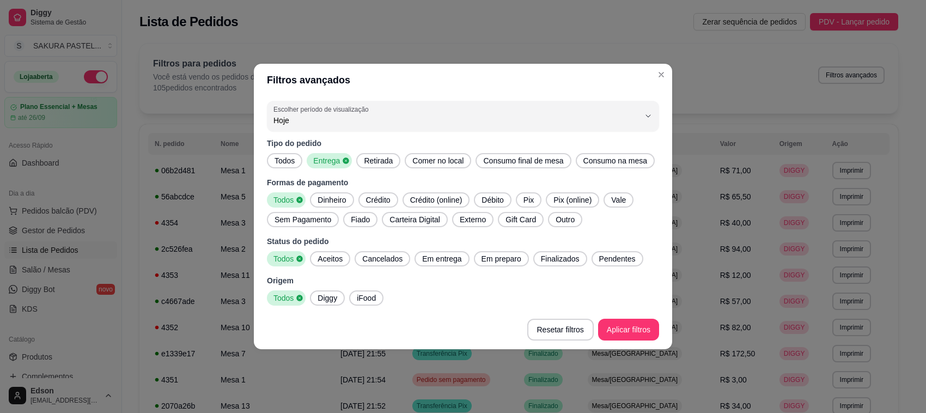
click at [328, 257] on span "Aceitos" at bounding box center [330, 258] width 34 height 11
click at [370, 260] on span "Cancelados" at bounding box center [382, 258] width 49 height 11
click at [404, 260] on icon at bounding box center [408, 259] width 8 height 8
click at [426, 258] on span "Em entrega" at bounding box center [442, 258] width 48 height 11
click at [504, 263] on span "Em preparo" at bounding box center [504, 258] width 48 height 11
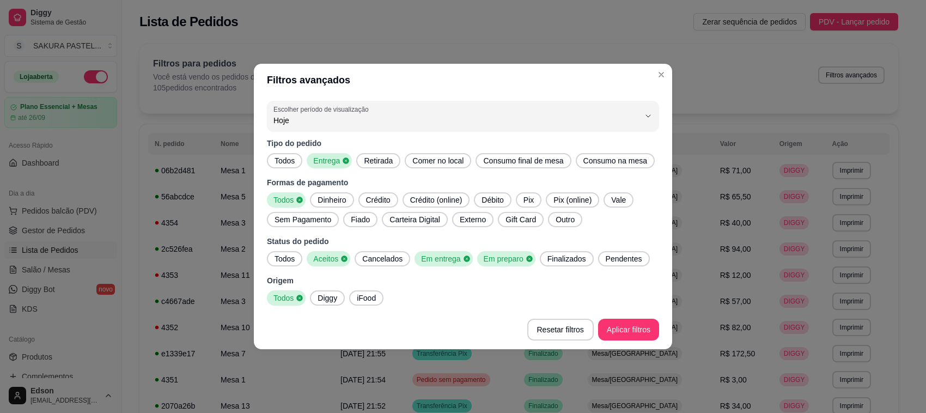
click at [546, 256] on span "Finalizados" at bounding box center [566, 258] width 47 height 11
click at [618, 263] on span "Pendentes" at bounding box center [627, 258] width 45 height 11
click at [336, 298] on span "Diggy" at bounding box center [327, 297] width 28 height 11
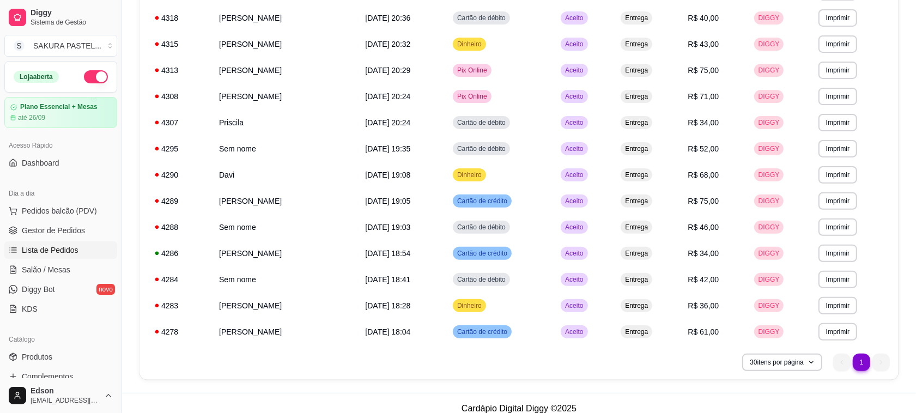
scroll to position [293, 0]
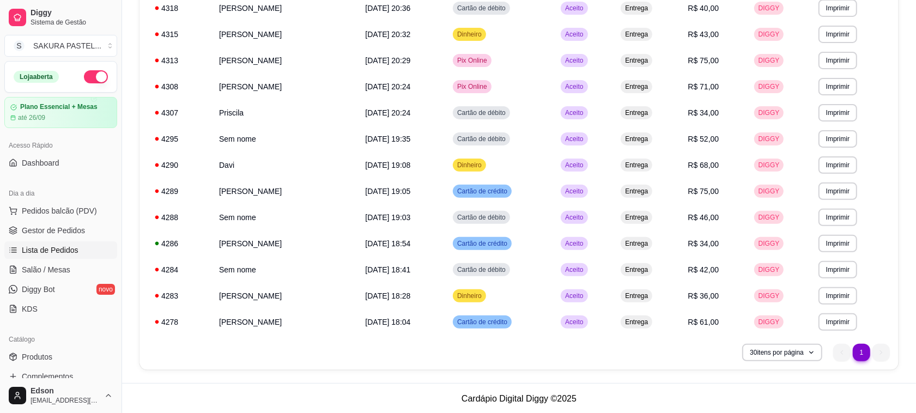
click at [878, 361] on nav "1 1" at bounding box center [861, 352] width 68 height 28
click at [849, 349] on ul "1 1" at bounding box center [861, 352] width 57 height 17
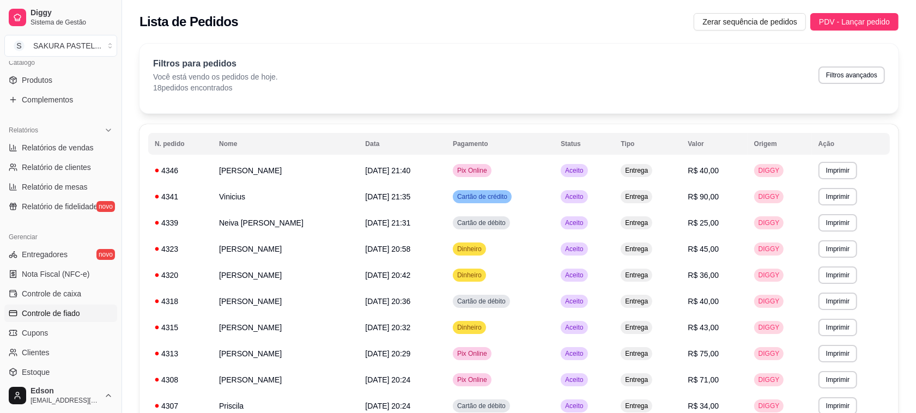
scroll to position [278, 0]
click at [71, 316] on span "Controle de fiado" at bounding box center [51, 312] width 58 height 11
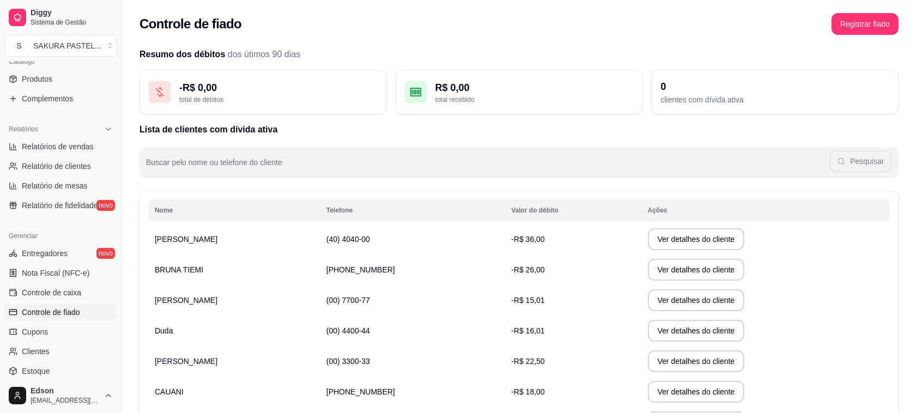
scroll to position [191, 0]
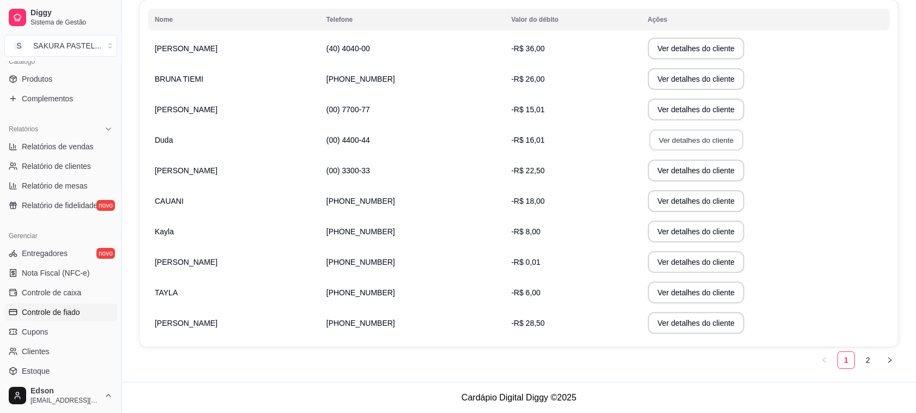
click at [682, 139] on button "Ver detalhes do cliente" at bounding box center [696, 140] width 94 height 21
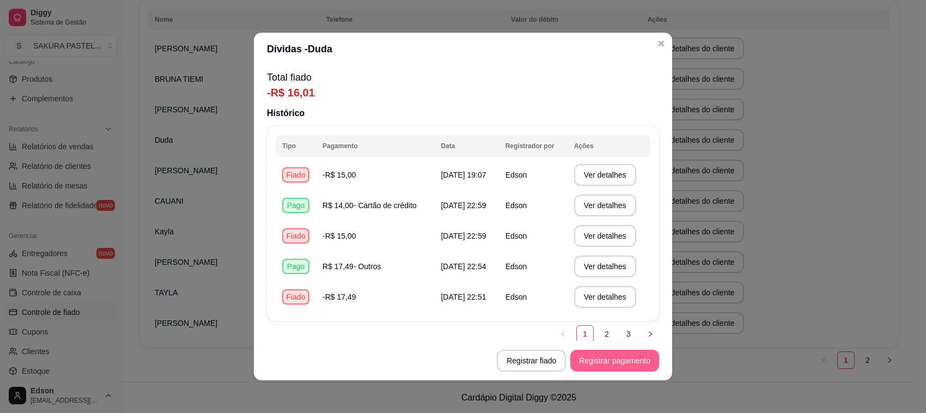
click at [596, 368] on button "Registrar pagamento" at bounding box center [614, 361] width 89 height 22
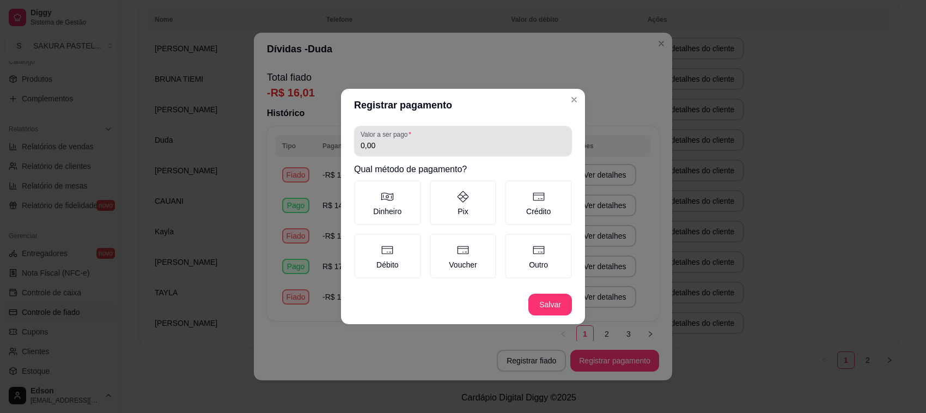
click at [440, 151] on input "0,00" at bounding box center [463, 145] width 205 height 11
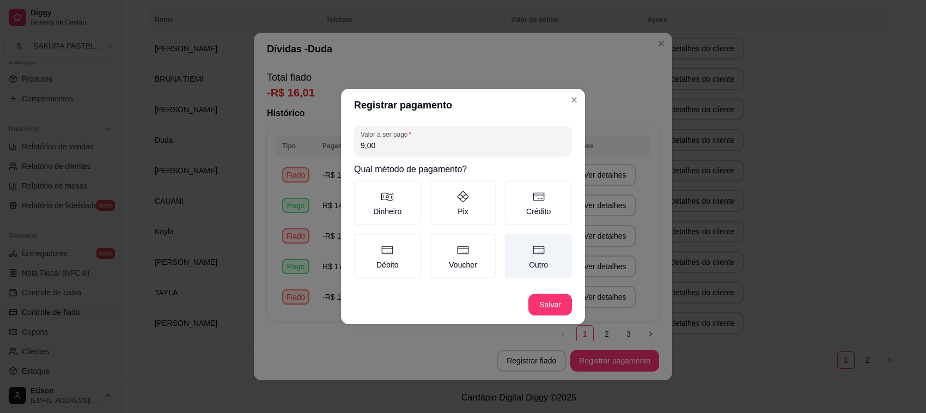
type input "9,00"
drag, startPoint x: 523, startPoint y: 239, endPoint x: 529, endPoint y: 249, distance: 12.4
click at [526, 240] on label "Outro" at bounding box center [538, 256] width 67 height 45
click at [513, 240] on button "Outro" at bounding box center [508, 237] width 9 height 9
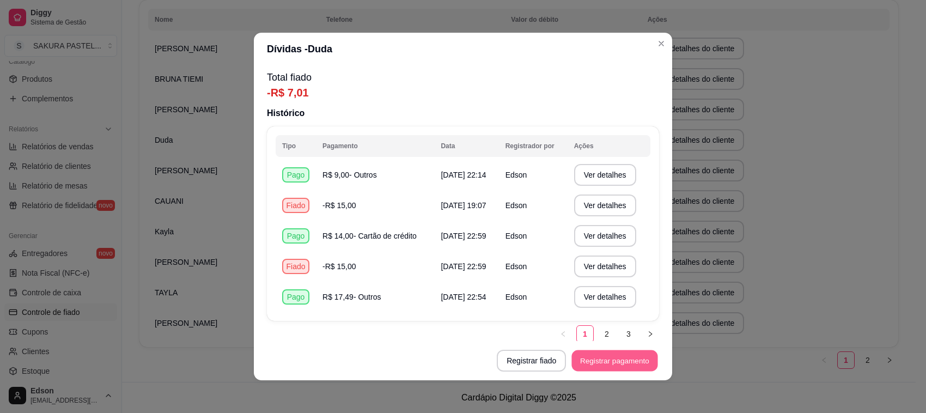
click at [615, 354] on button "Registrar pagamento" at bounding box center [615, 360] width 86 height 21
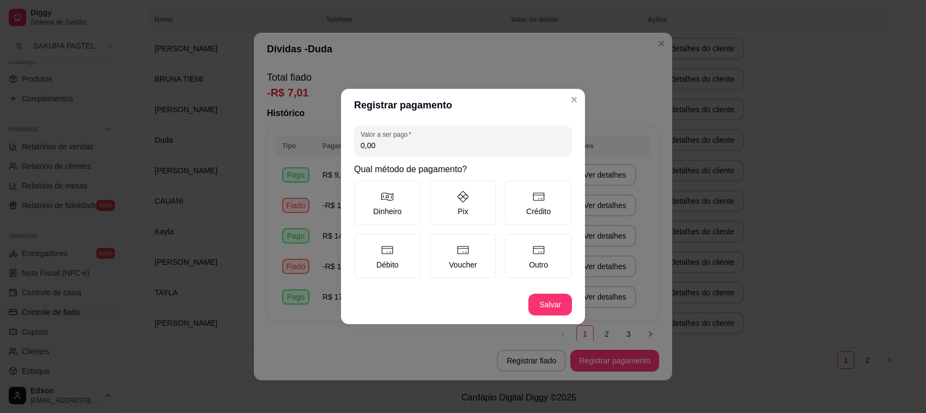
click at [444, 148] on input "0,00" at bounding box center [463, 145] width 205 height 11
type input "0,01"
click at [540, 210] on label "Crédito" at bounding box center [538, 202] width 67 height 45
click at [513, 188] on button "Crédito" at bounding box center [508, 184] width 9 height 9
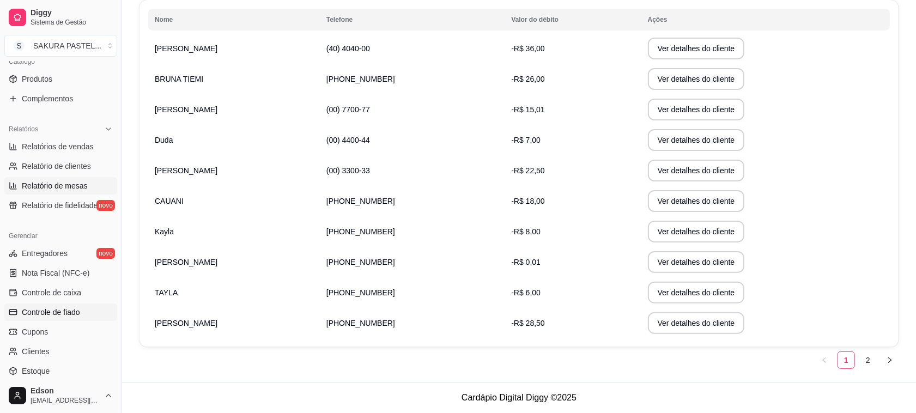
scroll to position [0, 0]
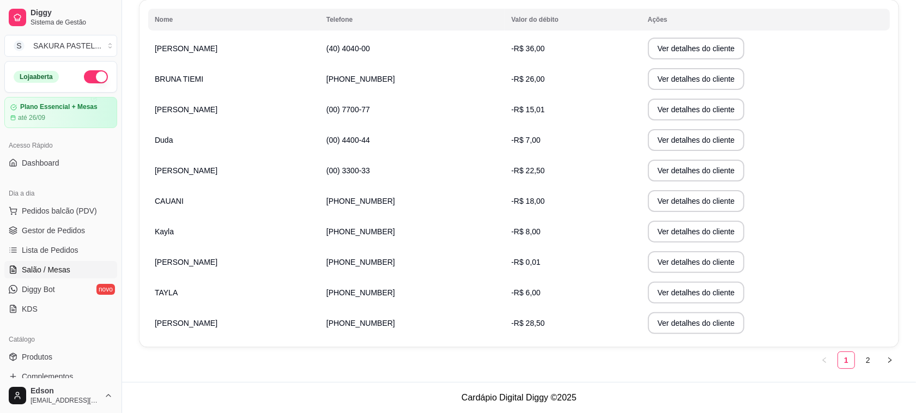
click at [72, 266] on link "Salão / Mesas" at bounding box center [60, 269] width 113 height 17
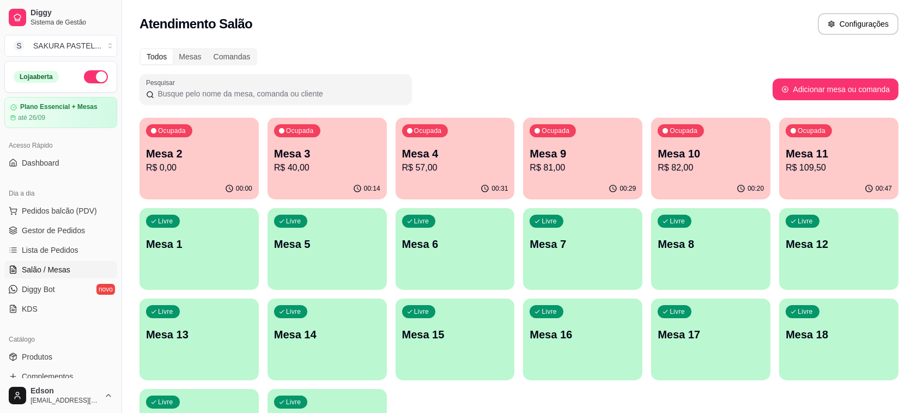
click at [815, 158] on p "Mesa 11" at bounding box center [838, 153] width 106 height 15
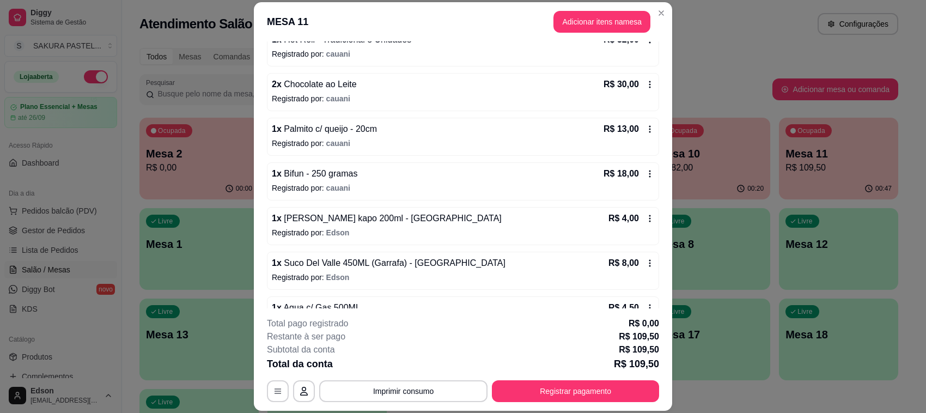
scroll to position [148, 0]
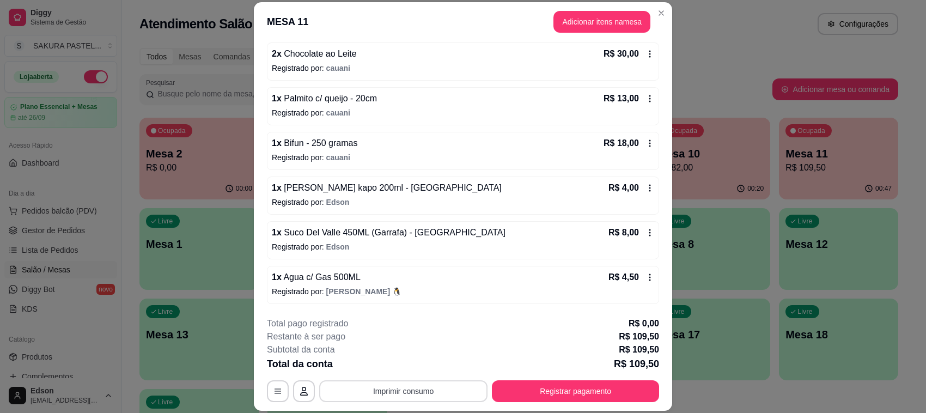
click at [432, 395] on button "Imprimir consumo" at bounding box center [403, 391] width 168 height 22
click at [420, 371] on button "Balcão" at bounding box center [401, 366] width 79 height 17
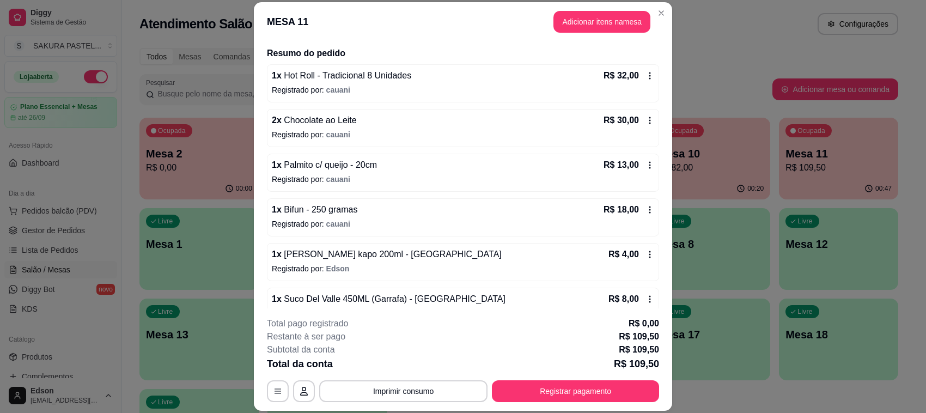
scroll to position [0, 0]
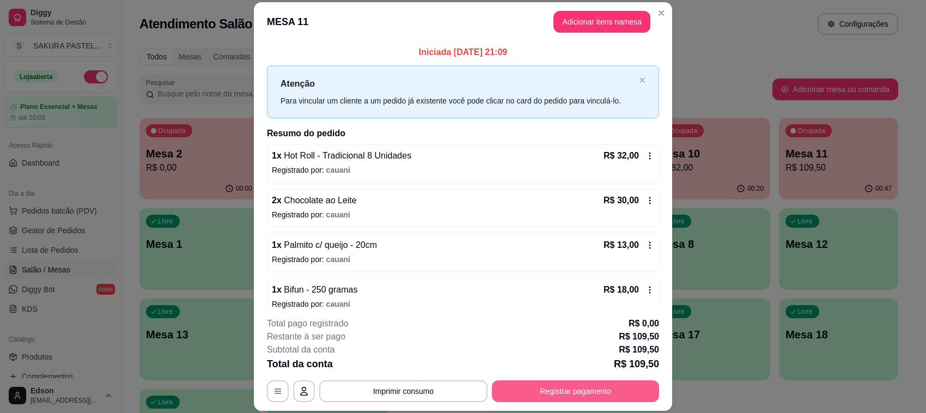
click at [512, 383] on button "Registrar pagamento" at bounding box center [575, 391] width 167 height 22
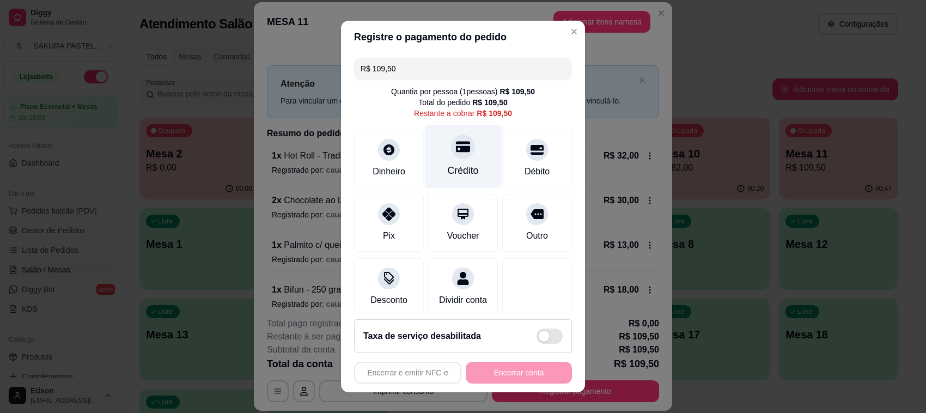
click at [461, 147] on div "Crédito" at bounding box center [463, 157] width 77 height 64
type input "R$ 0,00"
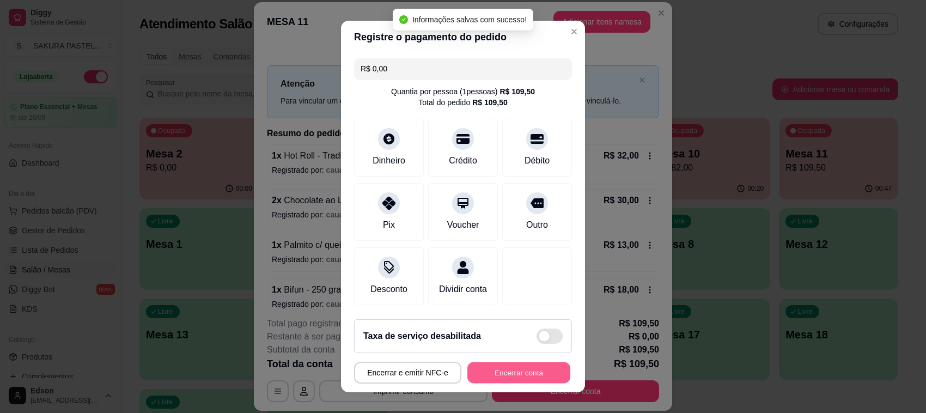
click at [523, 369] on button "Encerrar conta" at bounding box center [518, 372] width 103 height 21
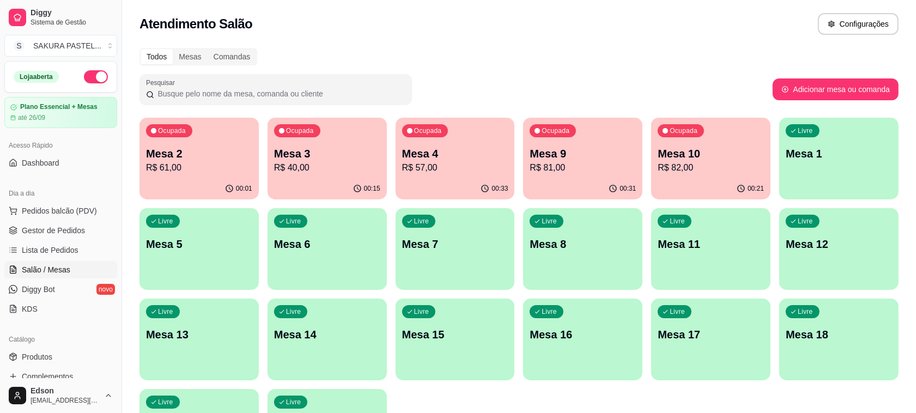
click at [573, 121] on div "Ocupada Mesa 9 R$ 81,00" at bounding box center [582, 148] width 119 height 60
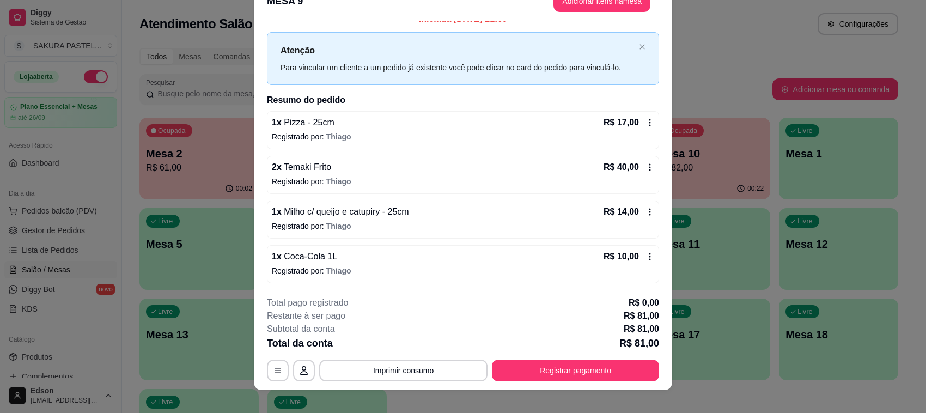
scroll to position [33, 0]
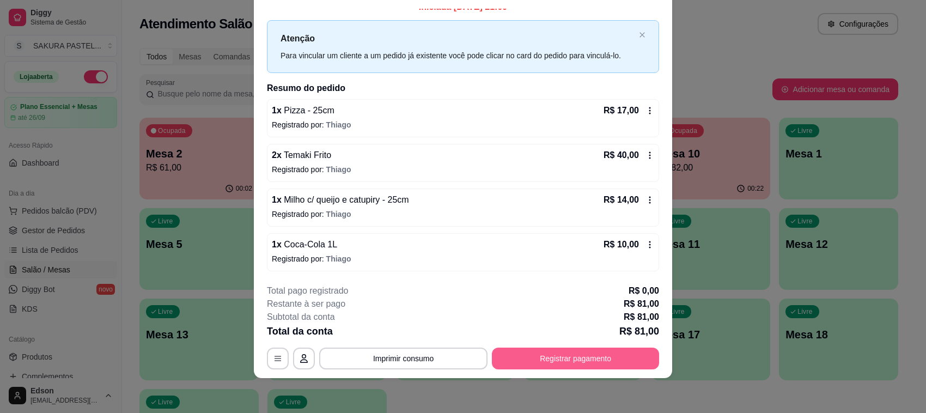
click at [538, 361] on button "Registrar pagamento" at bounding box center [575, 359] width 167 height 22
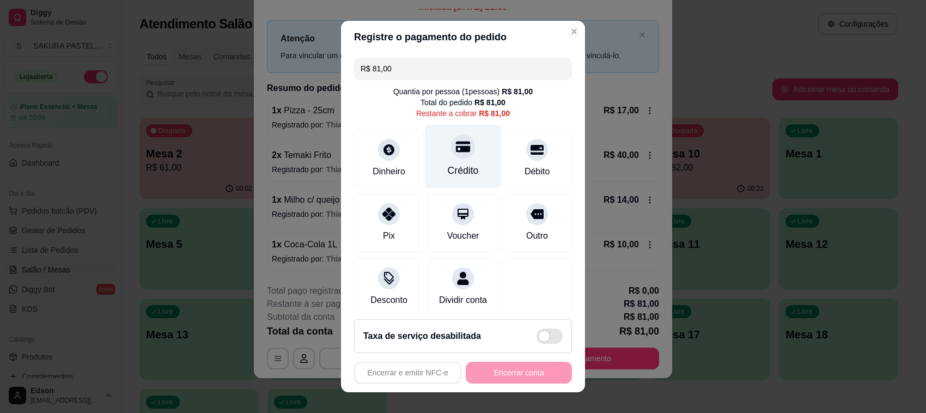
click at [470, 159] on div "Crédito" at bounding box center [463, 157] width 77 height 64
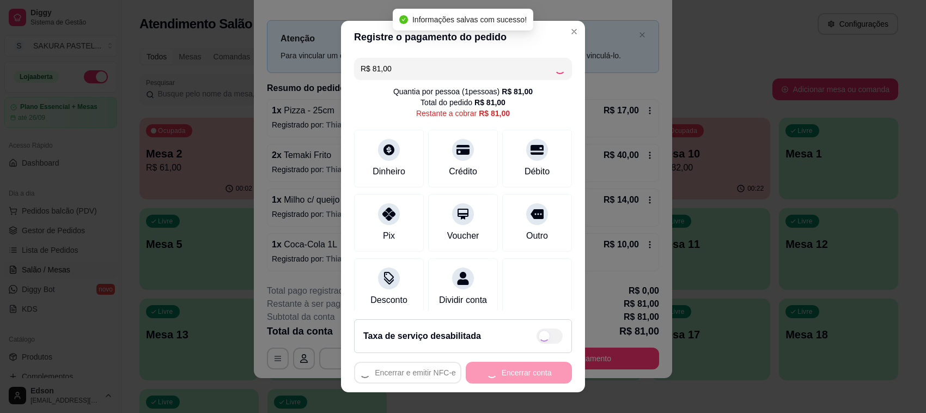
click at [522, 383] on div "Encerrar e emitir NFC-e Encerrar conta" at bounding box center [463, 373] width 218 height 22
type input "R$ 0,00"
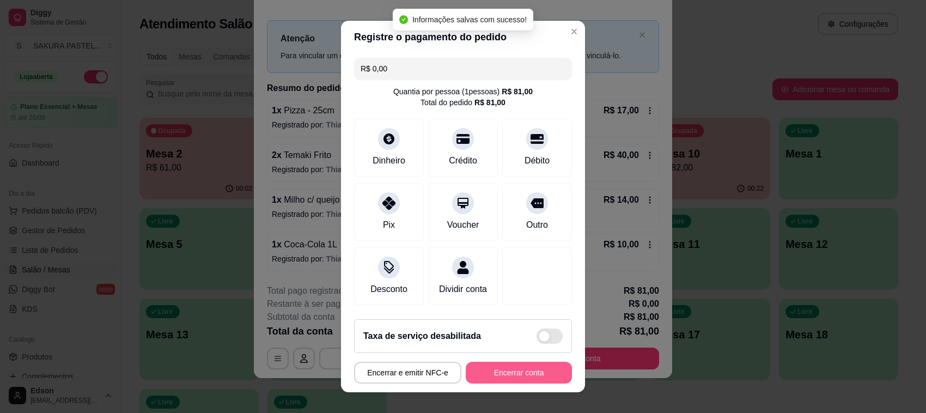
click at [523, 381] on button "Encerrar conta" at bounding box center [519, 373] width 106 height 22
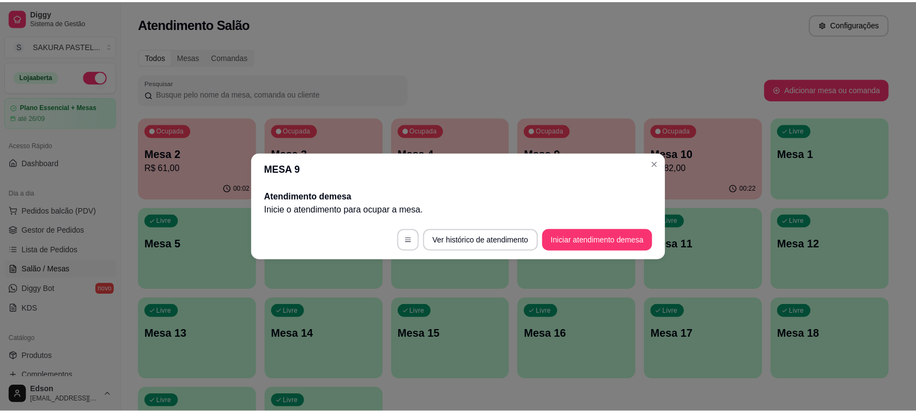
scroll to position [0, 0]
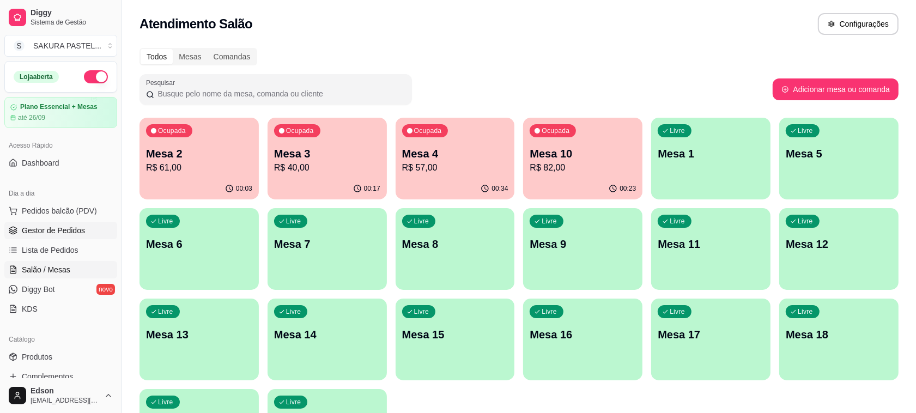
click at [51, 222] on link "Gestor de Pedidos" at bounding box center [60, 230] width 113 height 17
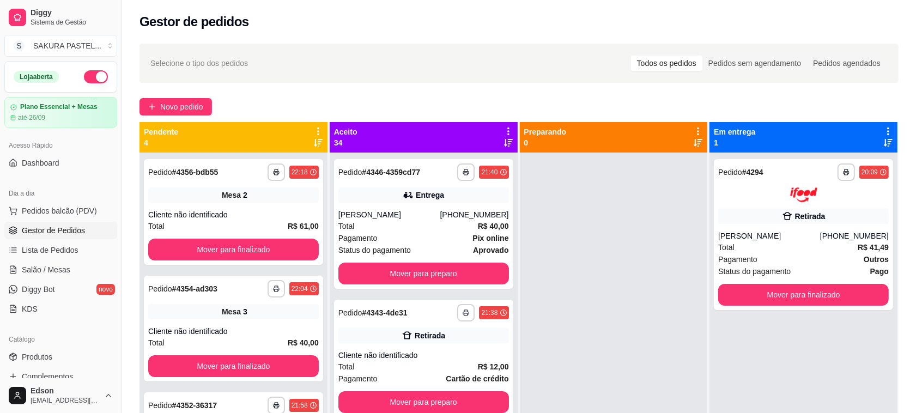
click at [505, 126] on icon at bounding box center [508, 131] width 10 height 10
click at [436, 154] on div "Mover pedidos de etapa Com essa opção você tem a opção de mover todos os pedido…" at bounding box center [437, 159] width 129 height 29
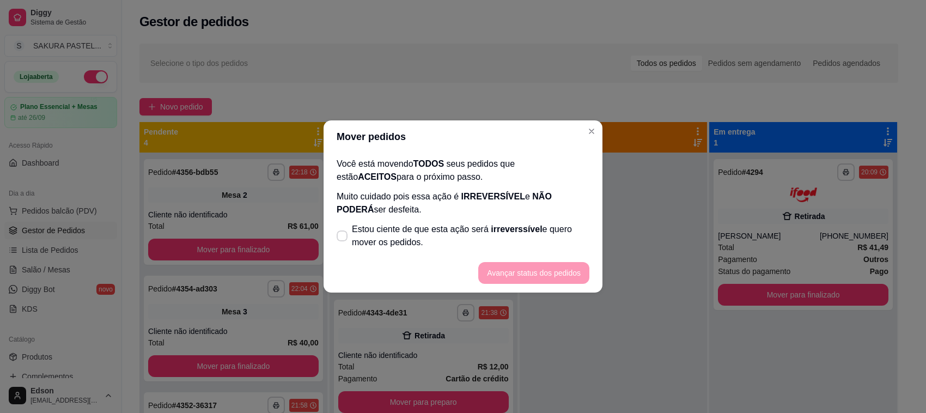
click at [371, 259] on footer "Avançar status dos pedidos" at bounding box center [463, 272] width 279 height 39
click at [385, 241] on span "Estou ciente de que esta ação será irreverssível e quero mover os pedidos." at bounding box center [470, 236] width 237 height 26
click at [343, 241] on input "Estou ciente de que esta ação será irreverssível e quero mover os pedidos." at bounding box center [339, 241] width 7 height 7
checkbox input "true"
click at [583, 286] on footer "Avançar status dos pedidos" at bounding box center [463, 272] width 279 height 39
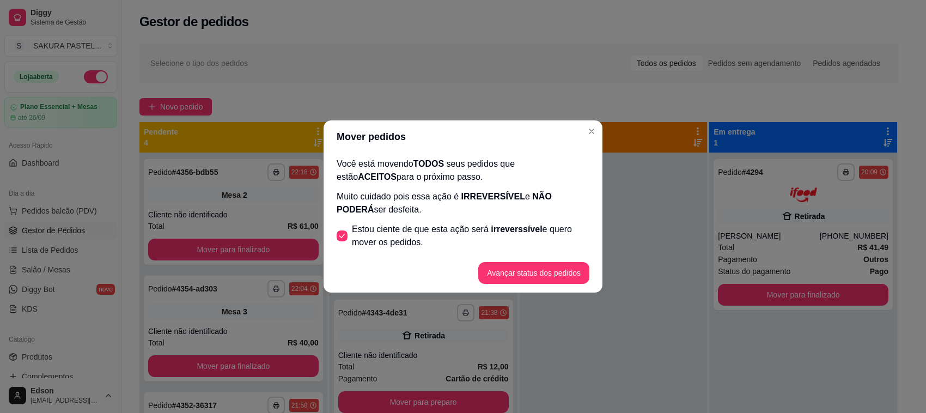
click at [581, 282] on button "Avançar status dos pedidos" at bounding box center [533, 273] width 111 height 22
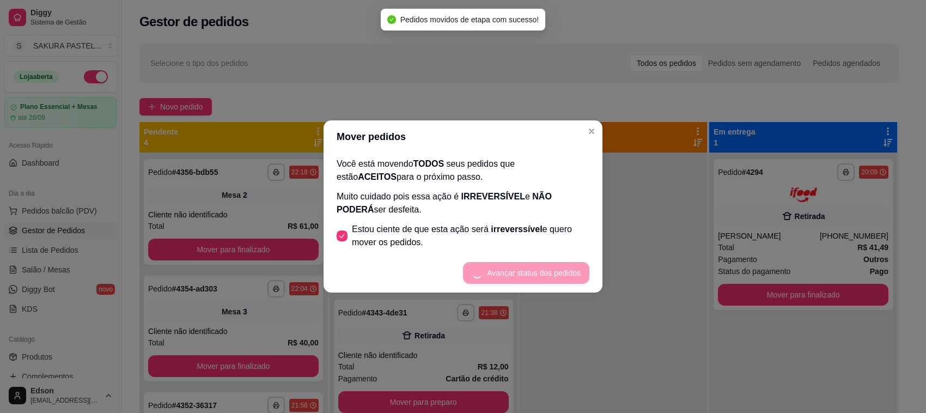
click at [575, 279] on footer "Avançar status dos pedidos" at bounding box center [463, 272] width 279 height 39
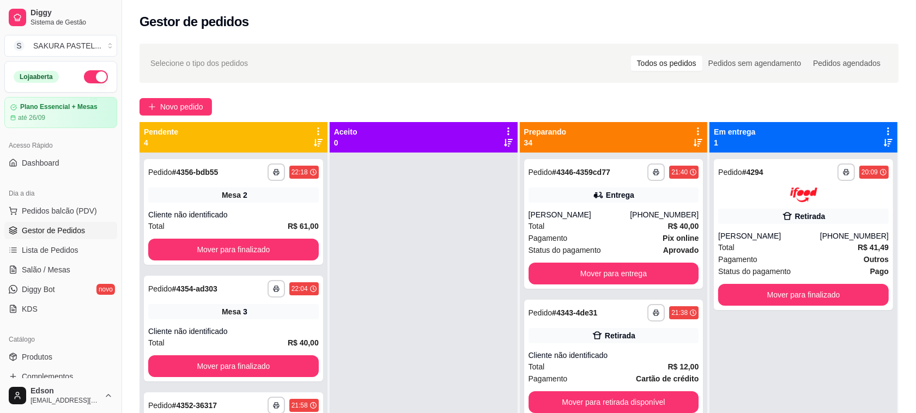
click at [314, 131] on icon at bounding box center [318, 131] width 10 height 10
click at [302, 162] on span "Com essa opção você tem a opção de mover todos os pedidos que estão em uma etap…" at bounding box center [249, 164] width 129 height 21
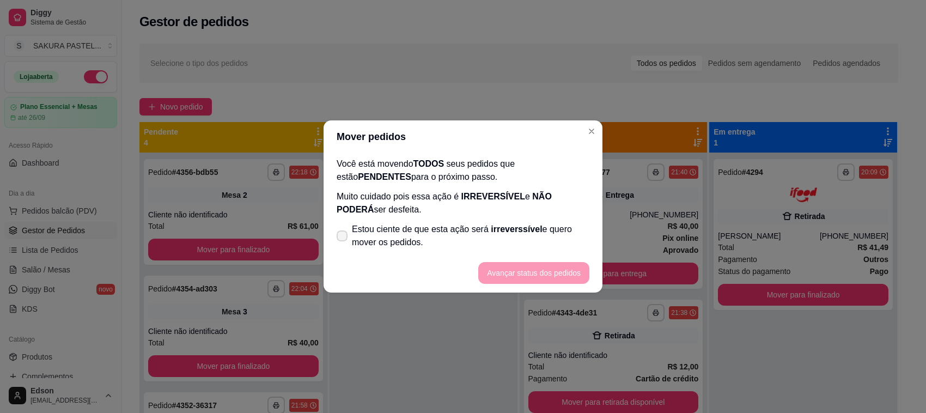
click at [393, 229] on span "Estou ciente de que esta ação será irreverssível e quero mover os pedidos." at bounding box center [470, 236] width 237 height 26
click at [343, 238] on input "Estou ciente de que esta ação será irreverssível e quero mover os pedidos." at bounding box center [339, 241] width 7 height 7
checkbox input "true"
click at [495, 275] on button "Avançar status dos pedidos" at bounding box center [533, 273] width 111 height 22
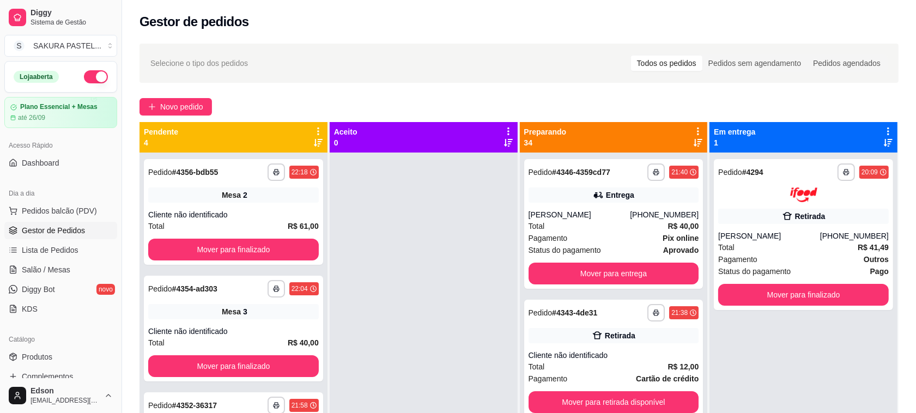
click at [697, 131] on icon at bounding box center [698, 131] width 2 height 8
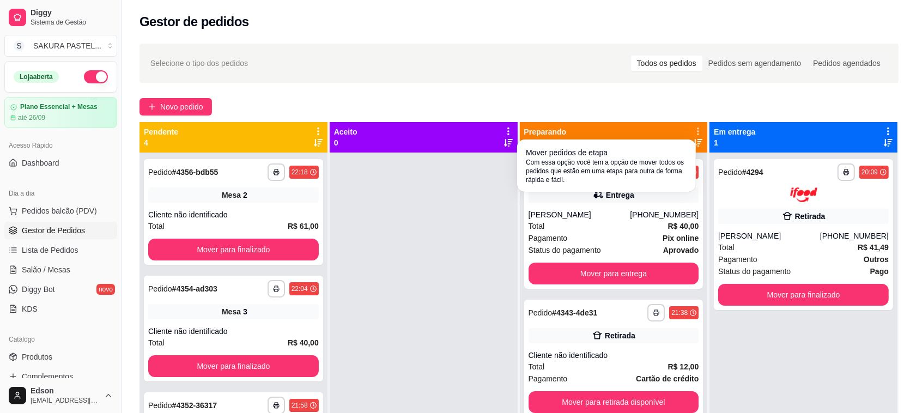
click at [591, 172] on span "Com essa opção você tem a opção de mover todos os pedidos que estão em uma etap…" at bounding box center [606, 171] width 161 height 26
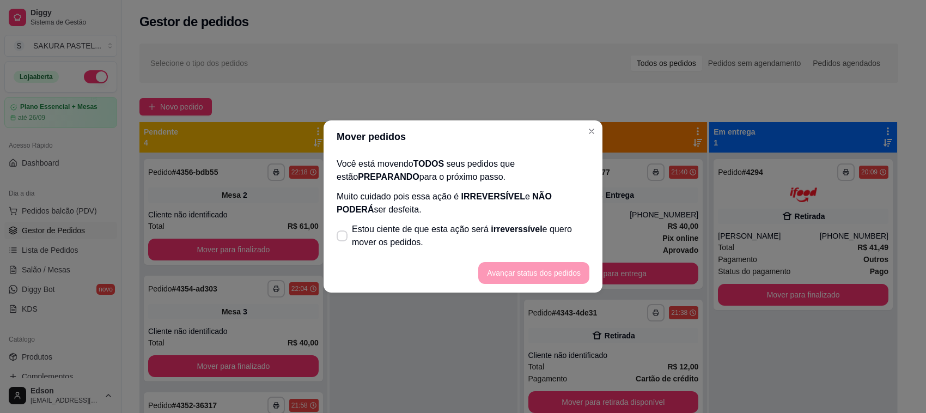
click at [483, 256] on footer "Avançar status dos pedidos" at bounding box center [463, 272] width 279 height 39
click at [479, 248] on span "Estou ciente de que esta ação será irreverssível e quero mover os pedidos." at bounding box center [470, 236] width 237 height 26
click at [343, 245] on input "Estou ciente de que esta ação será irreverssível e quero mover os pedidos." at bounding box center [339, 241] width 7 height 7
click at [483, 238] on span "Estou ciente de que esta ação será irreverssível e quero mover os pedidos." at bounding box center [470, 236] width 237 height 26
click at [343, 238] on input "Estou ciente de que esta ação será irreverssível e quero mover os pedidos." at bounding box center [339, 241] width 7 height 7
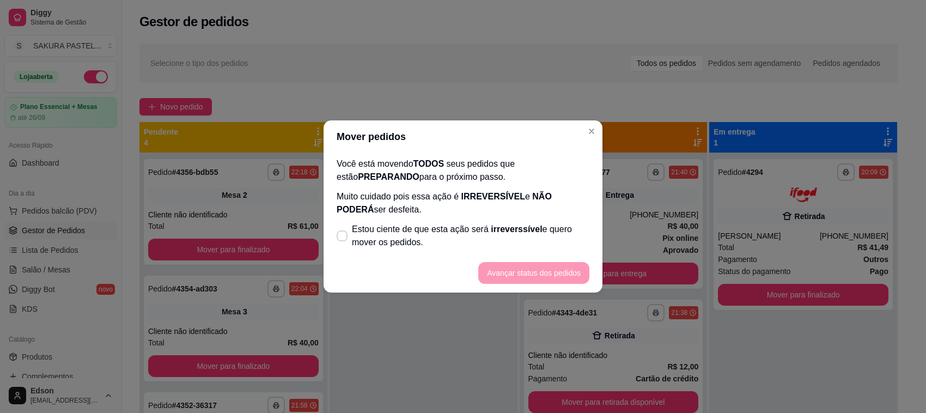
click at [476, 217] on div "Você está movendo TODOS seus pedidos que estão PREPARANDO para o próximo passo.…" at bounding box center [463, 203] width 279 height 100
click at [497, 237] on span "Estou ciente de que esta ação será irreverssível e quero mover os pedidos." at bounding box center [470, 236] width 237 height 26
click at [343, 238] on input "Estou ciente de que esta ação será irreverssível e quero mover os pedidos." at bounding box center [339, 241] width 7 height 7
checkbox input "true"
click at [528, 267] on button "Avançar status dos pedidos" at bounding box center [534, 273] width 108 height 21
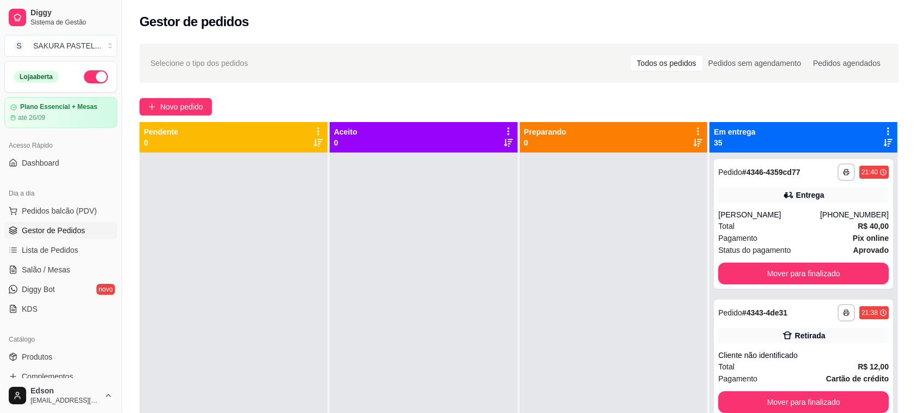
click at [883, 128] on icon at bounding box center [888, 131] width 10 height 10
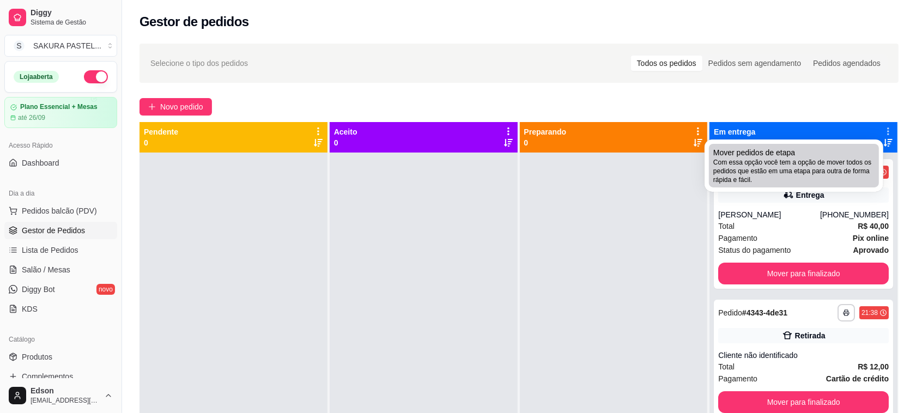
click at [770, 161] on span "Com essa opção você tem a opção de mover todos os pedidos que estão em uma etap…" at bounding box center [793, 171] width 161 height 26
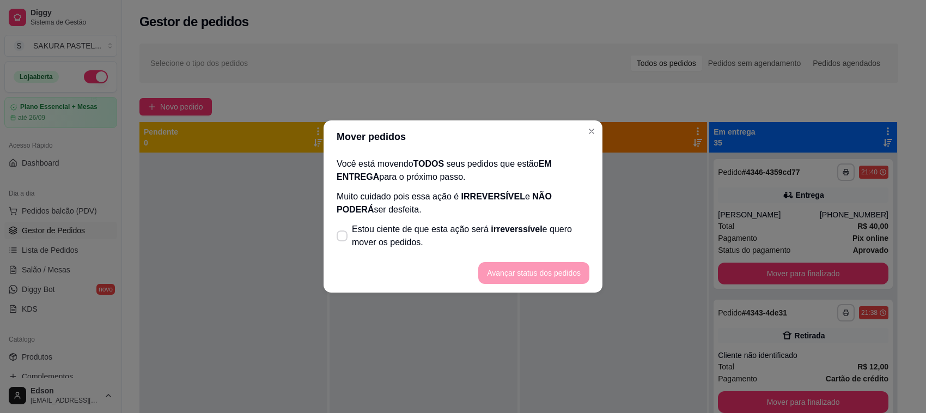
click at [467, 224] on span "Estou ciente de que esta ação será irreverssível e quero mover os pedidos." at bounding box center [470, 236] width 237 height 26
click at [343, 238] on input "Estou ciente de que esta ação será irreverssível e quero mover os pedidos." at bounding box center [339, 241] width 7 height 7
checkbox input "true"
click at [552, 274] on button "Avançar status dos pedidos" at bounding box center [533, 273] width 111 height 22
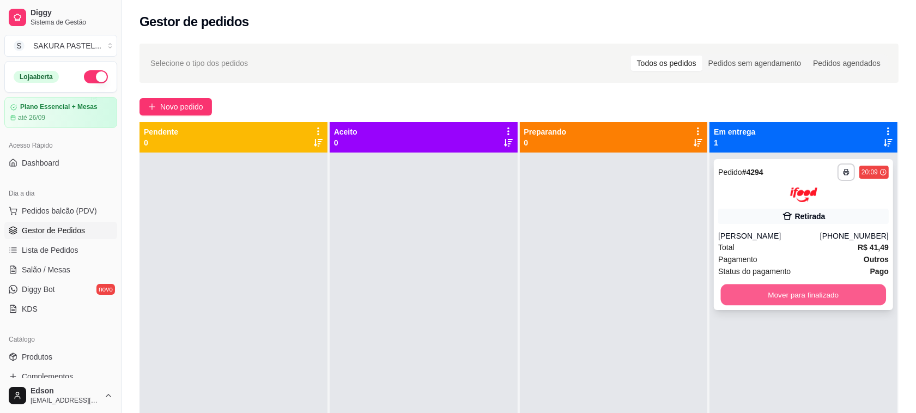
click at [867, 292] on button "Mover para finalizado" at bounding box center [803, 294] width 165 height 21
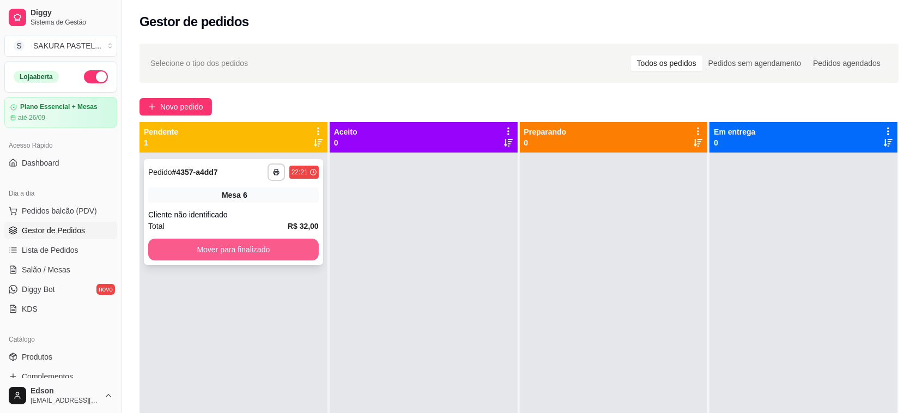
click at [224, 246] on button "Mover para finalizado" at bounding box center [233, 250] width 170 height 22
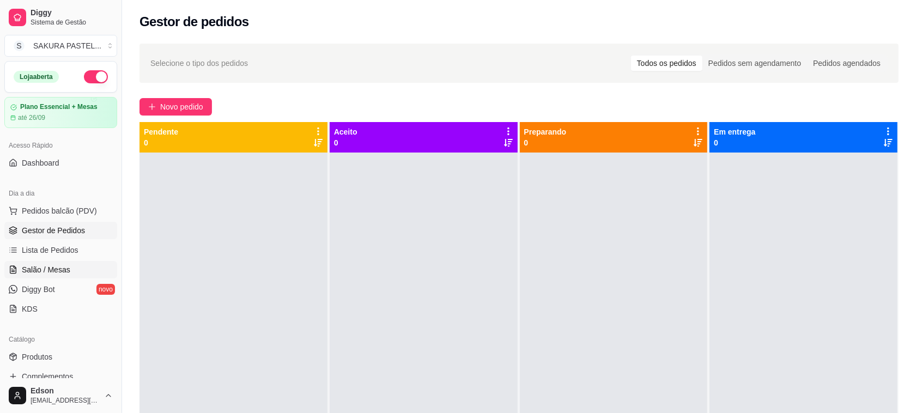
click at [55, 263] on link "Salão / Mesas" at bounding box center [60, 269] width 113 height 17
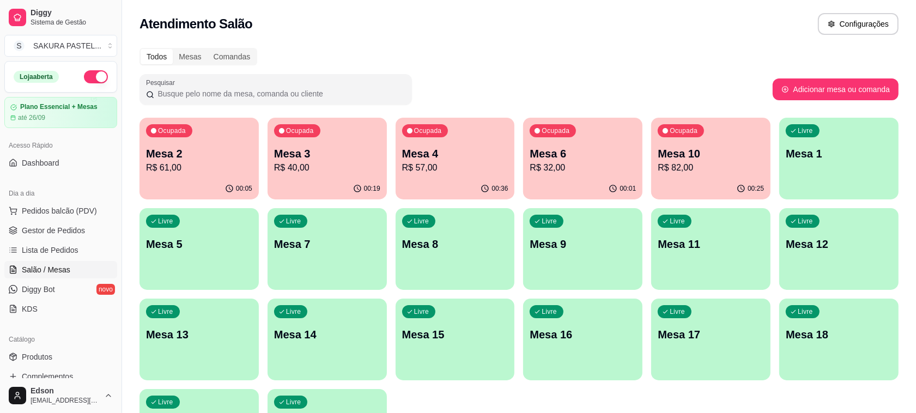
click at [352, 139] on div "Ocupada Mesa 3 R$ 40,00" at bounding box center [326, 148] width 119 height 60
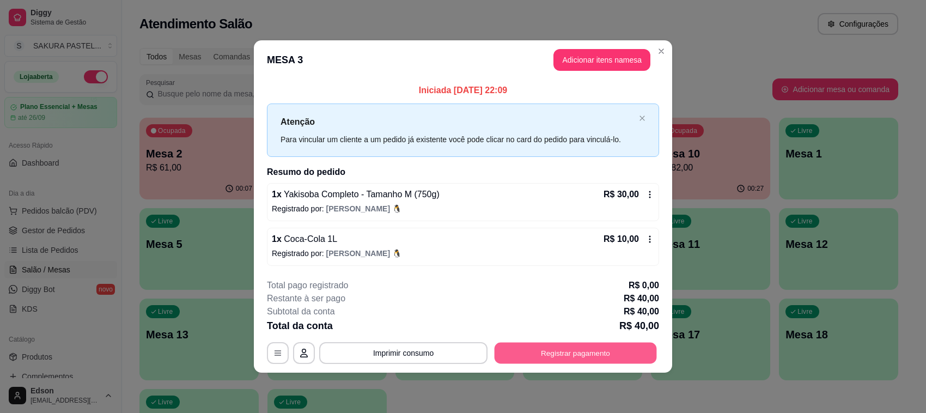
click at [526, 348] on button "Registrar pagamento" at bounding box center [576, 352] width 162 height 21
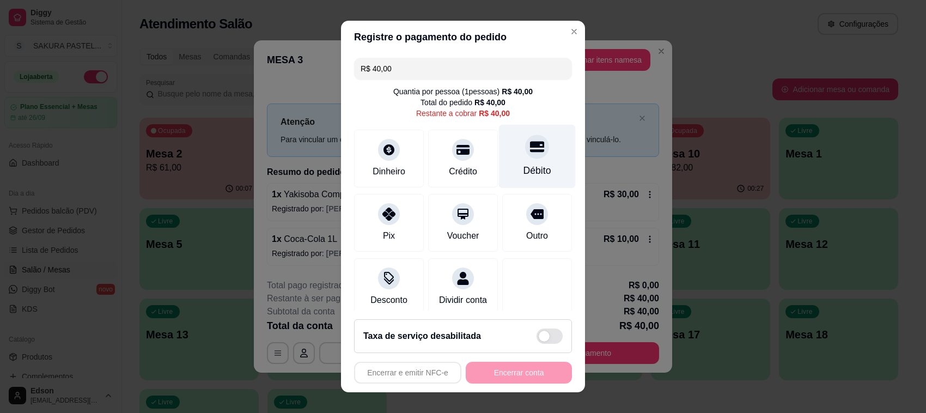
click at [508, 162] on div "Débito" at bounding box center [537, 157] width 77 height 64
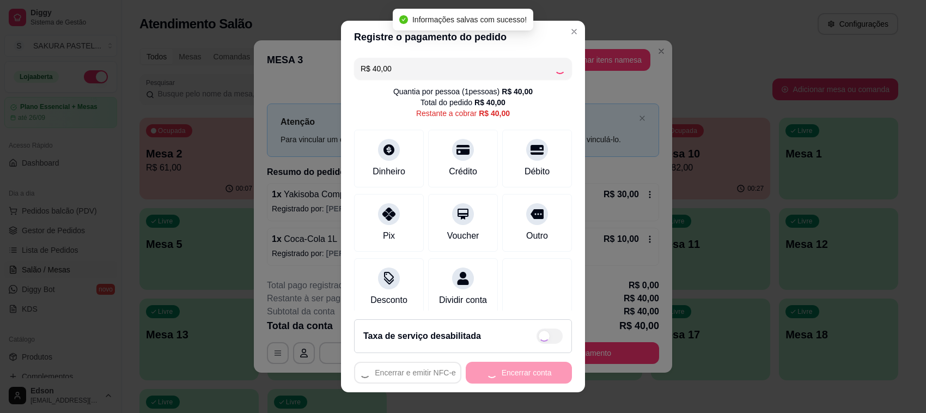
click at [494, 371] on div "Encerrar e emitir NFC-e Encerrar conta" at bounding box center [463, 373] width 218 height 22
type input "R$ 0,00"
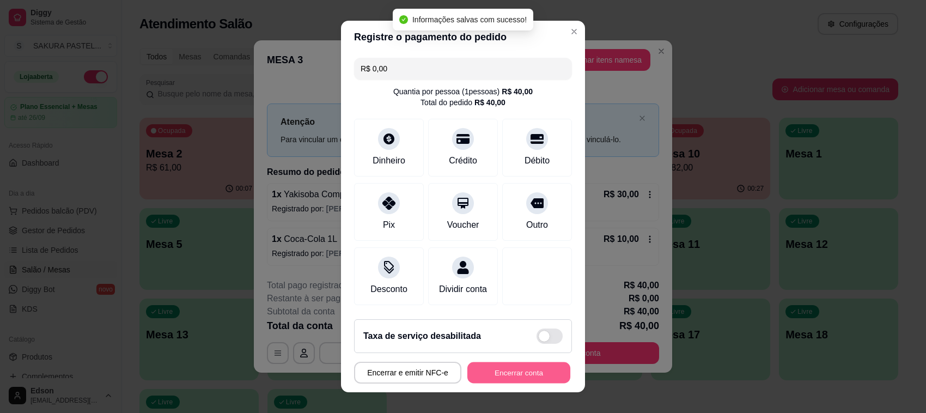
click at [494, 371] on button "Encerrar conta" at bounding box center [518, 372] width 103 height 21
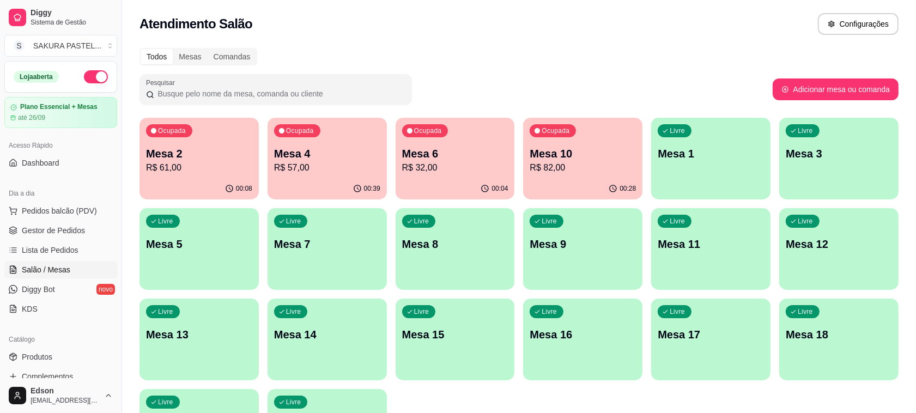
drag, startPoint x: 741, startPoint y: 240, endPoint x: 720, endPoint y: 300, distance: 63.2
drag, startPoint x: 116, startPoint y: 175, endPoint x: 118, endPoint y: 187, distance: 12.2
click at [118, 187] on button "Toggle Sidebar" at bounding box center [121, 206] width 9 height 413
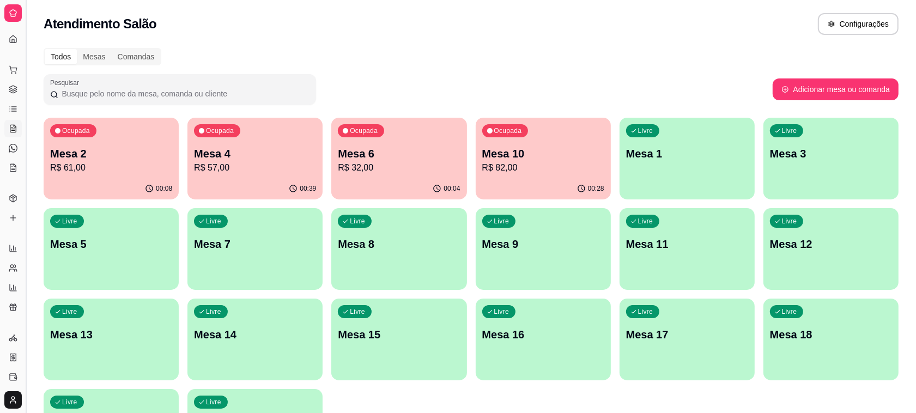
click at [26, 143] on button "Toggle Sidebar" at bounding box center [25, 206] width 9 height 413
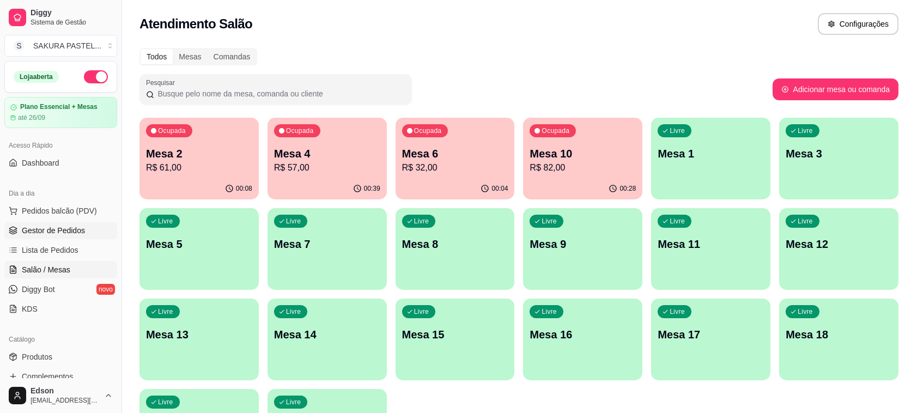
click at [59, 237] on link "Gestor de Pedidos" at bounding box center [60, 230] width 113 height 17
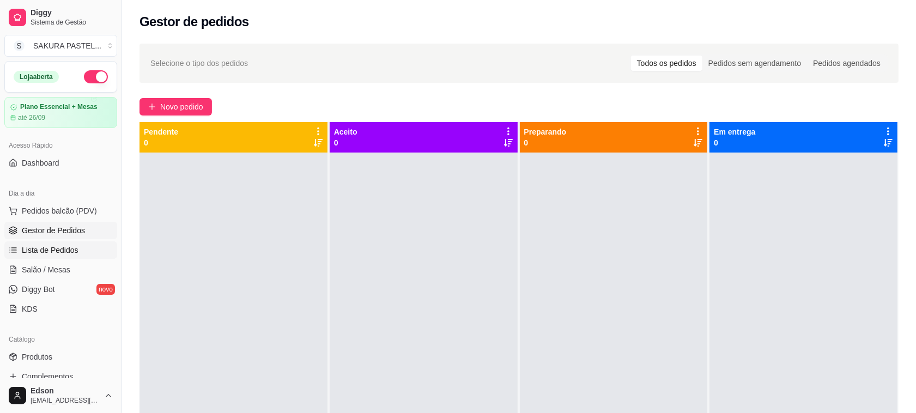
click at [63, 249] on span "Lista de Pedidos" at bounding box center [50, 250] width 57 height 11
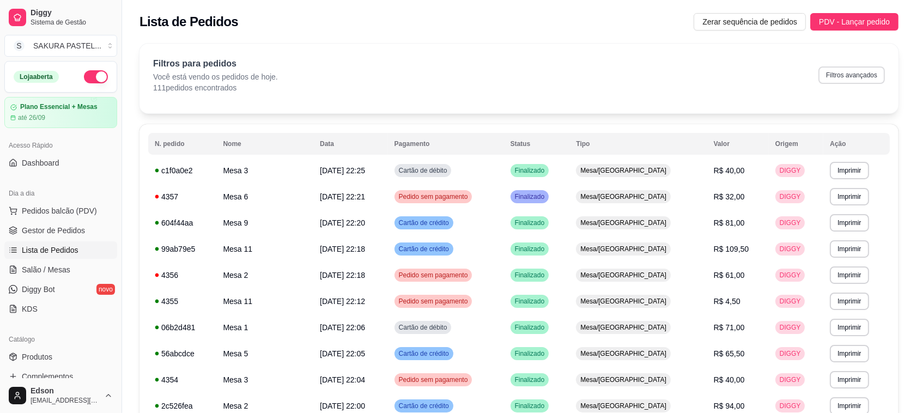
click at [842, 71] on button "Filtros avançados" at bounding box center [851, 74] width 66 height 17
select select "0"
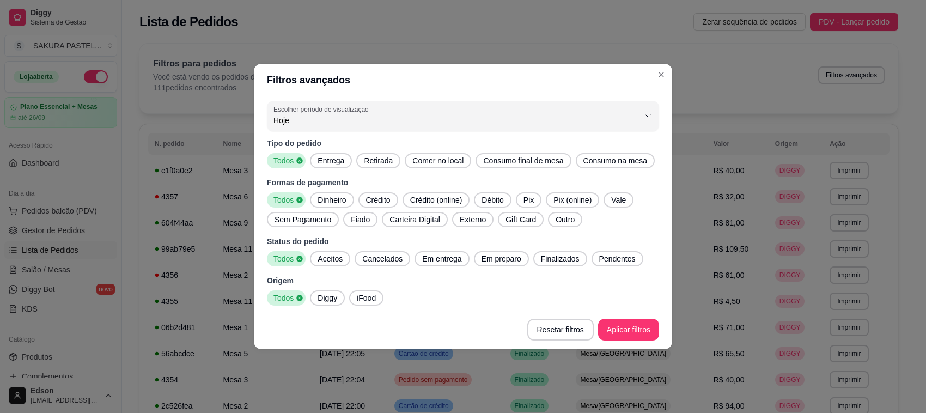
click at [337, 298] on span "Diggy" at bounding box center [327, 297] width 28 height 11
click at [323, 161] on span "Entrega" at bounding box center [330, 160] width 35 height 11
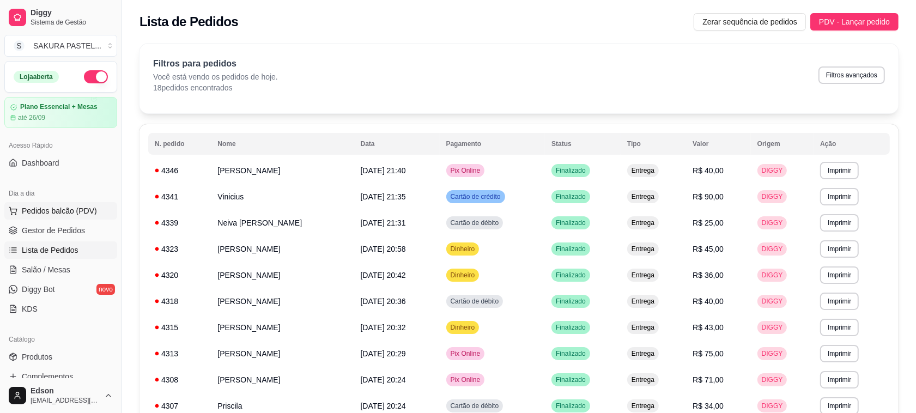
click at [64, 214] on span "Pedidos balcão (PDV)" at bounding box center [59, 210] width 75 height 11
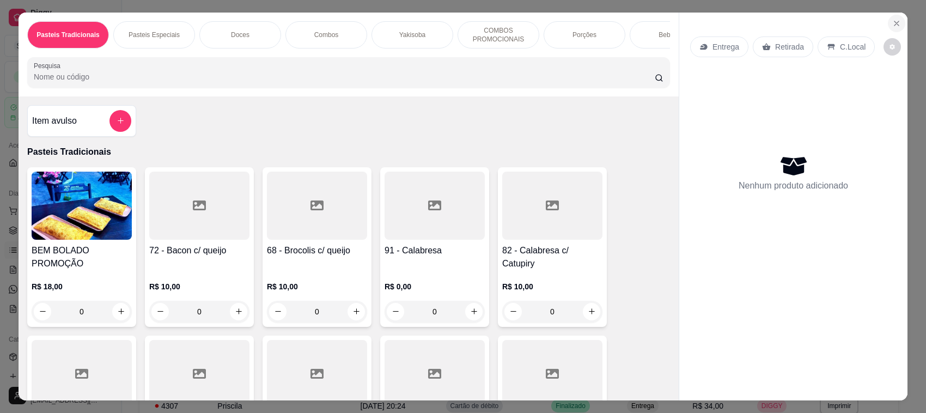
click at [895, 19] on icon "Close" at bounding box center [896, 23] width 9 height 9
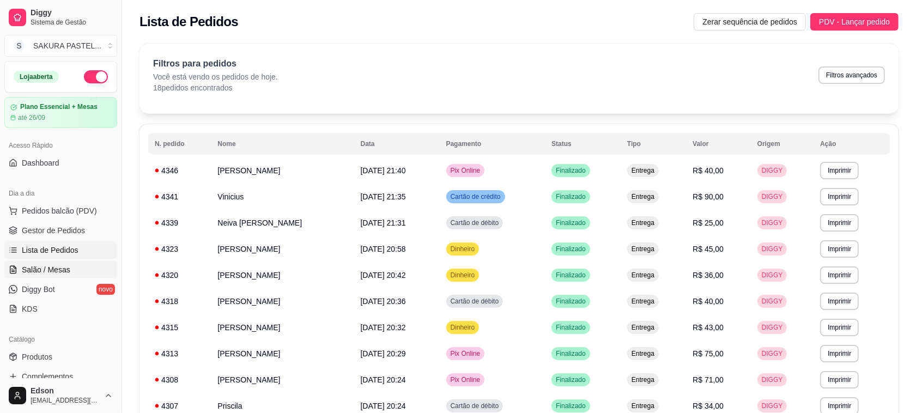
click at [53, 272] on span "Salão / Mesas" at bounding box center [46, 269] width 48 height 11
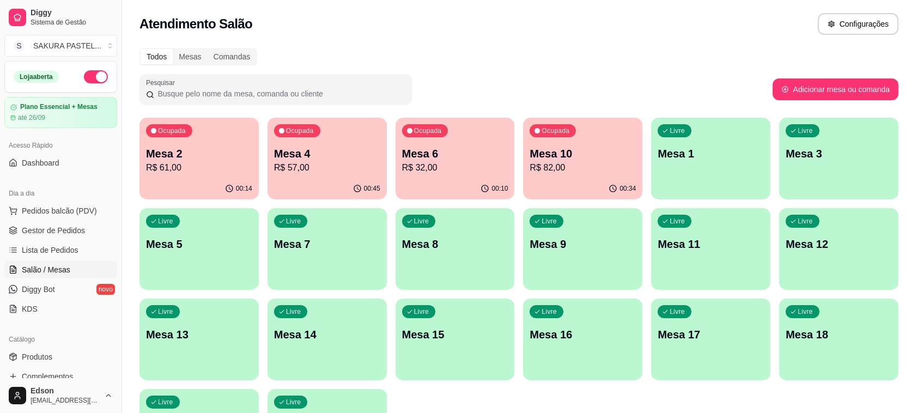
click at [385, 165] on div "Ocupada Mesa 4 R$ 57,00" at bounding box center [326, 148] width 119 height 60
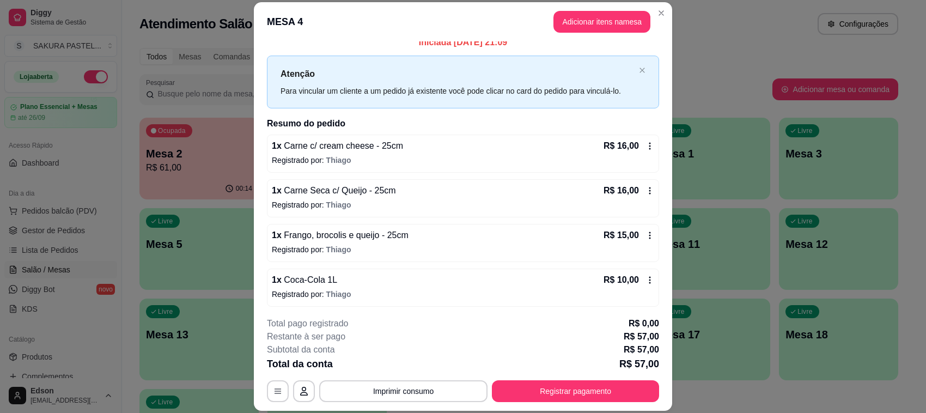
scroll to position [13, 0]
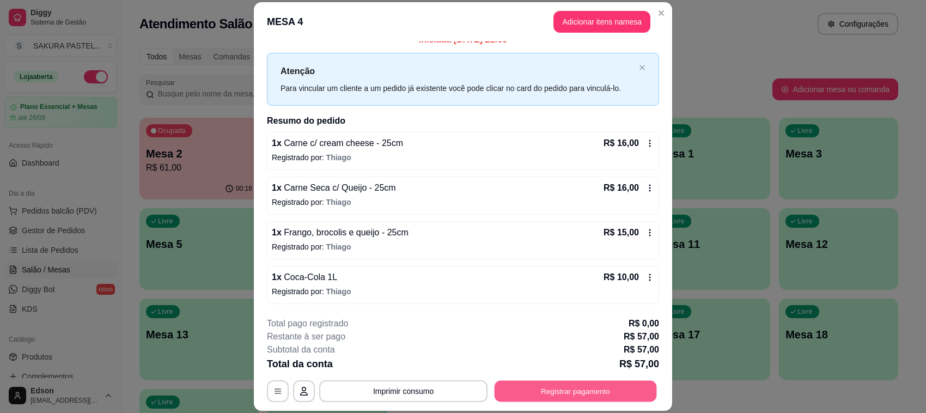
click at [618, 398] on button "Registrar pagamento" at bounding box center [576, 391] width 162 height 21
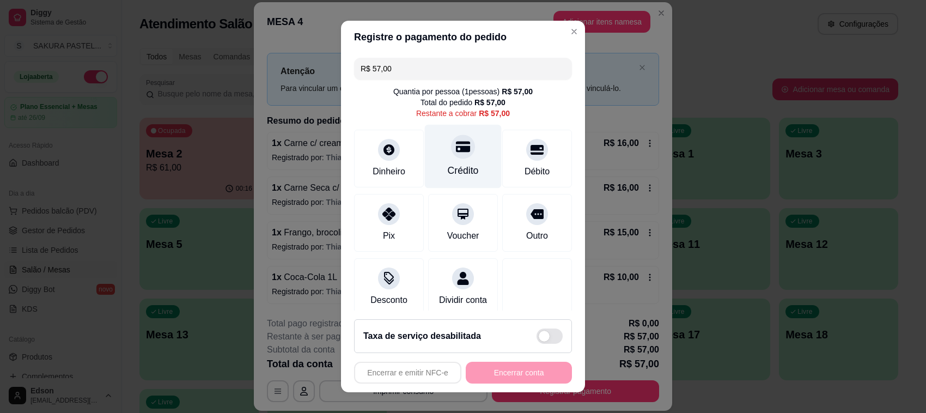
click at [453, 167] on div "Crédito" at bounding box center [463, 170] width 31 height 14
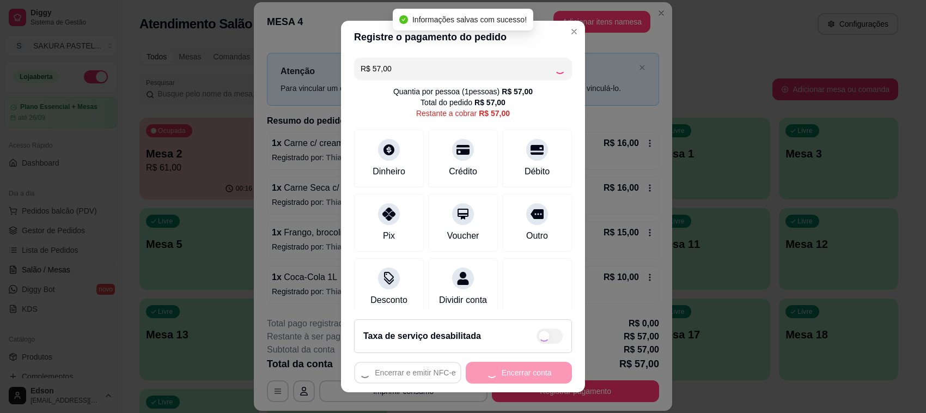
type input "R$ 0,00"
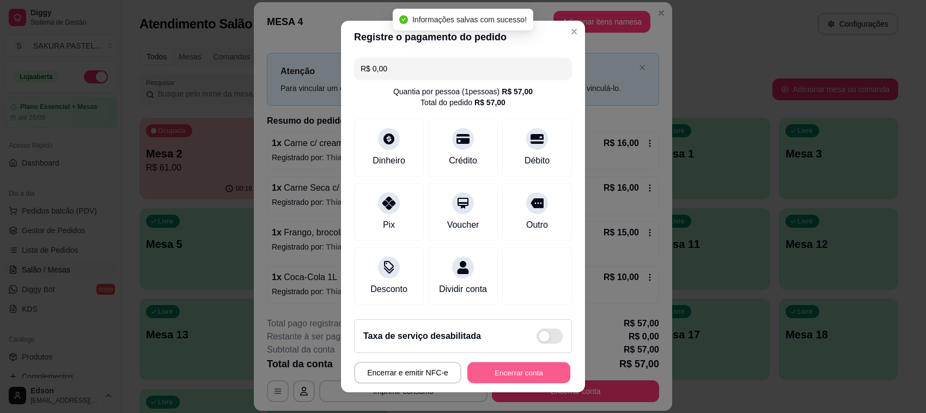
click at [526, 365] on button "Encerrar conta" at bounding box center [518, 372] width 103 height 21
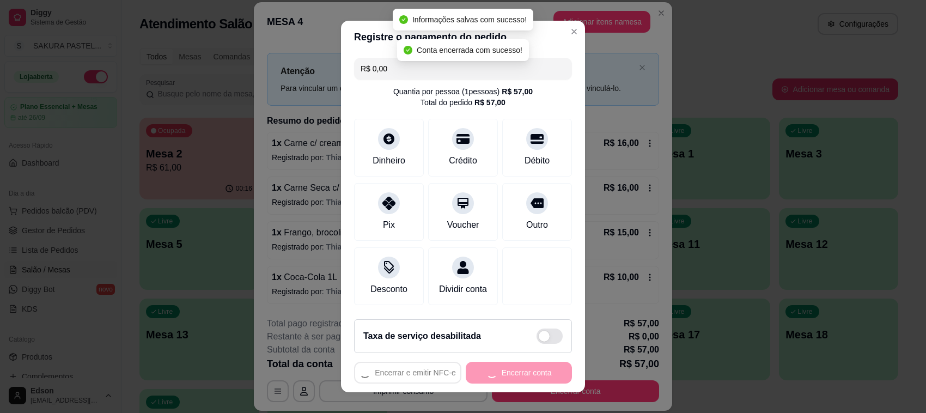
scroll to position [0, 0]
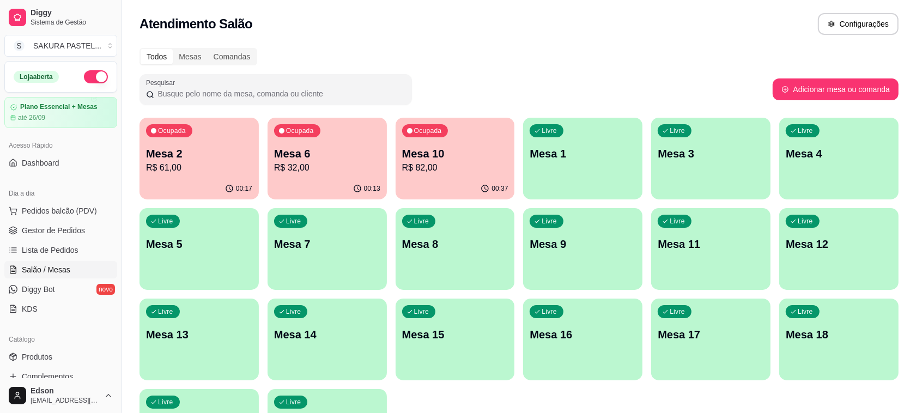
click at [444, 168] on p "R$ 82,00" at bounding box center [455, 167] width 106 height 13
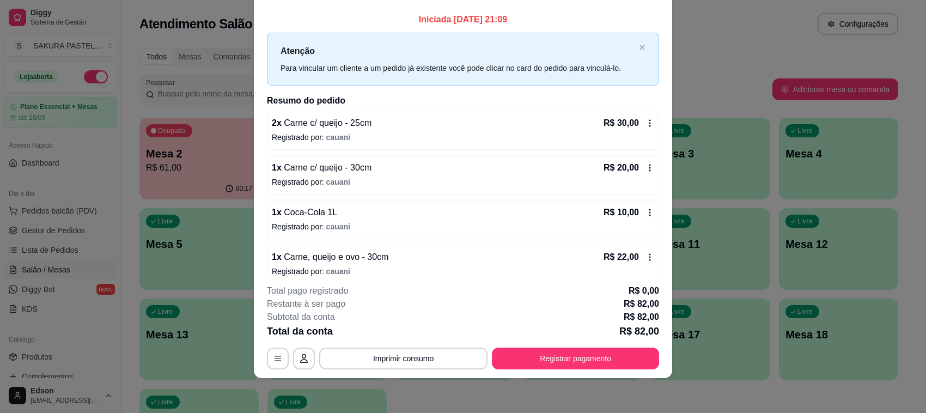
drag, startPoint x: 600, startPoint y: 344, endPoint x: 594, endPoint y: 345, distance: 5.6
click at [597, 344] on div "**********" at bounding box center [463, 326] width 392 height 85
click at [590, 359] on button "Registrar pagamento" at bounding box center [575, 359] width 167 height 22
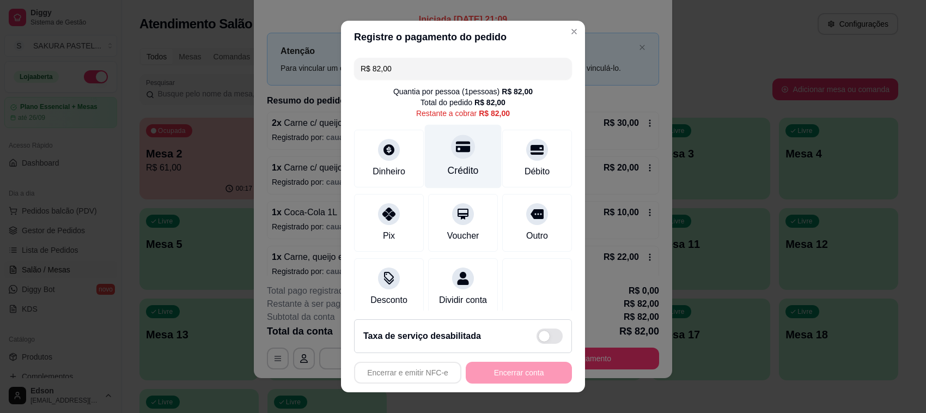
click at [451, 175] on div "Crédito" at bounding box center [463, 170] width 31 height 14
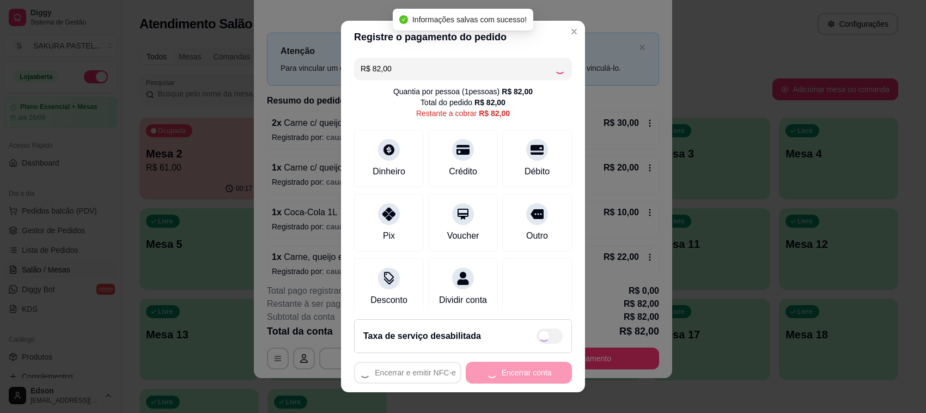
type input "R$ 0,00"
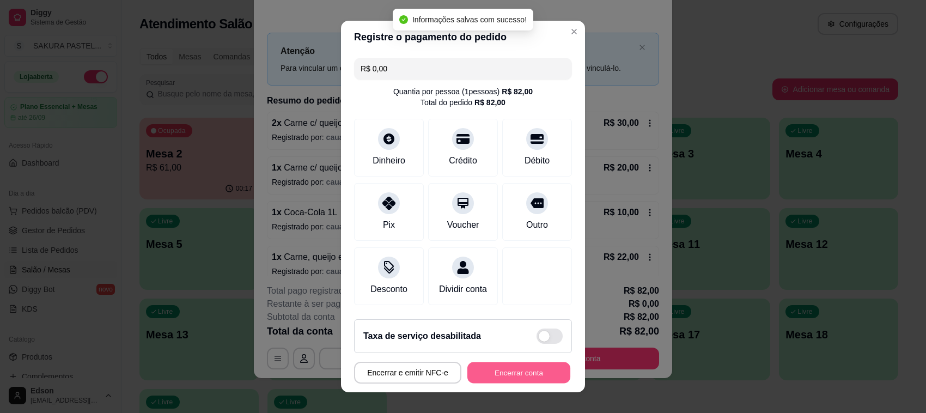
click at [503, 371] on button "Encerrar conta" at bounding box center [518, 372] width 103 height 21
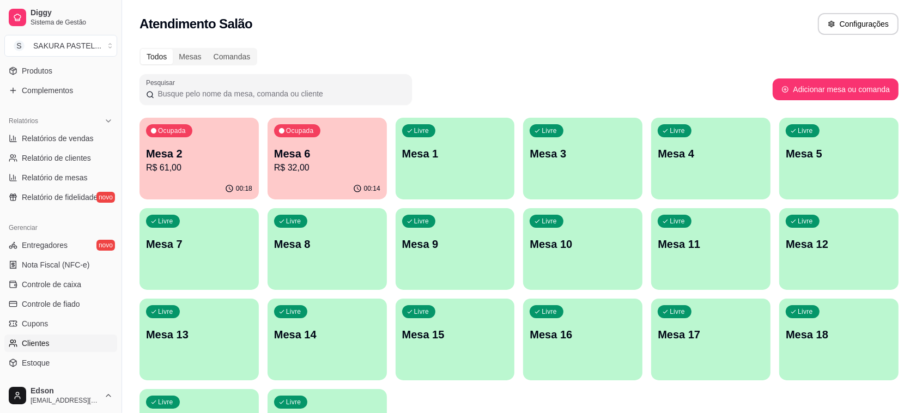
scroll to position [370, 0]
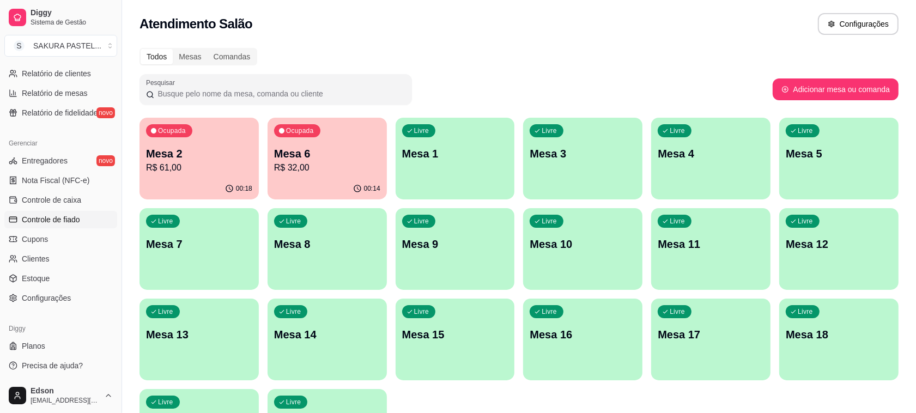
click at [82, 220] on link "Controle de fiado" at bounding box center [60, 219] width 113 height 17
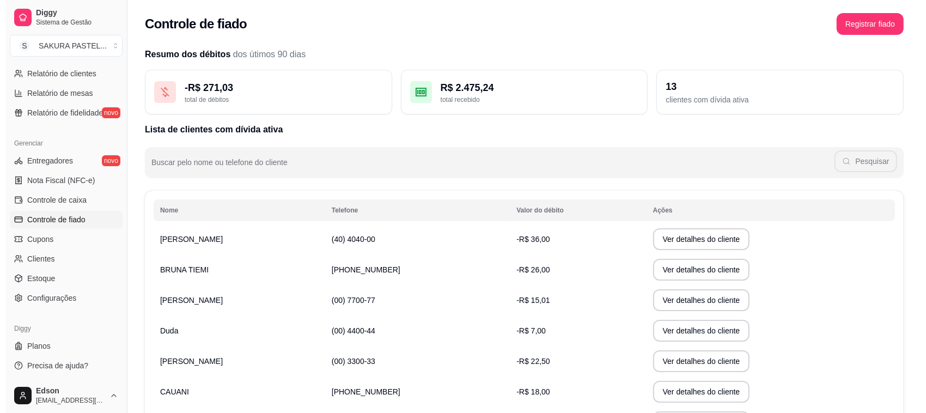
scroll to position [191, 0]
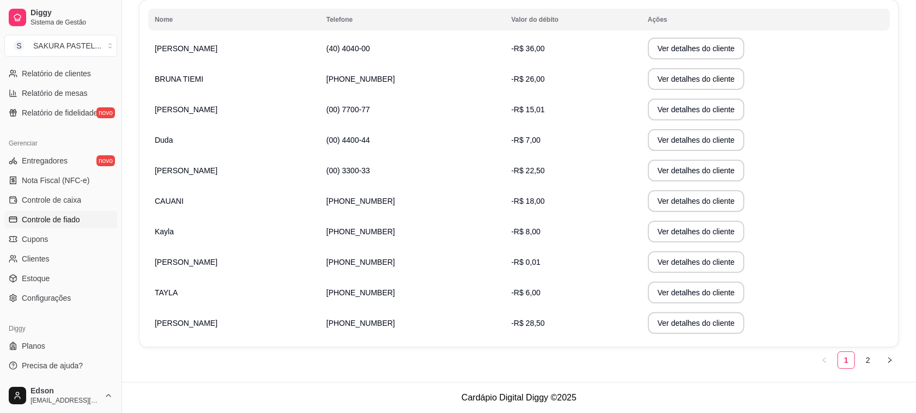
click at [648, 82] on button "Ver detalhes do cliente" at bounding box center [696, 79] width 97 height 22
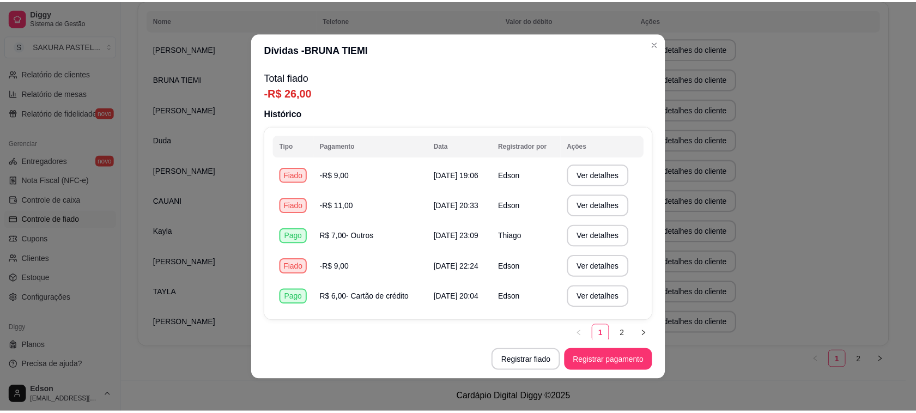
scroll to position [5, 0]
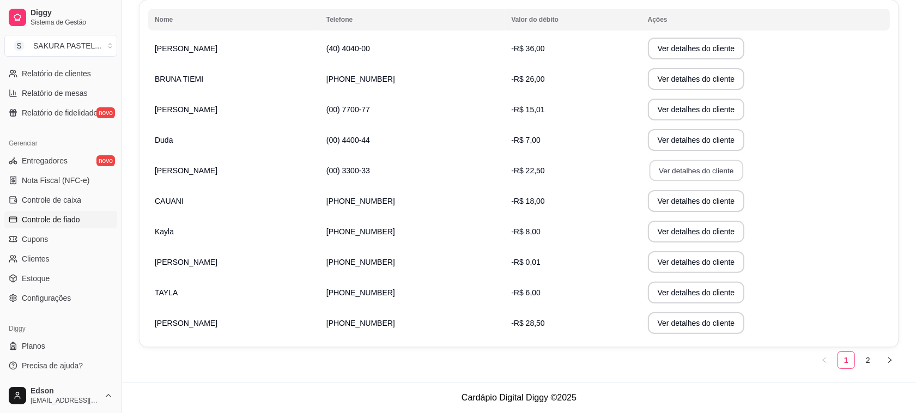
click at [676, 172] on button "Ver detalhes do cliente" at bounding box center [696, 170] width 94 height 21
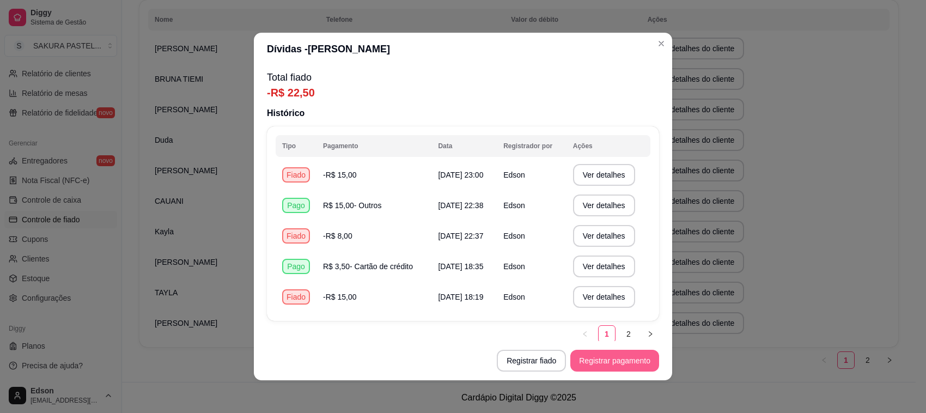
click at [602, 366] on button "Registrar pagamento" at bounding box center [614, 361] width 89 height 22
drag, startPoint x: 281, startPoint y: 98, endPoint x: 316, endPoint y: 98, distance: 34.9
click at [316, 98] on p "-R$ 22,50" at bounding box center [463, 92] width 392 height 15
click at [328, 100] on p "-R$ 22,50" at bounding box center [463, 92] width 392 height 15
click at [636, 351] on button "Registrar pagamento" at bounding box center [614, 361] width 89 height 22
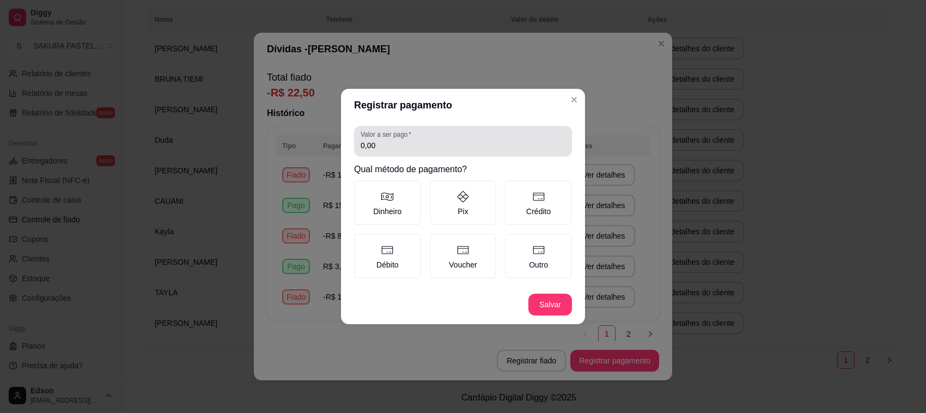
click at [399, 140] on div "0,00" at bounding box center [463, 141] width 205 height 22
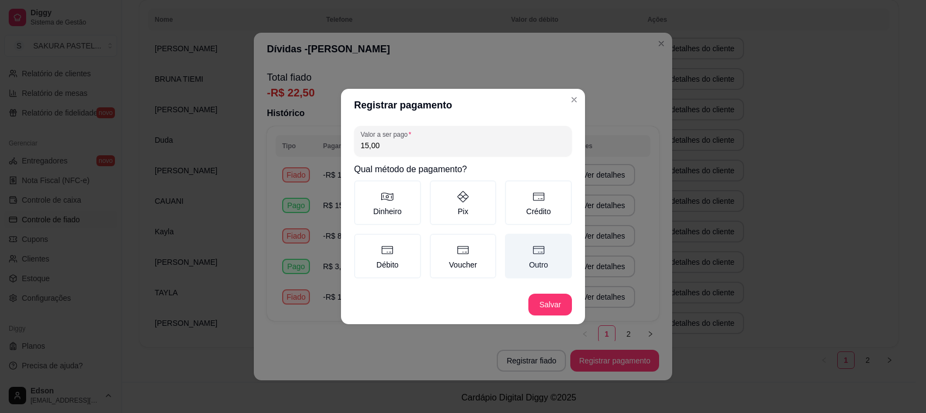
type input "15,00"
click at [544, 259] on label "Outro" at bounding box center [538, 256] width 67 height 45
click at [513, 242] on button "Outro" at bounding box center [508, 237] width 9 height 9
click at [578, 109] on header "Registrar pagamento" at bounding box center [463, 105] width 244 height 33
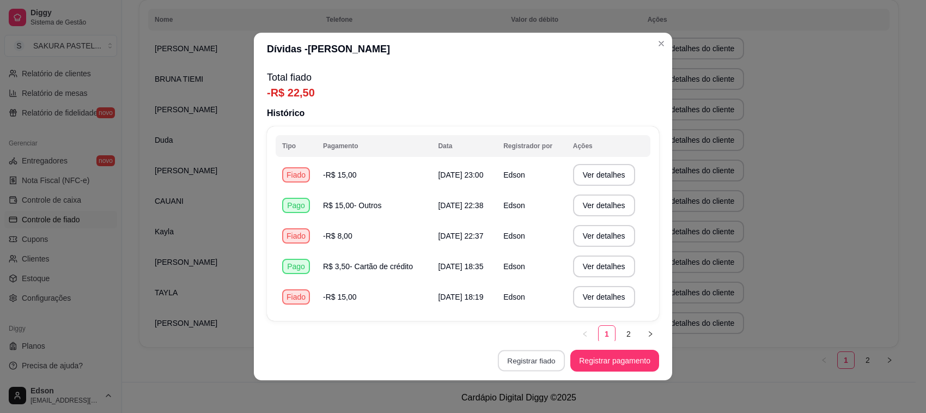
click at [516, 361] on button "Registrar fiado" at bounding box center [531, 360] width 67 height 21
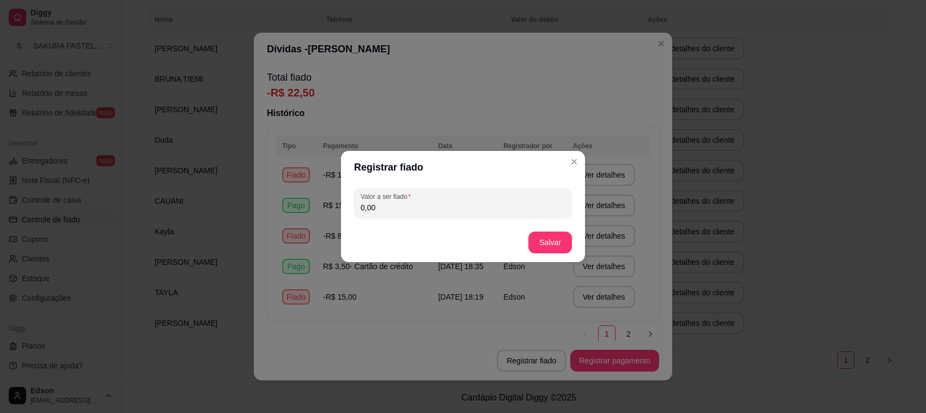
click at [440, 211] on input "0,00" at bounding box center [463, 207] width 205 height 11
type input "15,00"
click at [553, 243] on button "Salvar" at bounding box center [550, 242] width 42 height 21
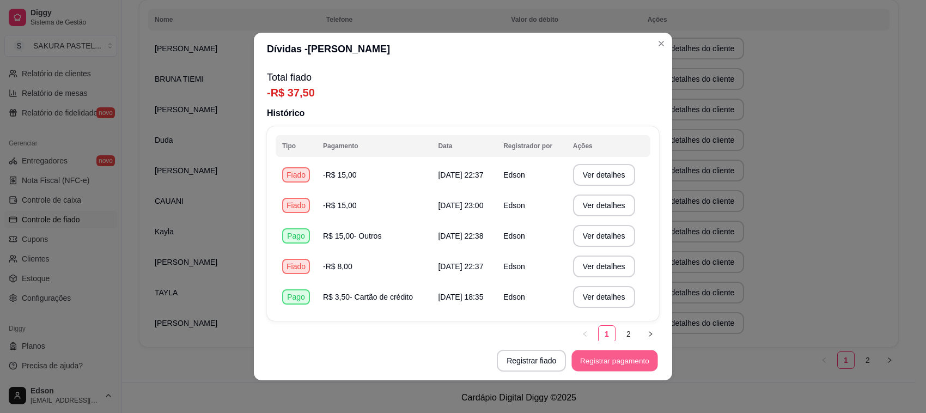
click at [578, 367] on button "Registrar pagamento" at bounding box center [615, 360] width 86 height 21
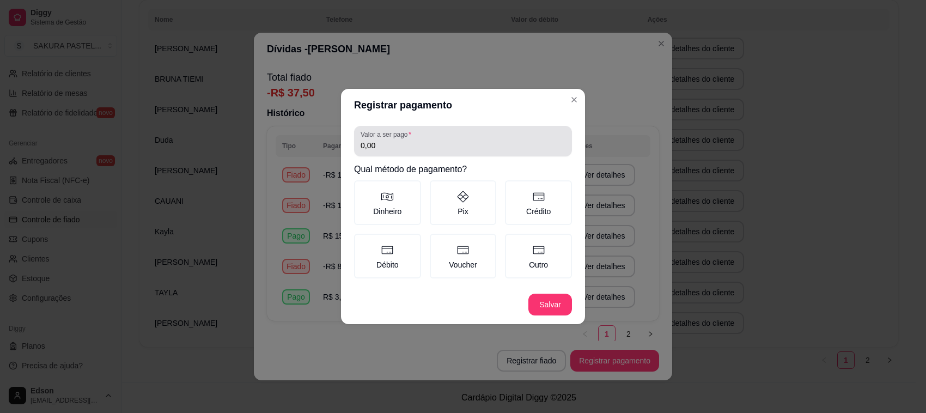
click at [504, 156] on div "Valor a ser pago 0,00" at bounding box center [463, 141] width 218 height 31
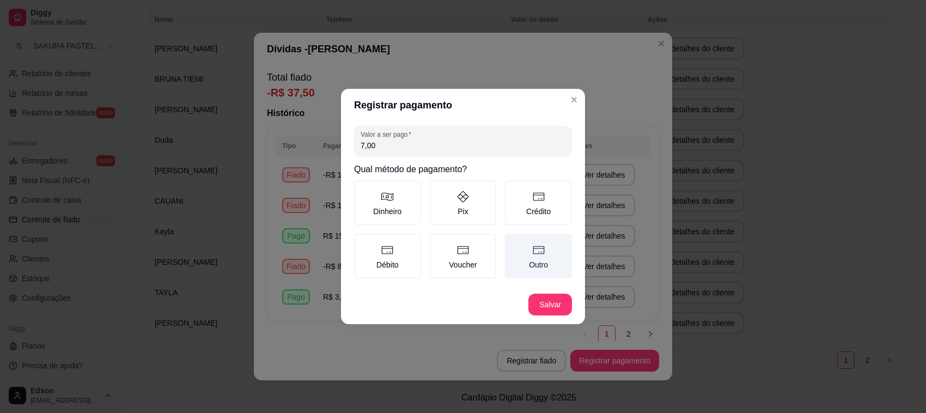
type input "7,00"
click at [528, 248] on label "Outro" at bounding box center [538, 256] width 67 height 45
click at [513, 242] on button "Outro" at bounding box center [508, 237] width 9 height 9
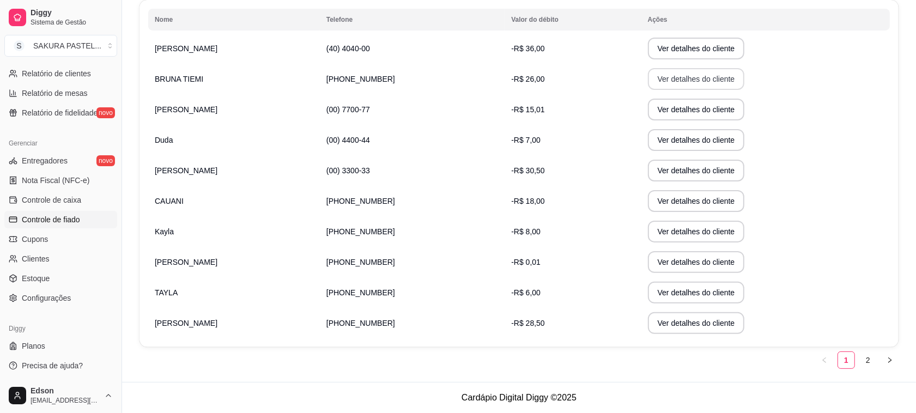
click at [676, 80] on button "Ver detalhes do cliente" at bounding box center [696, 79] width 97 height 22
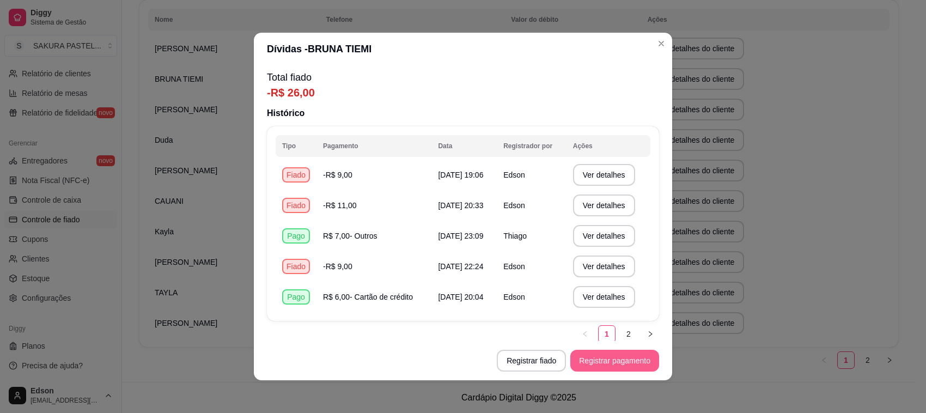
click at [583, 358] on button "Registrar pagamento" at bounding box center [614, 361] width 89 height 22
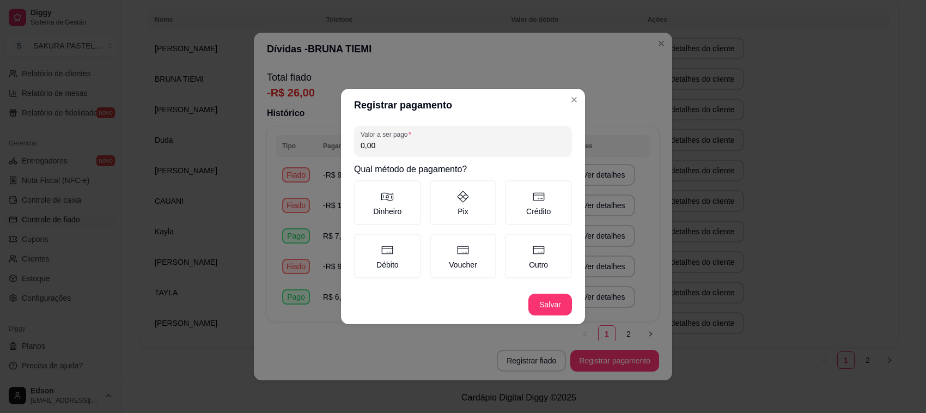
click at [425, 144] on input "0,00" at bounding box center [463, 145] width 205 height 11
type input "16,00"
click at [503, 194] on div "Dinheiro Pix Crédito Débito Voucher Outro" at bounding box center [463, 229] width 218 height 98
click at [511, 198] on label "Crédito" at bounding box center [538, 202] width 67 height 45
click at [511, 188] on button "Crédito" at bounding box center [508, 184] width 9 height 9
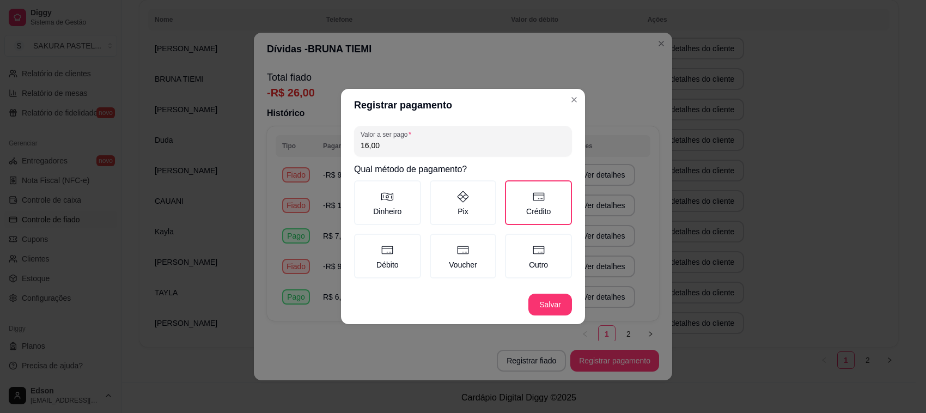
click at [546, 322] on footer "Salvar" at bounding box center [463, 304] width 244 height 39
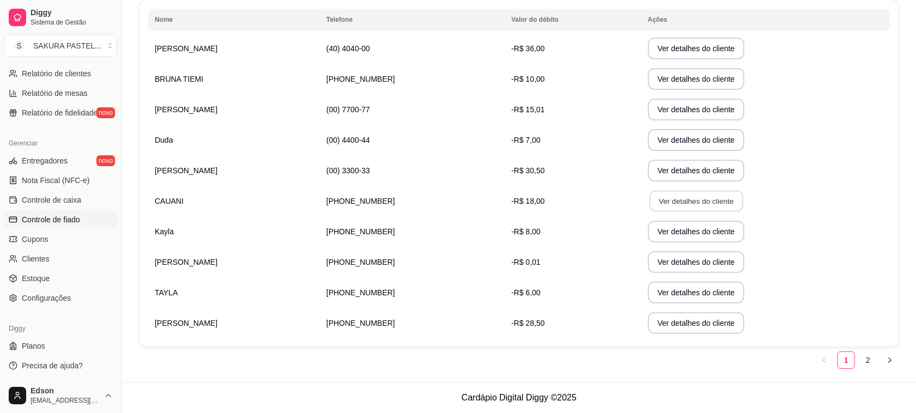
click at [677, 200] on button "Ver detalhes do cliente" at bounding box center [696, 201] width 94 height 21
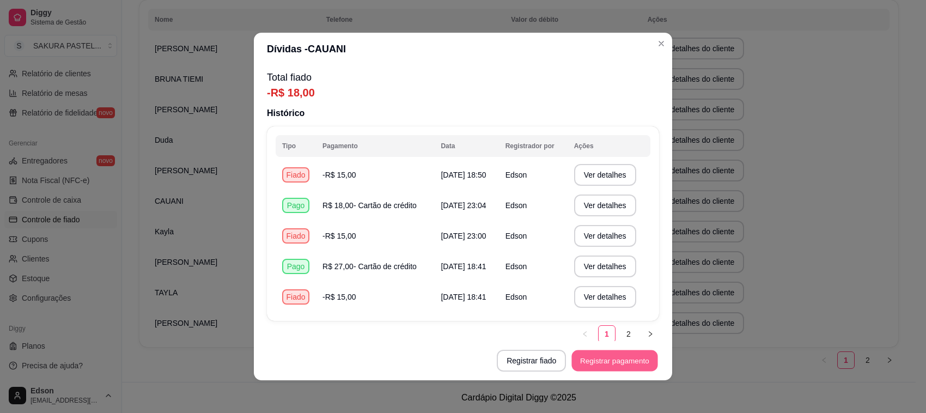
click at [617, 364] on button "Registrar pagamento" at bounding box center [615, 360] width 86 height 21
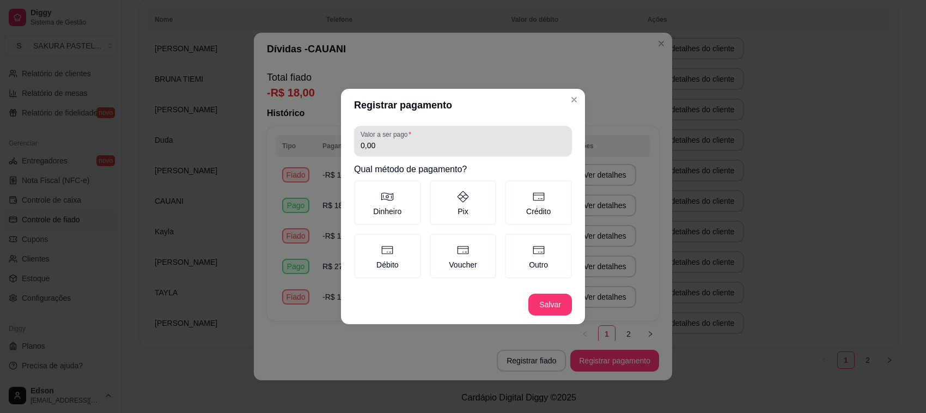
click at [417, 148] on input "0,00" at bounding box center [463, 145] width 205 height 11
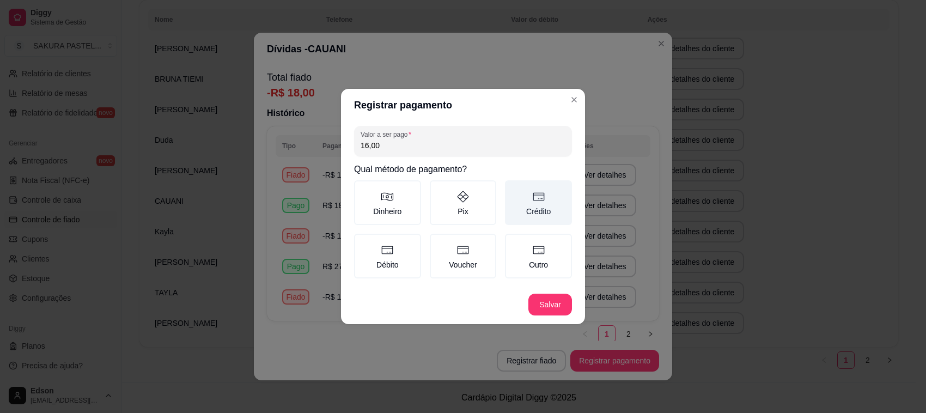
type input "16,00"
click at [542, 199] on icon at bounding box center [538, 197] width 11 height 8
click at [513, 188] on button "Crédito" at bounding box center [508, 184] width 9 height 9
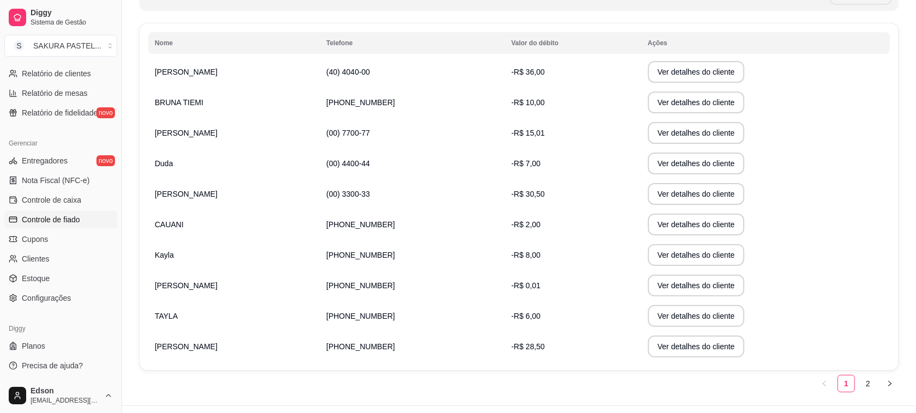
scroll to position [191, 0]
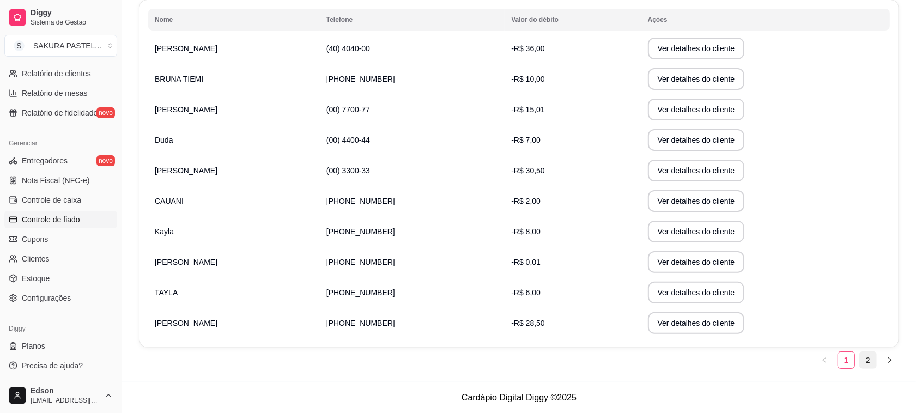
click at [870, 362] on link "2" at bounding box center [867, 360] width 16 height 16
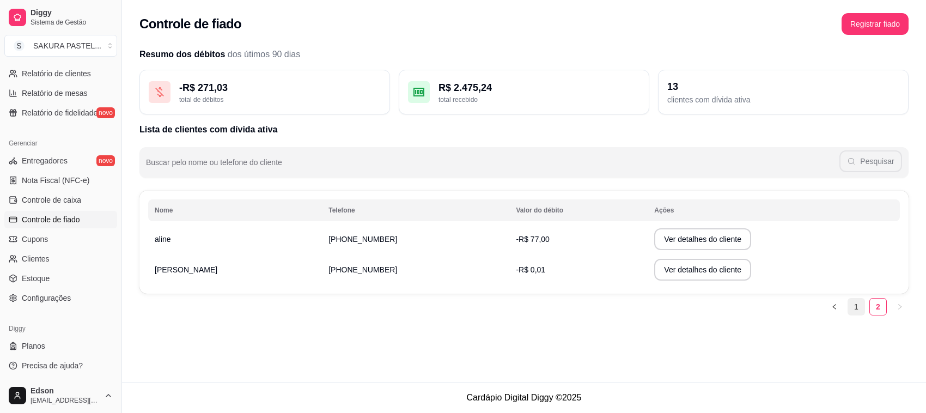
click at [859, 301] on link "1" at bounding box center [856, 306] width 16 height 16
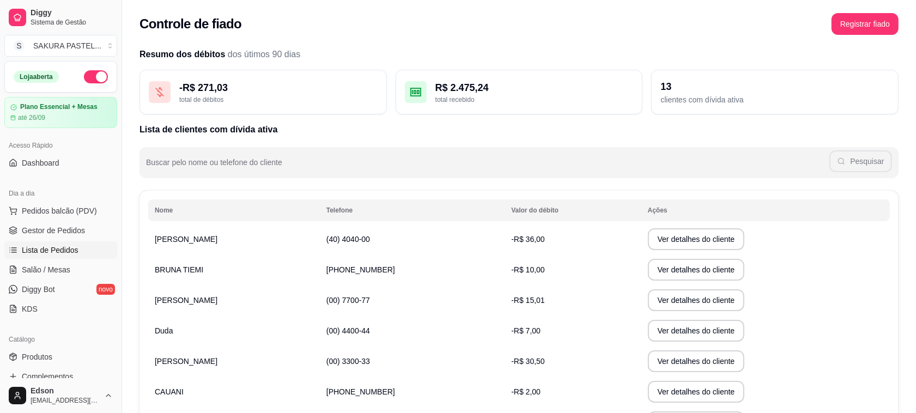
click at [87, 246] on link "Lista de Pedidos" at bounding box center [60, 249] width 113 height 17
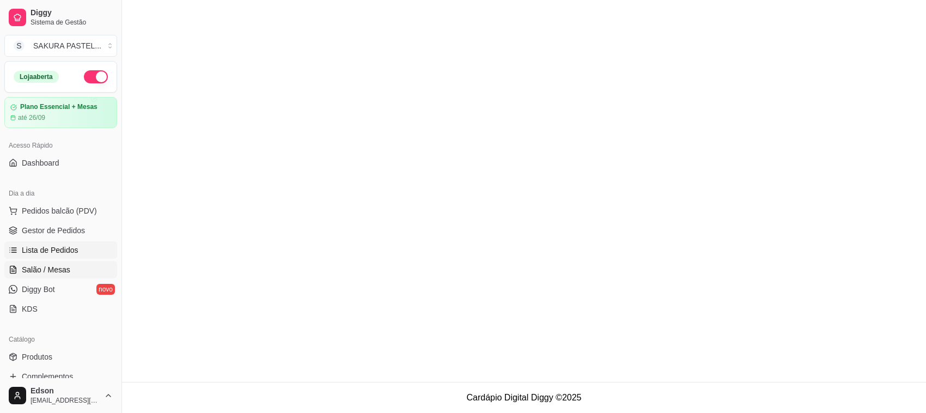
click at [77, 265] on link "Salão / Mesas" at bounding box center [60, 269] width 113 height 17
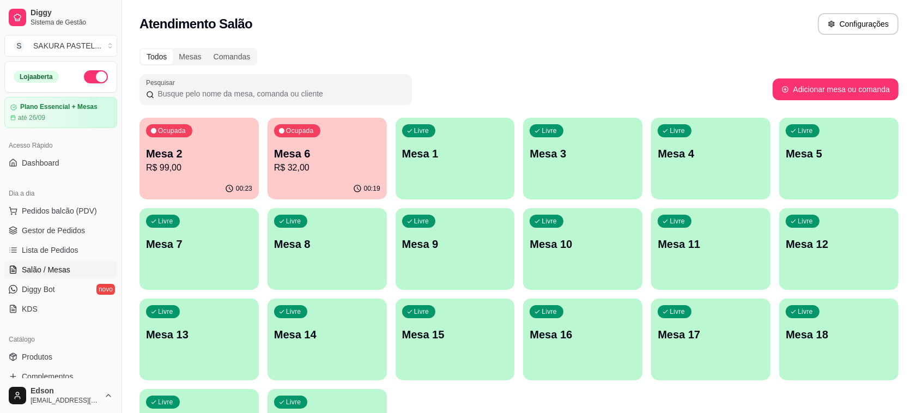
click at [306, 178] on div "Ocupada Mesa 6 R$ 32,00" at bounding box center [326, 148] width 119 height 60
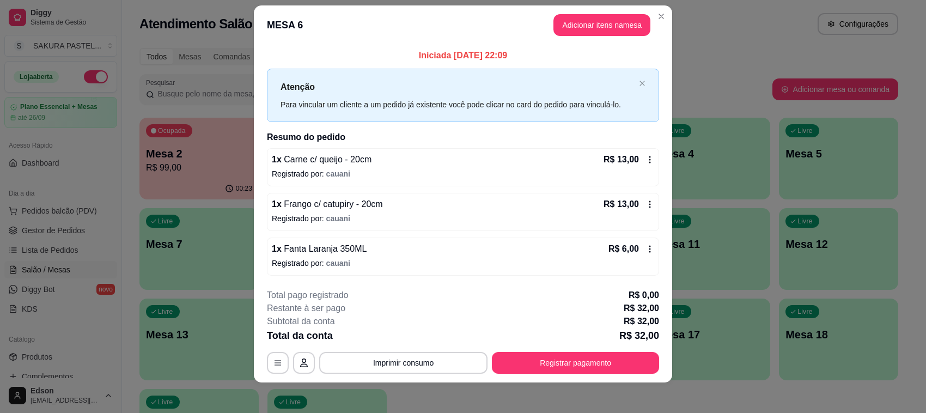
scroll to position [17, 0]
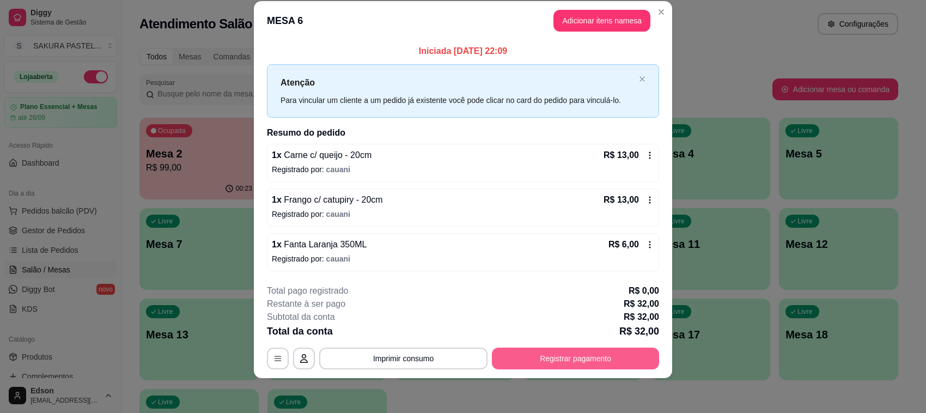
click at [581, 353] on button "Registrar pagamento" at bounding box center [575, 359] width 167 height 22
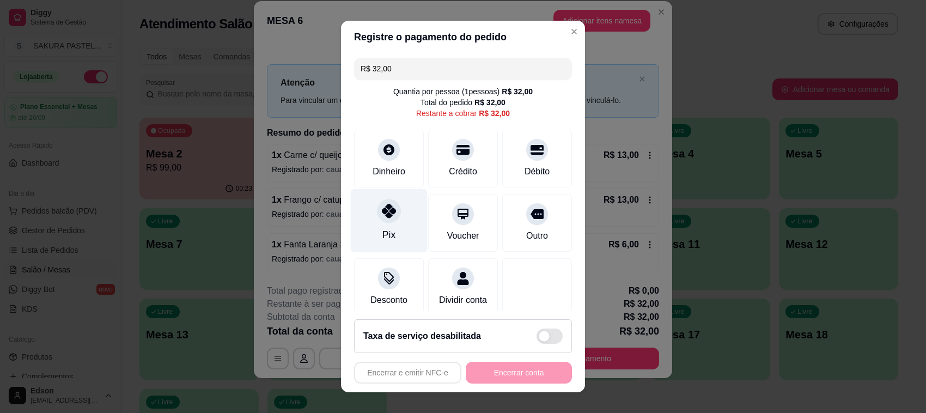
click at [398, 211] on div "Pix" at bounding box center [389, 221] width 77 height 64
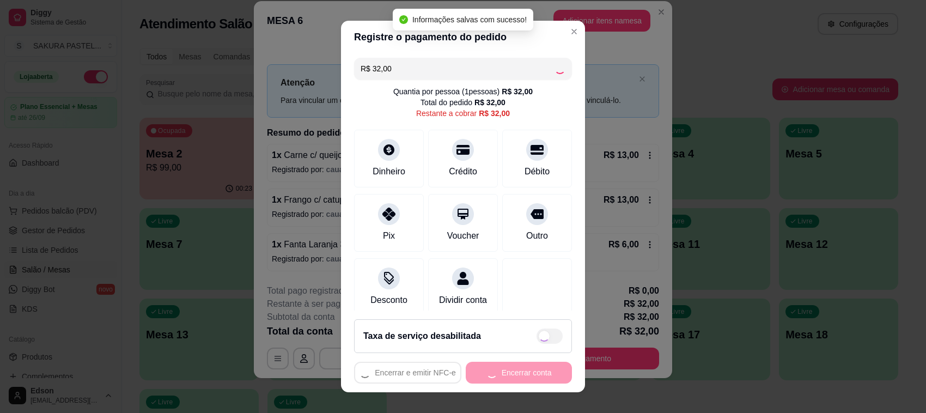
type input "R$ 0,00"
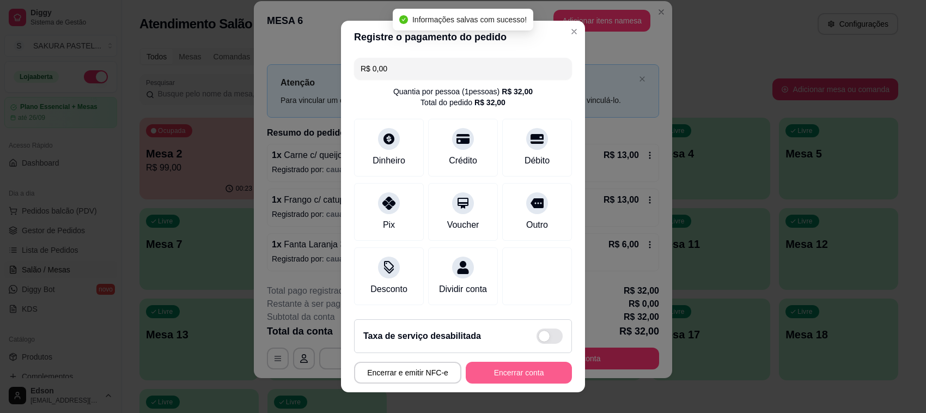
click at [503, 373] on button "Encerrar conta" at bounding box center [519, 373] width 106 height 22
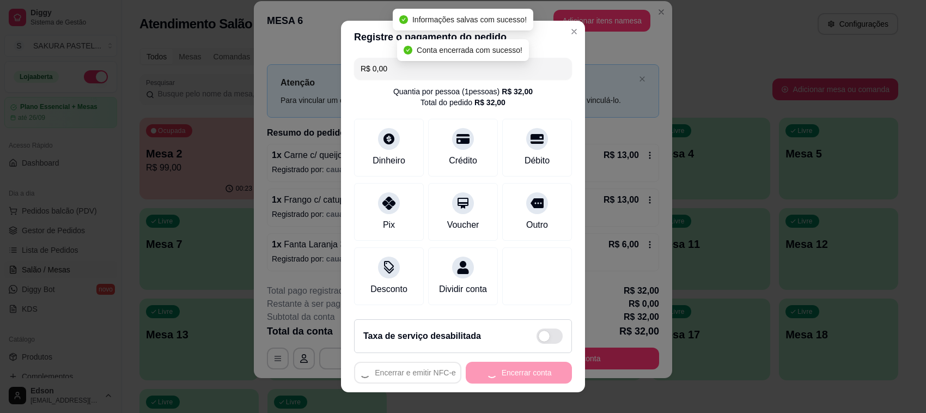
scroll to position [0, 0]
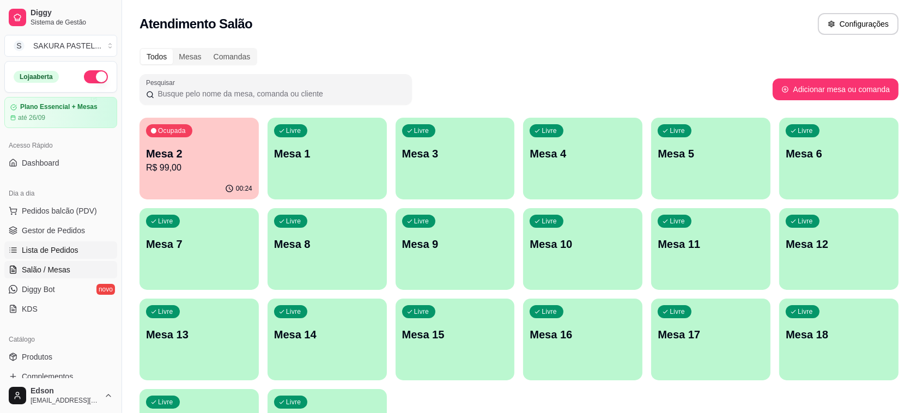
click at [72, 252] on span "Lista de Pedidos" at bounding box center [50, 250] width 57 height 11
click at [75, 241] on link "Lista de Pedidos" at bounding box center [60, 249] width 113 height 17
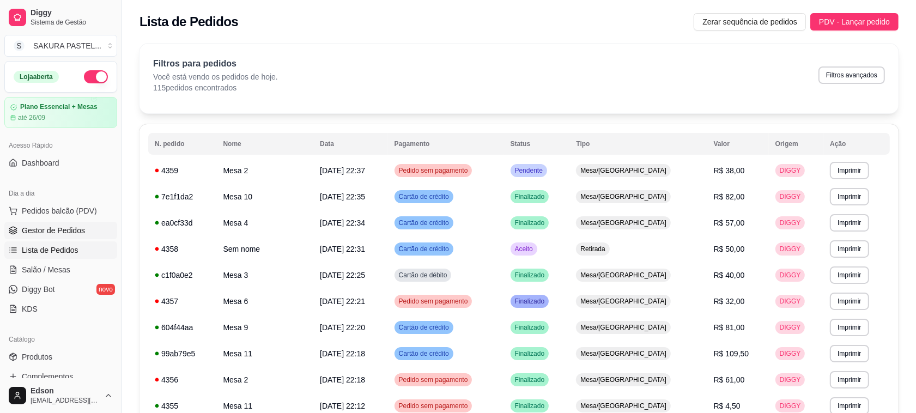
click at [80, 234] on span "Gestor de Pedidos" at bounding box center [53, 230] width 63 height 11
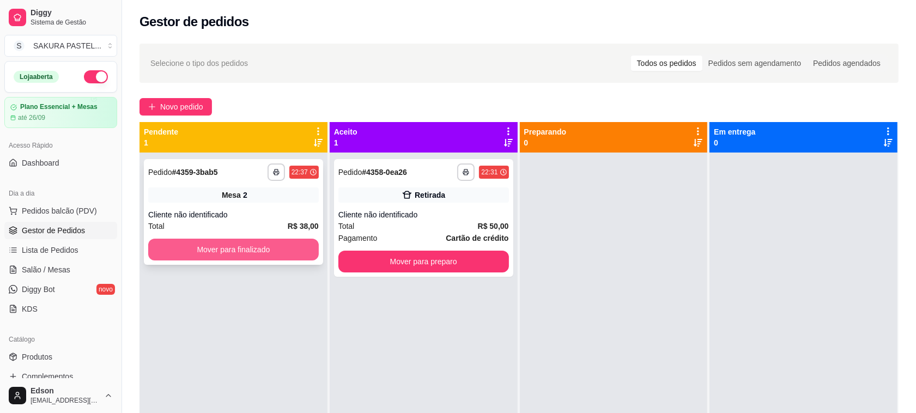
click at [278, 246] on button "Mover para finalizado" at bounding box center [233, 250] width 170 height 22
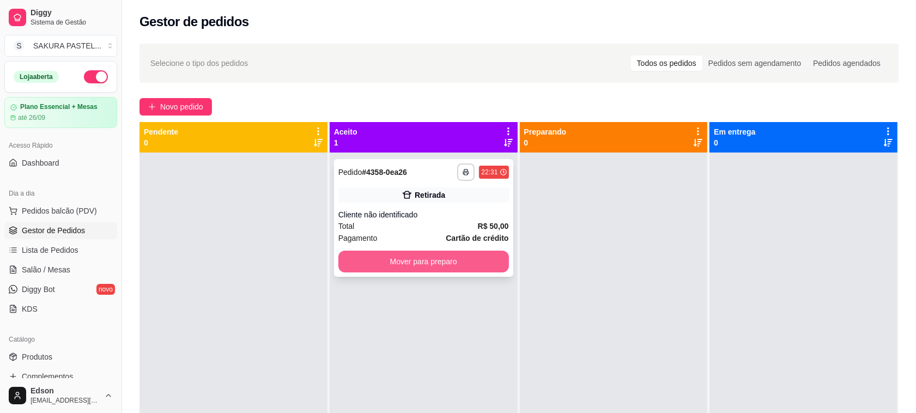
click at [431, 254] on button "Mover para preparo" at bounding box center [423, 262] width 170 height 22
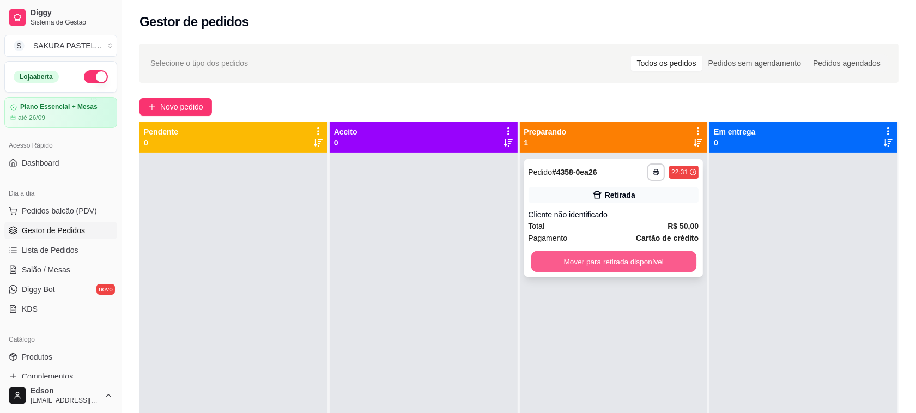
click at [583, 252] on button "Mover para retirada disponível" at bounding box center [613, 261] width 165 height 21
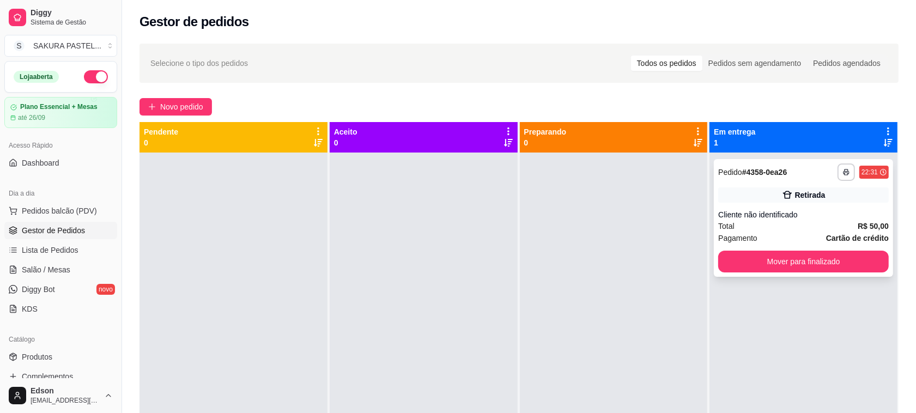
click at [768, 271] on button "Mover para finalizado" at bounding box center [803, 262] width 170 height 22
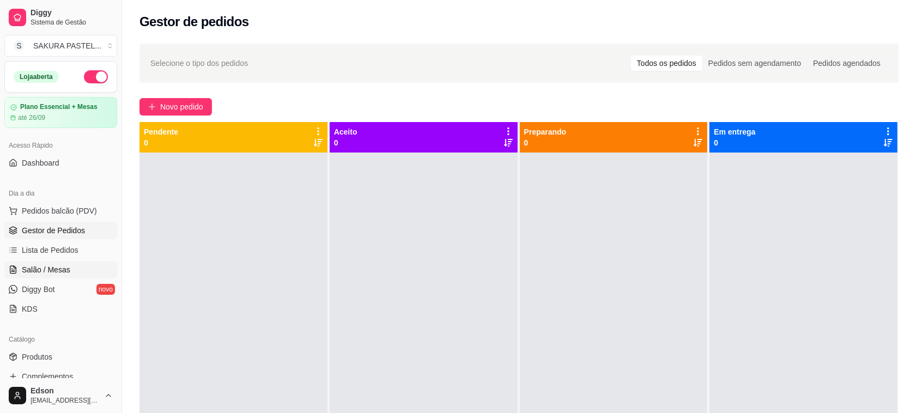
click at [40, 270] on span "Salão / Mesas" at bounding box center [46, 269] width 48 height 11
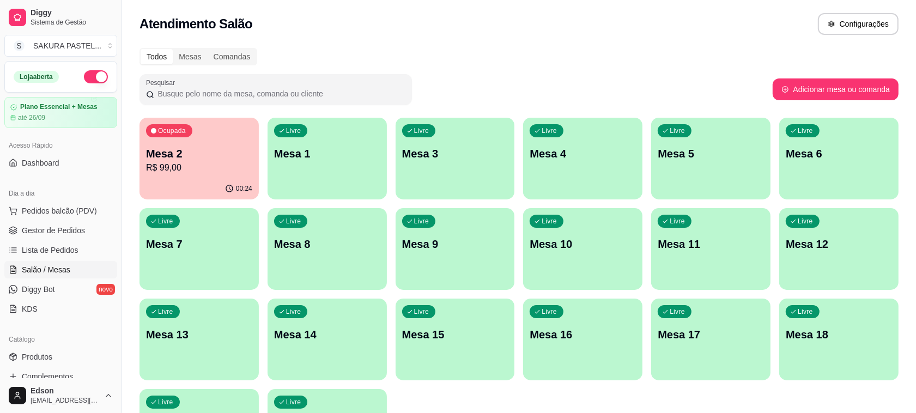
click at [194, 172] on p "R$ 99,00" at bounding box center [199, 167] width 106 height 13
click at [86, 224] on link "Gestor de Pedidos" at bounding box center [60, 230] width 113 height 17
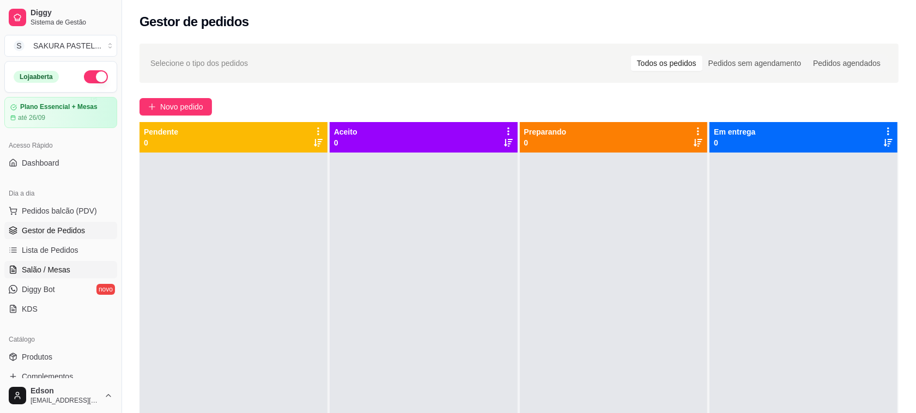
click at [36, 276] on link "Salão / Mesas" at bounding box center [60, 269] width 113 height 17
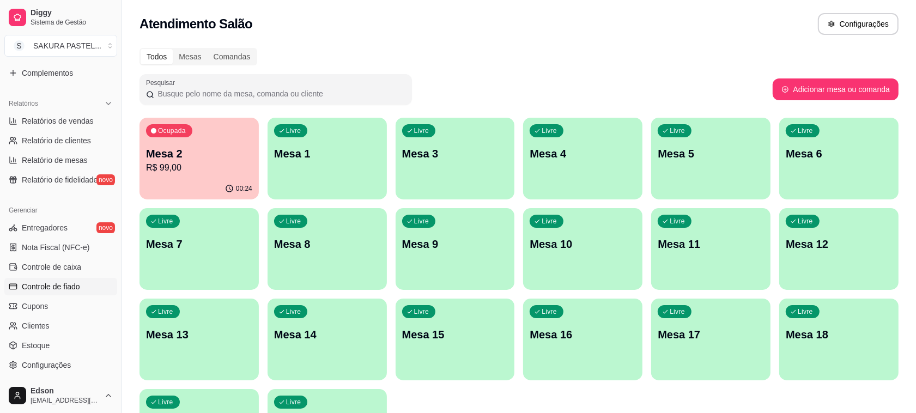
scroll to position [306, 0]
click at [82, 278] on link "Controle de fiado" at bounding box center [60, 284] width 113 height 17
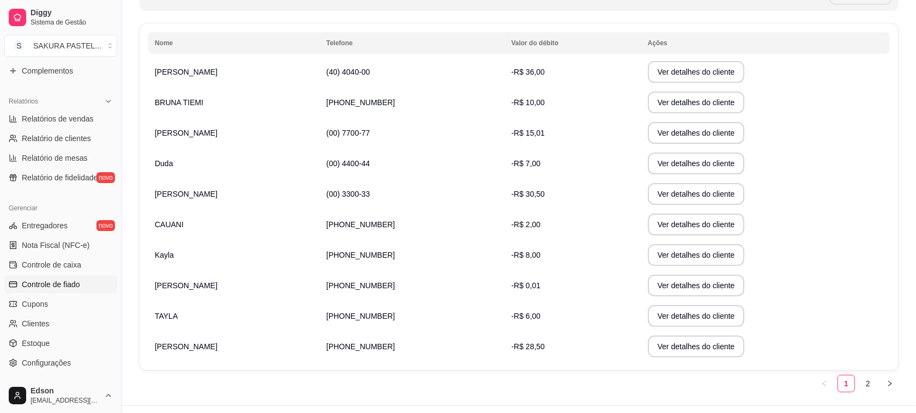
scroll to position [191, 0]
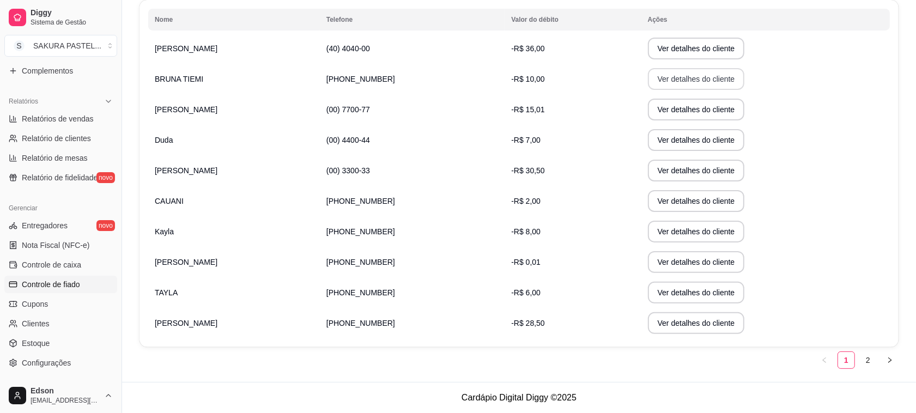
click at [681, 77] on button "Ver detalhes do cliente" at bounding box center [696, 79] width 97 height 22
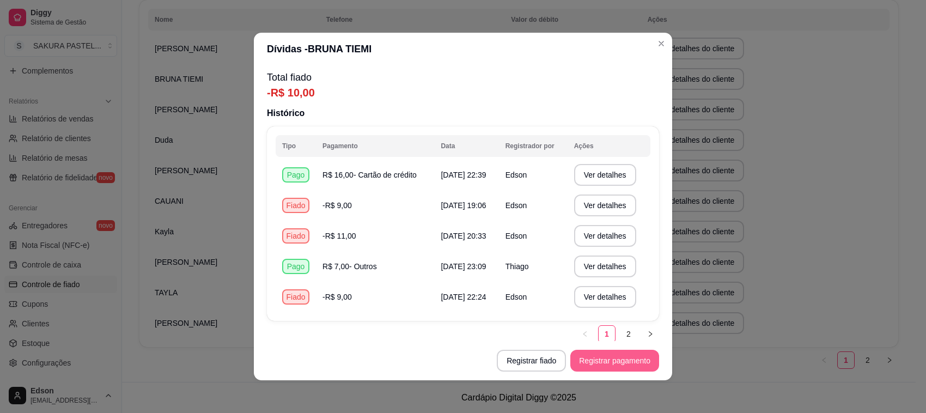
click at [583, 352] on button "Registrar pagamento" at bounding box center [614, 361] width 89 height 22
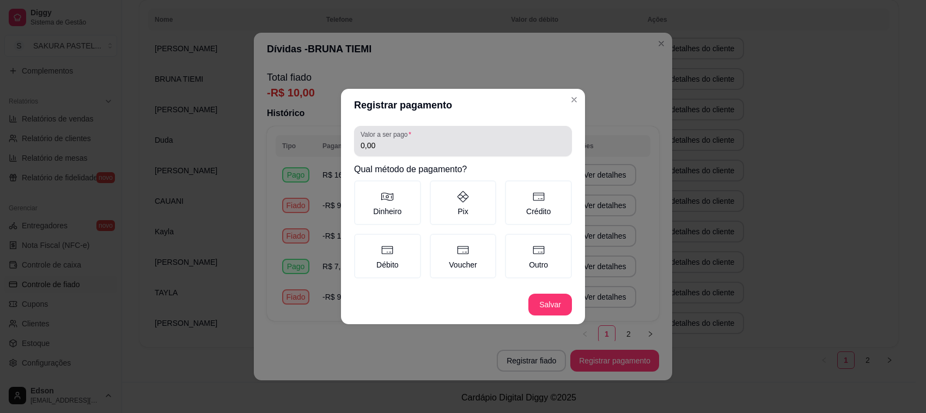
click at [400, 136] on label "Valor a ser pago" at bounding box center [388, 134] width 54 height 9
click at [400, 140] on input "0,00" at bounding box center [463, 145] width 205 height 11
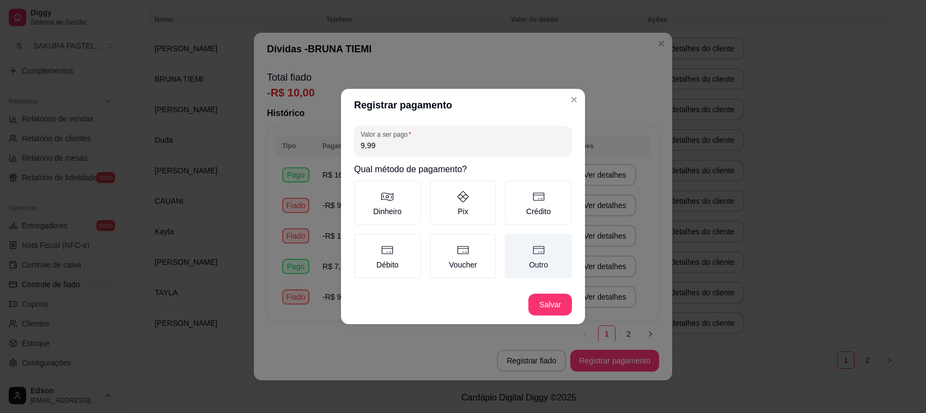
type input "9,99"
click at [546, 251] on label "Outro" at bounding box center [538, 256] width 67 height 45
click at [513, 242] on button "Outro" at bounding box center [508, 237] width 9 height 9
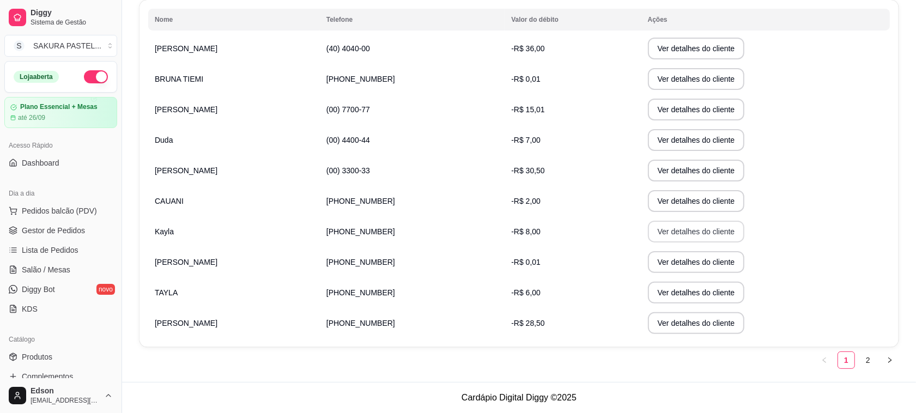
click at [692, 240] on button "Ver detalhes do cliente" at bounding box center [696, 232] width 97 height 22
click at [674, 136] on button "Ver detalhes do cliente" at bounding box center [696, 140] width 94 height 21
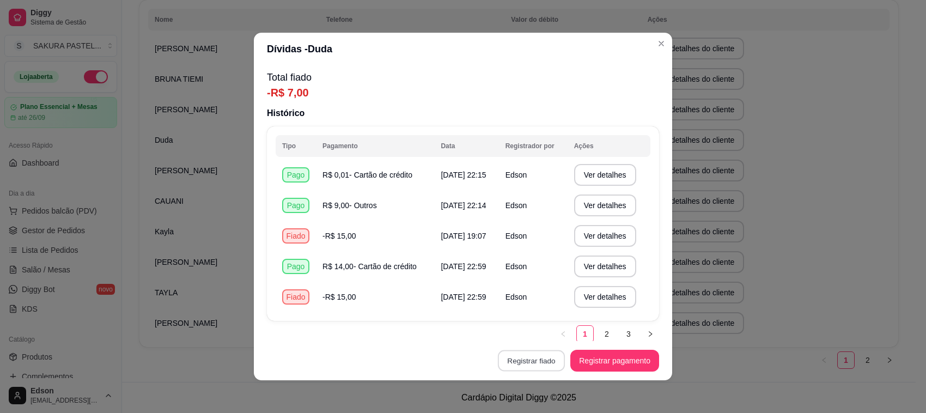
click at [554, 363] on button "Registrar fiado" at bounding box center [531, 360] width 67 height 21
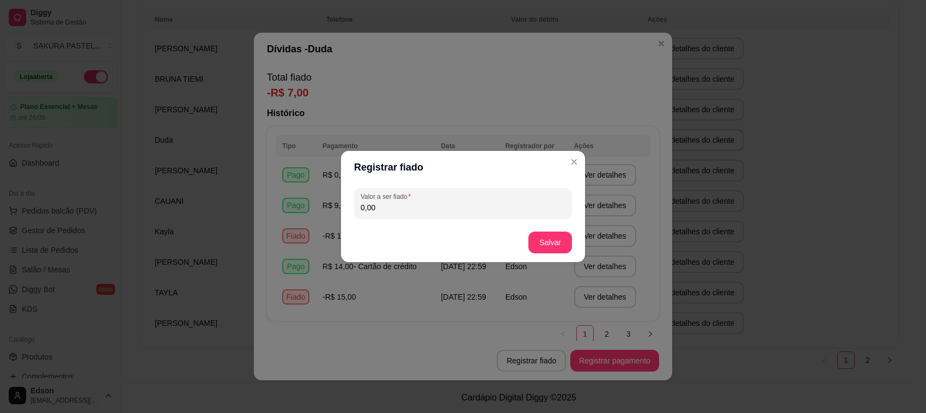
click at [485, 213] on div "Valor a ser fiado 0,00" at bounding box center [463, 203] width 218 height 31
type input "6,99"
click at [551, 239] on button "Salvar" at bounding box center [550, 242] width 44 height 22
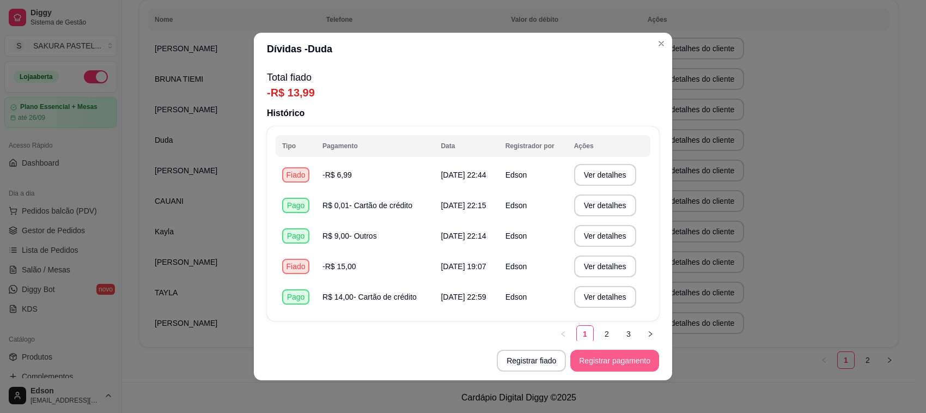
click at [595, 358] on button "Registrar pagamento" at bounding box center [614, 361] width 89 height 22
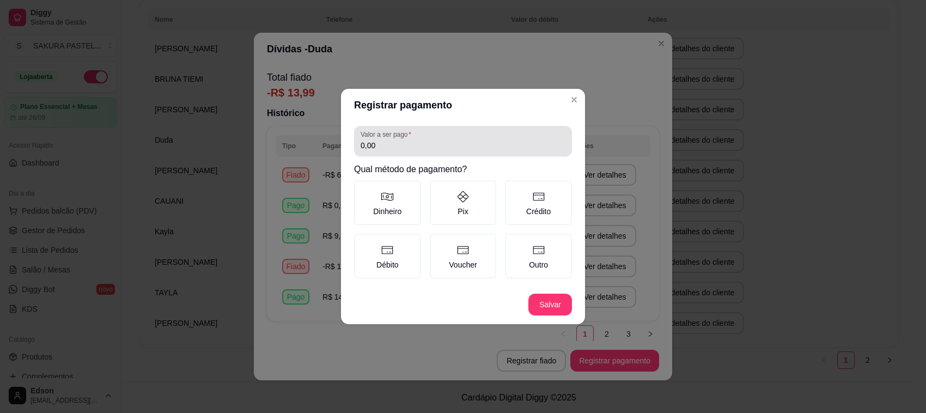
click at [468, 146] on input "0,00" at bounding box center [463, 145] width 205 height 11
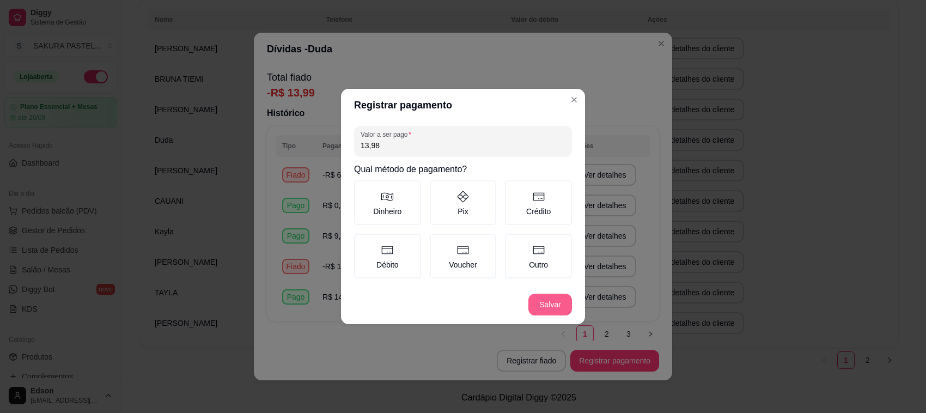
type input "13,98"
click at [545, 297] on button "Salvar" at bounding box center [550, 305] width 44 height 22
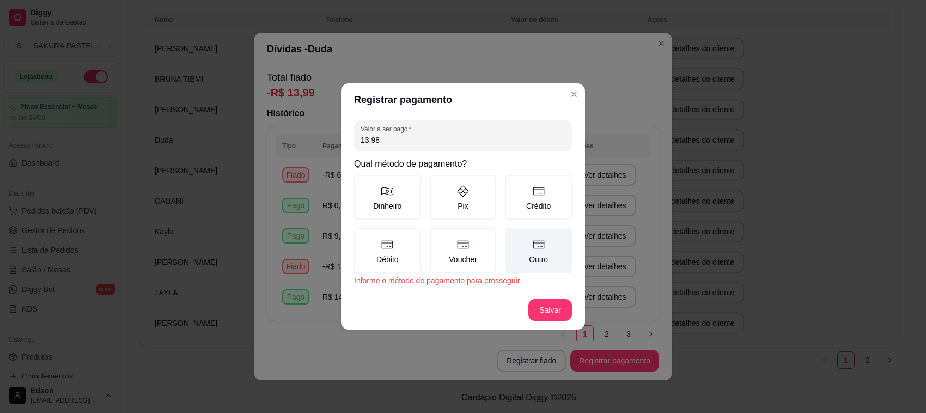
click at [537, 251] on icon at bounding box center [538, 244] width 13 height 13
click at [513, 236] on button "Outro" at bounding box center [508, 232] width 9 height 9
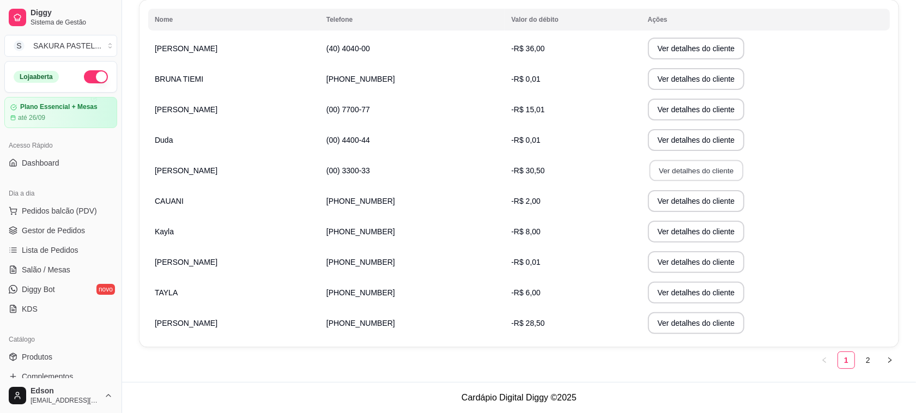
click at [666, 170] on button "Ver detalhes do cliente" at bounding box center [696, 170] width 94 height 21
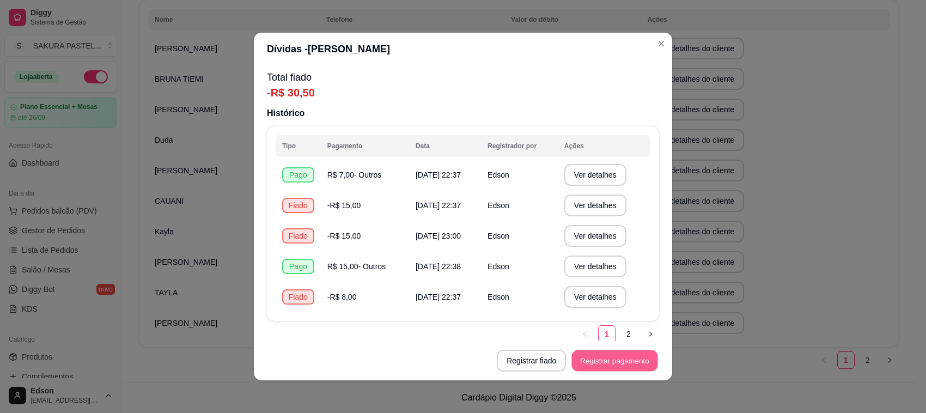
click at [598, 352] on button "Registrar pagamento" at bounding box center [615, 360] width 86 height 21
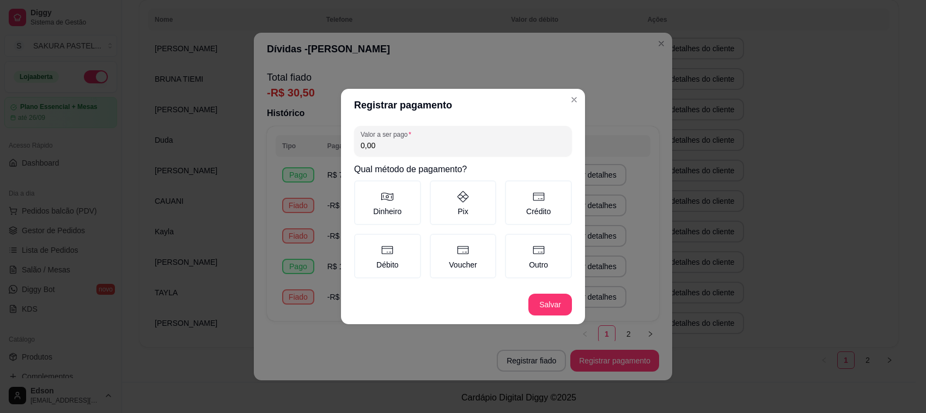
click at [412, 133] on label "Valor a ser pago" at bounding box center [388, 134] width 54 height 9
click at [412, 140] on input "0,00" at bounding box center [463, 145] width 205 height 11
type input "30,49"
click at [534, 251] on icon at bounding box center [538, 249] width 13 height 13
click at [513, 242] on button "Outro" at bounding box center [508, 237] width 9 height 9
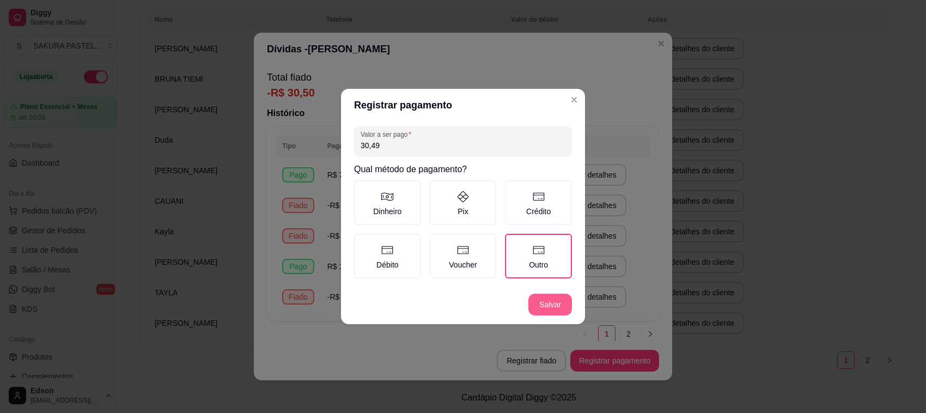
click at [540, 314] on footer "Salvar" at bounding box center [463, 304] width 244 height 39
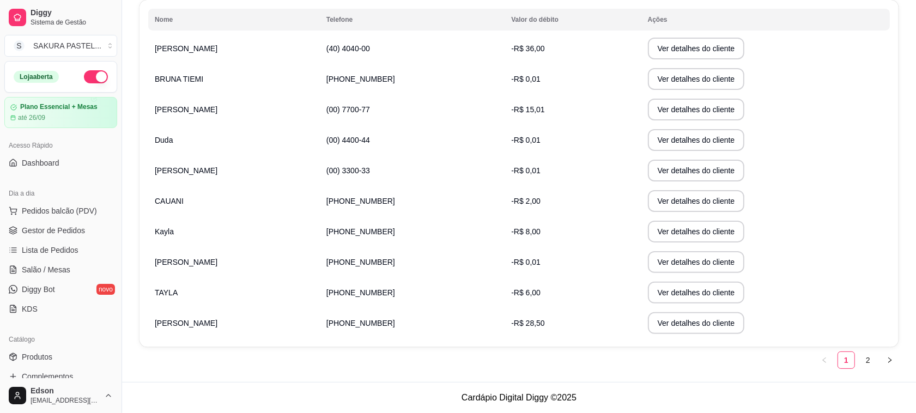
click at [674, 220] on td "Ver detalhes do cliente" at bounding box center [765, 231] width 248 height 31
click at [673, 223] on button "Ver detalhes do cliente" at bounding box center [696, 232] width 97 height 22
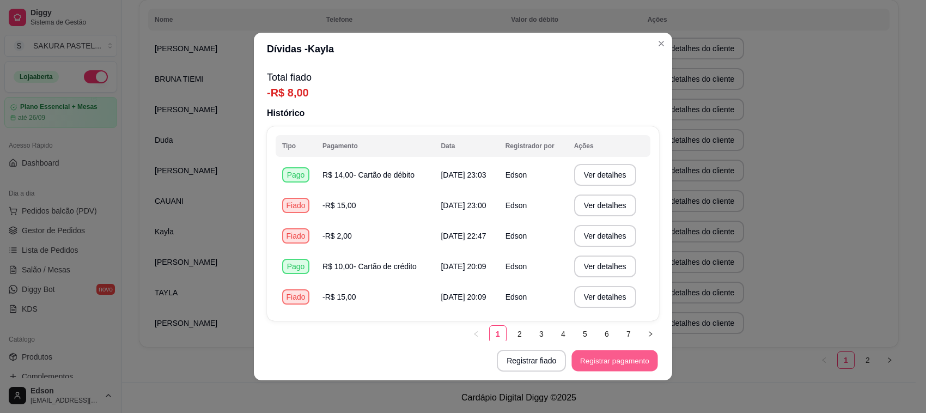
click at [586, 368] on button "Registrar pagamento" at bounding box center [615, 360] width 86 height 21
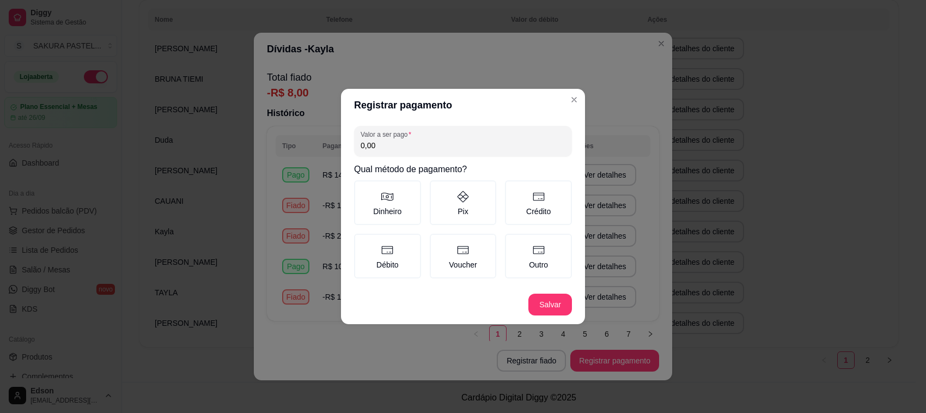
click at [420, 144] on input "0,00" at bounding box center [463, 145] width 205 height 11
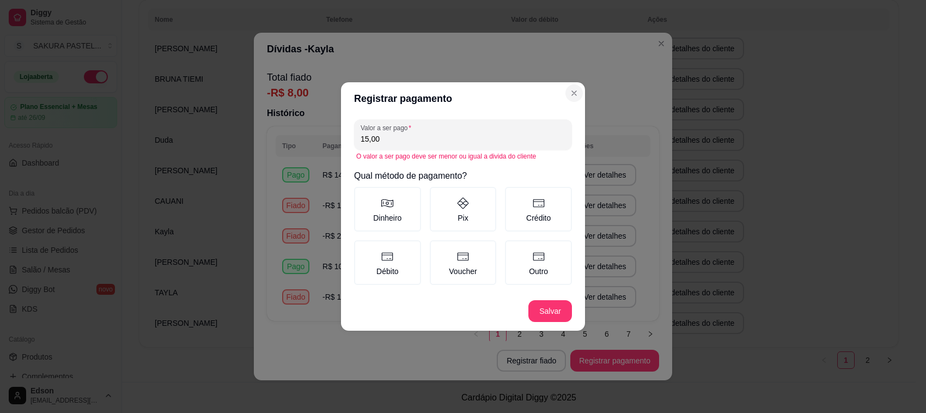
type input "15,00"
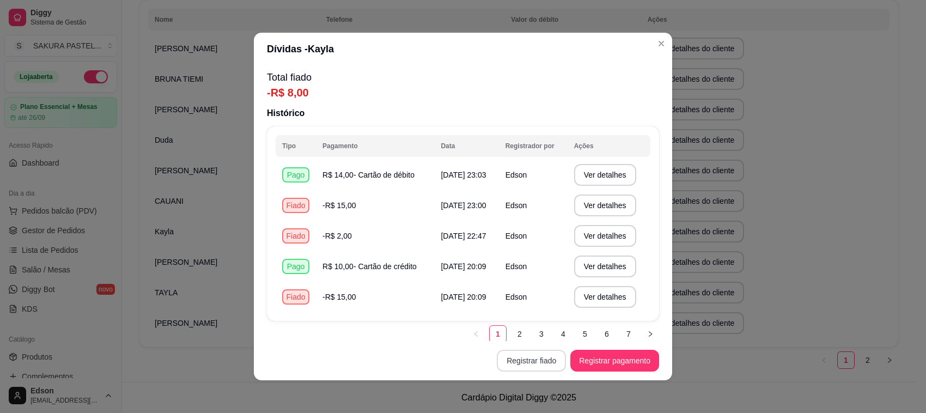
click at [532, 361] on button "Registrar fiado" at bounding box center [531, 361] width 69 height 22
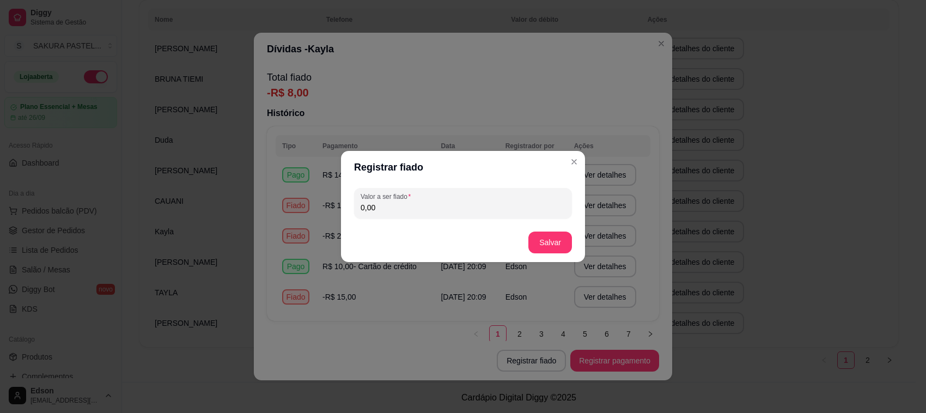
click at [452, 187] on div "Valor a ser fiado 0,00" at bounding box center [463, 203] width 244 height 39
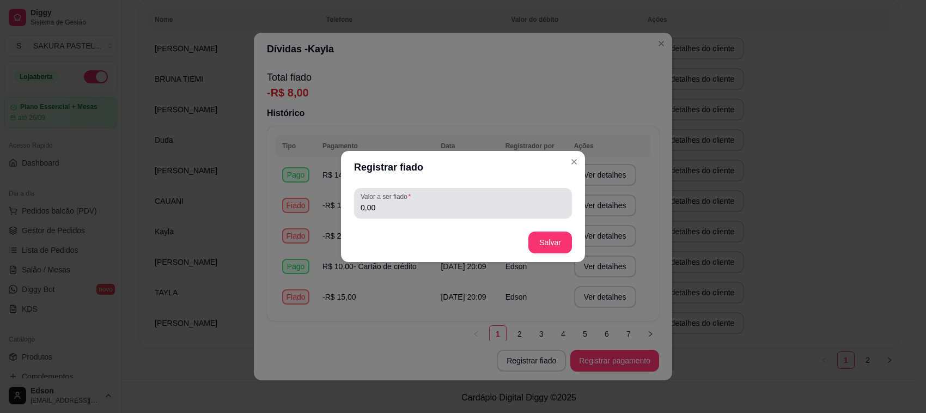
click at [452, 191] on div "Valor a ser fiado 0,00" at bounding box center [463, 203] width 218 height 31
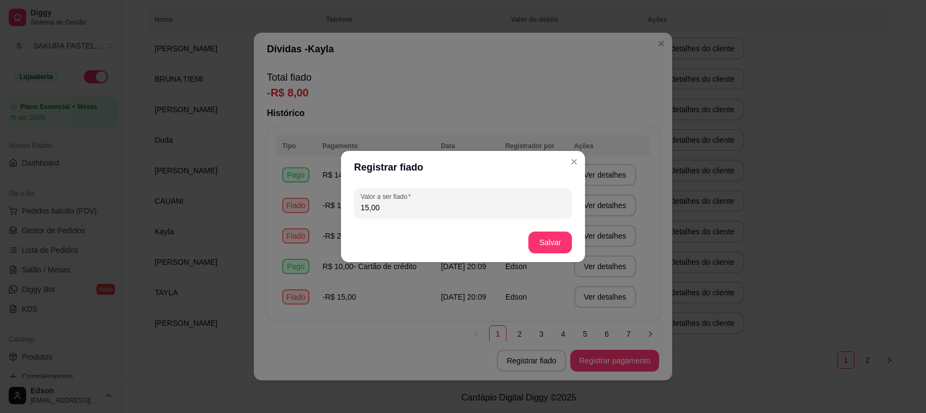
type input "15,00"
click at [549, 252] on button "Salvar" at bounding box center [550, 242] width 44 height 22
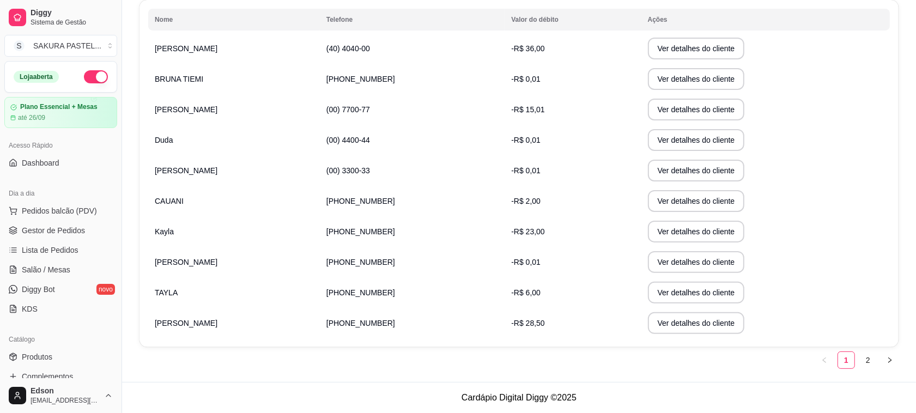
click at [710, 328] on button "Ver detalhes do cliente" at bounding box center [696, 323] width 97 height 22
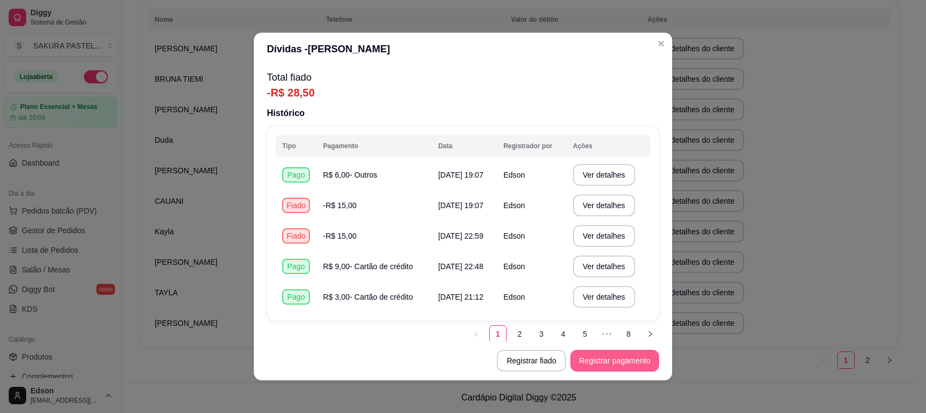
click at [605, 365] on button "Registrar pagamento" at bounding box center [614, 361] width 89 height 22
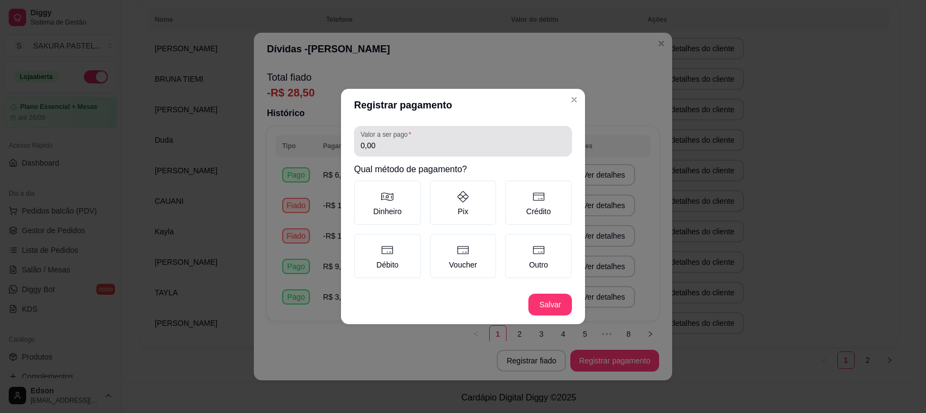
click at [413, 137] on label "Valor a ser pago" at bounding box center [388, 134] width 54 height 9
click at [413, 140] on input "0,00" at bounding box center [463, 145] width 205 height 11
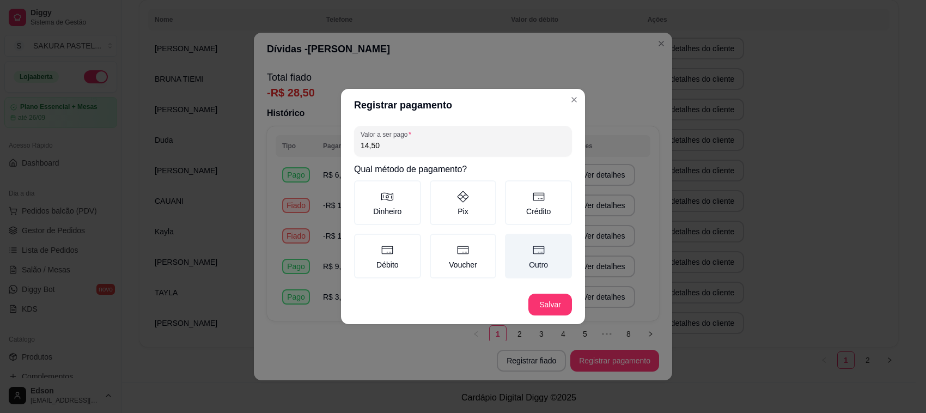
type input "14,50"
click at [532, 251] on icon at bounding box center [538, 249] width 13 height 13
click at [513, 242] on button "Outro" at bounding box center [508, 237] width 9 height 9
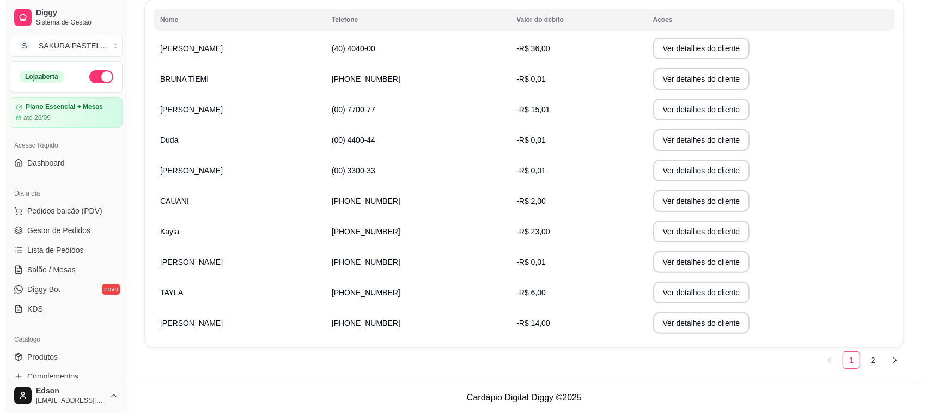
scroll to position [0, 0]
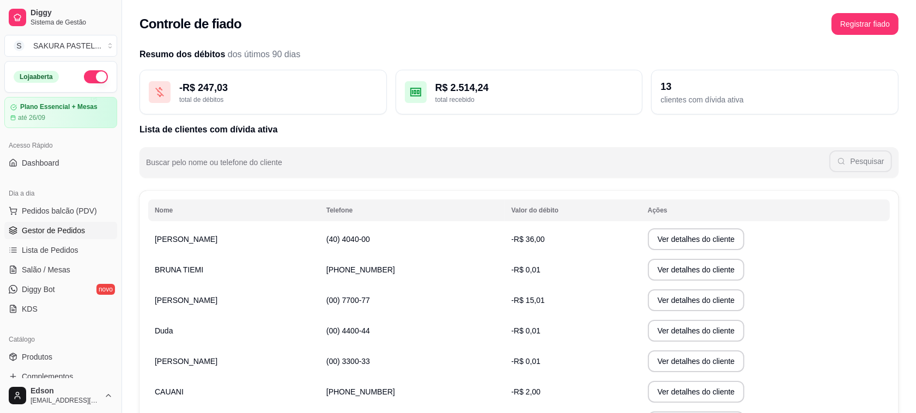
click at [83, 229] on link "Gestor de Pedidos" at bounding box center [60, 230] width 113 height 17
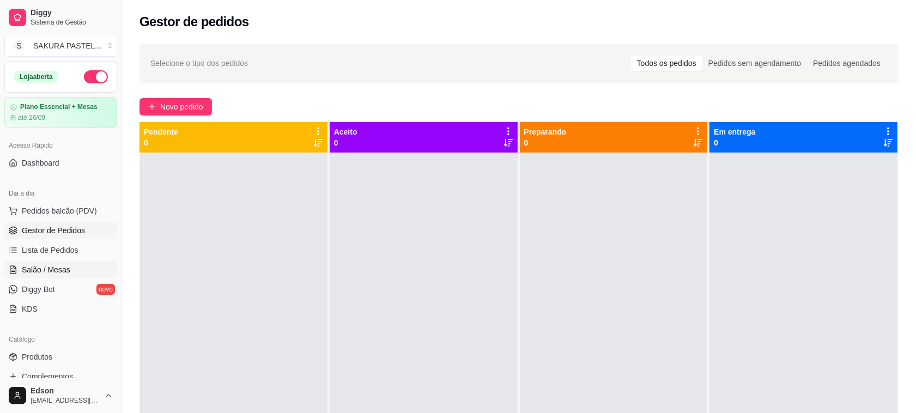
click at [44, 271] on span "Salão / Mesas" at bounding box center [46, 269] width 48 height 11
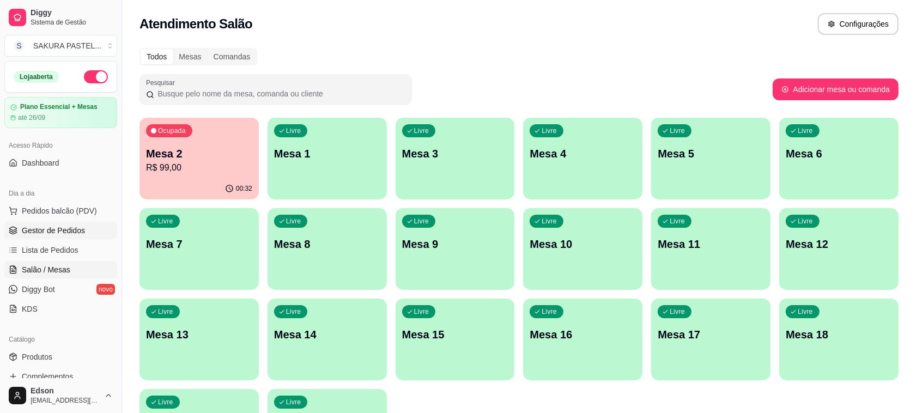
click at [51, 233] on span "Gestor de Pedidos" at bounding box center [53, 230] width 63 height 11
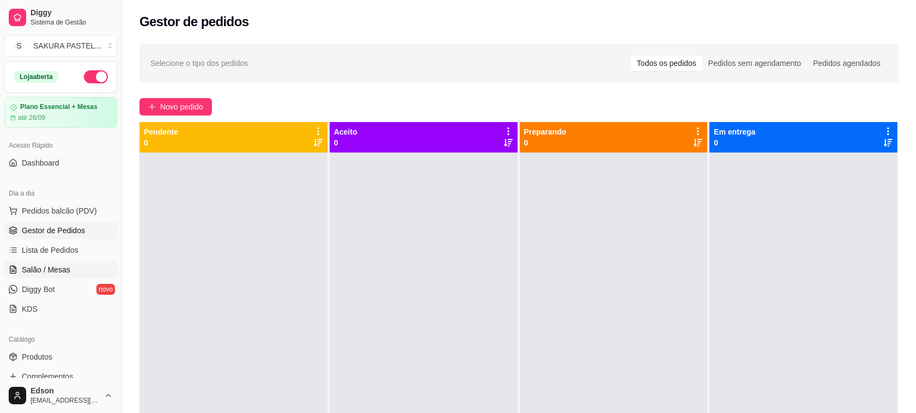
click at [83, 274] on link "Salão / Mesas" at bounding box center [60, 269] width 113 height 17
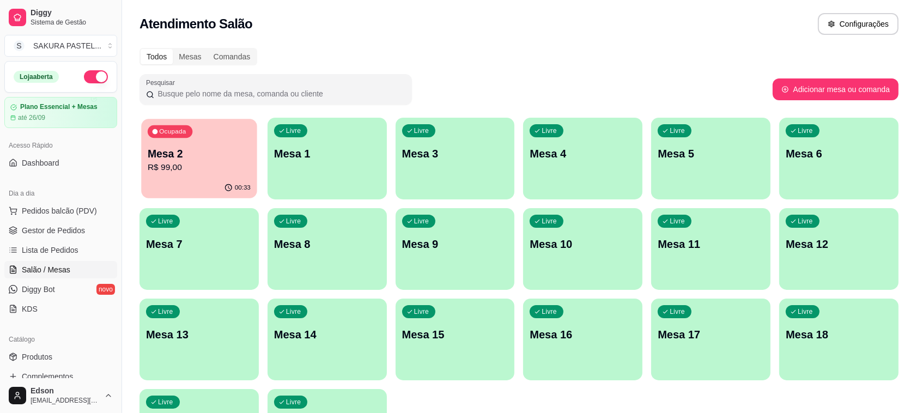
click at [224, 143] on div "Ocupada Mesa 2 R$ 99,00" at bounding box center [198, 148] width 115 height 59
click at [216, 174] on div "Ocupada Mesa 2 R$ 99,00" at bounding box center [198, 148] width 119 height 60
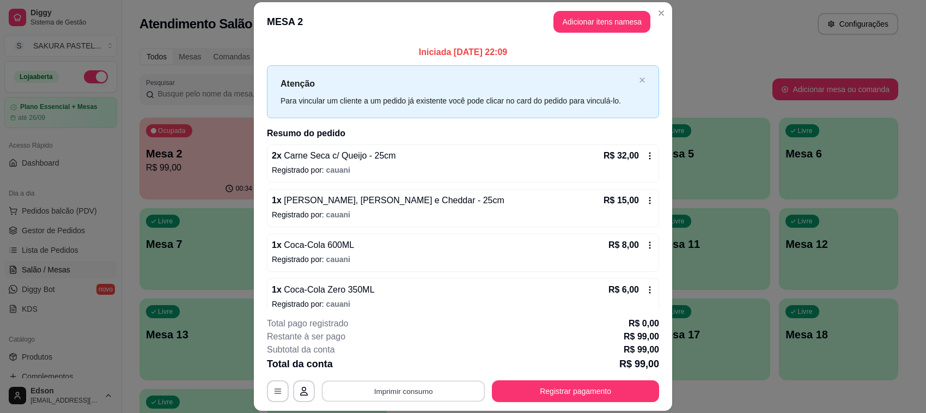
click at [411, 382] on button "Imprimir consumo" at bounding box center [403, 391] width 163 height 21
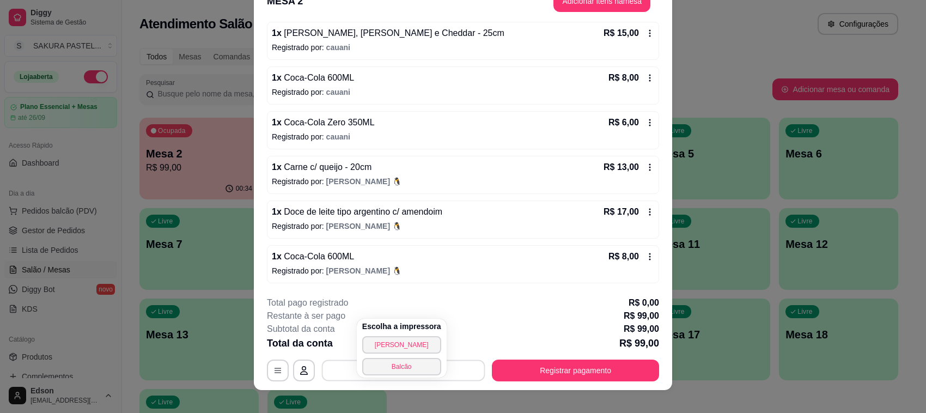
scroll to position [33, 0]
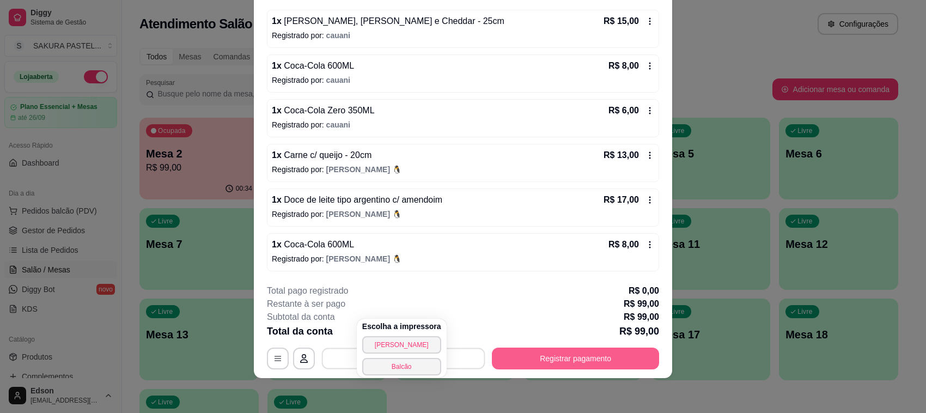
click at [622, 355] on button "Registrar pagamento" at bounding box center [575, 359] width 167 height 22
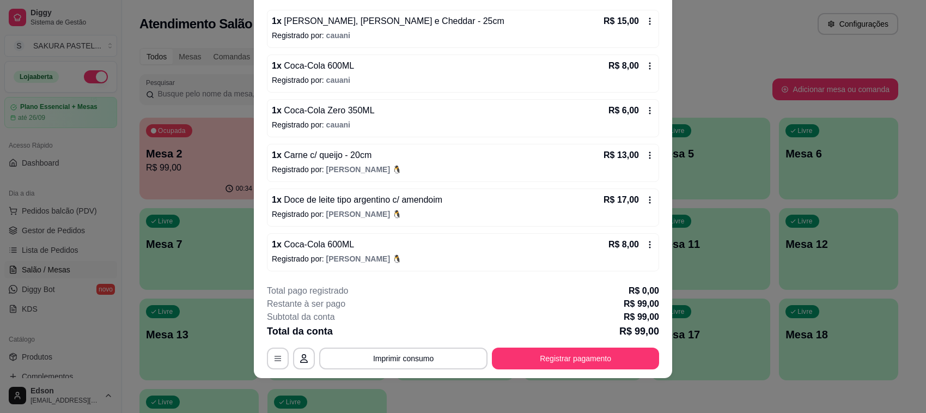
click at [569, 358] on button "Registrar pagamento" at bounding box center [575, 359] width 167 height 22
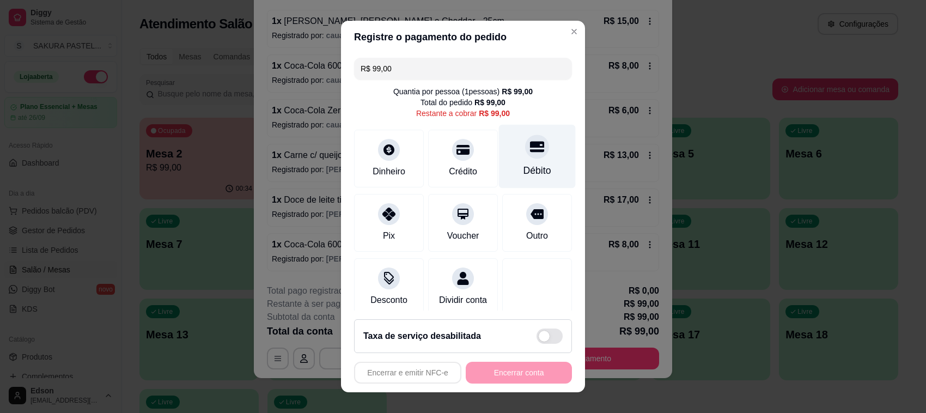
click at [530, 153] on icon at bounding box center [537, 146] width 14 height 14
type input "R$ 0,00"
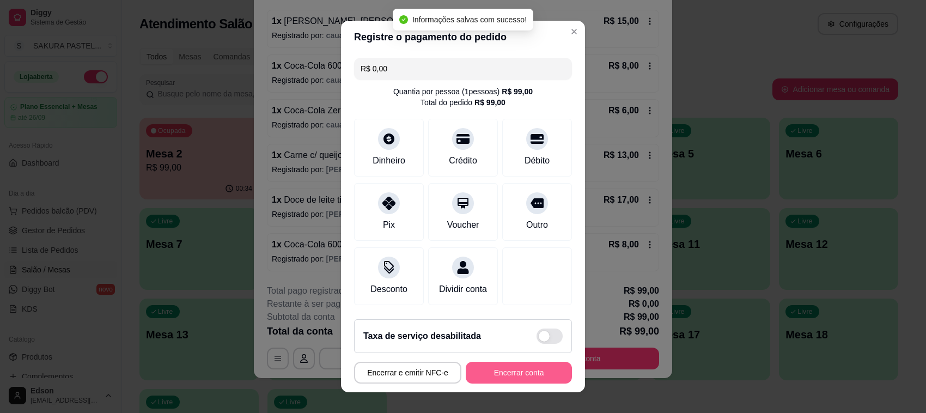
click at [516, 369] on button "Encerrar conta" at bounding box center [519, 373] width 106 height 22
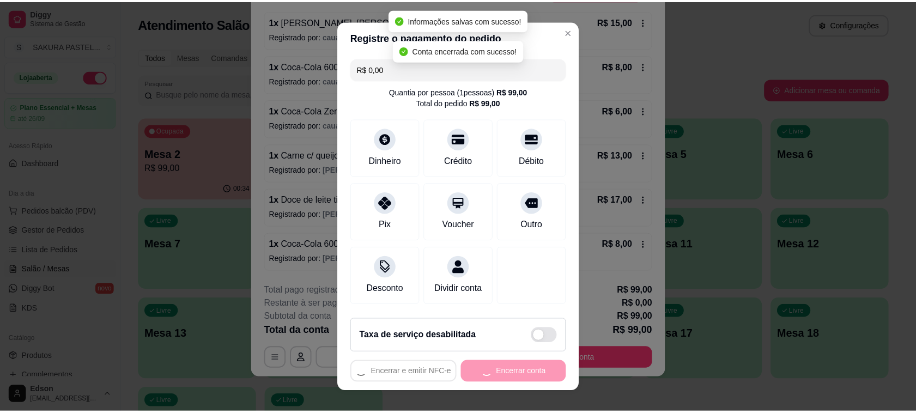
scroll to position [0, 0]
